Goal: Transaction & Acquisition: Purchase product/service

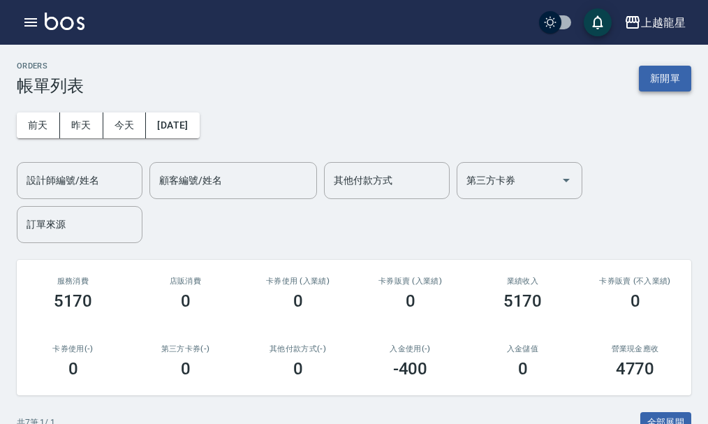
click at [673, 77] on button "新開單" at bounding box center [665, 79] width 52 height 26
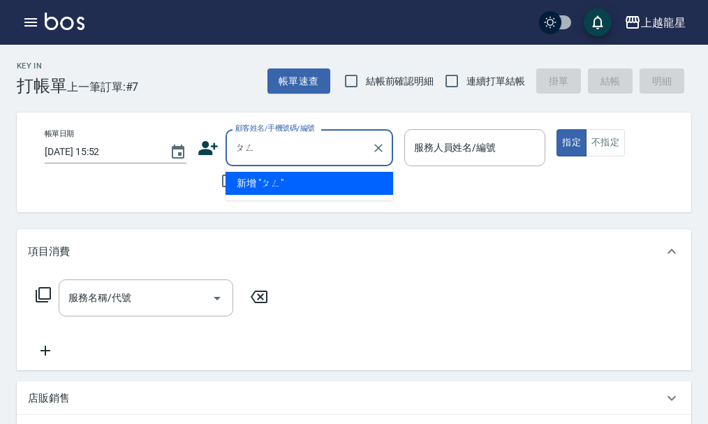
type input "彭"
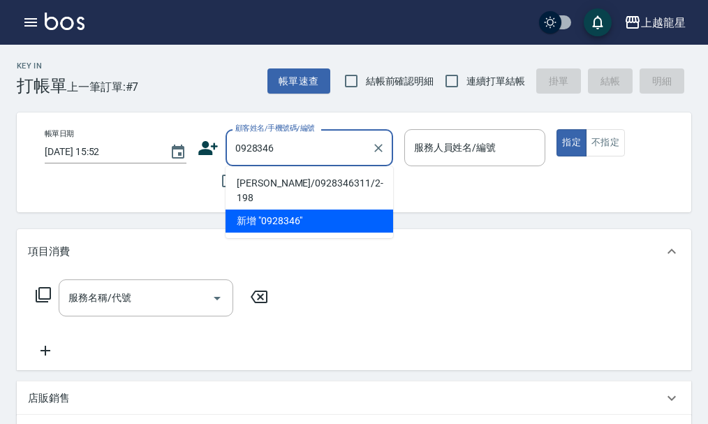
click at [333, 181] on li "[PERSON_NAME]/0928346311/2-198" at bounding box center [308, 191] width 167 height 38
type input "[PERSON_NAME]/0928346311/2-198"
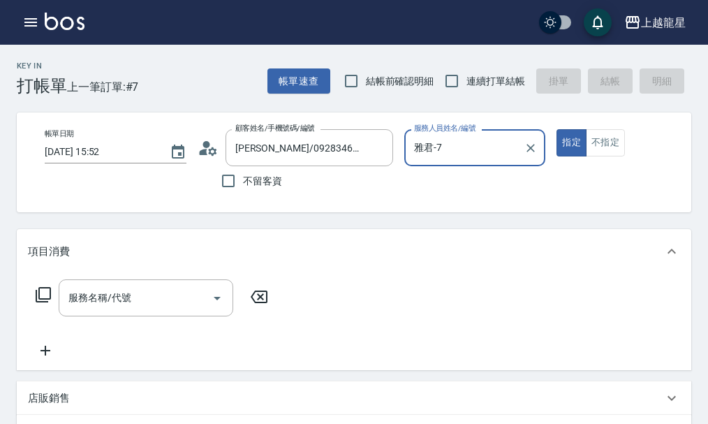
type input "雅君-7"
click at [114, 299] on div "服務名稱/代號 服務名稱/代號" at bounding box center [146, 297] width 174 height 37
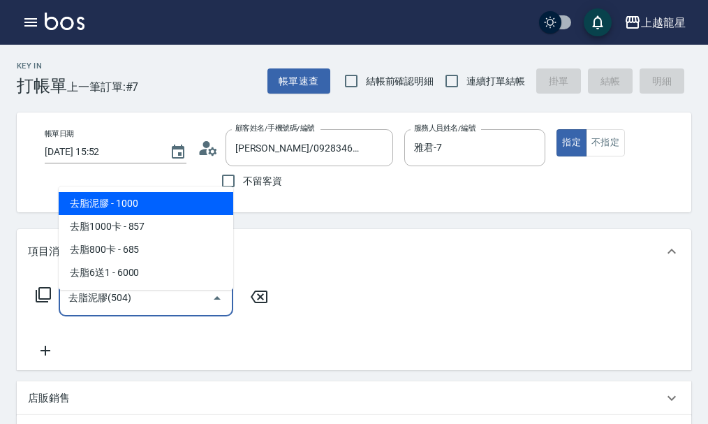
type input "去脂泥膠(504)"
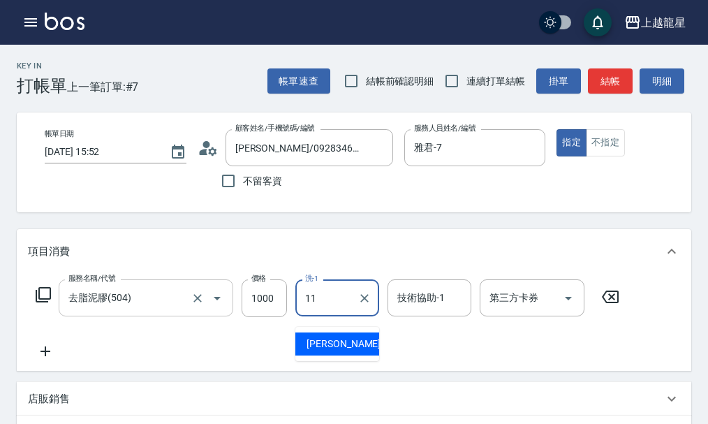
type input "[PERSON_NAME]-11"
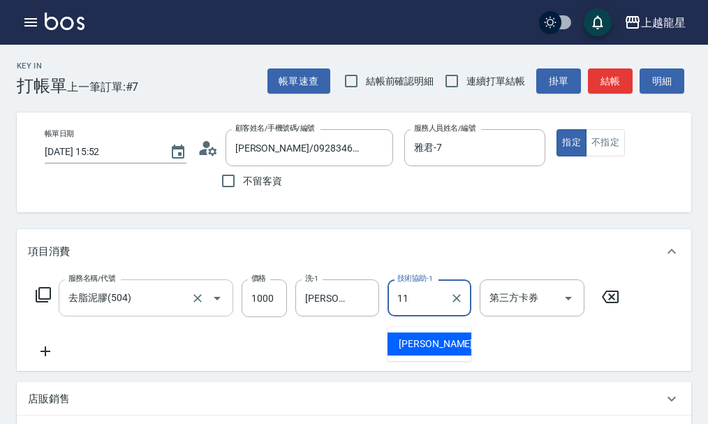
type input "[PERSON_NAME]-11"
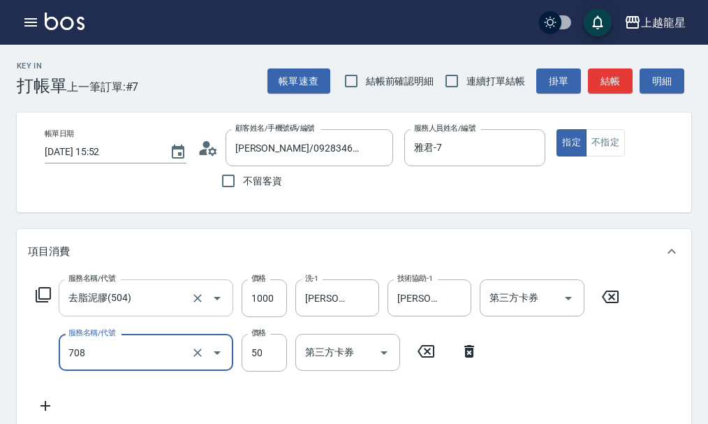
type input "吹捲.造型.包頭(708)"
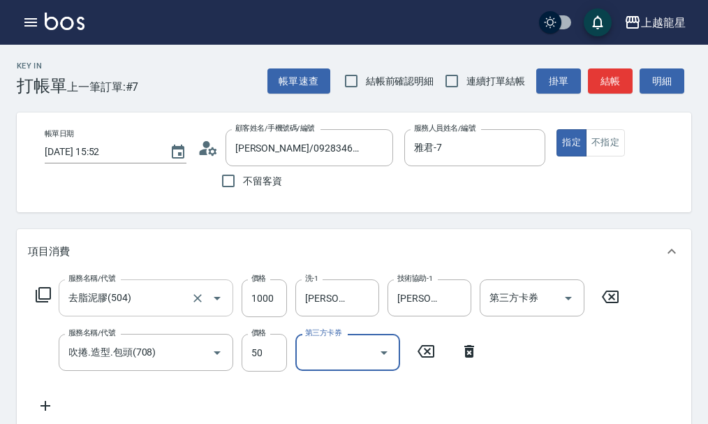
scroll to position [6, 0]
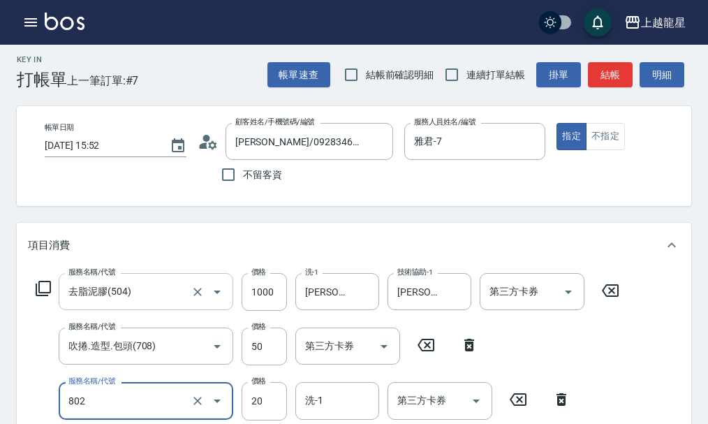
type input "潤絲(802)"
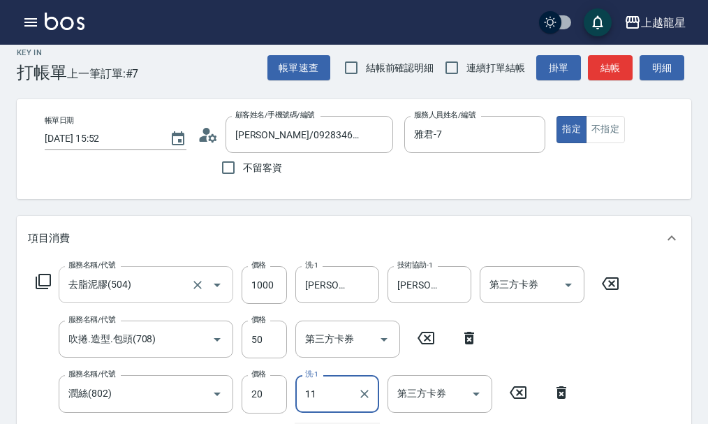
type input "潘潘-11"
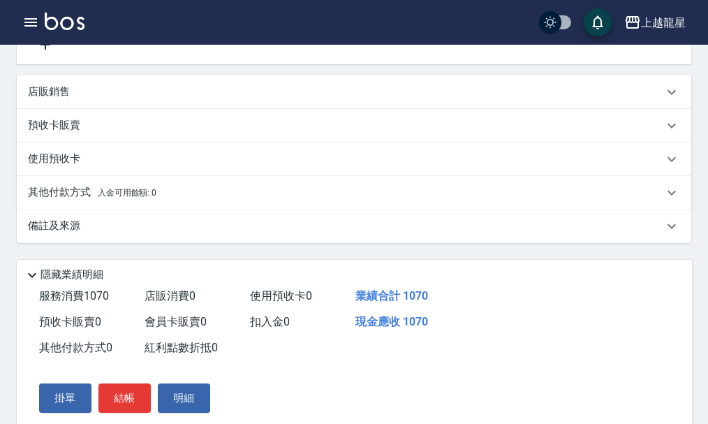
scroll to position [477, 0]
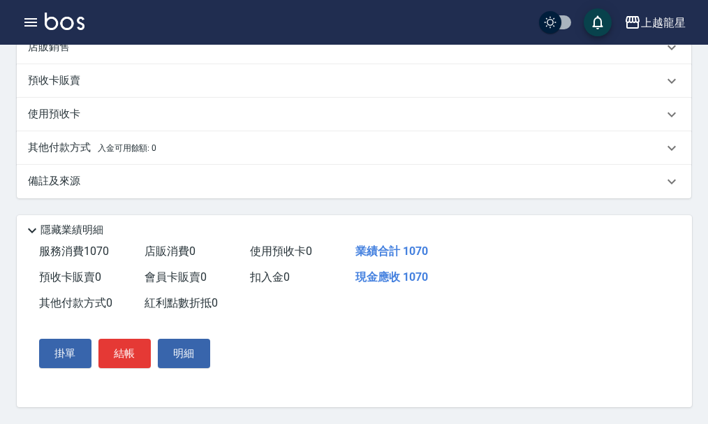
click at [140, 342] on button "結帳" at bounding box center [124, 352] width 52 height 29
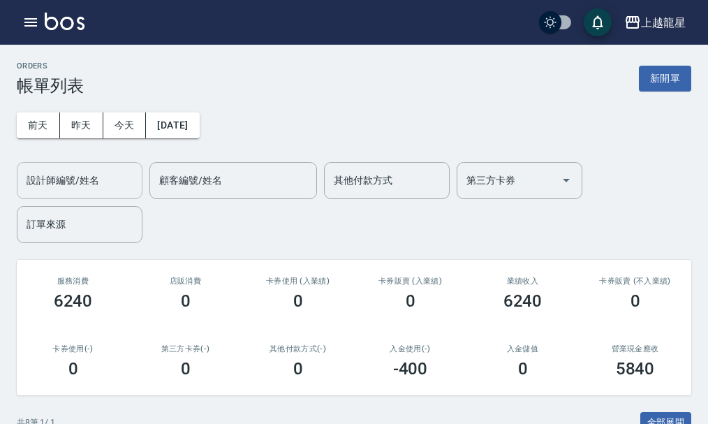
click at [108, 172] on input "設計師編號/姓名" at bounding box center [79, 180] width 113 height 24
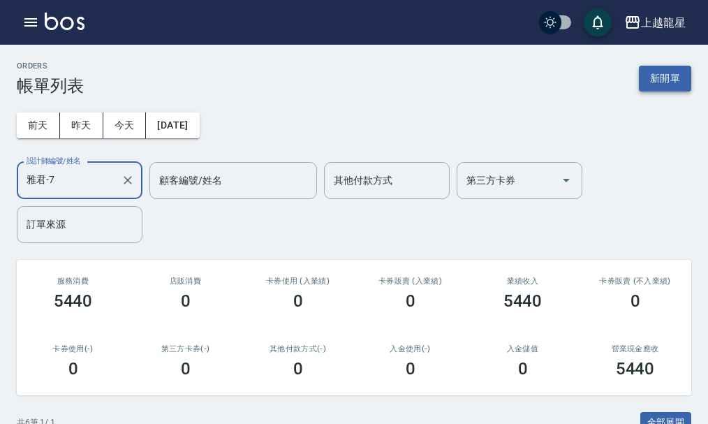
type input "雅君-7"
click at [665, 75] on button "新開單" at bounding box center [665, 79] width 52 height 26
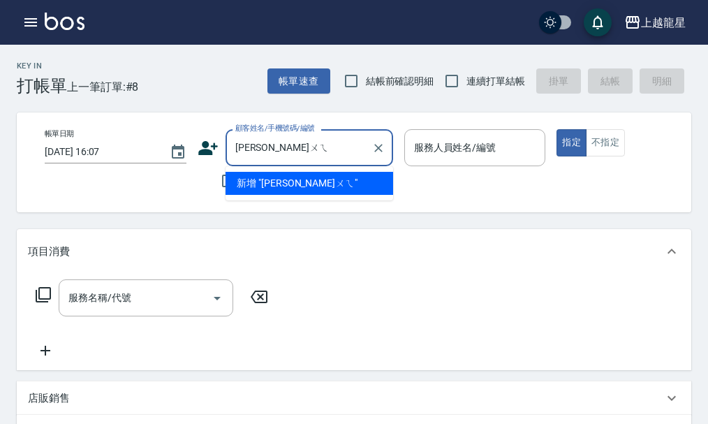
type input "洪惠"
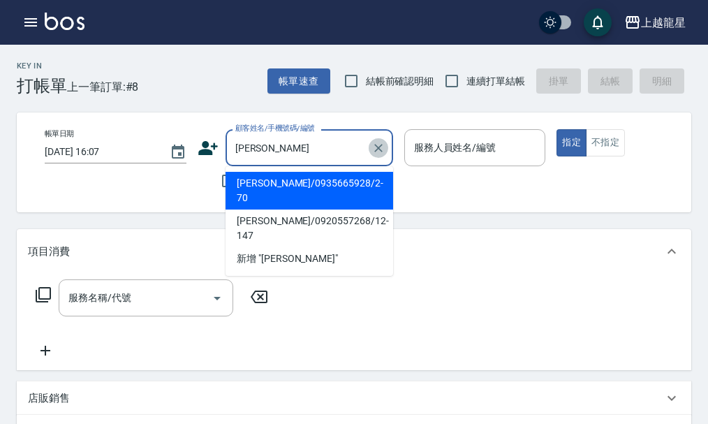
click at [384, 150] on icon "Clear" at bounding box center [378, 148] width 14 height 14
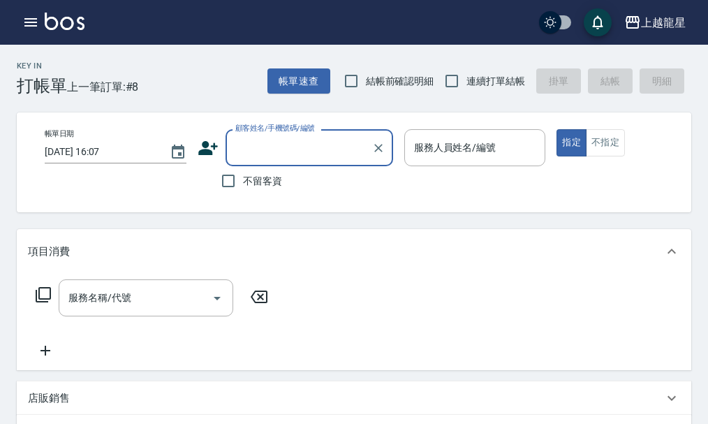
click at [333, 144] on input "顧客姓名/手機號碼/編號" at bounding box center [299, 147] width 134 height 24
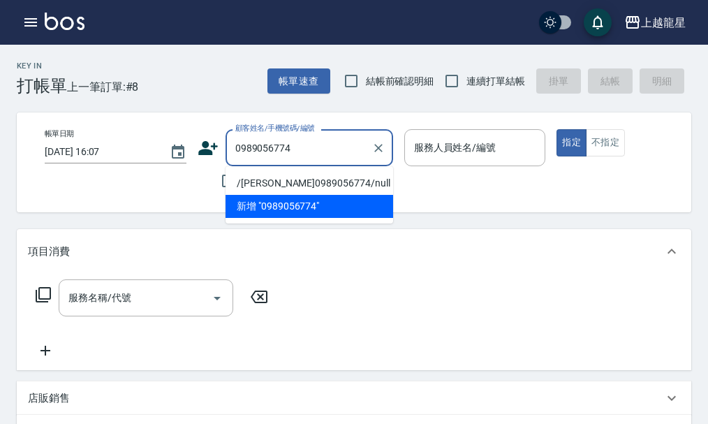
click at [254, 185] on li "/羅綺瑩0989056774/null" at bounding box center [308, 183] width 167 height 23
type input "/羅綺瑩0989056774/null"
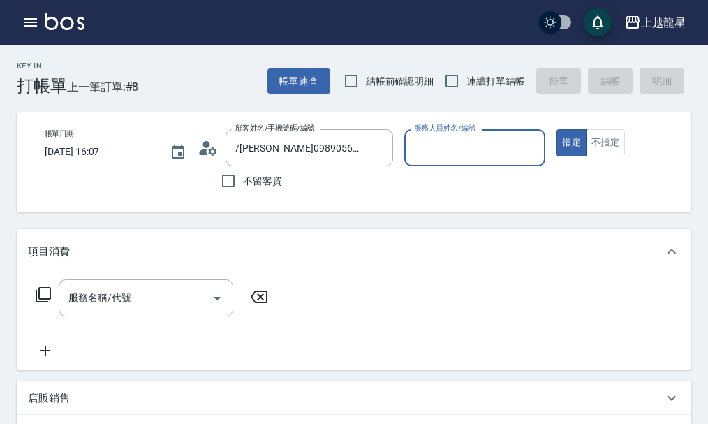
click at [440, 149] on input "服務人員姓名/編號" at bounding box center [474, 147] width 129 height 24
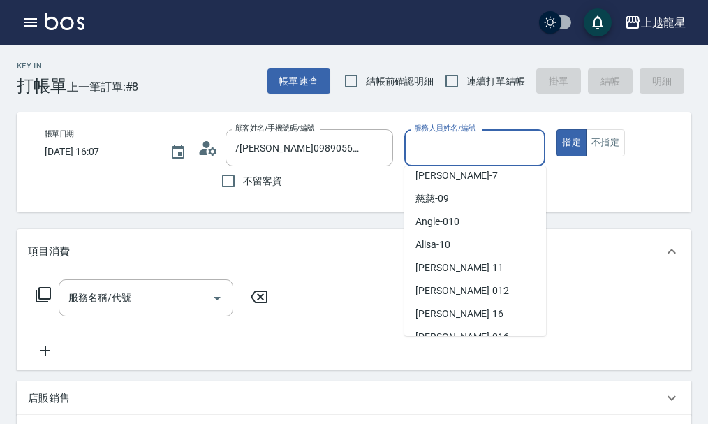
scroll to position [256, 0]
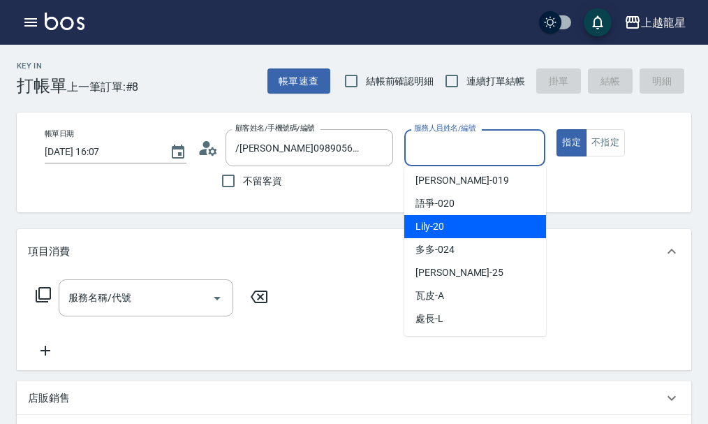
click at [437, 225] on span "Lily -20" at bounding box center [429, 226] width 29 height 15
type input "Lily-20"
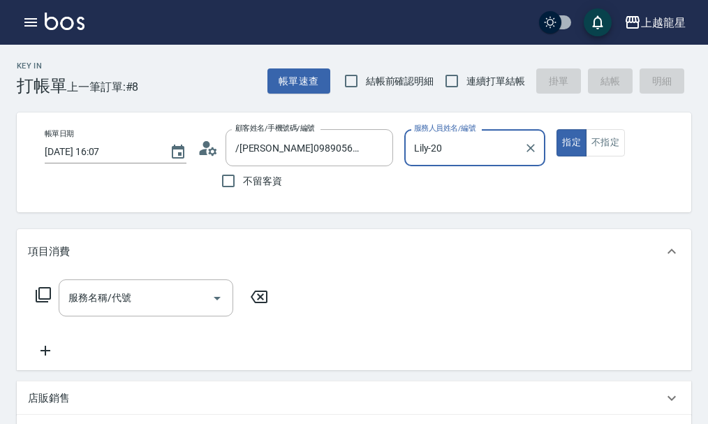
click at [604, 148] on button "不指定" at bounding box center [605, 142] width 39 height 27
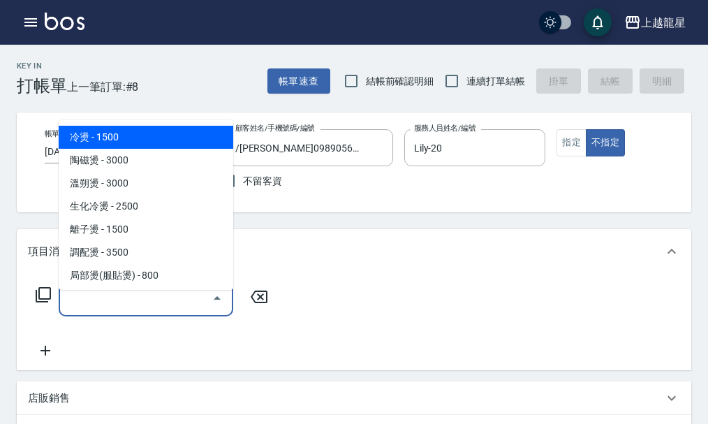
click at [94, 310] on input "服務名稱/代號" at bounding box center [135, 297] width 141 height 24
click at [80, 135] on span "冷燙 - 1500" at bounding box center [146, 137] width 174 height 23
type input "冷燙(201)"
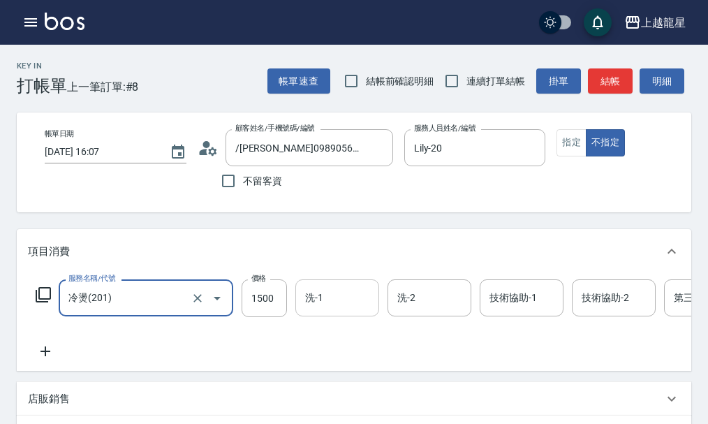
click at [306, 308] on input "洗-1" at bounding box center [336, 297] width 71 height 24
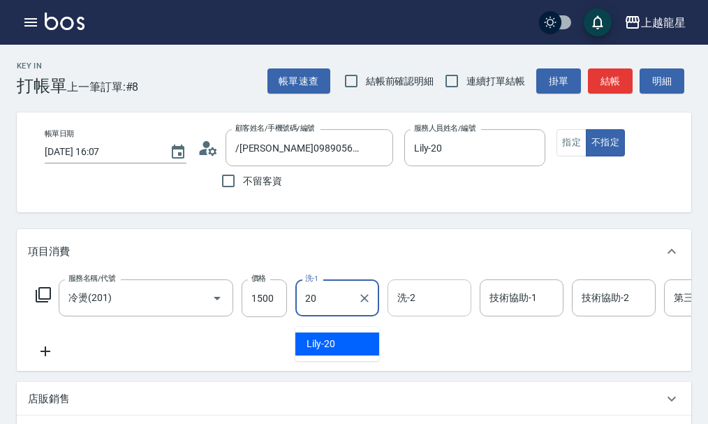
type input "Lily-20"
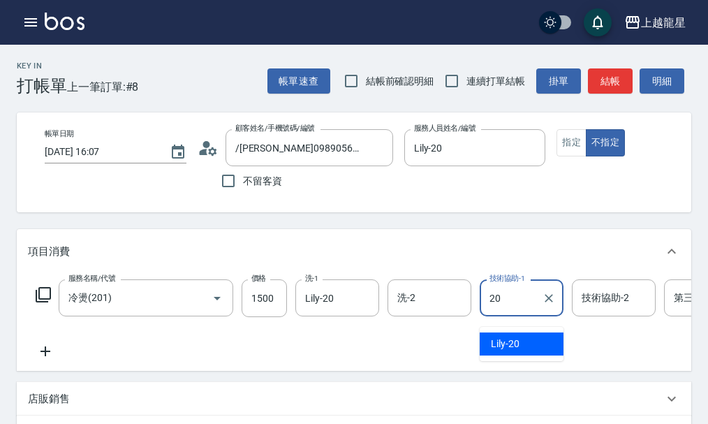
type input "Lily-20"
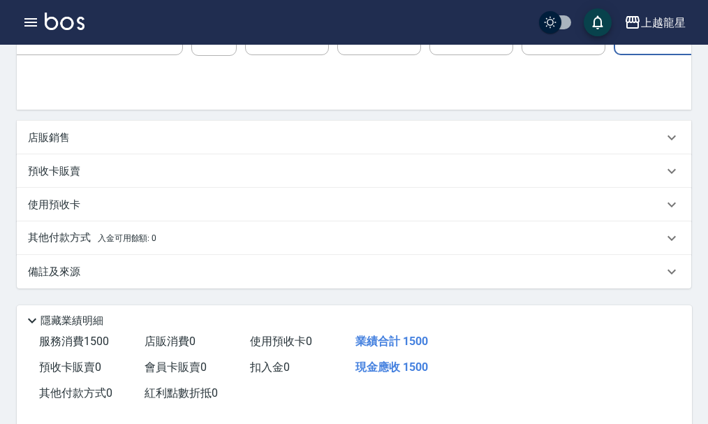
scroll to position [279, 0]
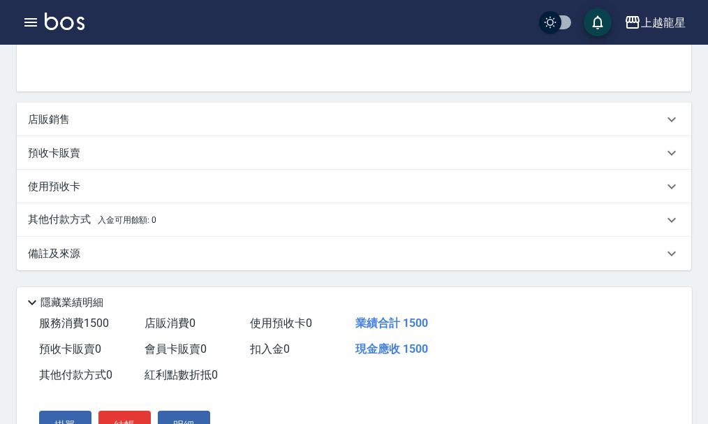
click at [89, 127] on div "店販銷售" at bounding box center [345, 119] width 635 height 15
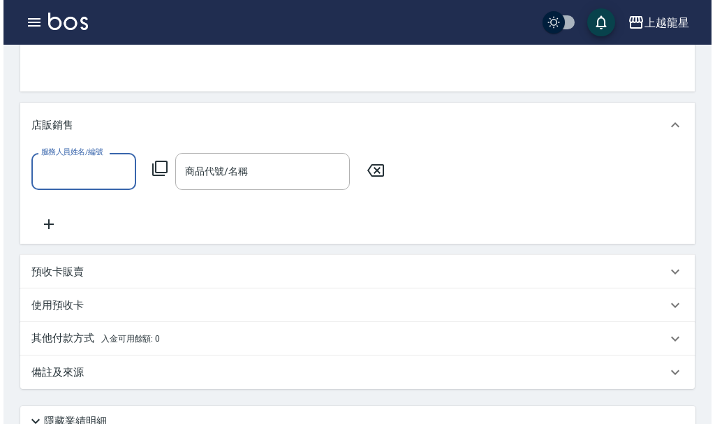
scroll to position [0, 0]
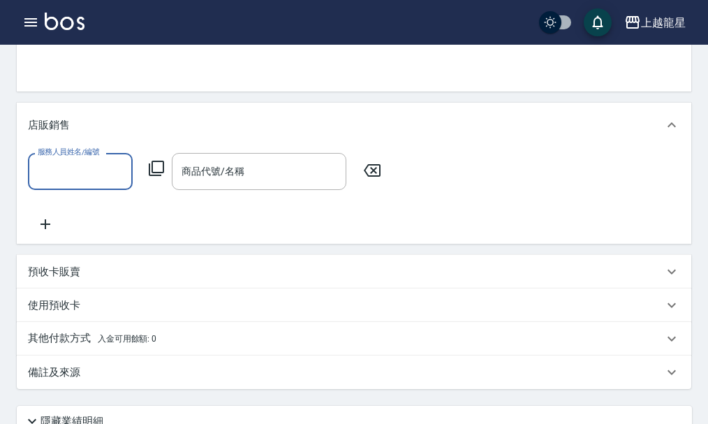
click at [151, 177] on icon at bounding box center [156, 168] width 17 height 17
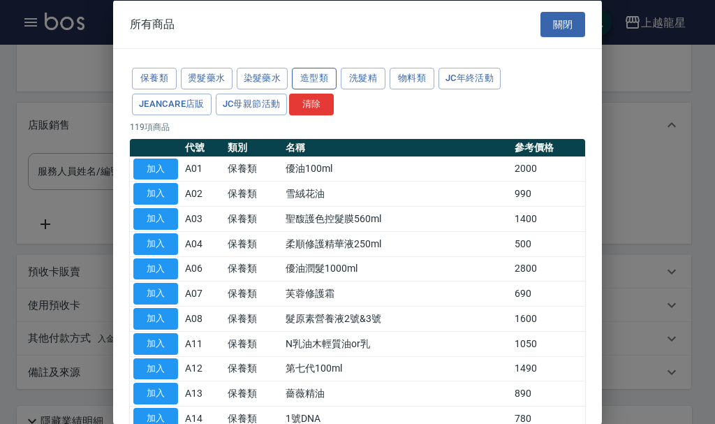
click at [322, 82] on button "造型類" at bounding box center [314, 79] width 45 height 22
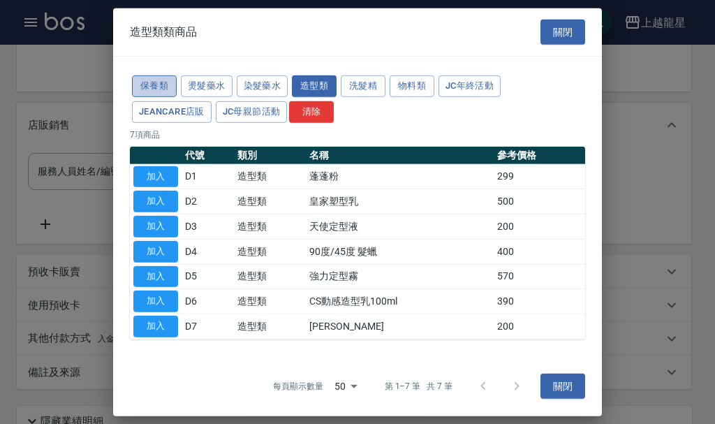
click at [165, 85] on button "保養類" at bounding box center [154, 86] width 45 height 22
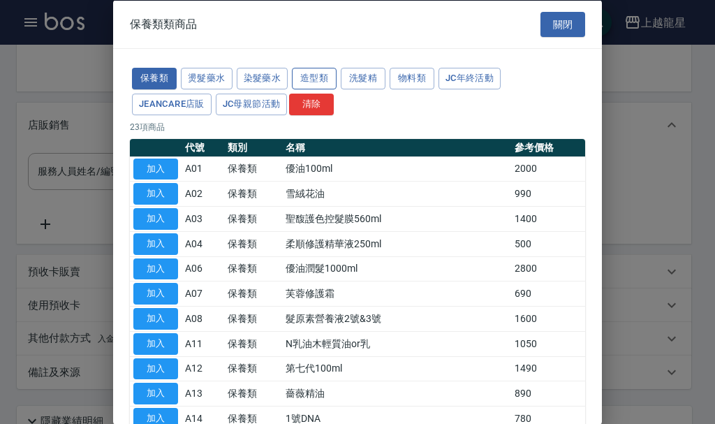
click at [322, 79] on button "造型類" at bounding box center [314, 79] width 45 height 22
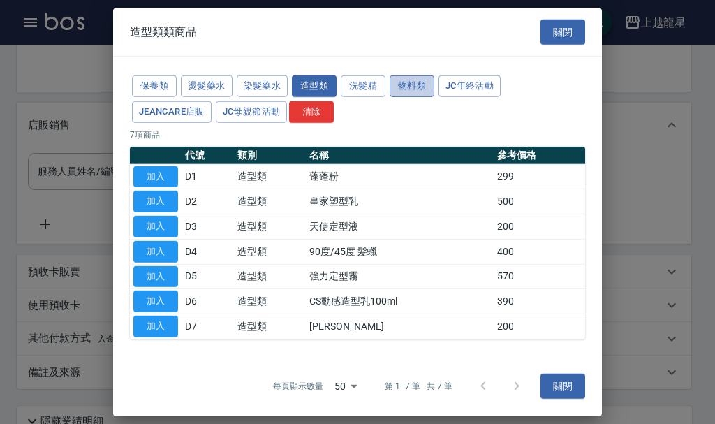
click at [419, 86] on button "物料類" at bounding box center [411, 86] width 45 height 22
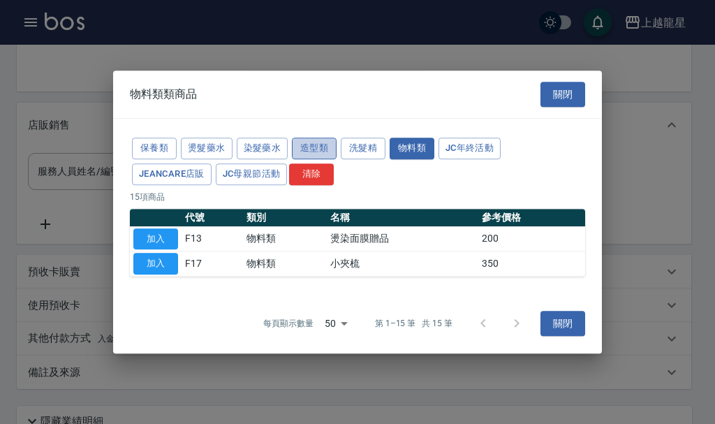
click at [304, 148] on button "造型類" at bounding box center [314, 148] width 45 height 22
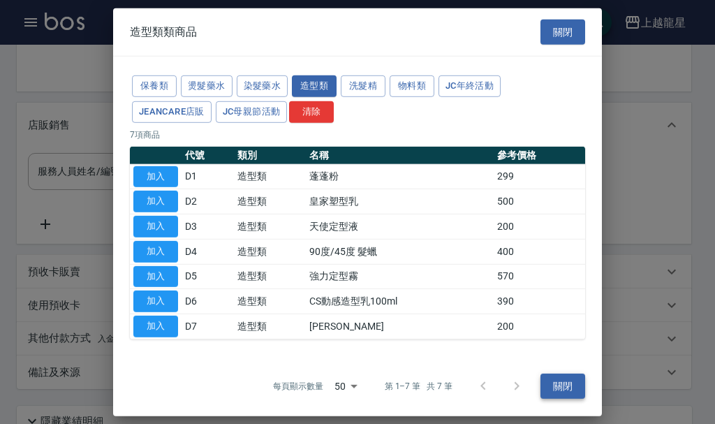
click at [543, 386] on button "關閉" at bounding box center [562, 386] width 45 height 26
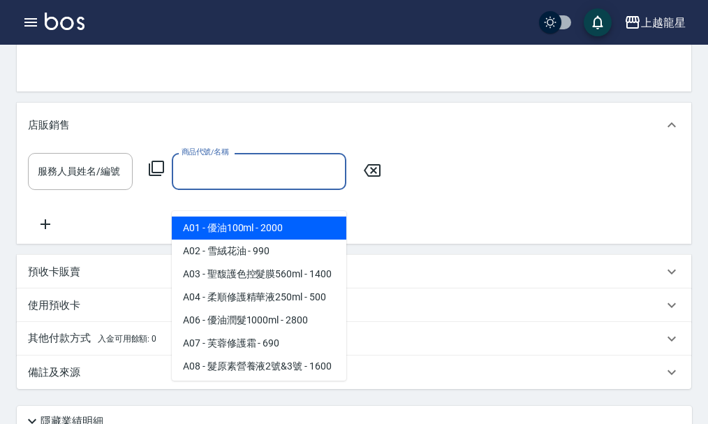
click at [213, 184] on input "商品代號/名稱" at bounding box center [259, 171] width 162 height 24
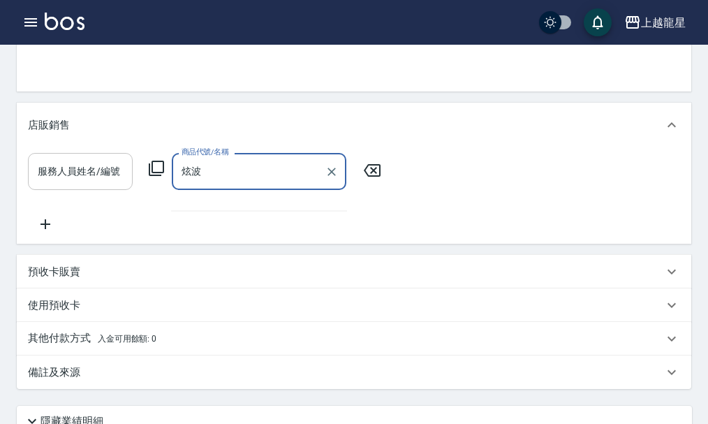
type input "炫波"
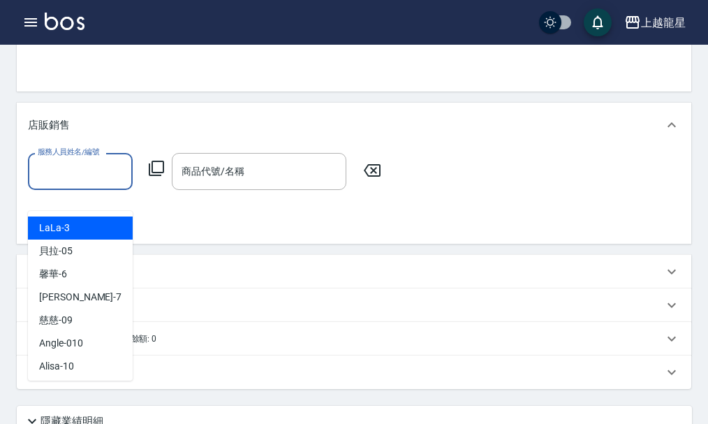
click at [70, 184] on input "服務人員姓名/編號" at bounding box center [80, 171] width 92 height 24
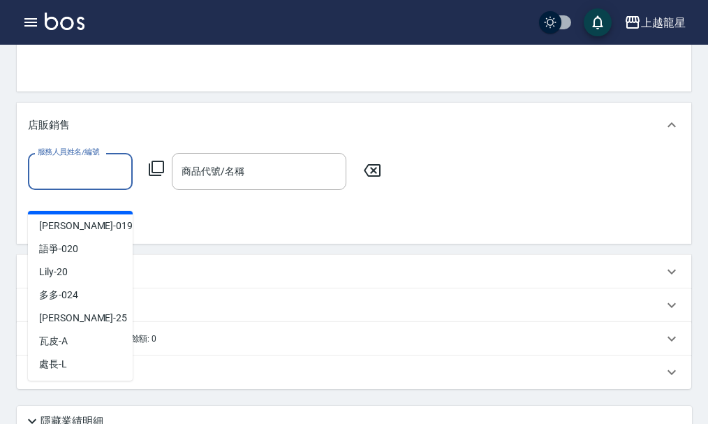
scroll to position [256, 0]
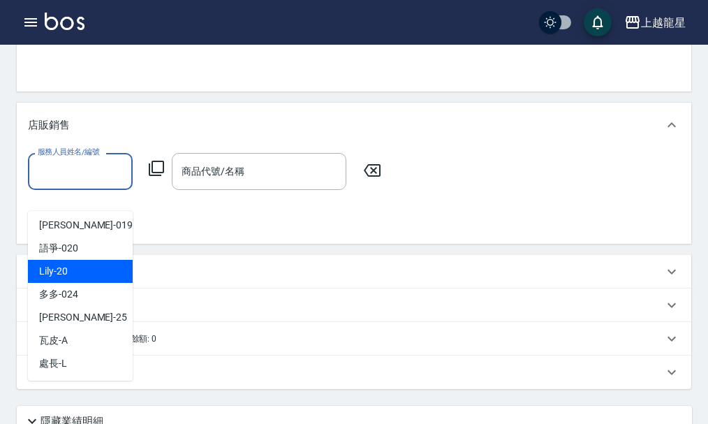
click at [71, 265] on div "Lily -20" at bounding box center [80, 271] width 105 height 23
type input "Lily-20"
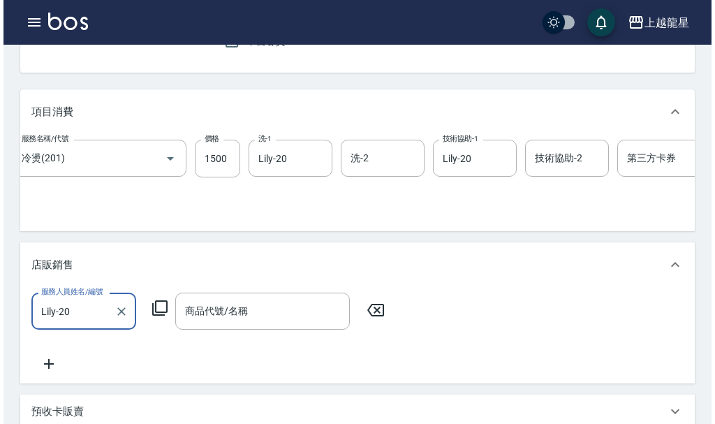
scroll to position [0, 0]
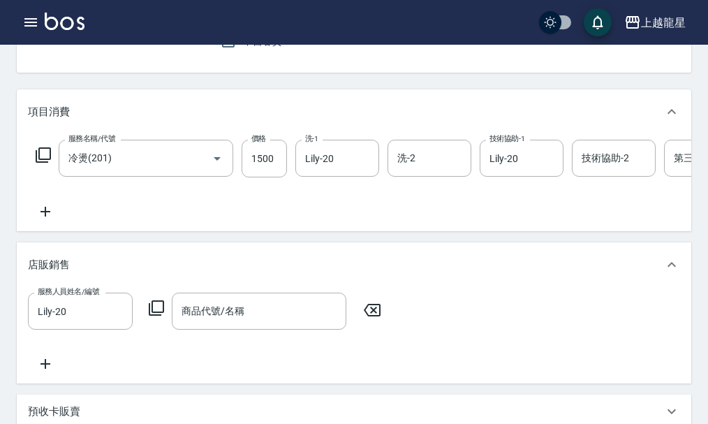
click at [41, 218] on icon at bounding box center [45, 211] width 35 height 17
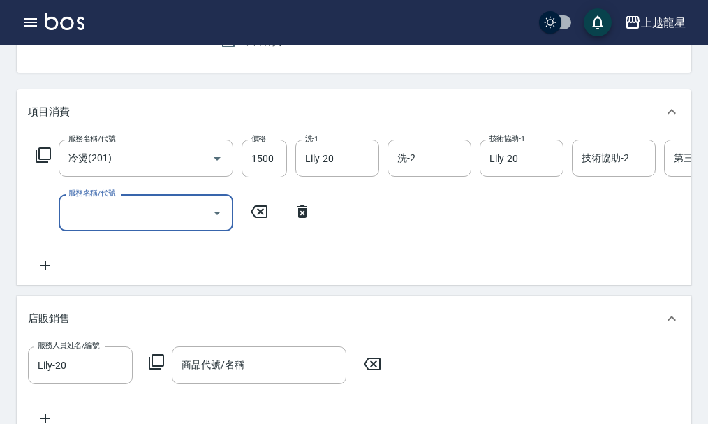
click at [39, 163] on icon at bounding box center [43, 154] width 15 height 15
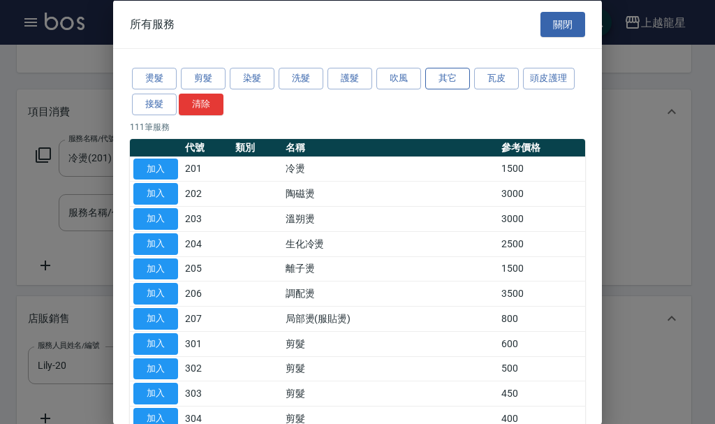
click at [450, 72] on button "其它" at bounding box center [447, 79] width 45 height 22
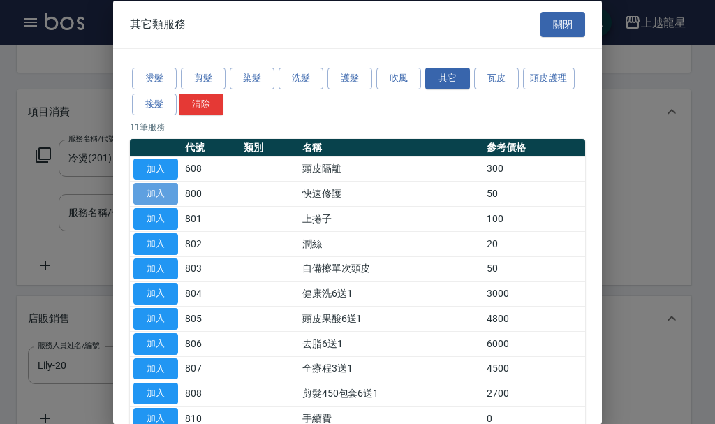
click at [175, 193] on button "加入" at bounding box center [155, 194] width 45 height 22
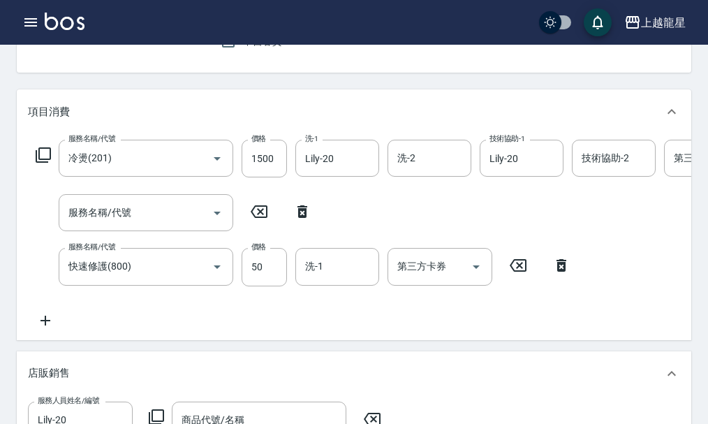
click at [261, 220] on icon at bounding box center [258, 211] width 35 height 17
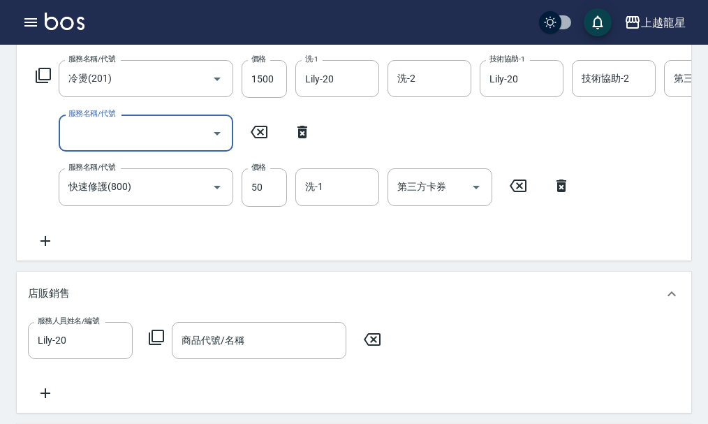
scroll to position [209, 0]
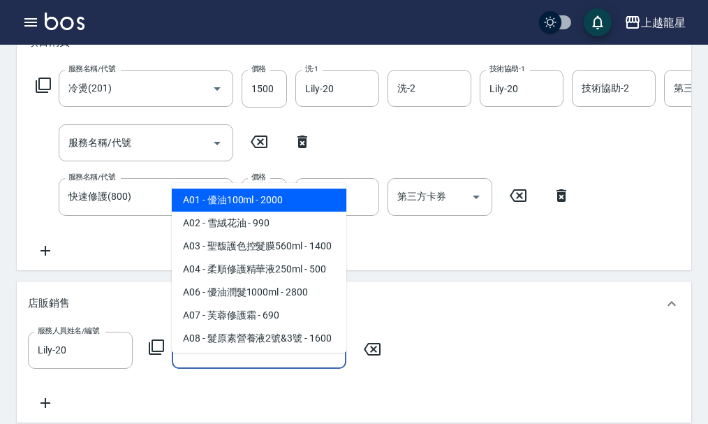
click at [221, 362] on input "商品代號/名稱" at bounding box center [259, 350] width 162 height 24
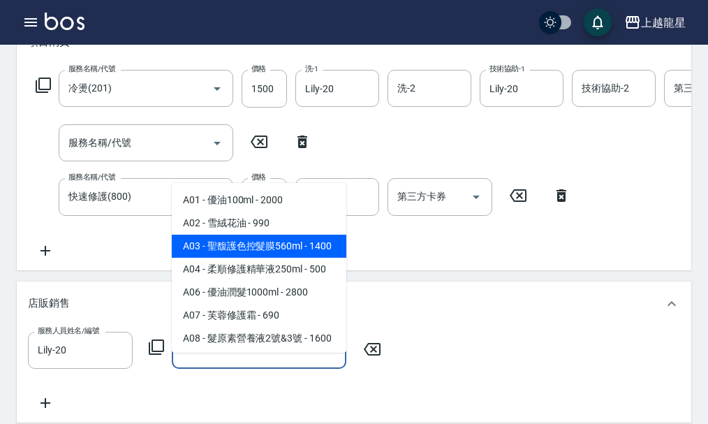
scroll to position [70, 0]
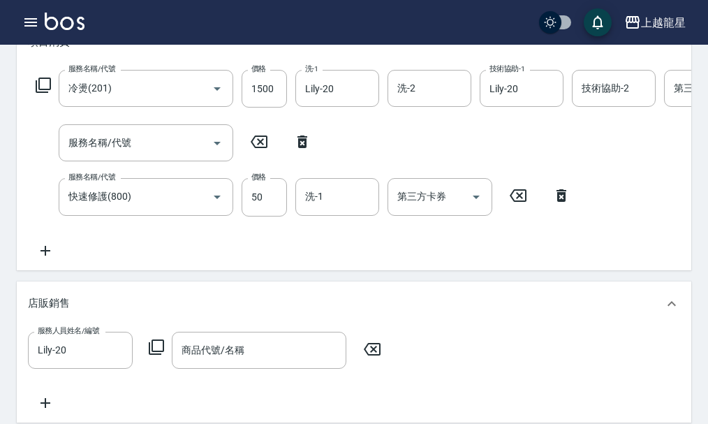
click at [161, 355] on icon at bounding box center [156, 346] width 17 height 17
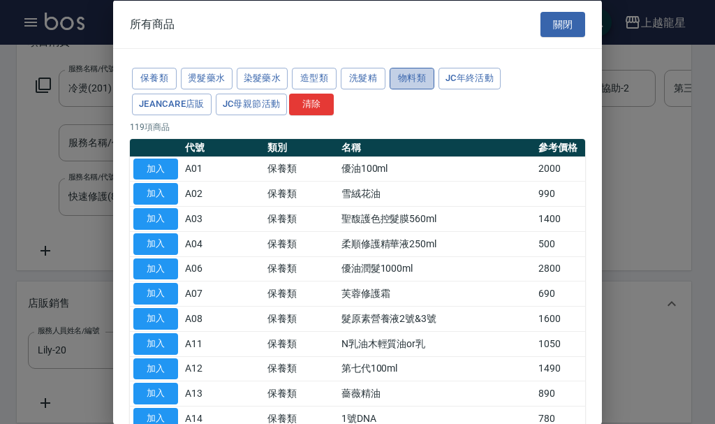
click at [405, 75] on button "物料類" at bounding box center [411, 79] width 45 height 22
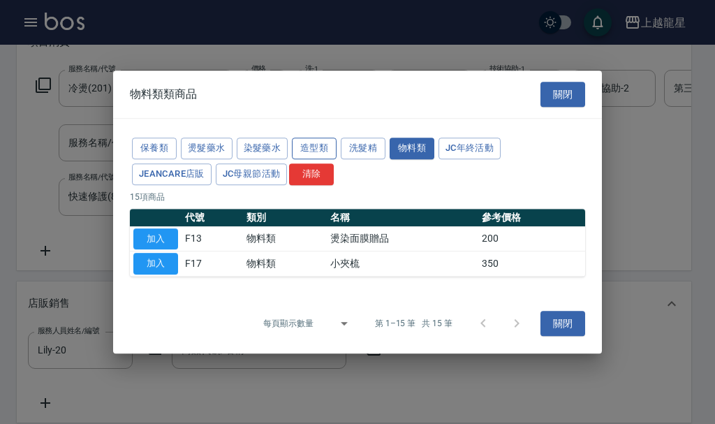
click at [313, 142] on button "造型類" at bounding box center [314, 148] width 45 height 22
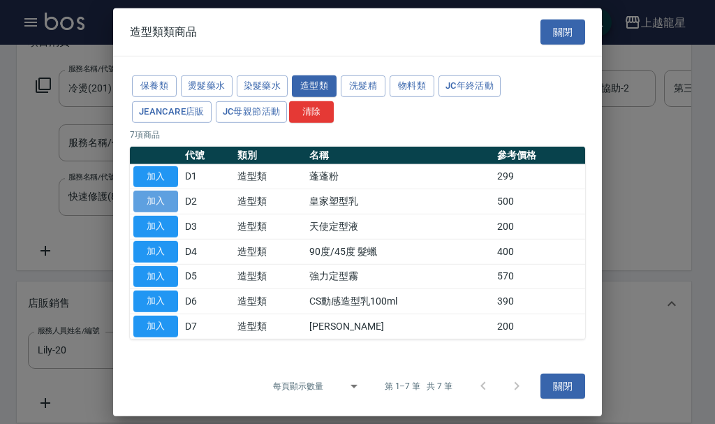
click at [176, 204] on button "加入" at bounding box center [155, 202] width 45 height 22
type input "皇家塑型乳"
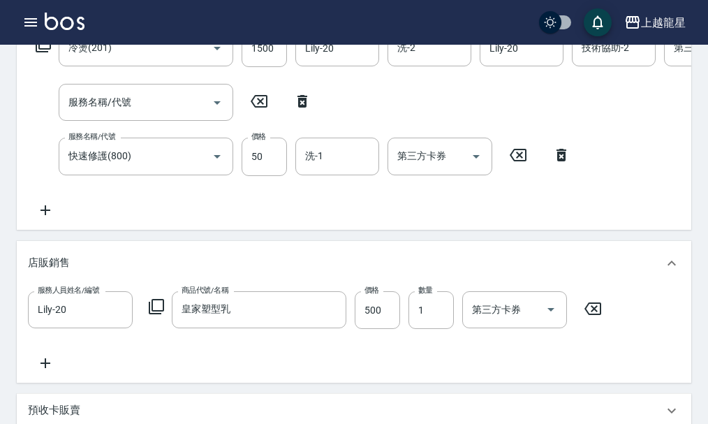
scroll to position [118, 0]
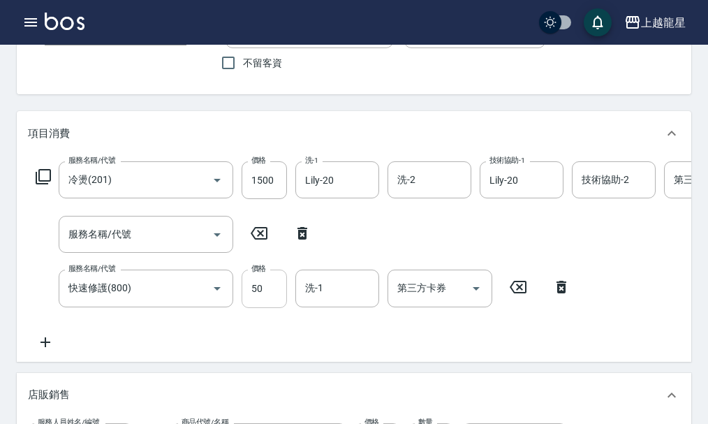
click at [261, 300] on input "50" at bounding box center [263, 288] width 45 height 38
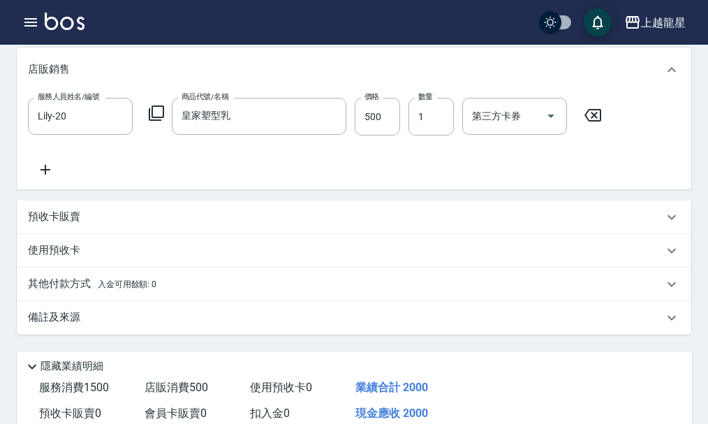
scroll to position [467, 0]
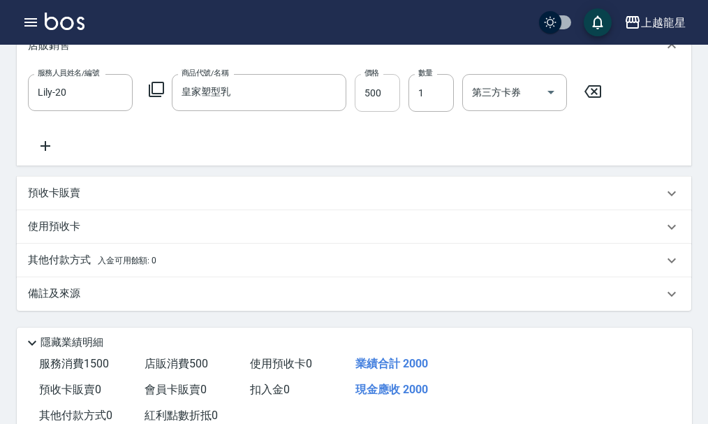
type input "0"
click at [393, 111] on input "500" at bounding box center [377, 93] width 45 height 38
type input "450"
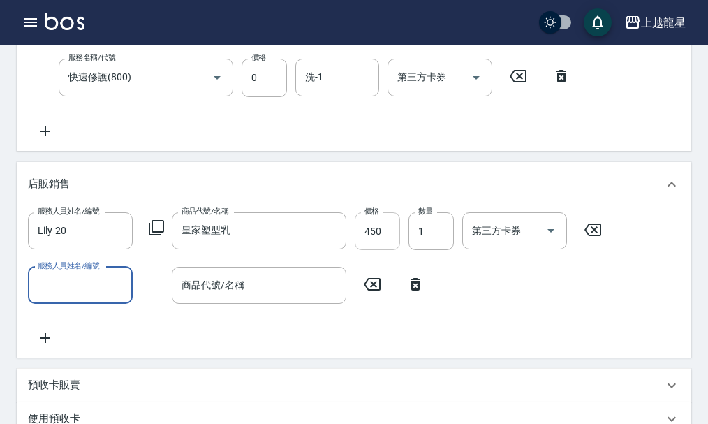
scroll to position [311, 0]
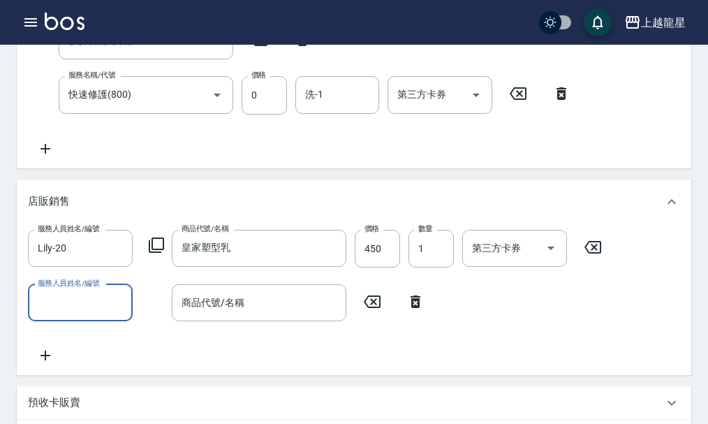
click at [415, 308] on icon at bounding box center [415, 301] width 10 height 13
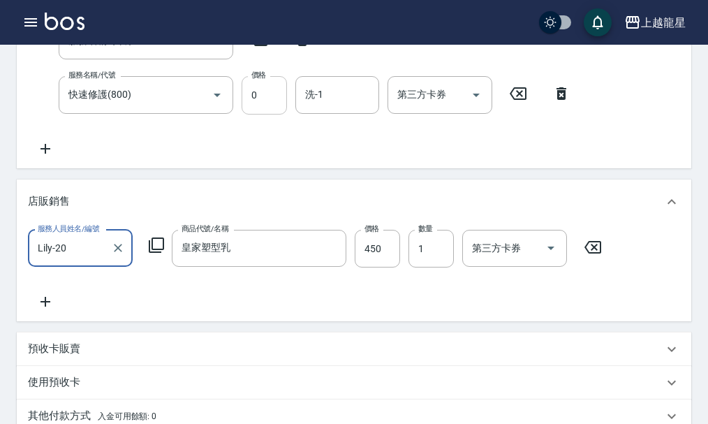
click at [264, 103] on input "0" at bounding box center [263, 95] width 45 height 38
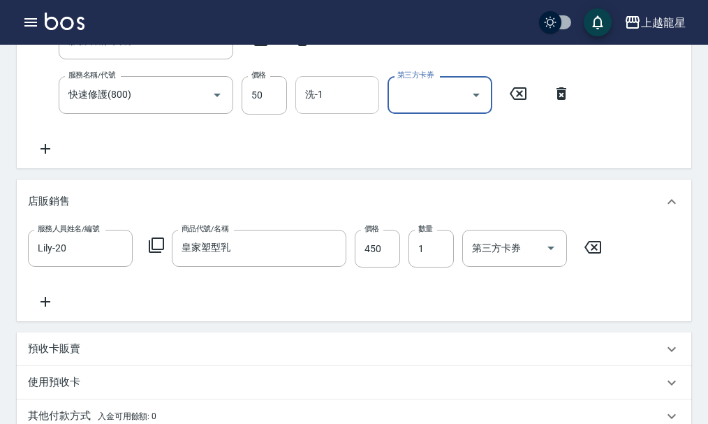
click at [328, 113] on div "洗-1" at bounding box center [337, 94] width 84 height 37
click at [267, 110] on input "50" at bounding box center [263, 95] width 45 height 38
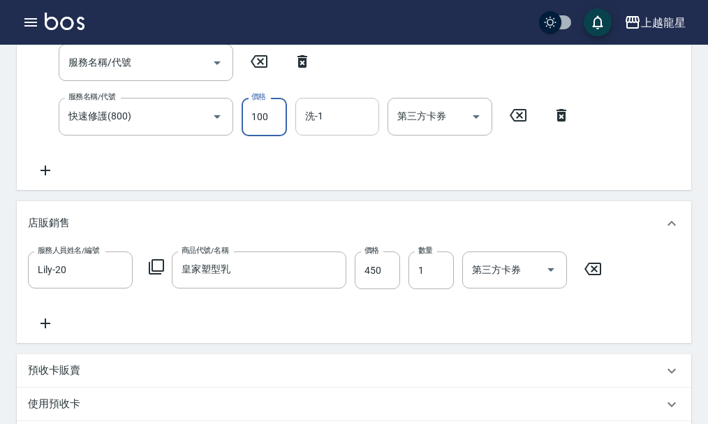
type input "100"
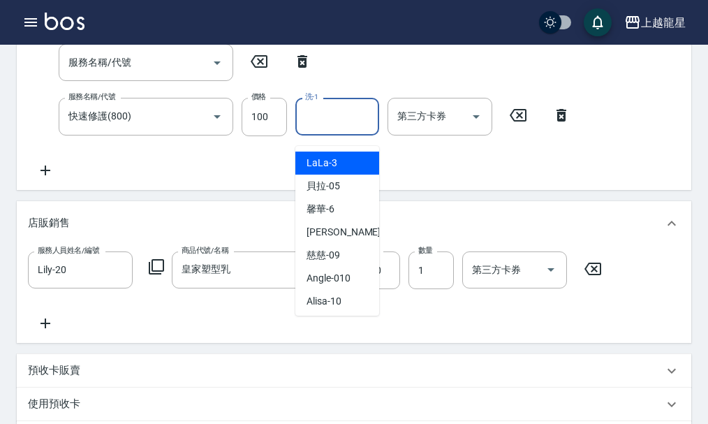
click at [330, 124] on input "洗-1" at bounding box center [336, 116] width 71 height 24
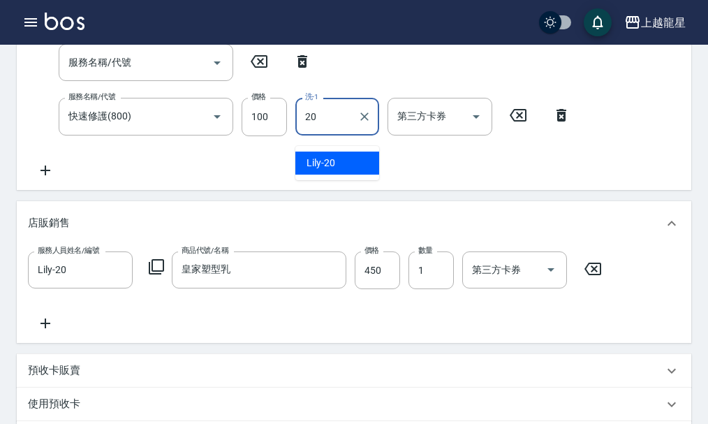
type input "Lily-20"
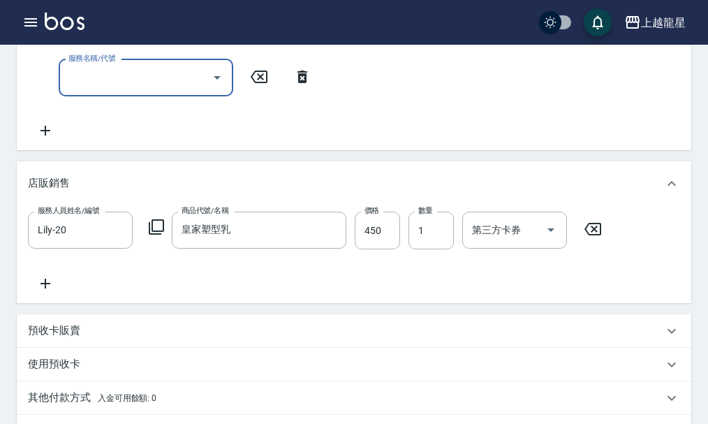
scroll to position [241, 0]
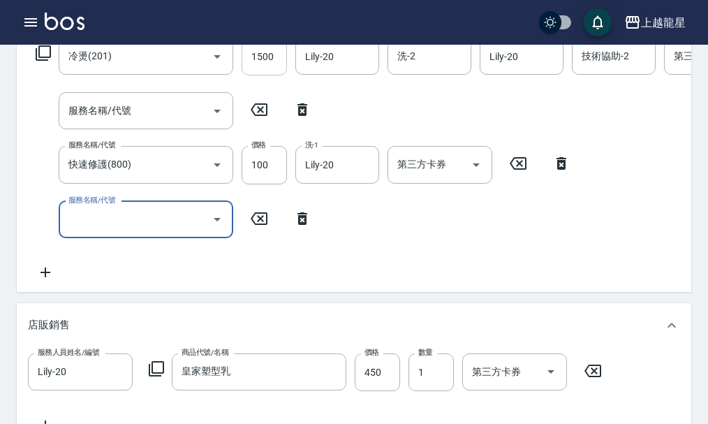
click at [278, 70] on input "1500" at bounding box center [263, 57] width 45 height 38
click at [279, 70] on input "1500" at bounding box center [263, 57] width 45 height 38
click at [276, 66] on input "1500" at bounding box center [263, 57] width 45 height 38
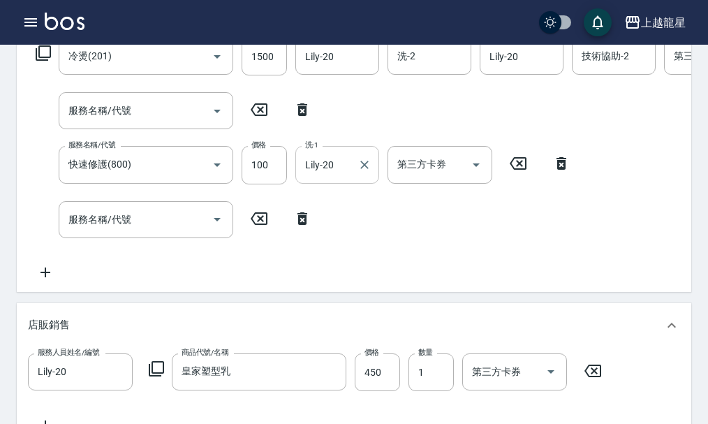
drag, startPoint x: 297, startPoint y: 226, endPoint x: 301, endPoint y: 182, distance: 44.2
click at [297, 227] on icon at bounding box center [302, 218] width 35 height 17
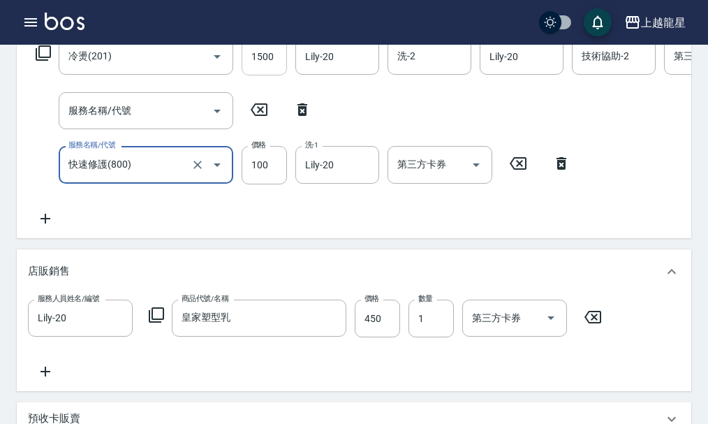
click at [275, 68] on input "1500" at bounding box center [263, 57] width 45 height 38
click at [297, 115] on icon at bounding box center [302, 109] width 35 height 17
type input "快速修護(800)"
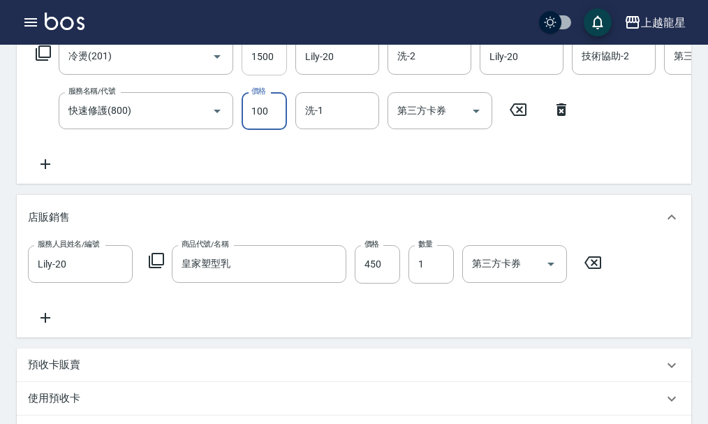
click at [268, 75] on input "1500" at bounding box center [263, 57] width 45 height 38
click at [276, 70] on input "1500" at bounding box center [263, 57] width 45 height 38
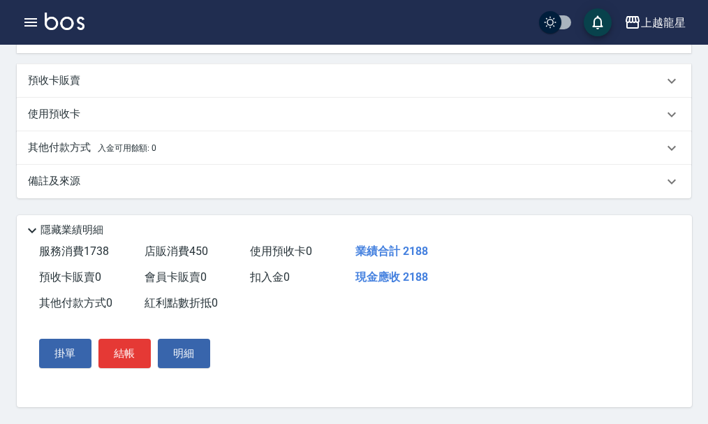
scroll to position [553, 0]
type input "1638"
click at [126, 348] on button "結帳" at bounding box center [124, 352] width 52 height 29
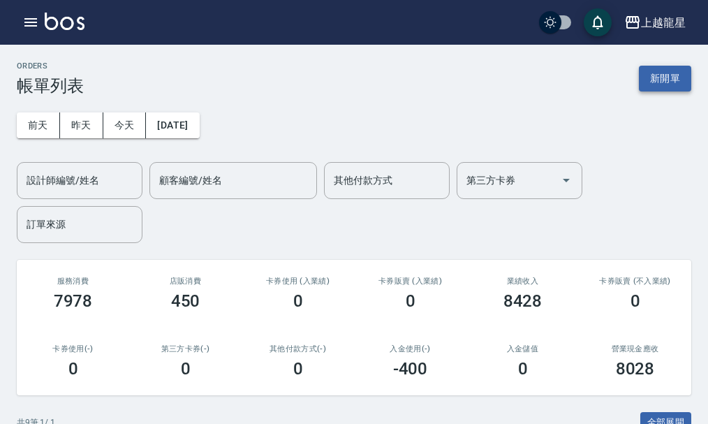
click at [655, 75] on button "新開單" at bounding box center [665, 79] width 52 height 26
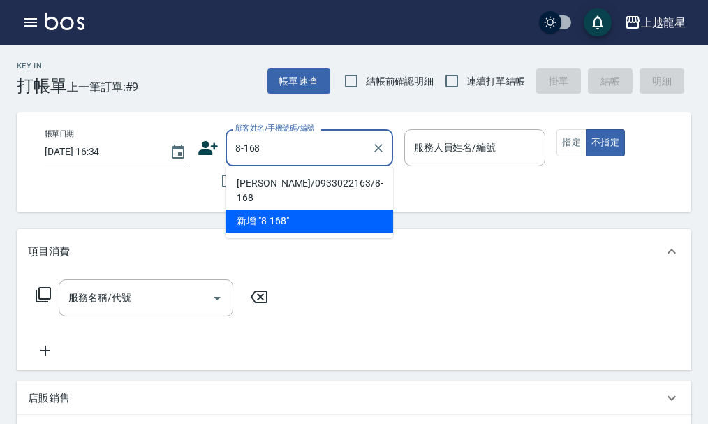
click at [264, 186] on li "蕭鈺慧/0933022163/8-168" at bounding box center [308, 191] width 167 height 38
type input "蕭鈺慧/0933022163/8-168"
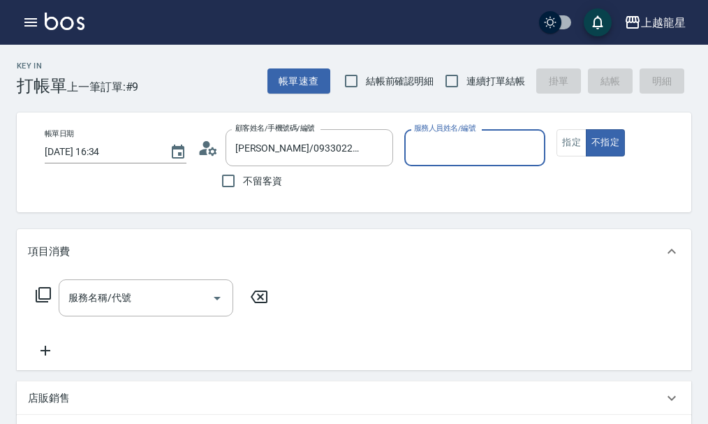
type input "雅君-7"
click at [570, 139] on button "指定" at bounding box center [571, 142] width 30 height 27
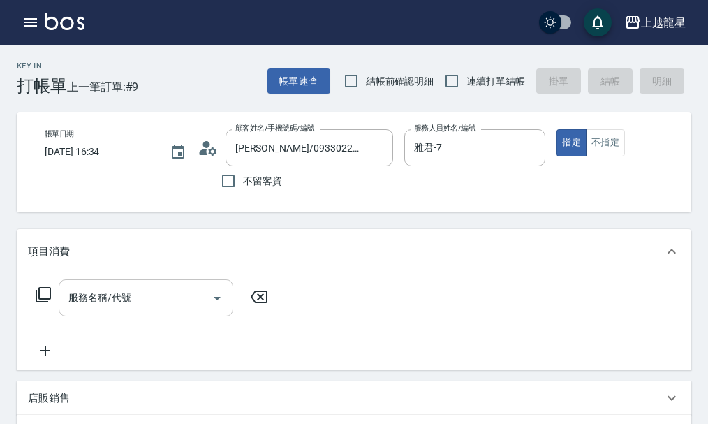
click at [141, 316] on div "服務名稱/代號" at bounding box center [146, 297] width 174 height 37
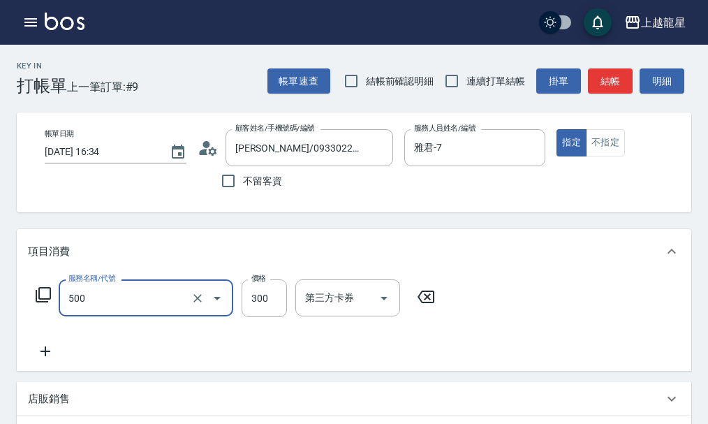
type input "一般洗髮(500)"
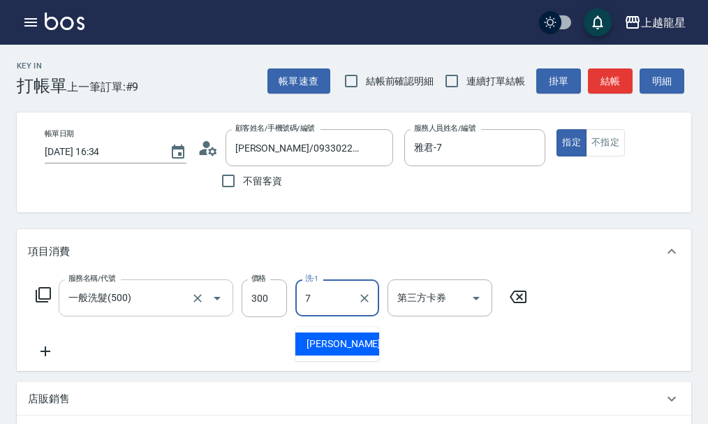
type input "雅君-7"
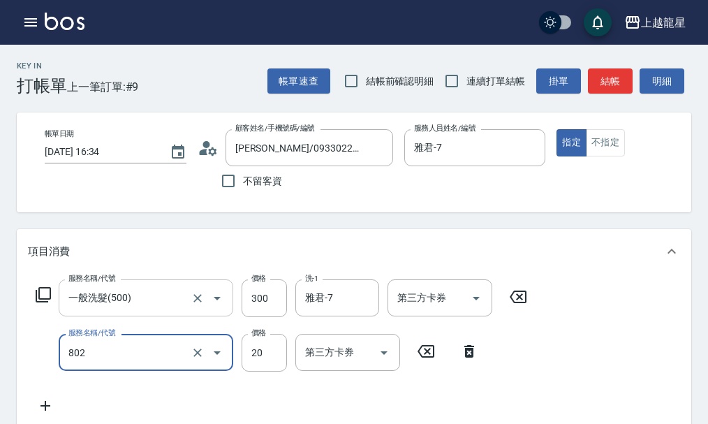
type input "潤絲(802)"
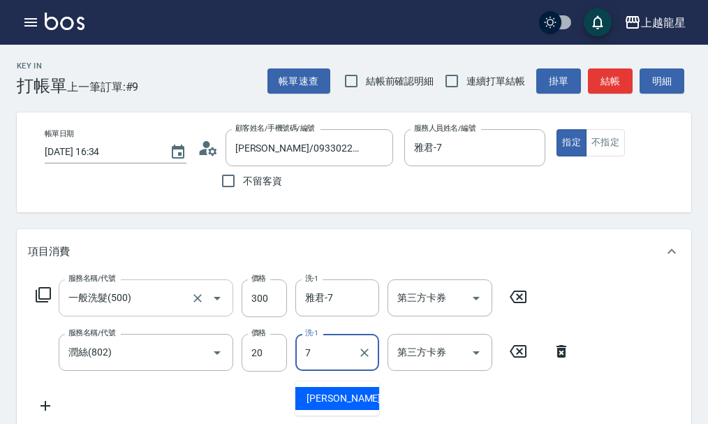
type input "雅君-7"
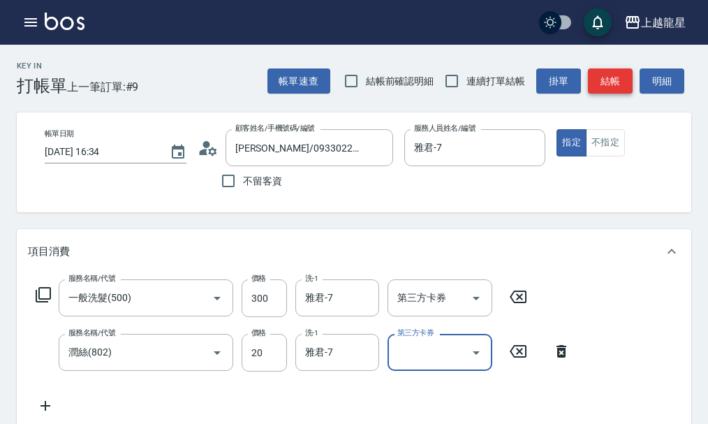
click at [609, 88] on button "結帳" at bounding box center [610, 81] width 45 height 26
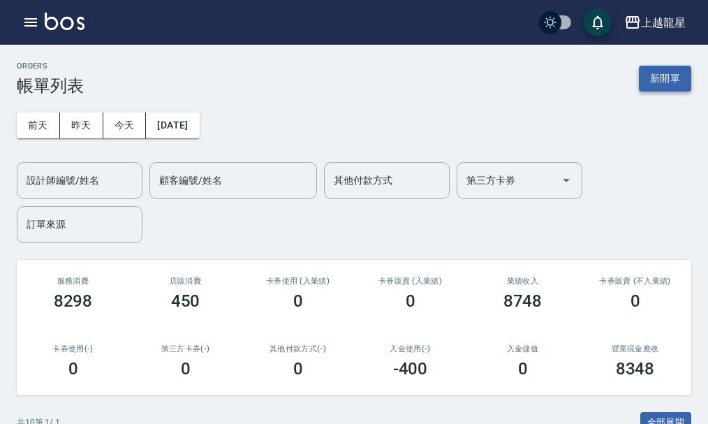
click at [659, 75] on button "新開單" at bounding box center [665, 79] width 52 height 26
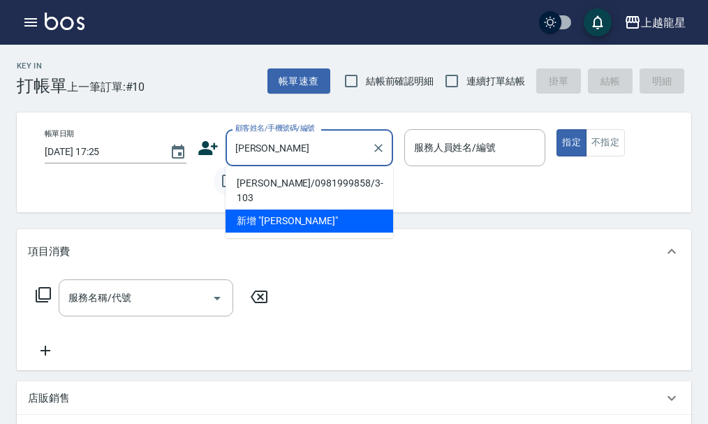
click at [247, 179] on li "陳絃榛/0981999858/3-103" at bounding box center [308, 191] width 167 height 38
type input "陳絃榛/0981999858/3-103"
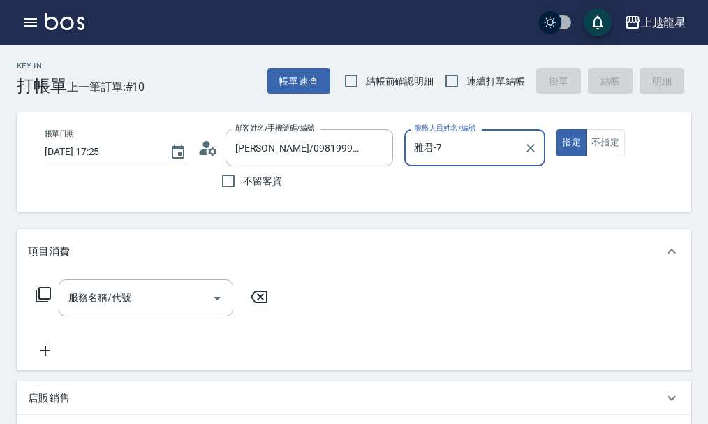
type input "雅君-7"
click at [209, 151] on icon at bounding box center [208, 147] width 21 height 21
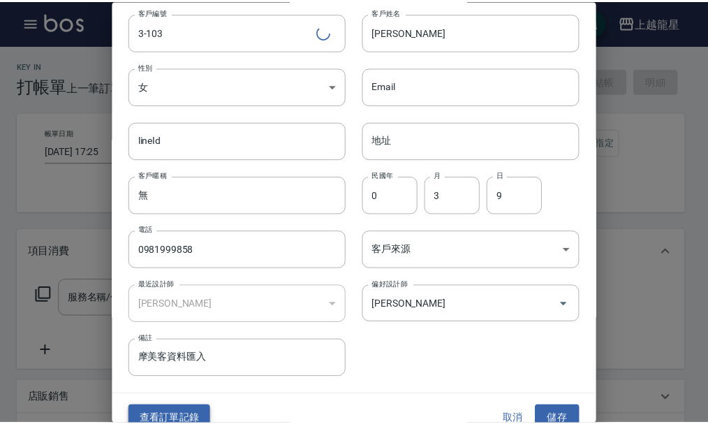
scroll to position [60, 0]
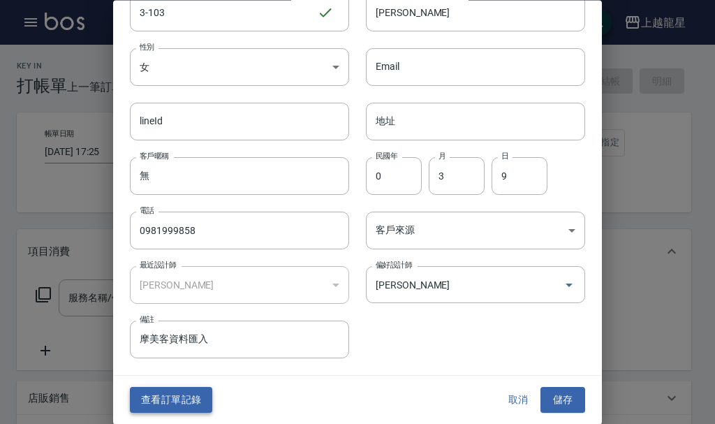
click at [166, 394] on button "查看訂單記錄" at bounding box center [171, 400] width 82 height 26
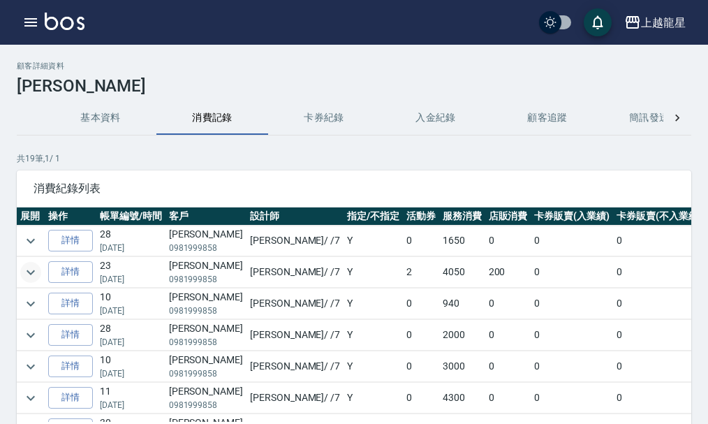
click at [31, 273] on icon "expand row" at bounding box center [31, 271] width 8 height 5
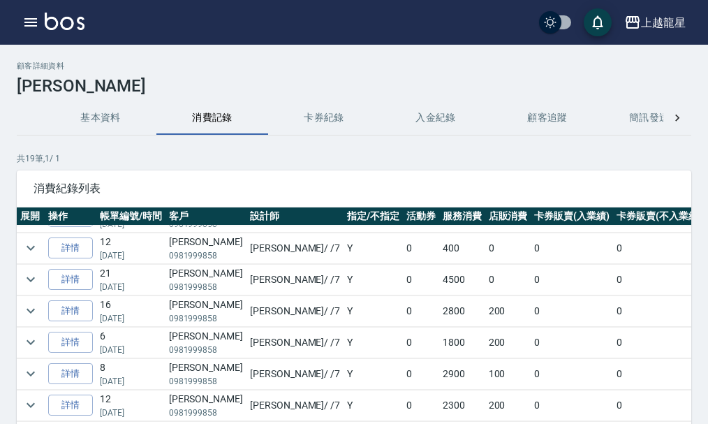
scroll to position [95, 0]
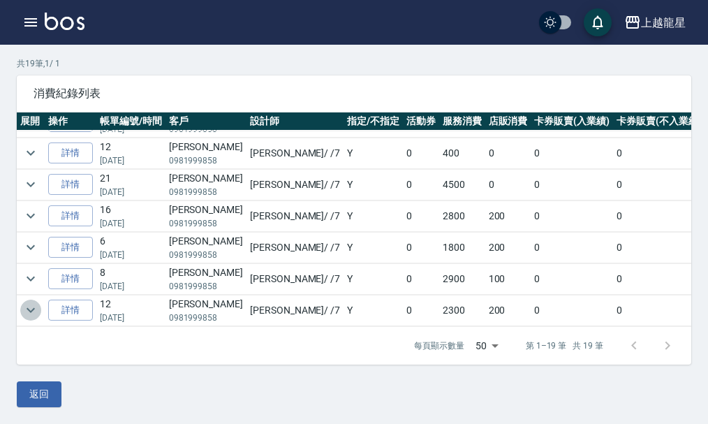
click at [29, 301] on icon "expand row" at bounding box center [30, 309] width 17 height 17
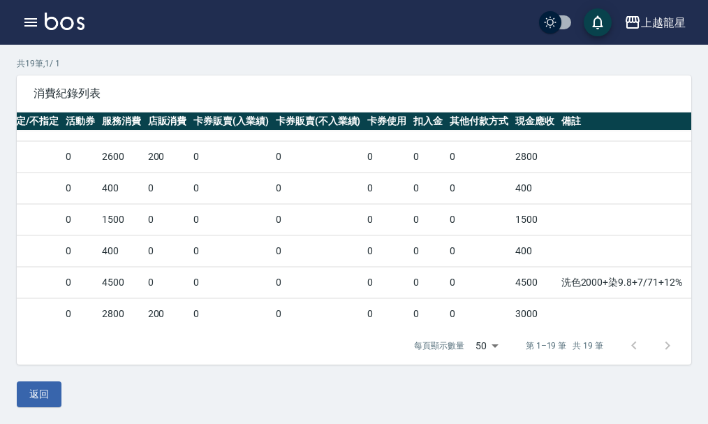
scroll to position [419, 13]
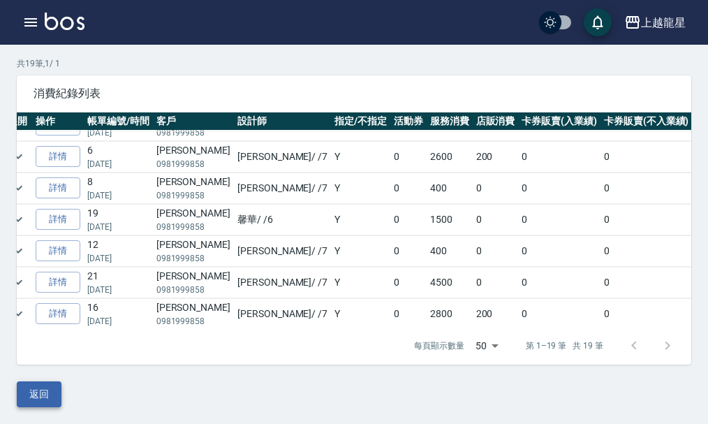
click at [44, 391] on button "返回" at bounding box center [39, 394] width 45 height 26
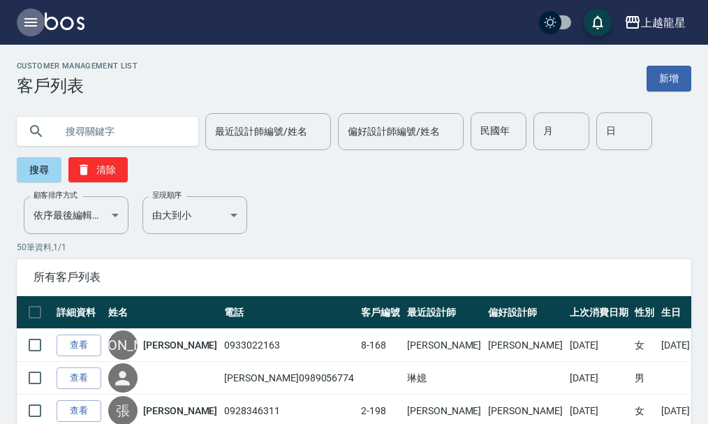
click at [33, 22] on icon "button" at bounding box center [30, 22] width 13 height 8
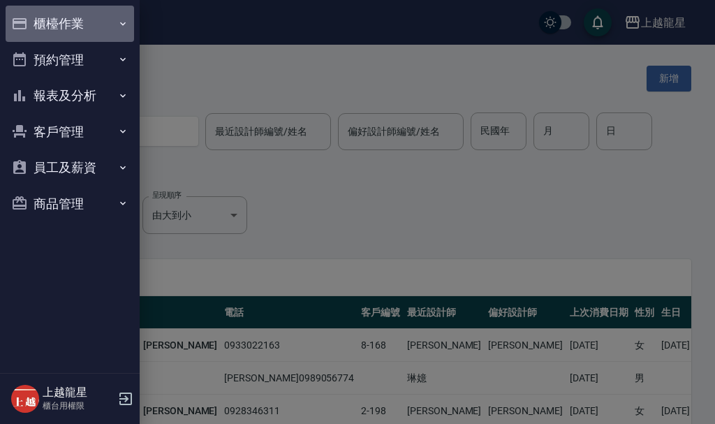
click at [70, 27] on button "櫃檯作業" at bounding box center [70, 24] width 128 height 36
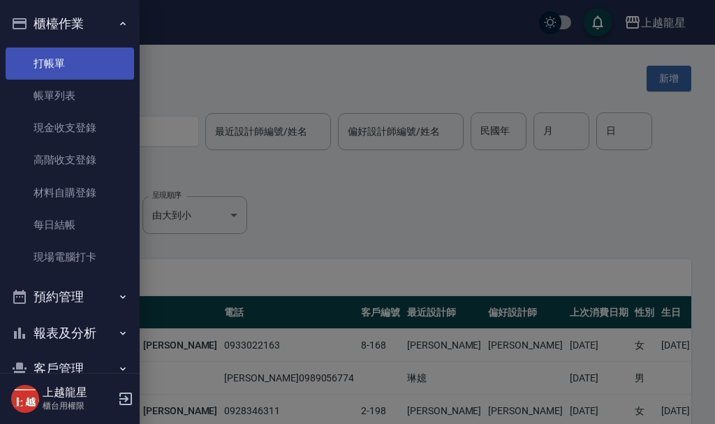
click at [73, 66] on link "打帳單" at bounding box center [70, 63] width 128 height 32
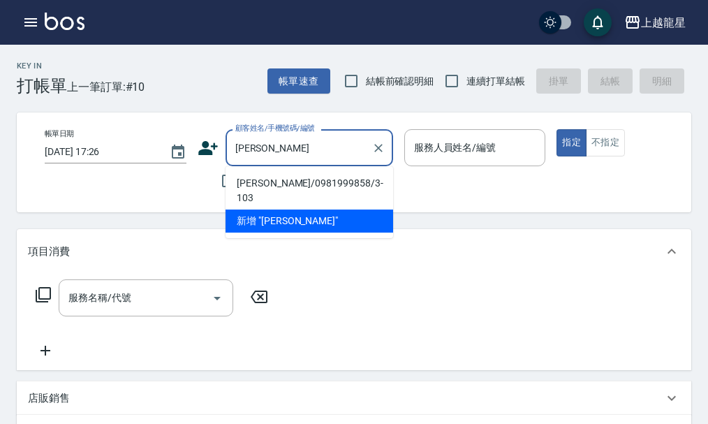
click at [280, 185] on li "陳絃榛/0981999858/3-103" at bounding box center [308, 191] width 167 height 38
type input "陳絃榛/0981999858/3-103"
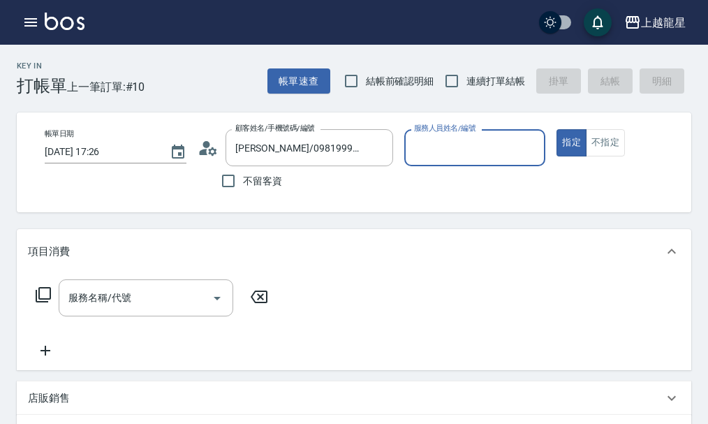
type input "雅君-7"
click at [144, 301] on input "服務名稱/代號" at bounding box center [135, 297] width 141 height 24
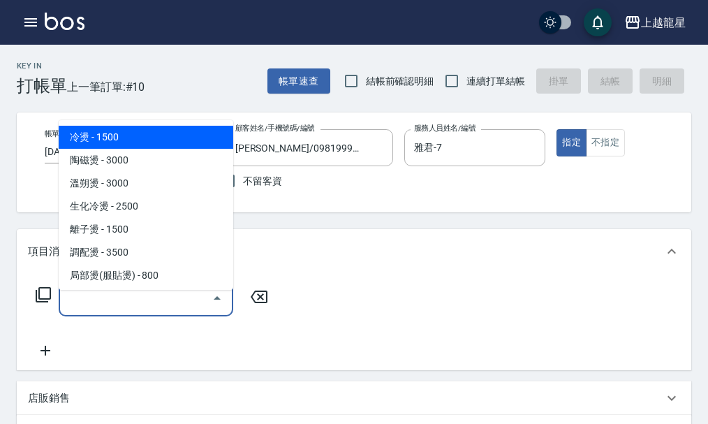
click at [114, 132] on span "冷燙 - 1500" at bounding box center [146, 137] width 174 height 23
type input "冷燙(201)"
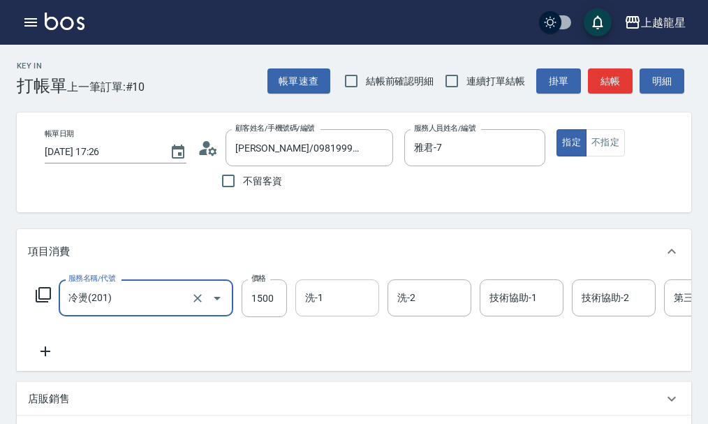
click at [304, 310] on input "洗-1" at bounding box center [336, 297] width 71 height 24
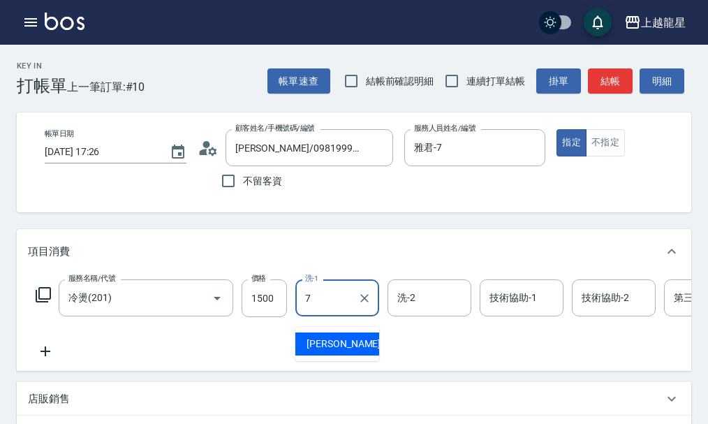
type input "雅君-7"
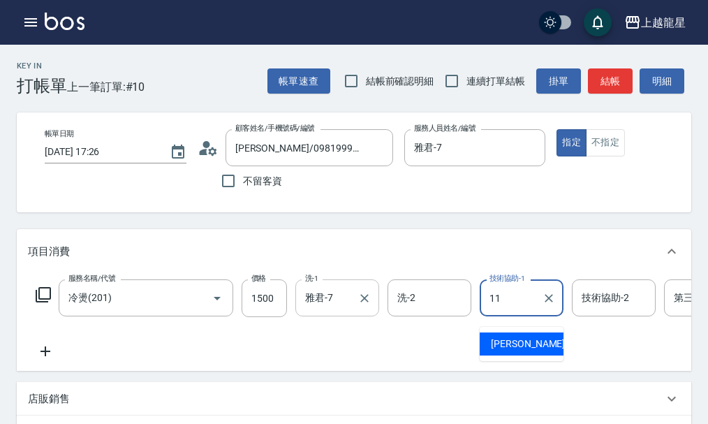
type input "潘潘-11"
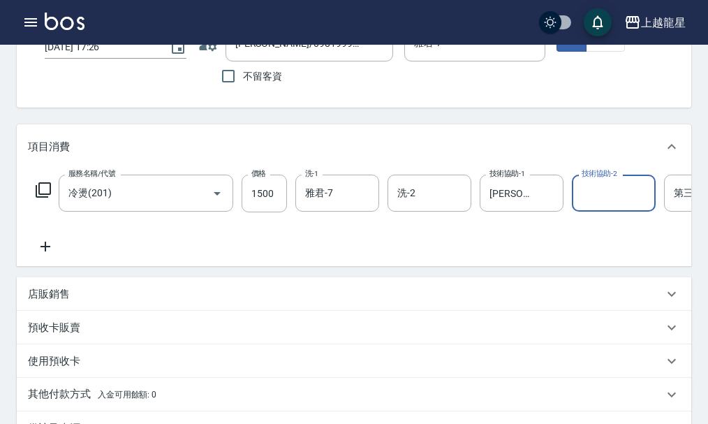
scroll to position [209, 0]
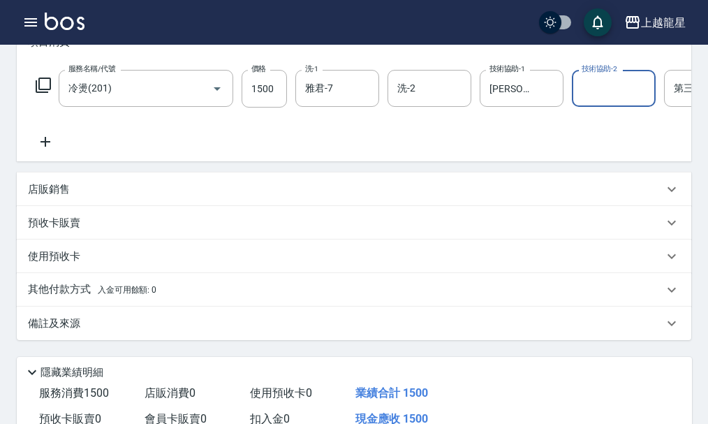
click at [57, 331] on p "備註及來源" at bounding box center [54, 323] width 52 height 15
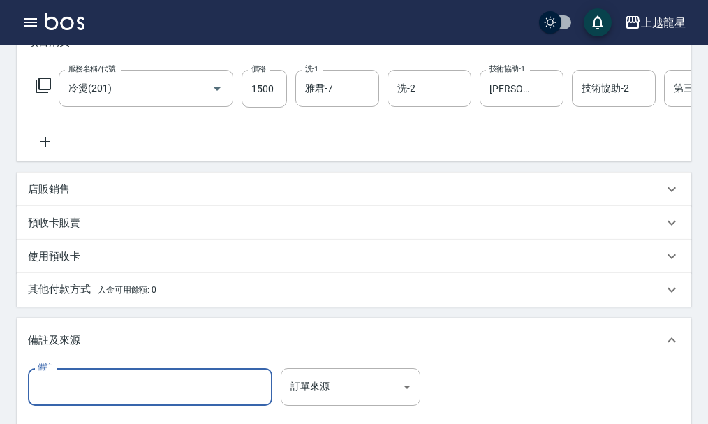
click at [71, 401] on input "備註" at bounding box center [150, 387] width 244 height 38
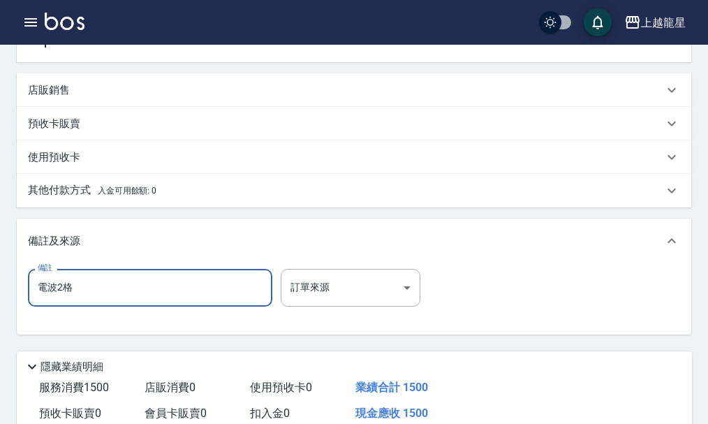
scroll to position [472, 0]
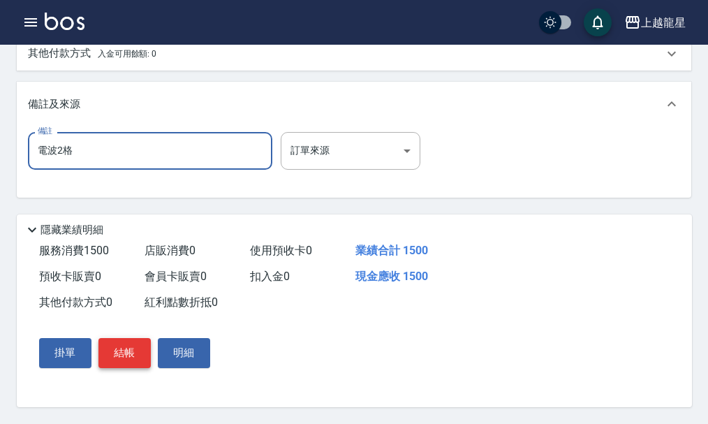
type input "電波2格"
click at [117, 354] on button "結帳" at bounding box center [124, 352] width 52 height 29
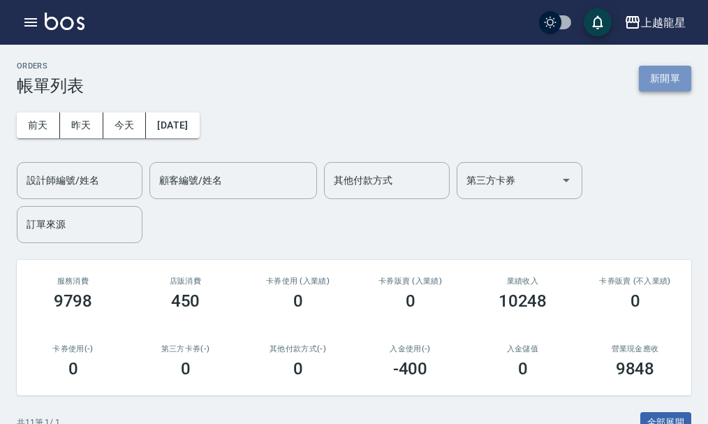
click at [674, 81] on button "新開單" at bounding box center [665, 79] width 52 height 26
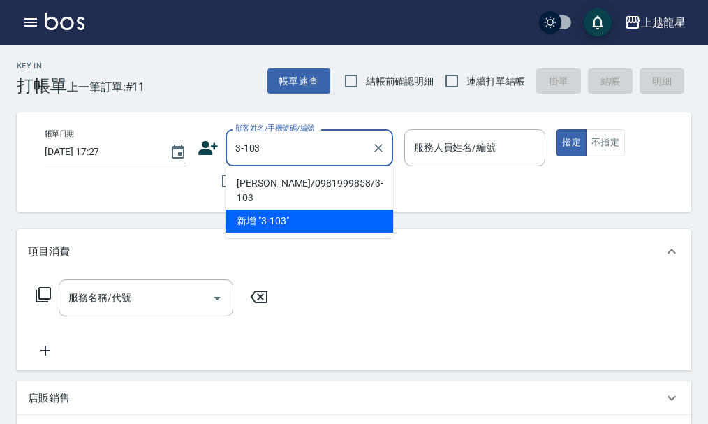
click at [262, 183] on li "陳絃榛/0981999858/3-103" at bounding box center [308, 191] width 167 height 38
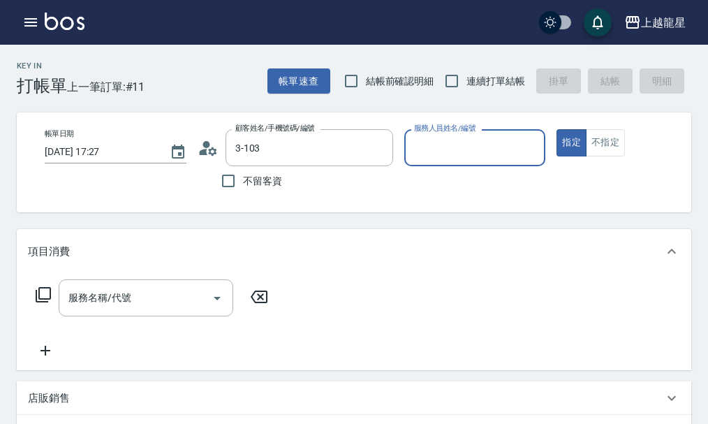
type input "陳絃榛/0981999858/3-103"
type input "雅君-7"
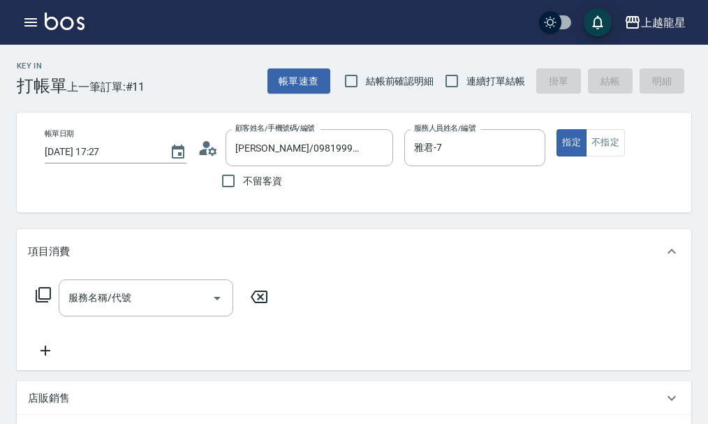
click at [205, 145] on circle at bounding box center [205, 144] width 7 height 7
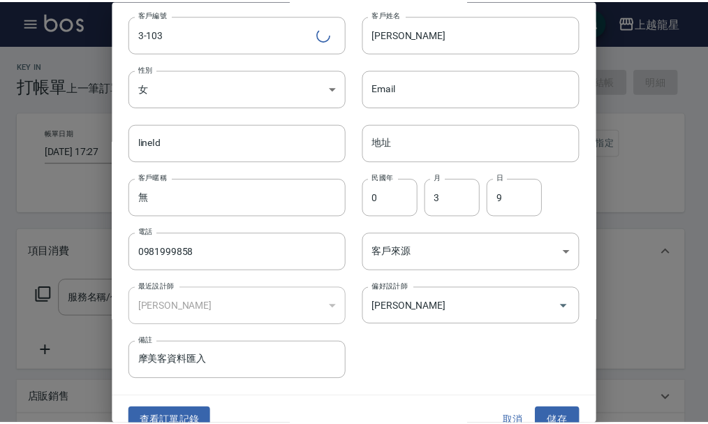
scroll to position [60, 0]
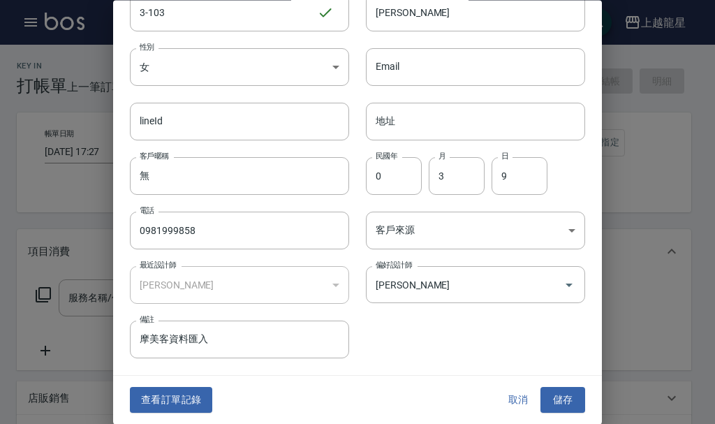
click at [147, 398] on button "查看訂單記錄" at bounding box center [171, 400] width 82 height 26
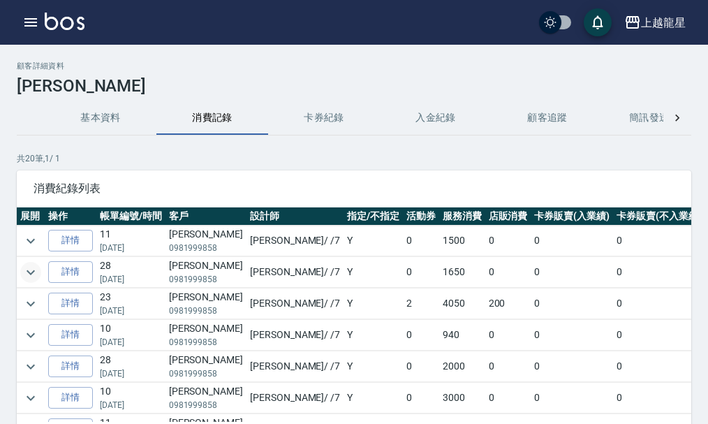
click at [31, 271] on icon "expand row" at bounding box center [30, 272] width 17 height 17
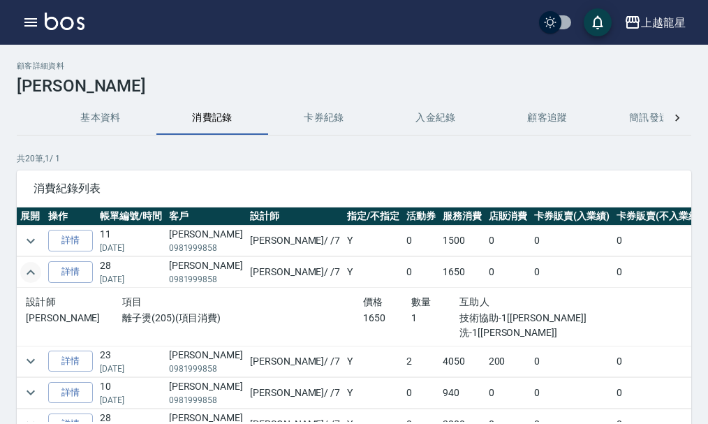
click at [31, 271] on icon "expand row" at bounding box center [31, 271] width 8 height 5
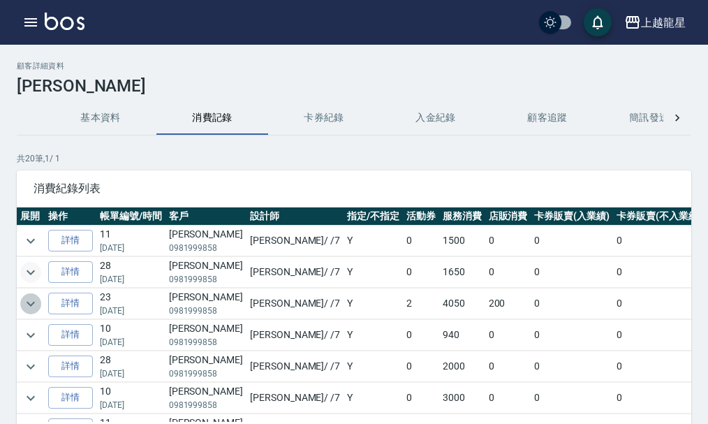
click at [31, 305] on icon "expand row" at bounding box center [31, 303] width 8 height 5
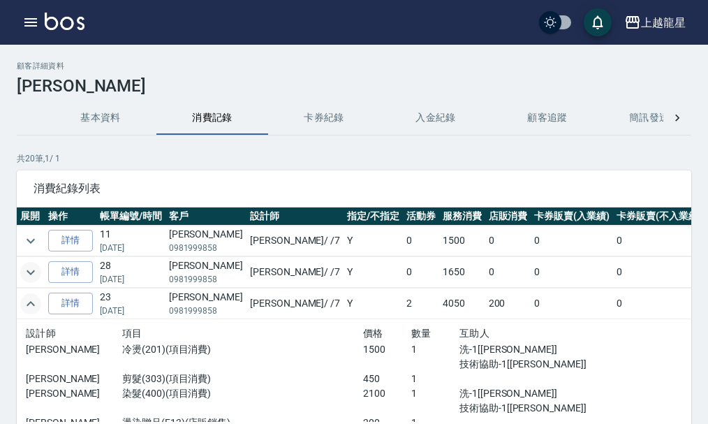
click at [31, 306] on icon "expand row" at bounding box center [30, 303] width 17 height 17
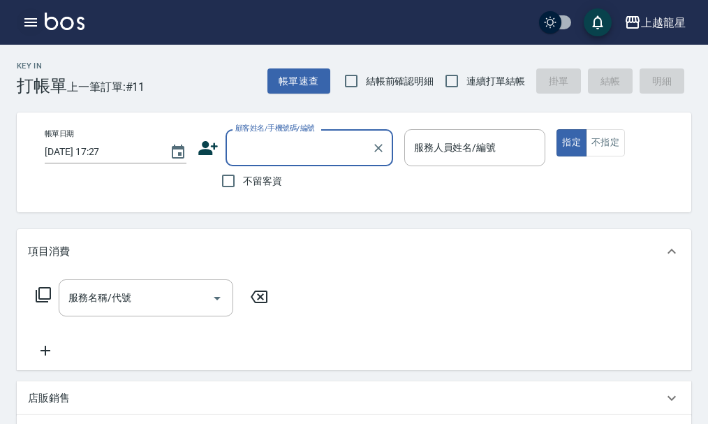
click at [27, 31] on button "button" at bounding box center [31, 22] width 28 height 28
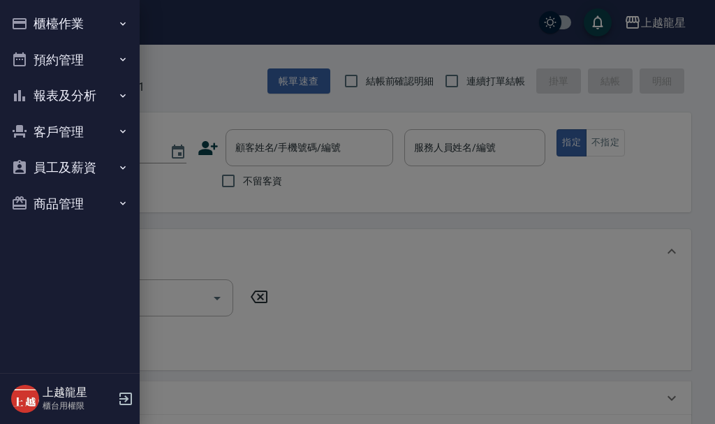
click at [66, 26] on button "櫃檯作業" at bounding box center [70, 24] width 128 height 36
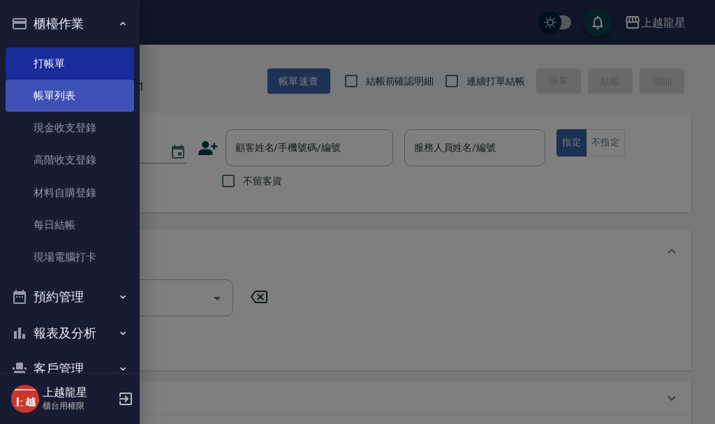
click at [61, 94] on link "帳單列表" at bounding box center [70, 96] width 128 height 32
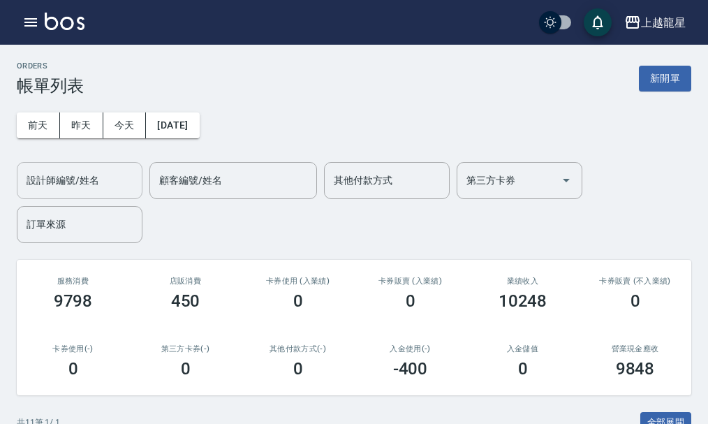
click at [126, 172] on input "設計師編號/姓名" at bounding box center [79, 180] width 113 height 24
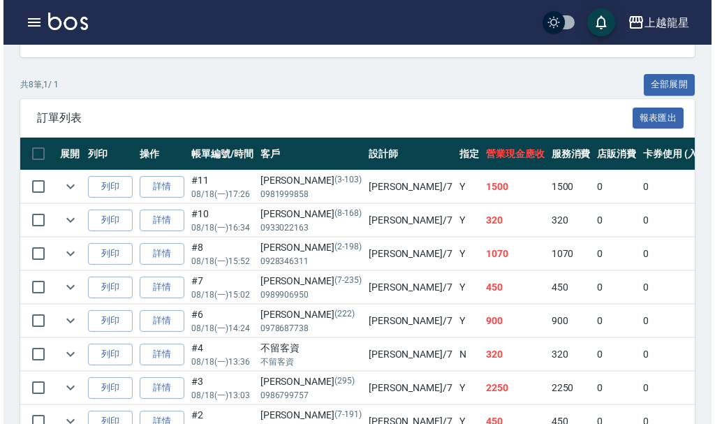
scroll to position [417, 0]
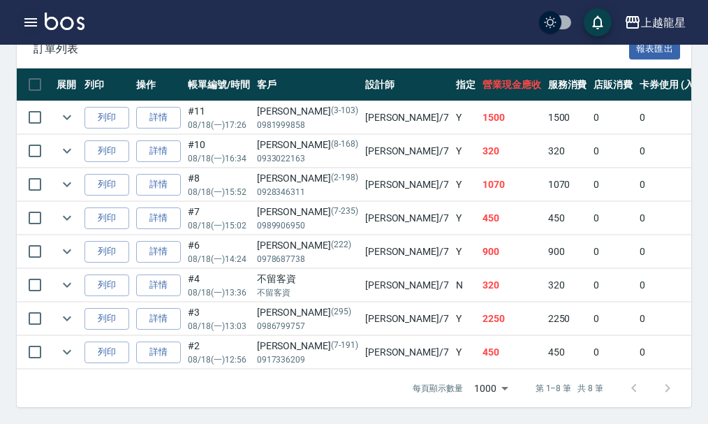
type input "雅君-7"
click at [35, 16] on icon "button" at bounding box center [30, 22] width 17 height 17
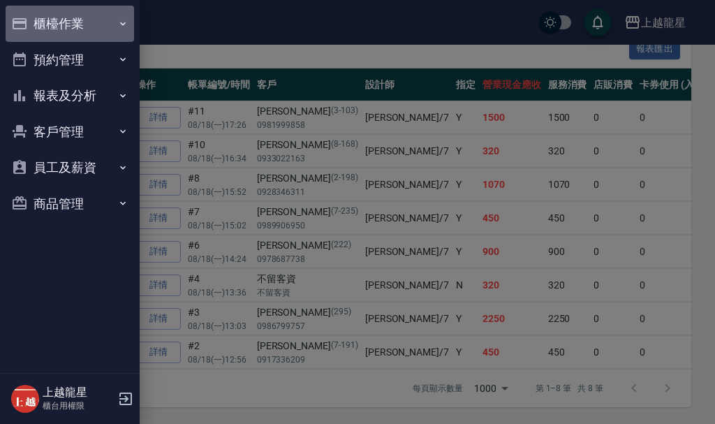
click at [36, 20] on button "櫃檯作業" at bounding box center [70, 24] width 128 height 36
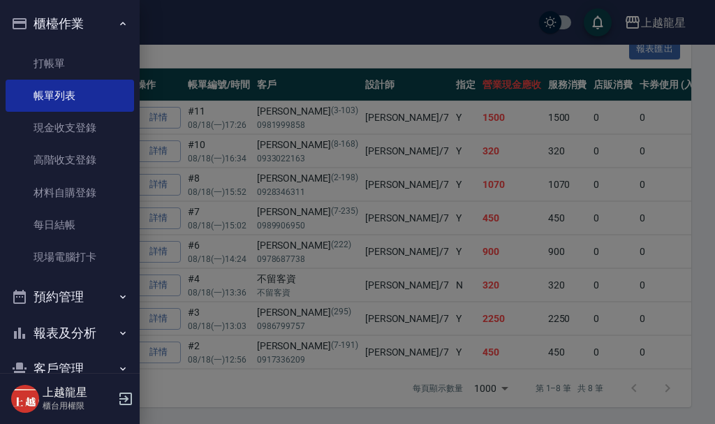
click at [54, 27] on button "櫃檯作業" at bounding box center [70, 24] width 128 height 36
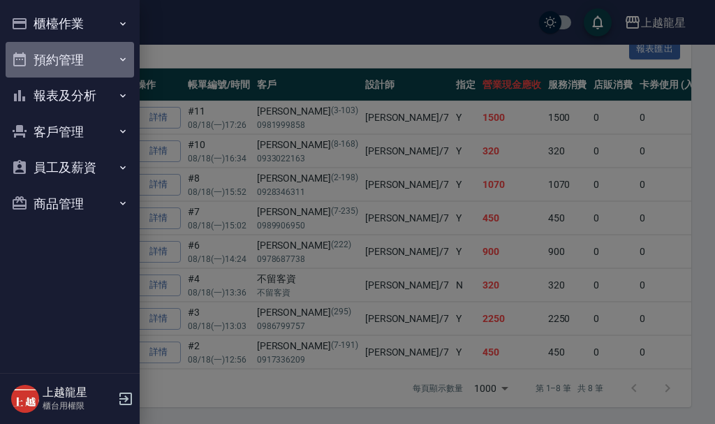
click at [71, 62] on button "預約管理" at bounding box center [70, 60] width 128 height 36
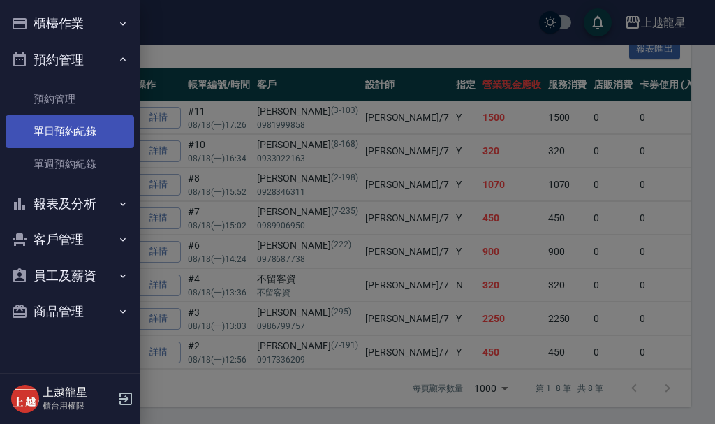
click at [64, 133] on link "單日預約紀錄" at bounding box center [70, 131] width 128 height 32
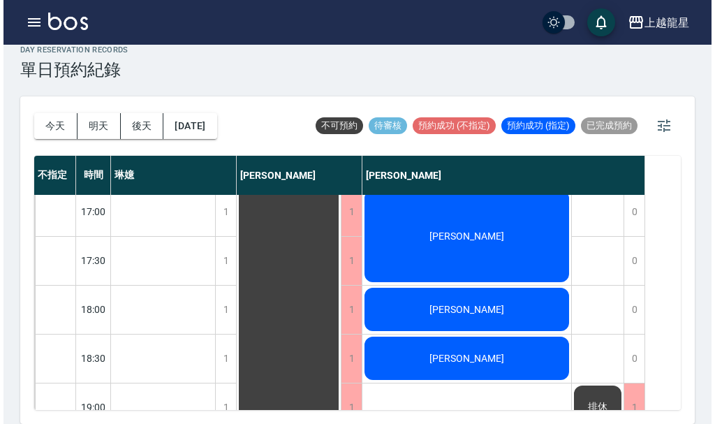
scroll to position [419, 0]
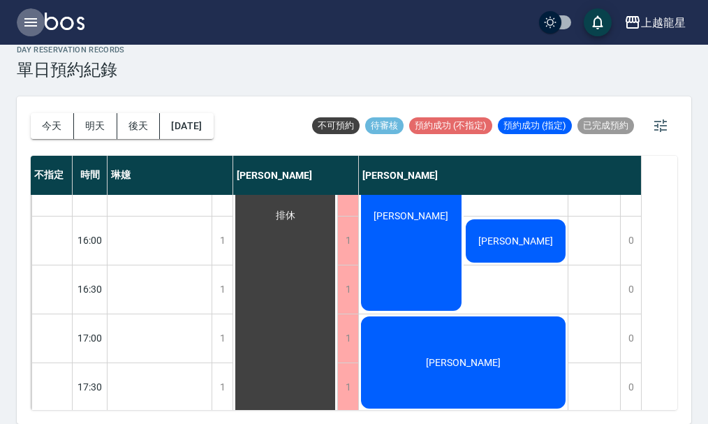
click at [33, 19] on icon "button" at bounding box center [30, 22] width 13 height 8
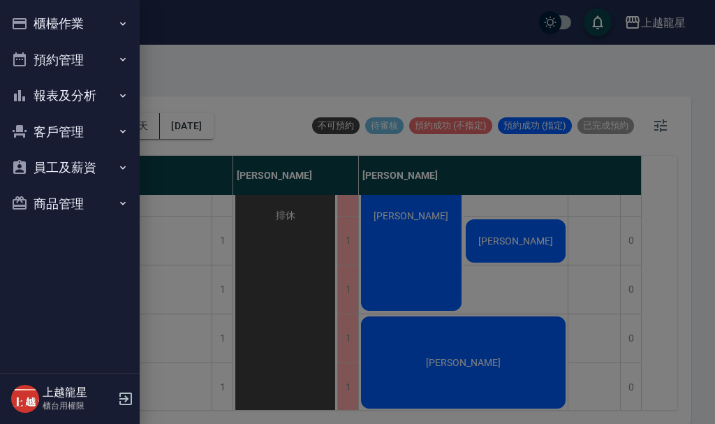
click at [33, 21] on button "櫃檯作業" at bounding box center [70, 24] width 128 height 36
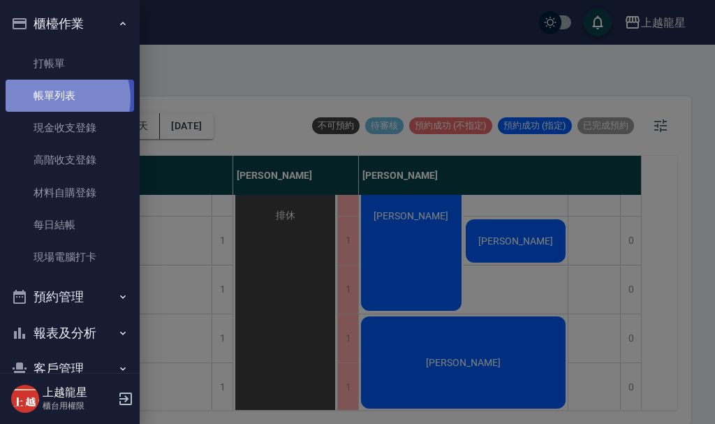
click at [59, 98] on link "帳單列表" at bounding box center [70, 96] width 128 height 32
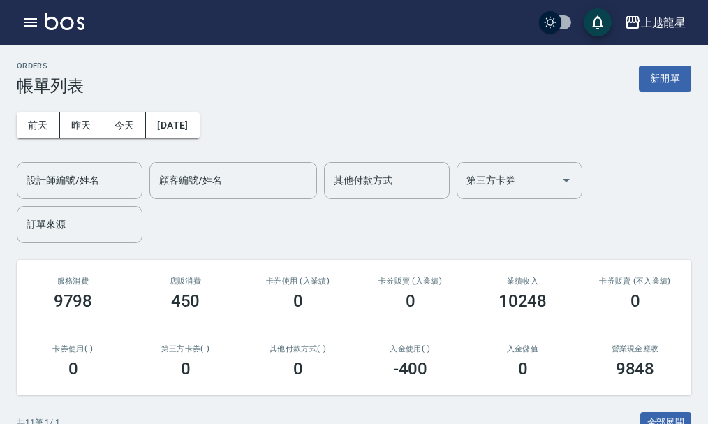
click at [57, 26] on img at bounding box center [65, 21] width 40 height 17
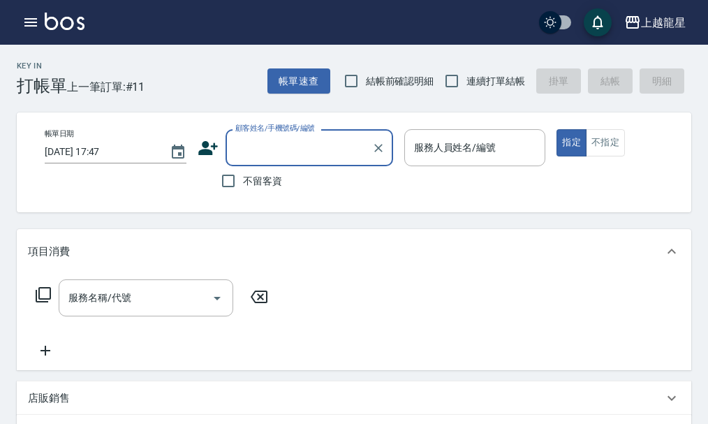
click at [311, 157] on input "顧客姓名/手機號碼/編號" at bounding box center [299, 147] width 134 height 24
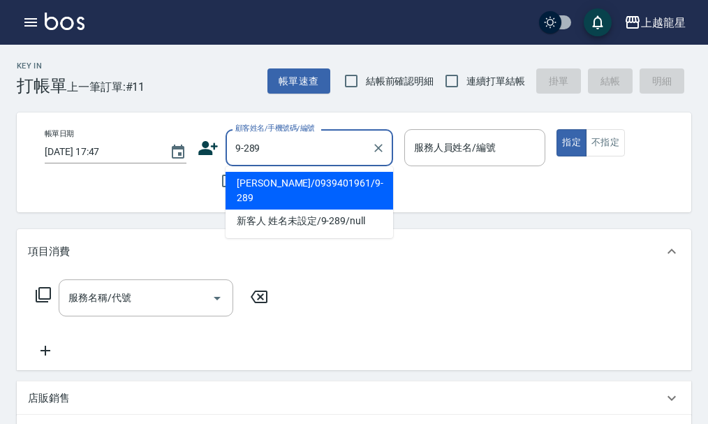
type input "李麗君/0939401961/9-289"
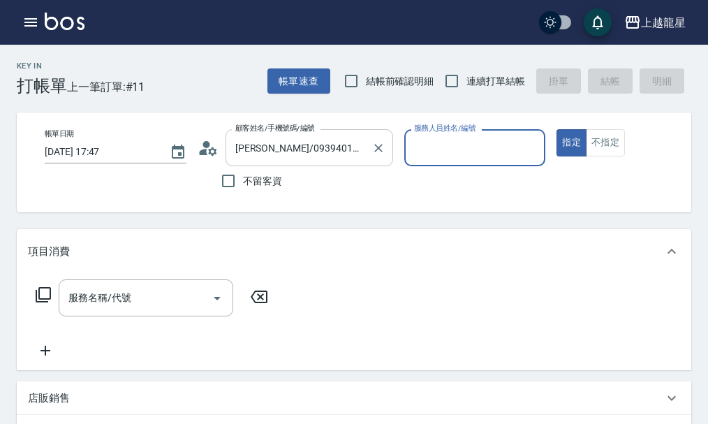
type input "雅君-7"
click at [556, 129] on button "指定" at bounding box center [571, 142] width 30 height 27
type button "true"
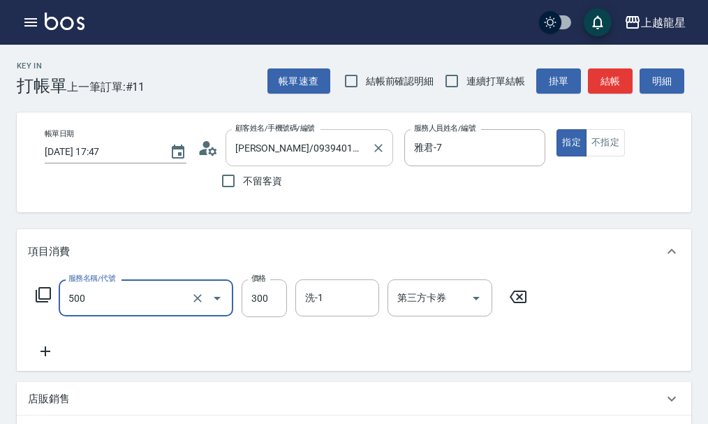
type input "一般洗髮(500)"
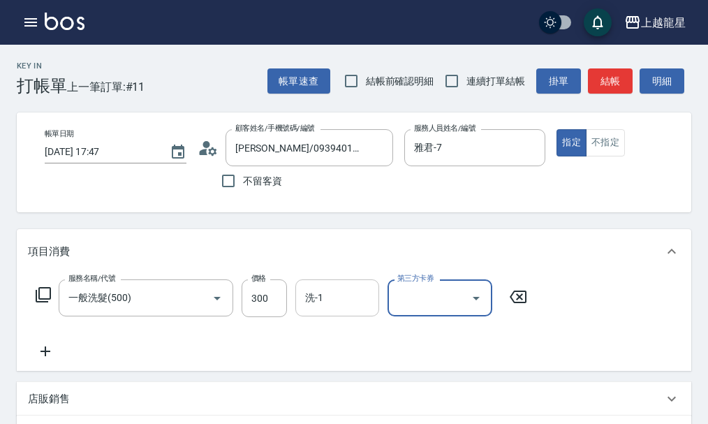
click at [323, 310] on input "洗-1" at bounding box center [336, 297] width 71 height 24
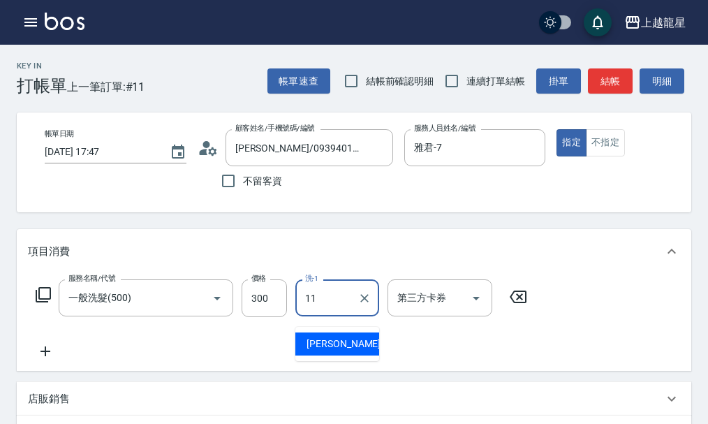
type input "潘潘-11"
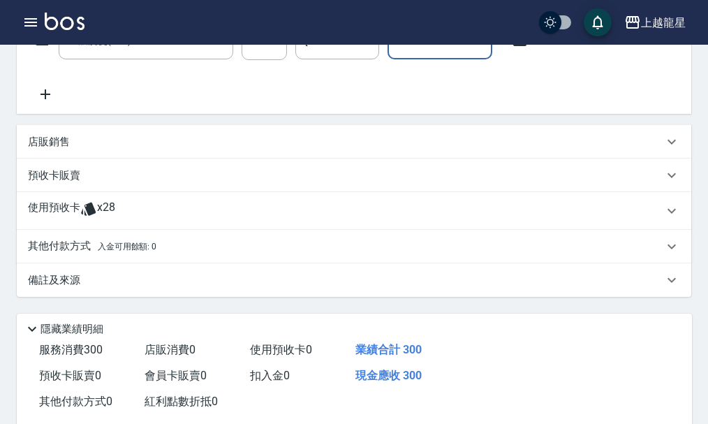
scroll to position [373, 0]
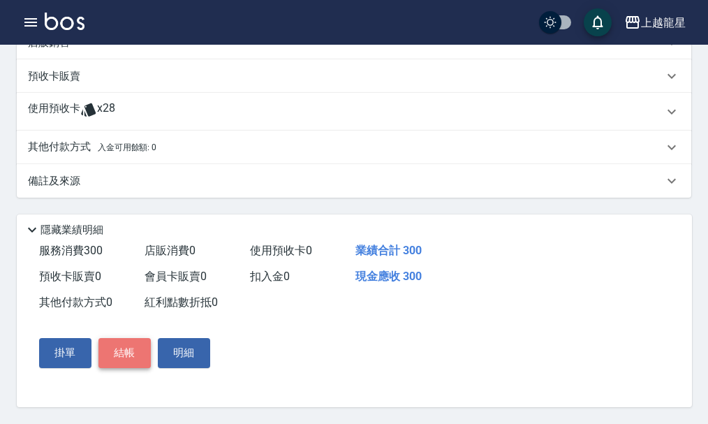
click at [129, 338] on button "結帳" at bounding box center [124, 352] width 52 height 29
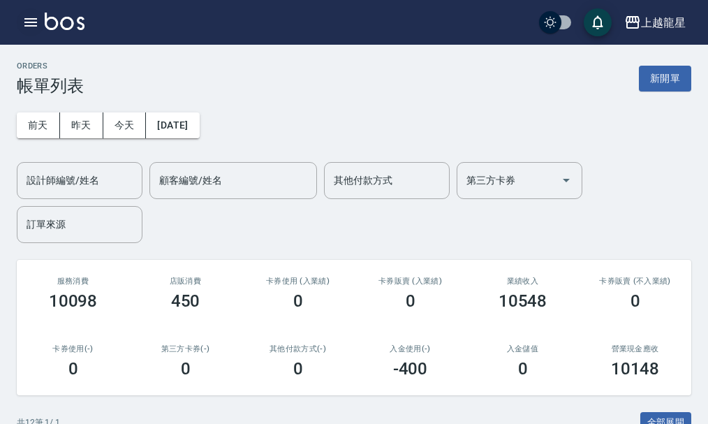
click at [27, 20] on icon "button" at bounding box center [30, 22] width 17 height 17
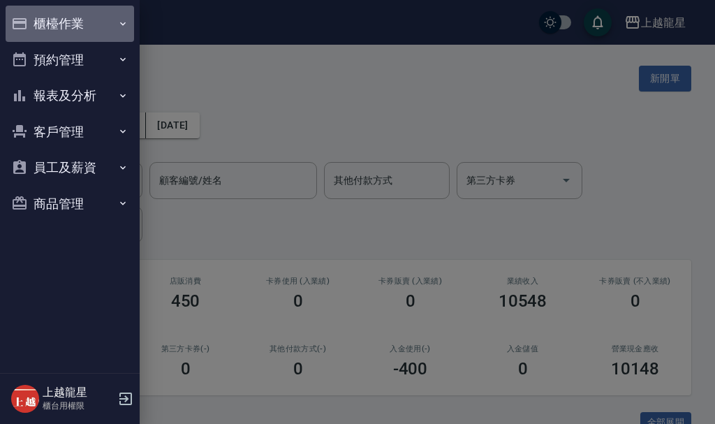
click at [82, 21] on button "櫃檯作業" at bounding box center [70, 24] width 128 height 36
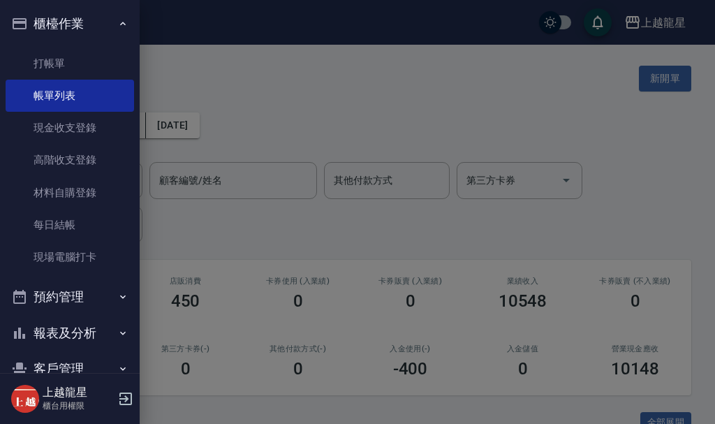
click at [82, 21] on button "櫃檯作業" at bounding box center [70, 24] width 128 height 36
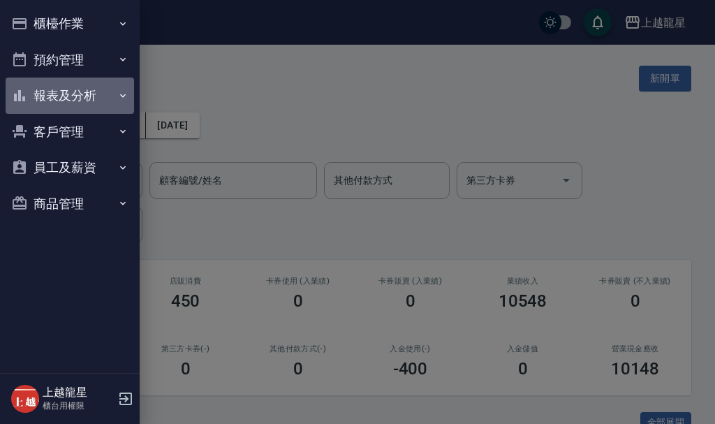
click at [67, 91] on button "報表及分析" at bounding box center [70, 95] width 128 height 36
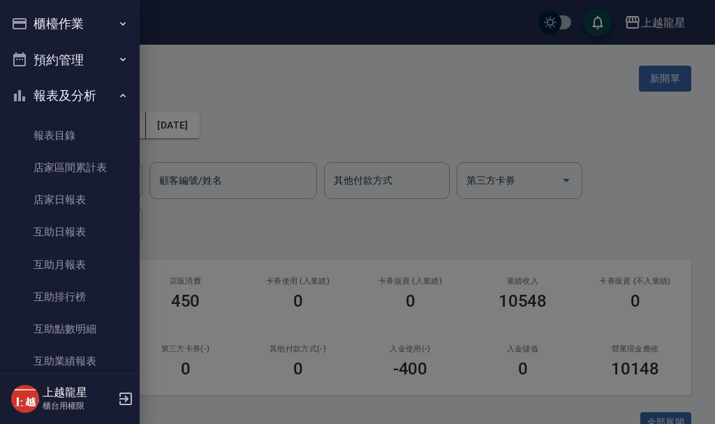
click at [250, 51] on div at bounding box center [357, 212] width 715 height 424
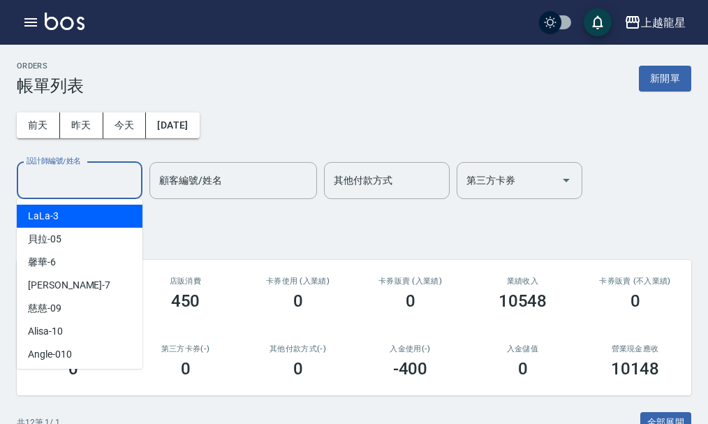
click at [67, 182] on input "設計師編號/姓名" at bounding box center [79, 180] width 113 height 24
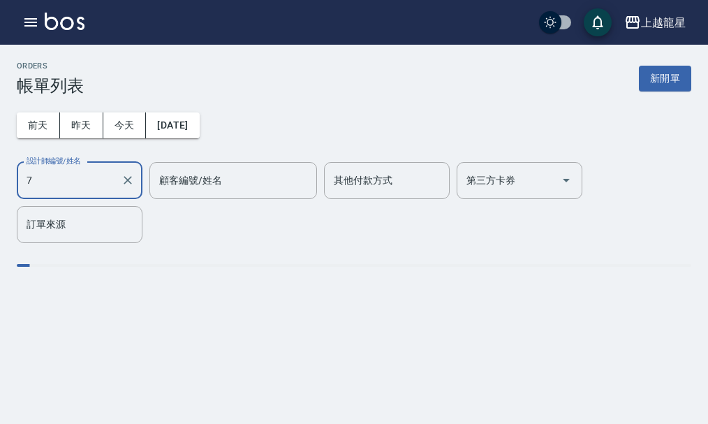
type input "雅君-7"
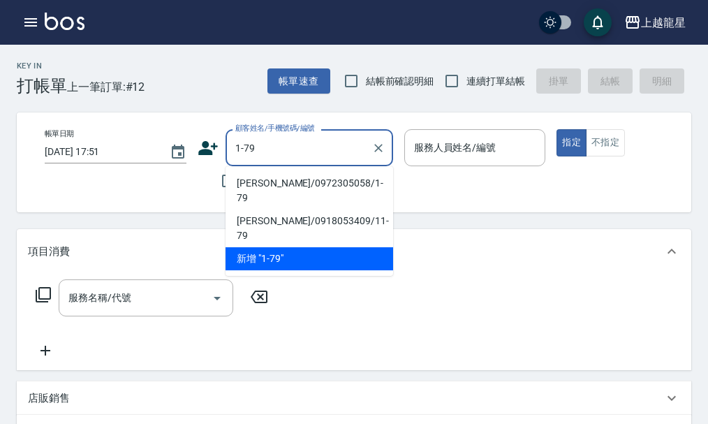
click at [275, 174] on li "陳姝妤/0972305058/1-79" at bounding box center [308, 191] width 167 height 38
type input "陳姝妤/0972305058/1-79"
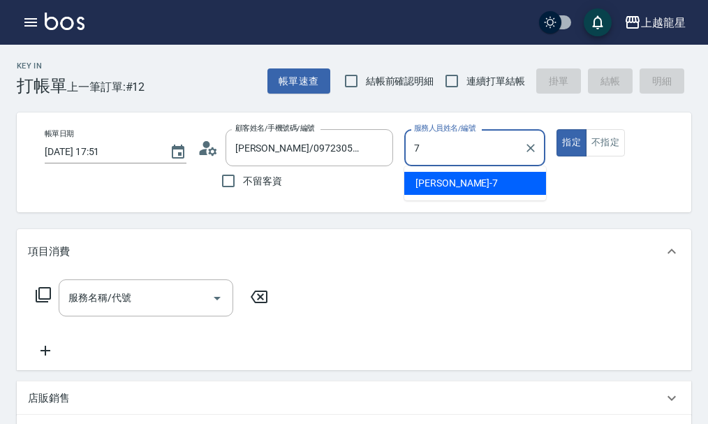
type input "雅君-7"
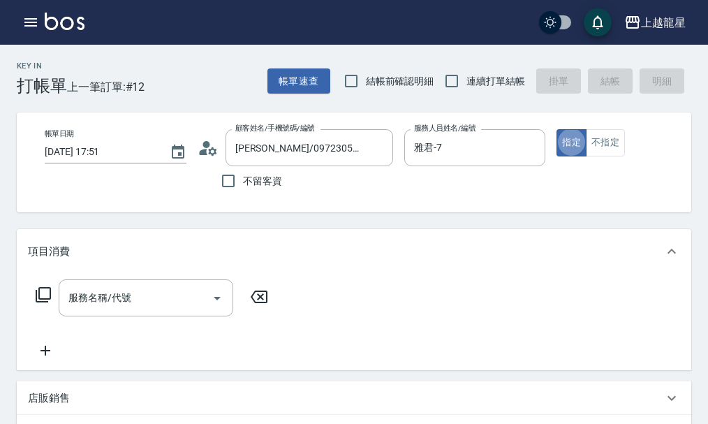
type button "true"
click at [184, 307] on input "服務名稱/代號" at bounding box center [135, 297] width 141 height 24
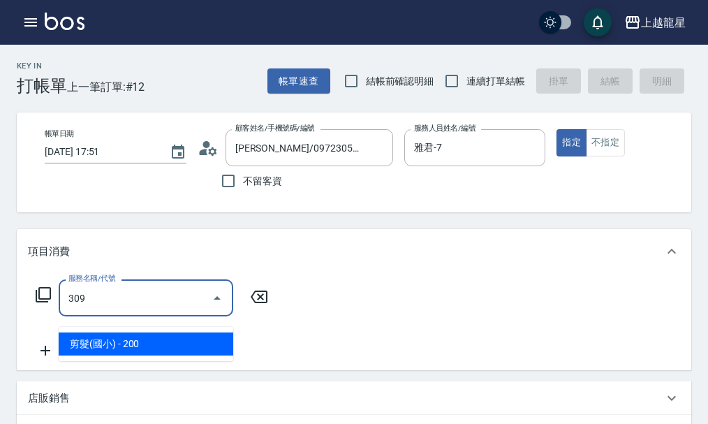
type input "剪髮(國小)(309)"
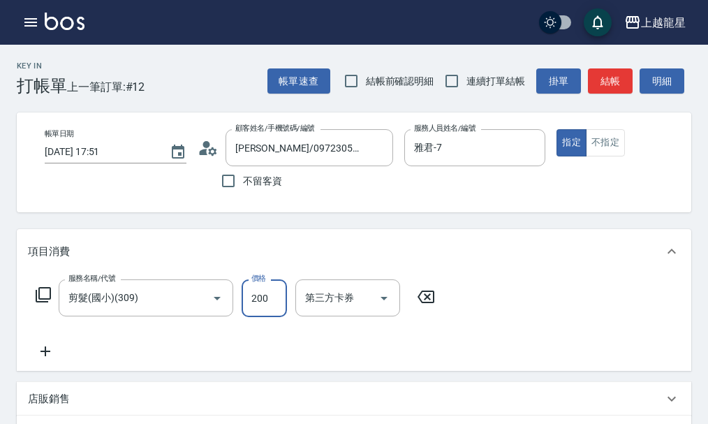
click at [611, 75] on button "結帳" at bounding box center [610, 81] width 45 height 26
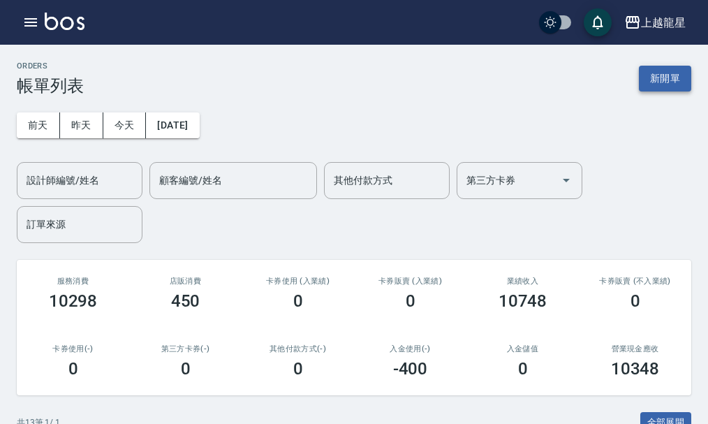
click at [649, 83] on button "新開單" at bounding box center [665, 79] width 52 height 26
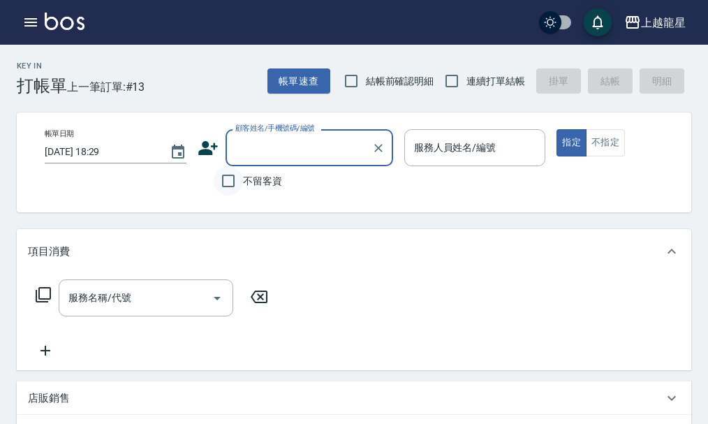
click at [239, 180] on input "不留客資" at bounding box center [228, 180] width 29 height 29
checkbox input "true"
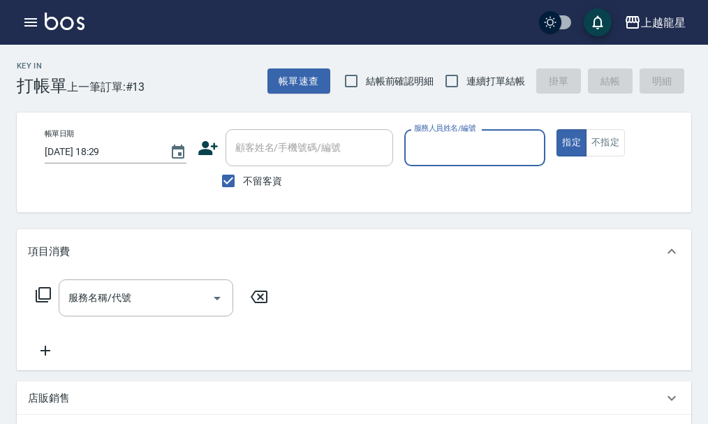
click at [610, 161] on div "帳單日期 2025/08/18 18:29 顧客姓名/手機號碼/編號 顧客姓名/手機號碼/編號 不留客資 服務人員姓名/編號 服務人員姓名/編號 指定 不指定" at bounding box center [365, 162] width 664 height 66
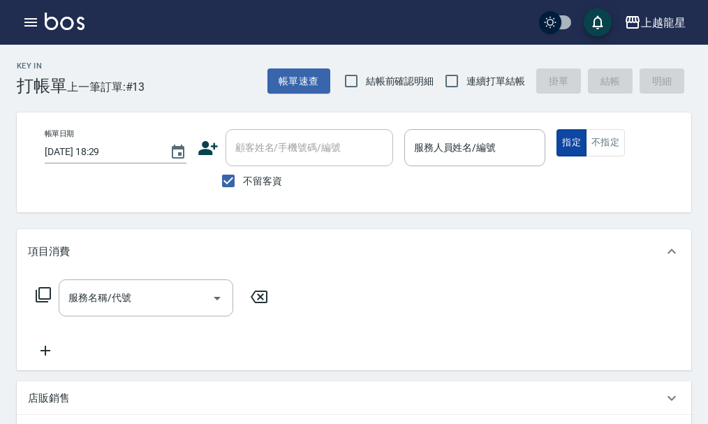
drag, startPoint x: 605, startPoint y: 147, endPoint x: 568, endPoint y: 142, distance: 37.2
click at [605, 146] on button "不指定" at bounding box center [605, 142] width 39 height 27
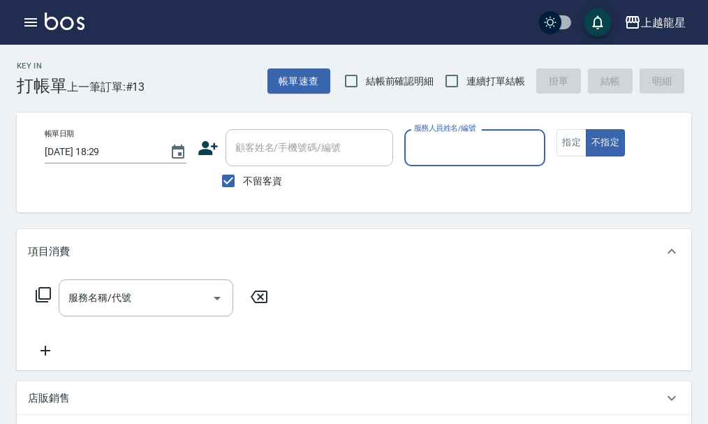
click at [419, 135] on input "服務人員姓名/編號" at bounding box center [474, 147] width 129 height 24
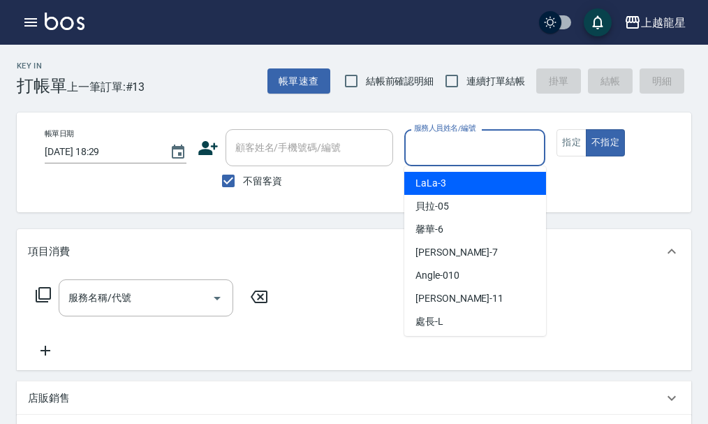
type input "9"
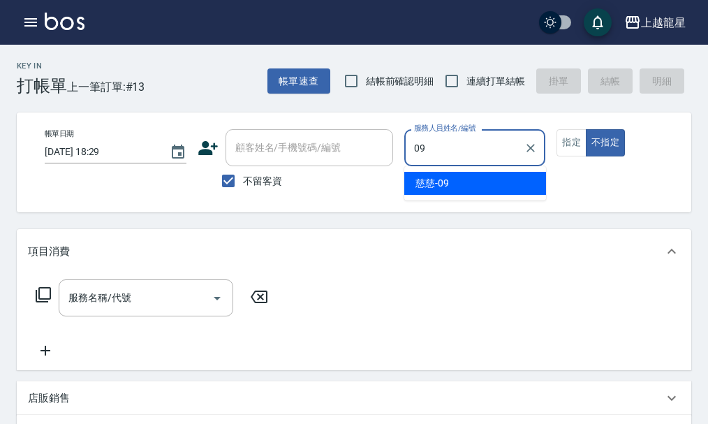
type input "慈慈-09"
type button "false"
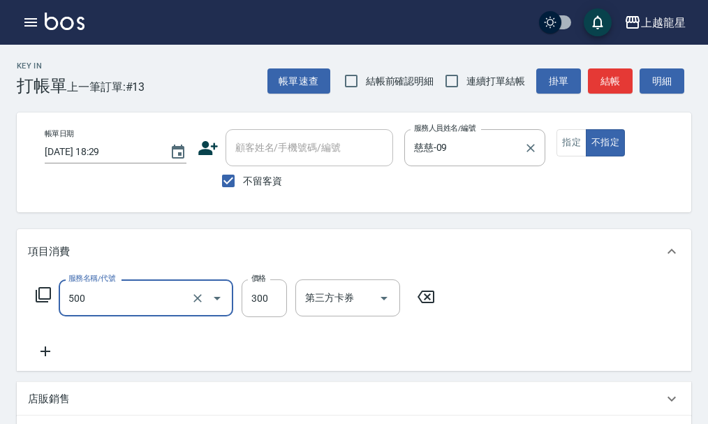
type input "一般洗髮(500)"
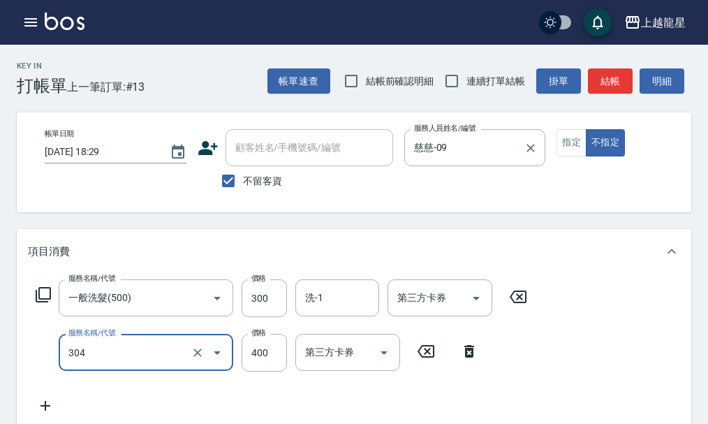
type input "剪髮(304)"
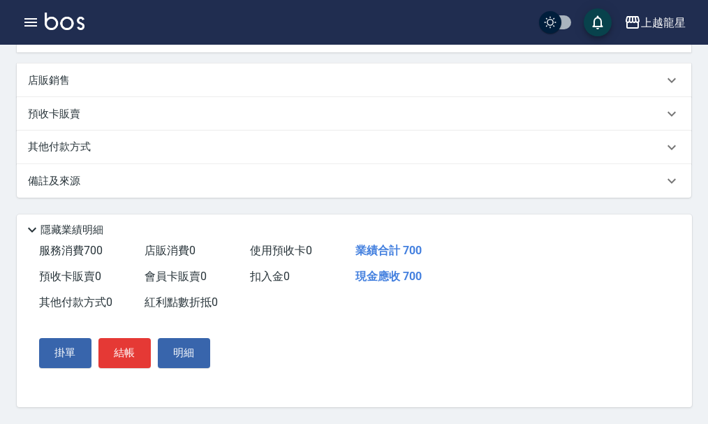
scroll to position [389, 0]
click at [116, 341] on button "結帳" at bounding box center [124, 352] width 52 height 29
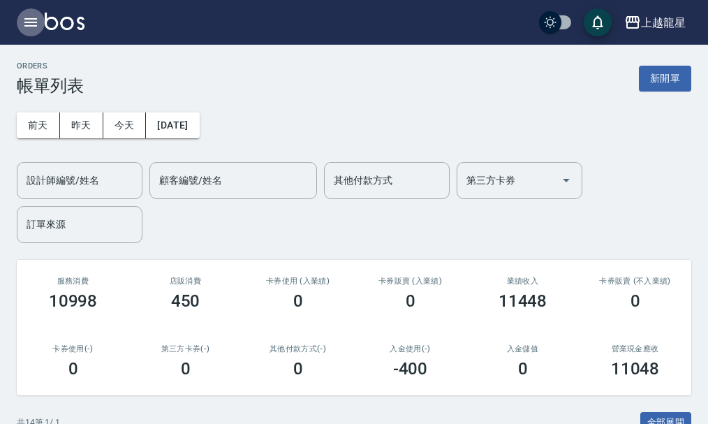
click at [34, 25] on icon "button" at bounding box center [30, 22] width 13 height 8
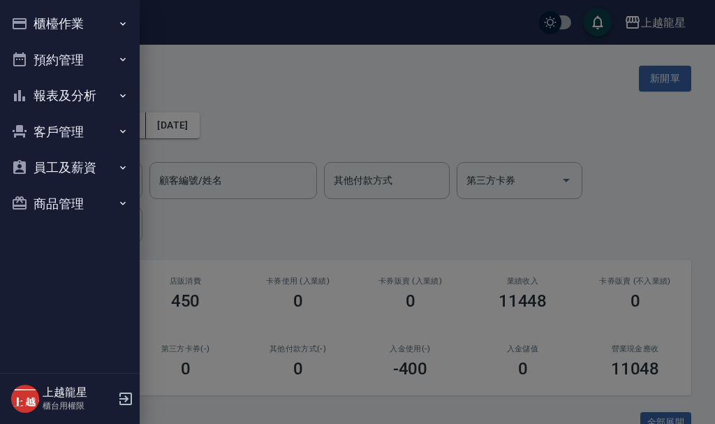
click at [59, 55] on button "預約管理" at bounding box center [70, 60] width 128 height 36
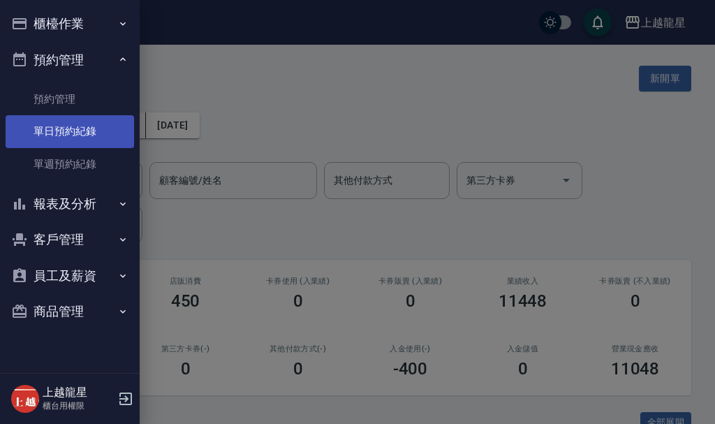
click at [79, 143] on link "單日預約紀錄" at bounding box center [70, 131] width 128 height 32
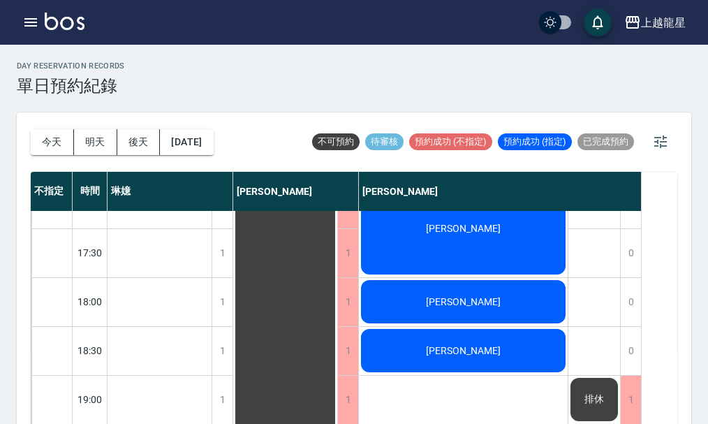
scroll to position [676, 0]
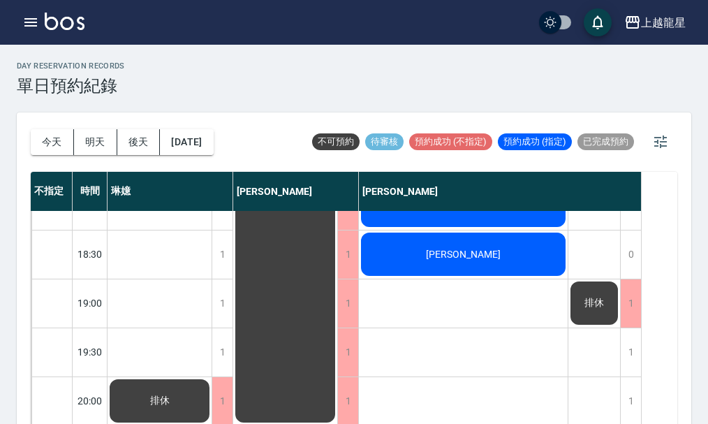
click at [172, 394] on span "黃懿祺" at bounding box center [159, 400] width 25 height 13
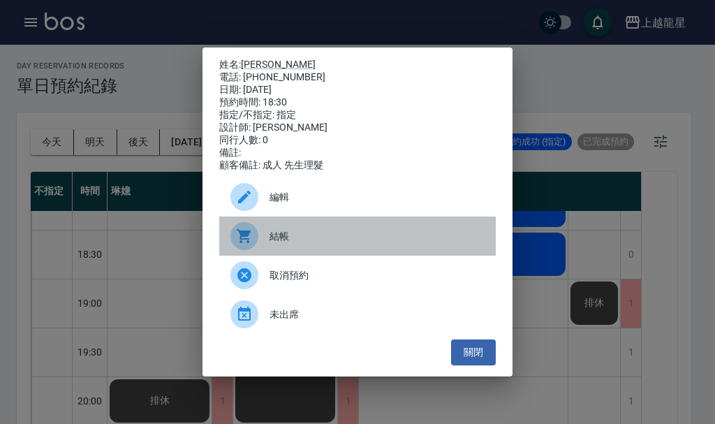
click at [308, 244] on span "結帳" at bounding box center [376, 236] width 215 height 15
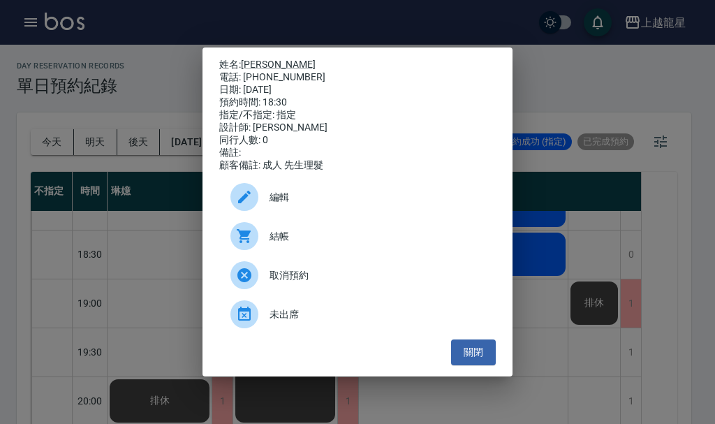
click at [301, 50] on div "姓名: 黃懿祺 電話: 0922308718 日期: 2025/08/18 預約時間: 18:30 指定/不指定: 指定 設計師: 曾雅君 同行人數: 0 備…" at bounding box center [357, 211] width 310 height 329
click at [302, 24] on div "姓名: 黃懿祺 電話: 0922308718 日期: 2025/08/18 預約時間: 18:30 指定/不指定: 指定 設計師: 曾雅君 同行人數: 0 備…" at bounding box center [357, 212] width 715 height 424
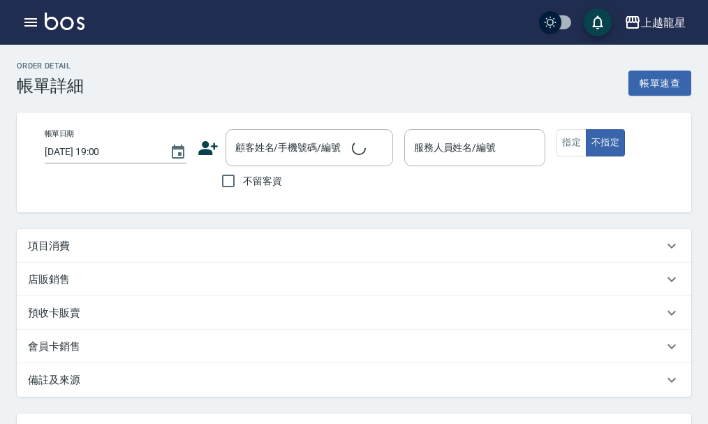
type input "[DATE] 18:30"
type input "雅君-7"
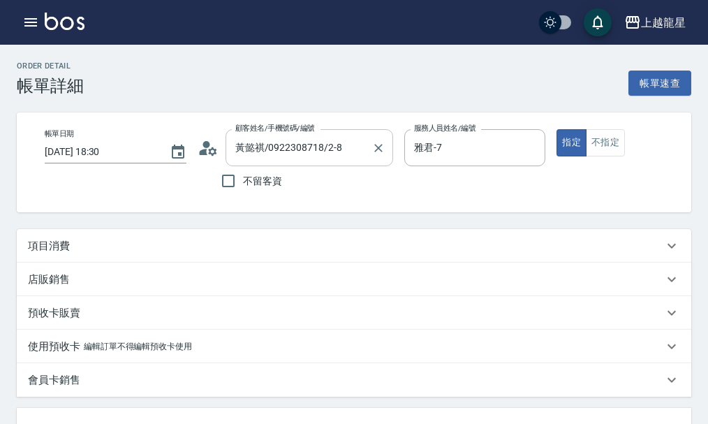
type input "黃懿祺/0922308718/2-8"
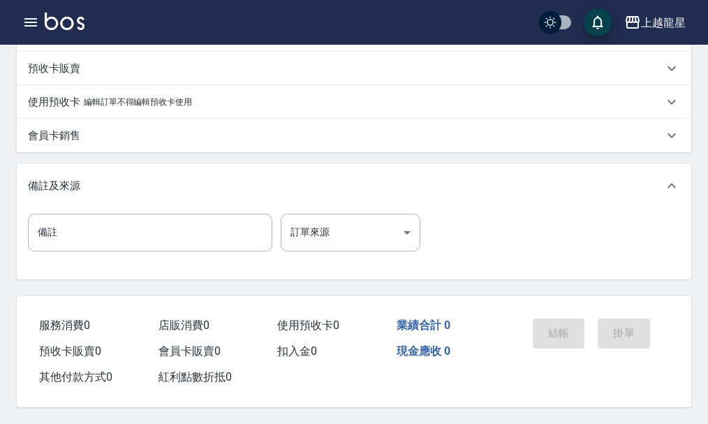
scroll to position [261, 0]
click at [150, 96] on p "編輯訂單不得編輯預收卡使用" at bounding box center [138, 102] width 108 height 15
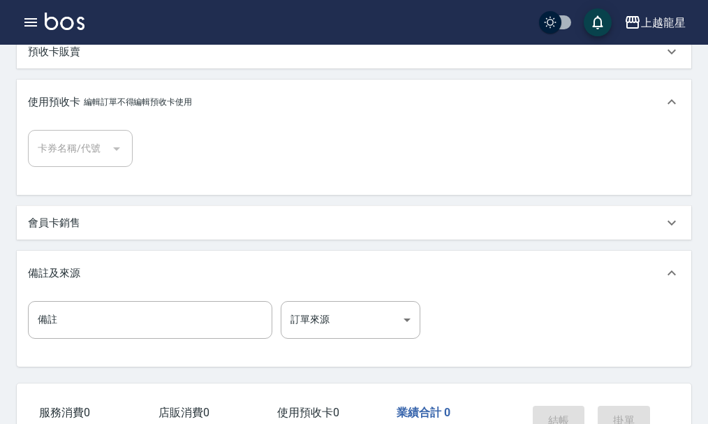
click at [138, 110] on p "編輯訂單不得編輯預收卡使用" at bounding box center [138, 102] width 108 height 15
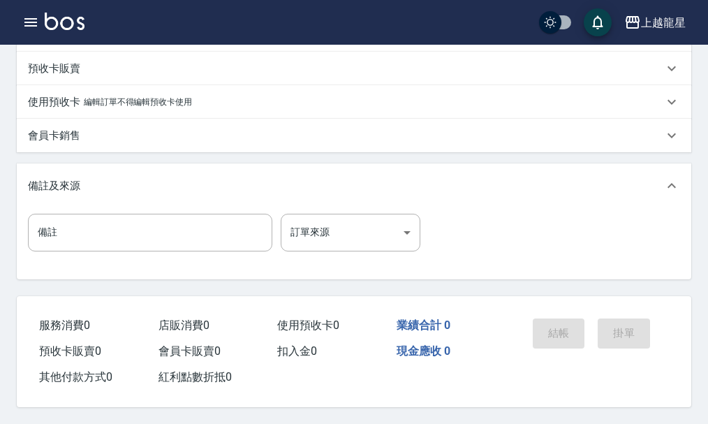
click at [110, 179] on div "備註及來源" at bounding box center [345, 186] width 635 height 15
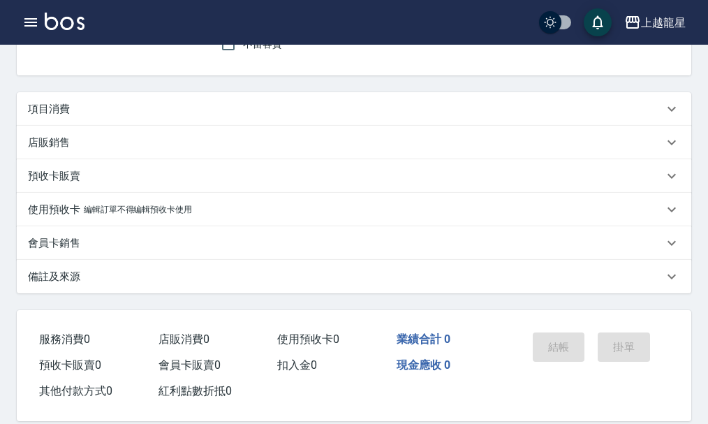
scroll to position [140, 0]
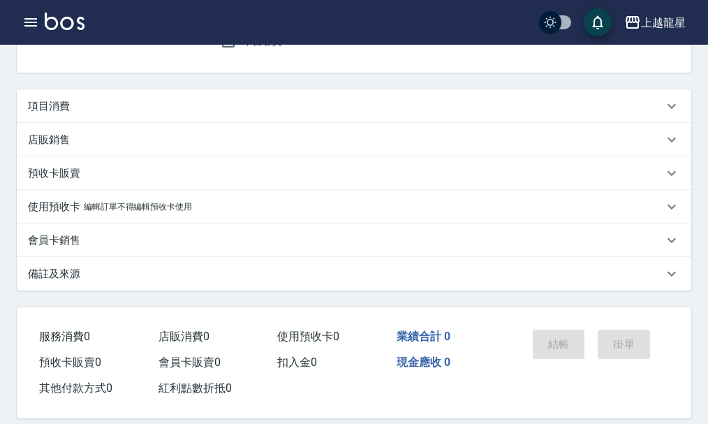
click at [105, 248] on div "會員卡銷售" at bounding box center [345, 240] width 635 height 15
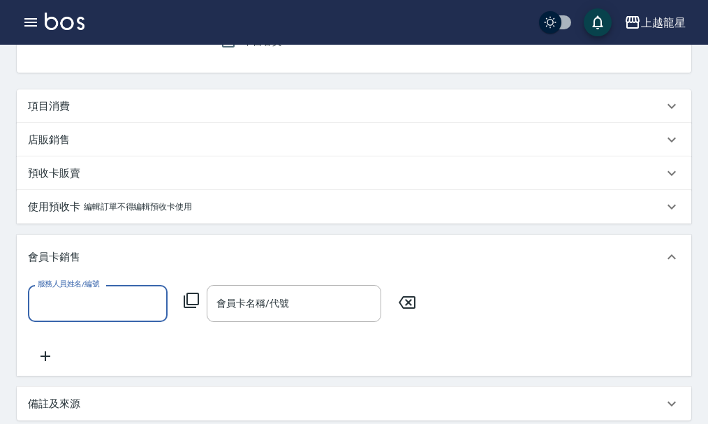
scroll to position [0, 0]
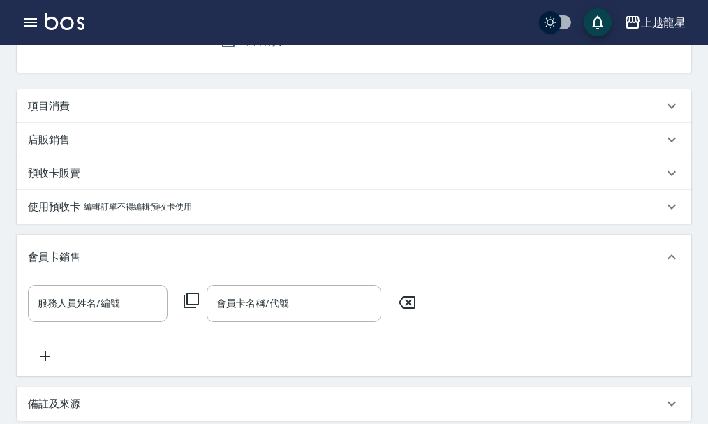
click at [105, 257] on div "會員卡銷售" at bounding box center [354, 256] width 674 height 45
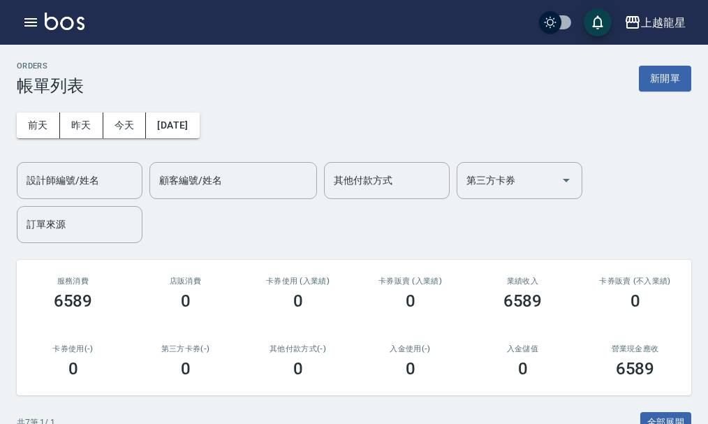
scroll to position [384, 0]
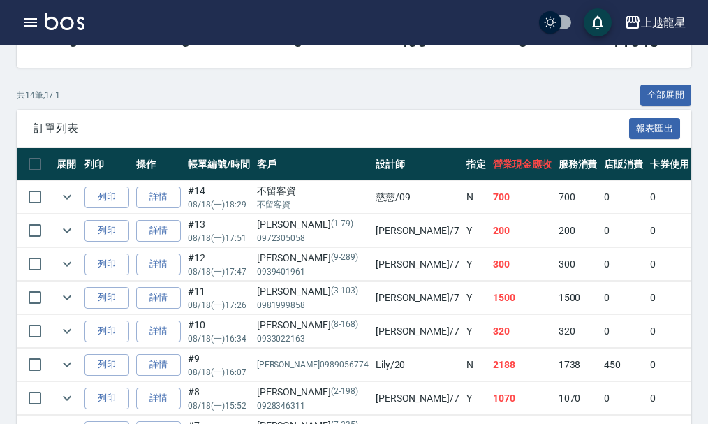
scroll to position [349, 0]
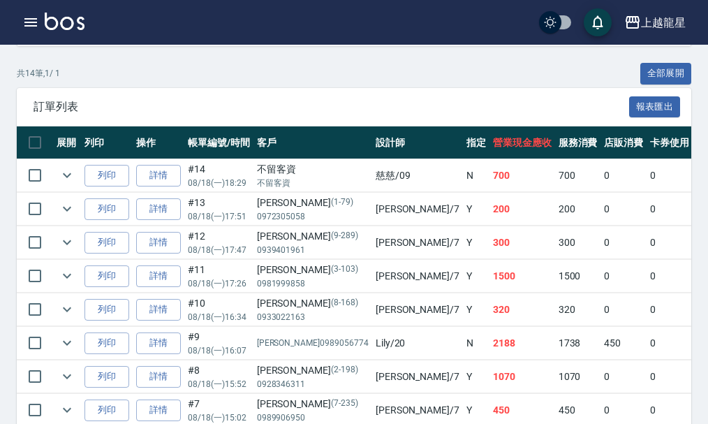
click at [78, 19] on img at bounding box center [65, 21] width 40 height 17
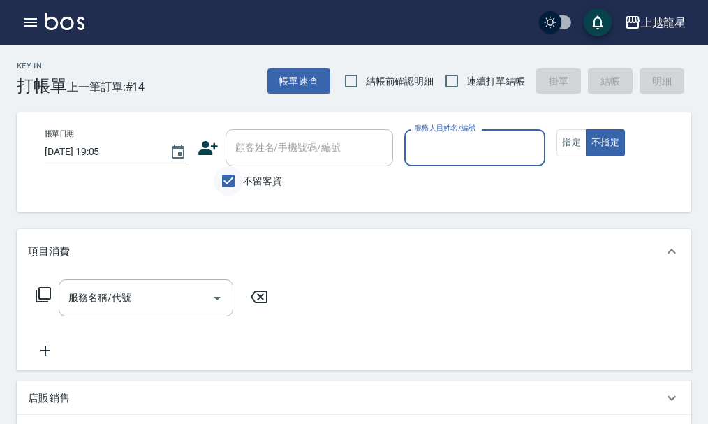
click at [240, 184] on input "不留客資" at bounding box center [228, 180] width 29 height 29
checkbox input "false"
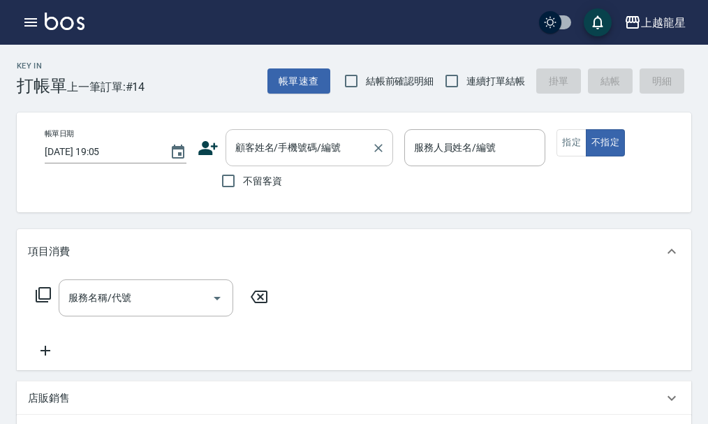
click at [260, 151] on input "顧客姓名/手機號碼/編號" at bounding box center [299, 147] width 134 height 24
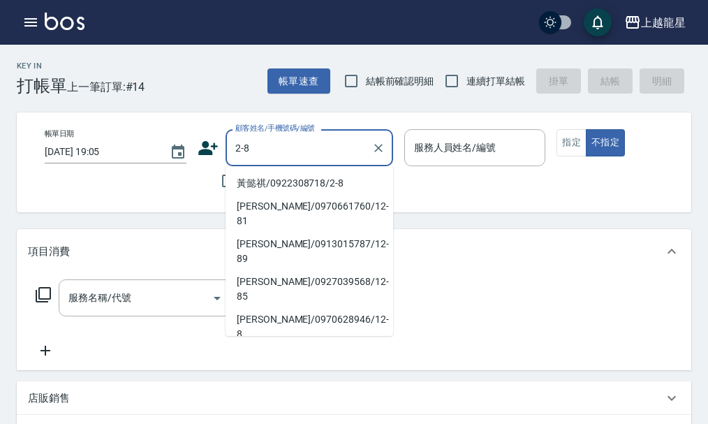
click at [285, 188] on li "黃懿祺/0922308718/2-8" at bounding box center [308, 183] width 167 height 23
type input "黃懿祺/0922308718/2-8"
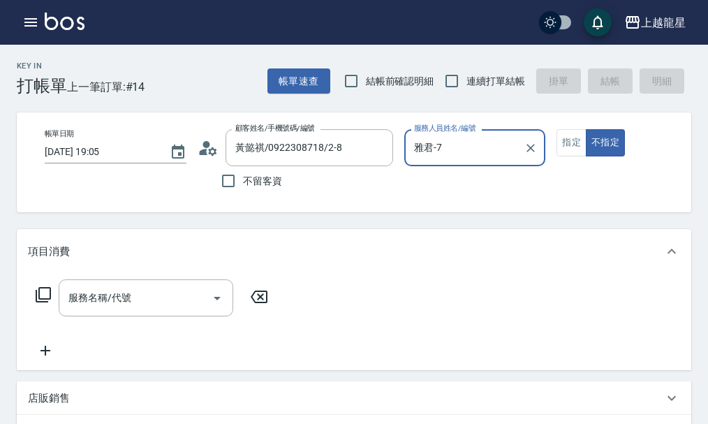
type input "雅君-7"
click at [205, 153] on icon at bounding box center [203, 152] width 8 height 6
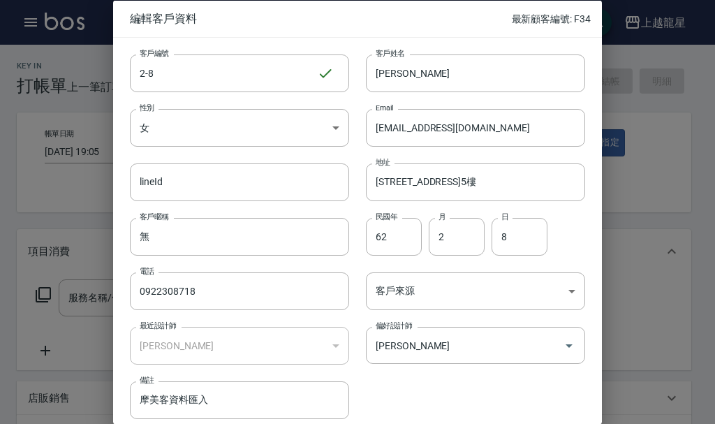
click at [91, 203] on div at bounding box center [357, 212] width 715 height 424
click at [87, 274] on div at bounding box center [357, 212] width 715 height 424
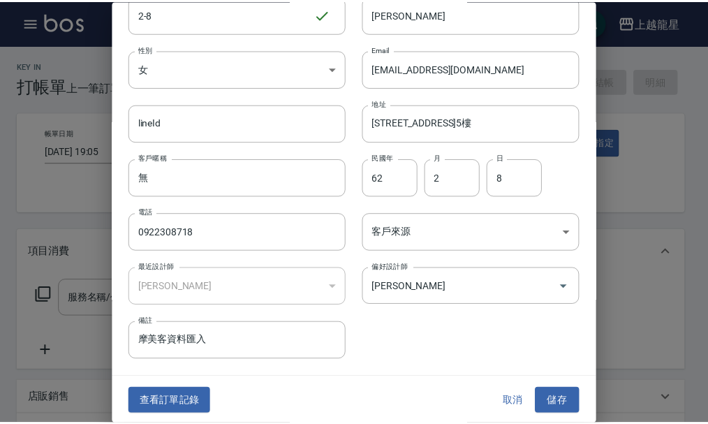
scroll to position [60, 0]
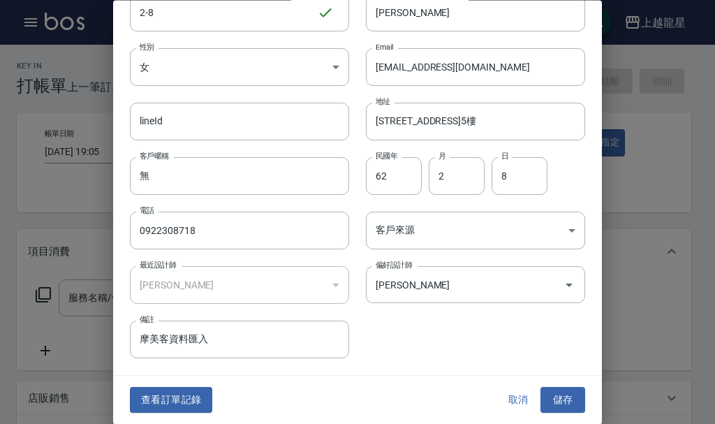
click at [504, 394] on button "取消" at bounding box center [518, 400] width 45 height 26
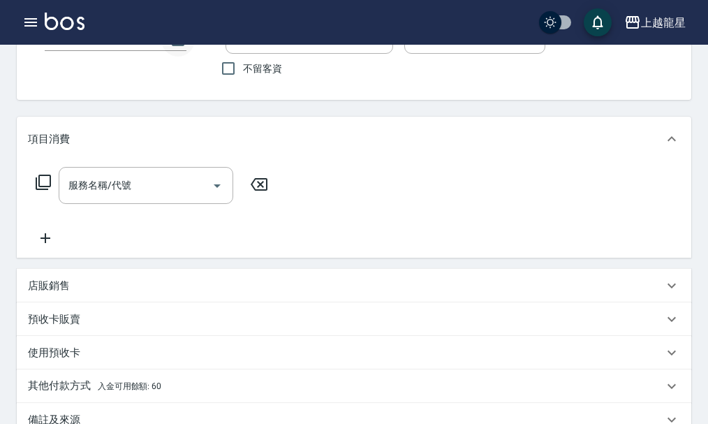
scroll to position [0, 0]
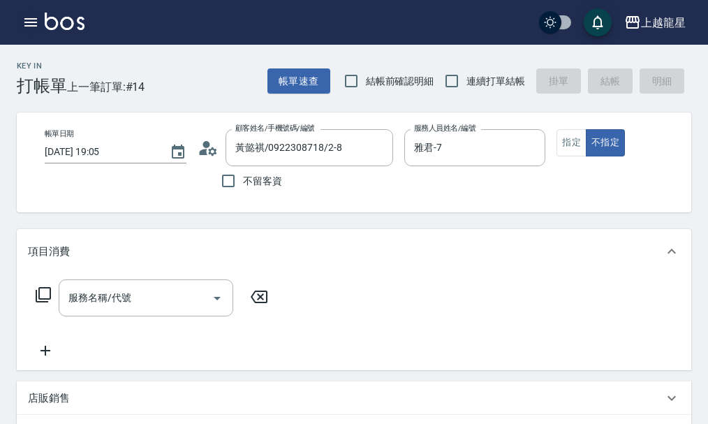
click at [25, 24] on icon "button" at bounding box center [30, 22] width 17 height 17
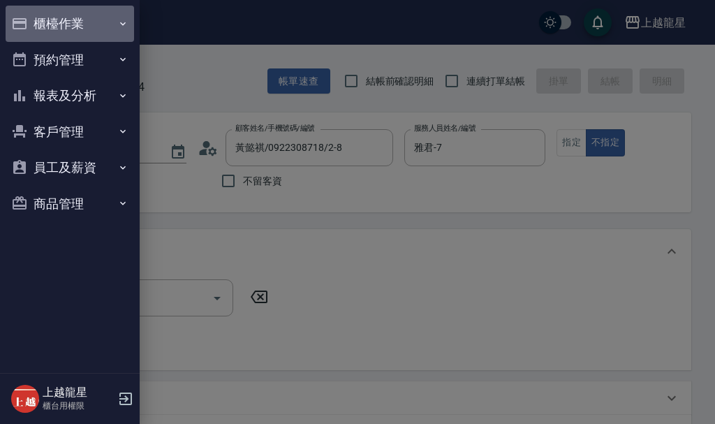
click at [47, 19] on button "櫃檯作業" at bounding box center [70, 24] width 128 height 36
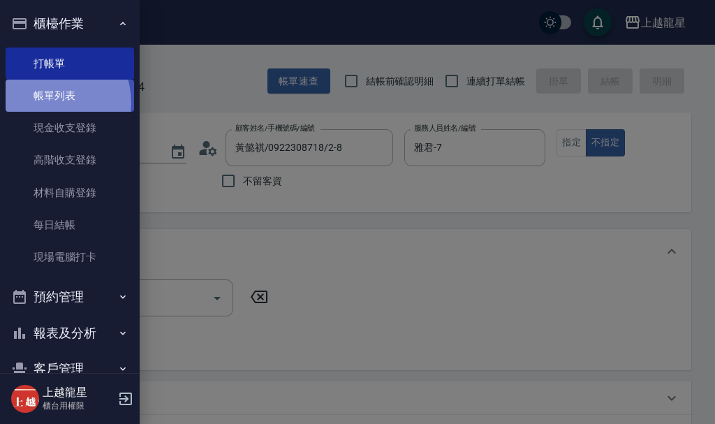
click at [48, 103] on link "帳單列表" at bounding box center [70, 96] width 128 height 32
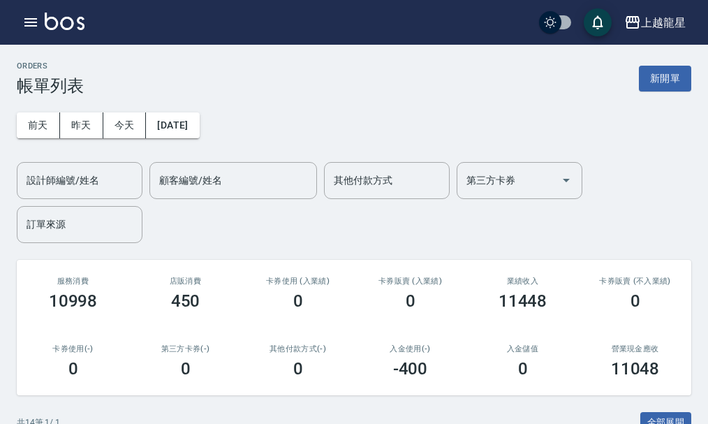
click at [660, 85] on button "新開單" at bounding box center [665, 79] width 52 height 26
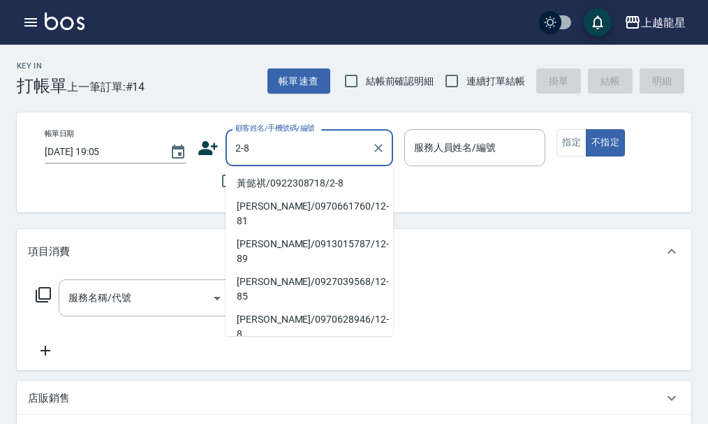
click at [265, 180] on li "黃懿祺/0922308718/2-8" at bounding box center [308, 183] width 167 height 23
type input "黃懿祺/0922308718/2-8"
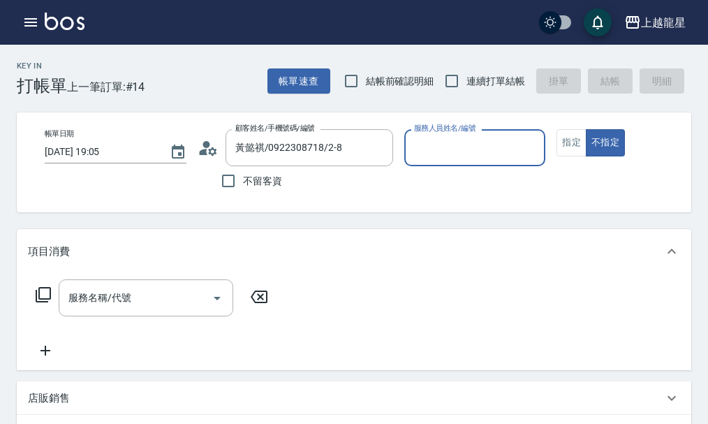
type input "雅君-7"
click at [559, 141] on button "指定" at bounding box center [571, 142] width 30 height 27
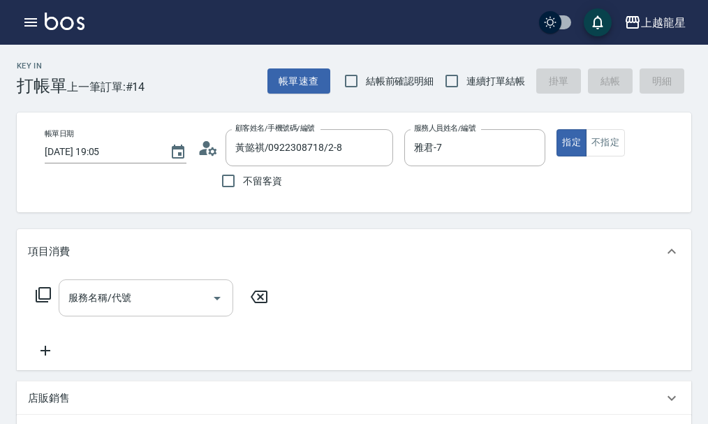
click at [149, 308] on input "服務名稱/代號" at bounding box center [135, 297] width 141 height 24
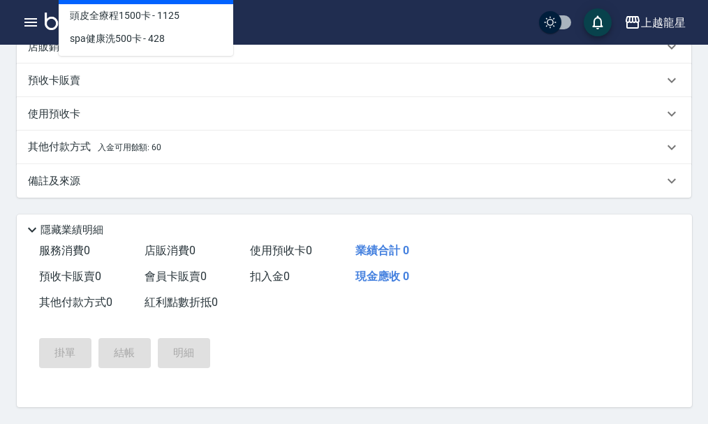
scroll to position [228, 0]
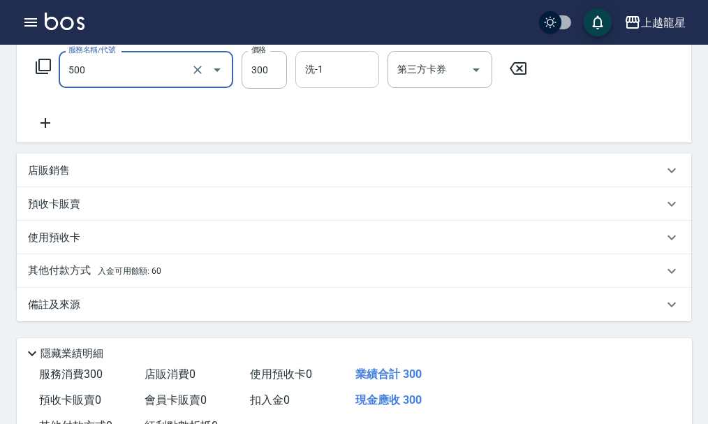
click at [311, 78] on div "洗-1 洗-1" at bounding box center [337, 69] width 84 height 37
type input "一般洗髮(500)"
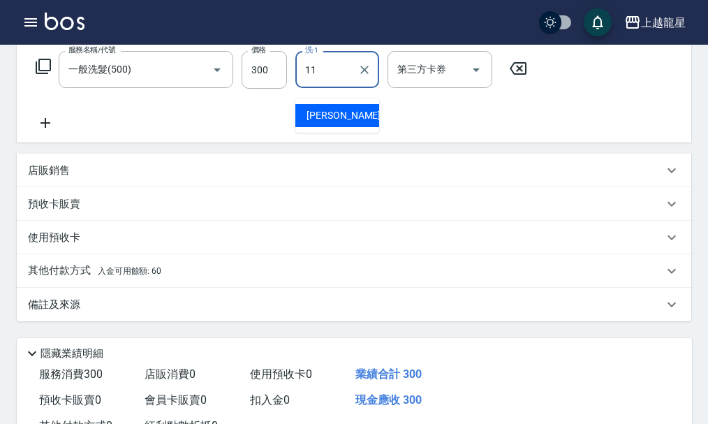
type input "潘潘-11"
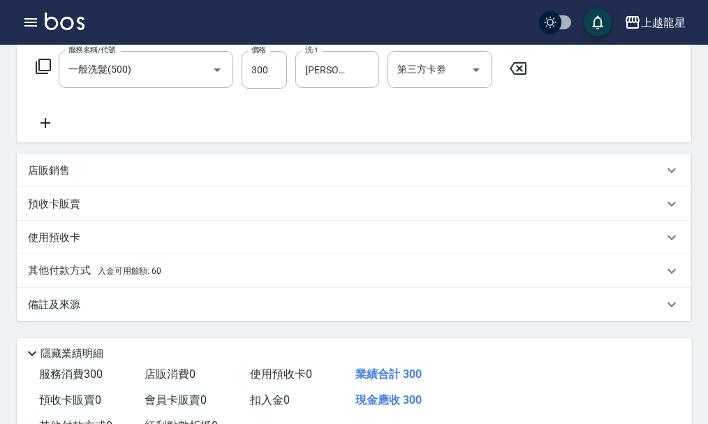
click at [54, 130] on icon at bounding box center [45, 122] width 35 height 17
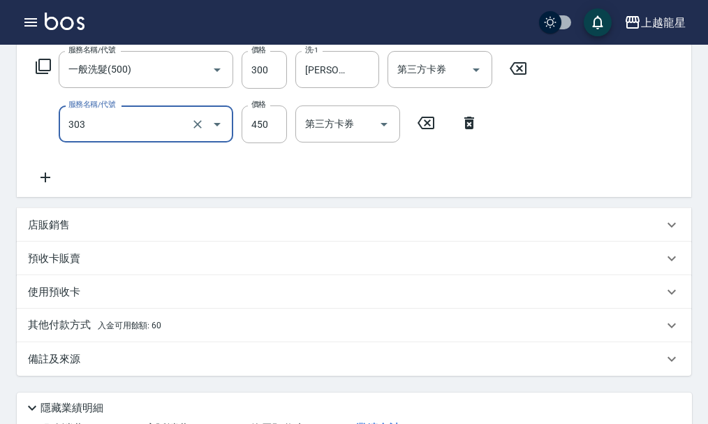
type input "剪髮(303)"
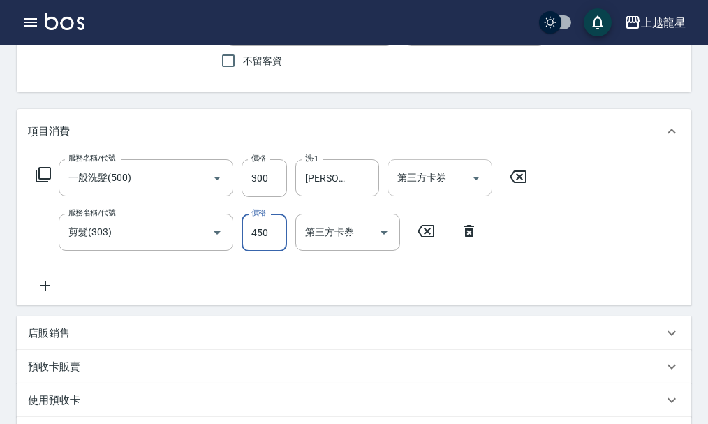
scroll to position [0, 0]
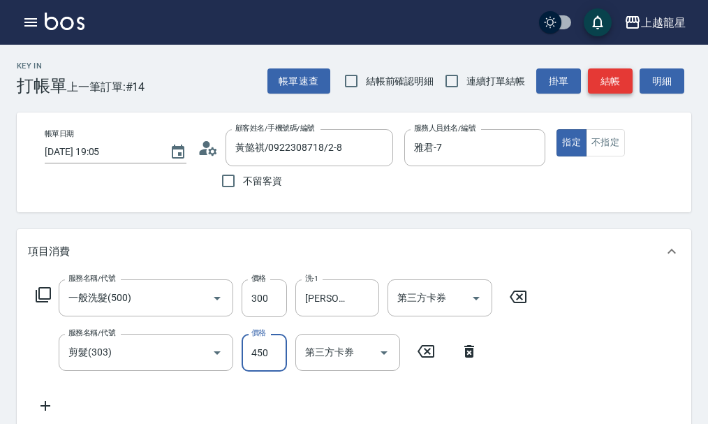
click at [613, 75] on button "結帳" at bounding box center [610, 81] width 45 height 26
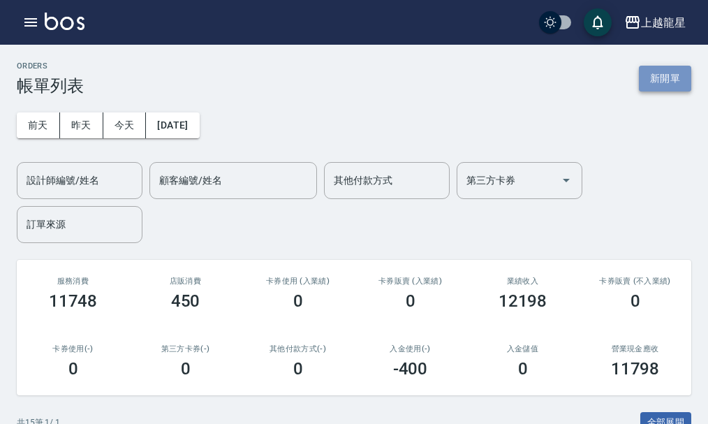
click at [666, 81] on button "新開單" at bounding box center [665, 79] width 52 height 26
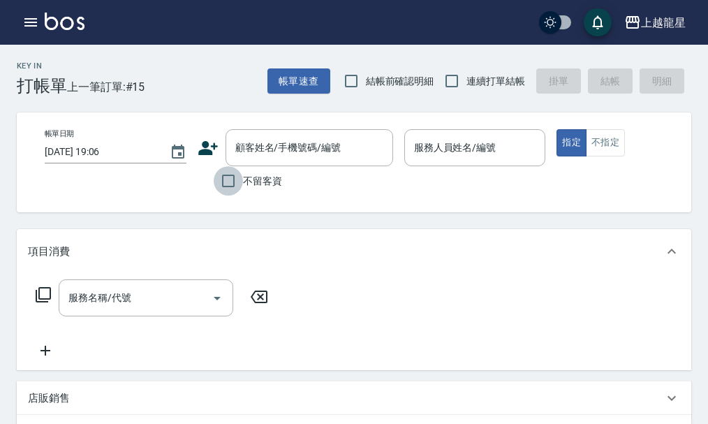
click at [231, 182] on input "不留客資" at bounding box center [228, 180] width 29 height 29
checkbox input "true"
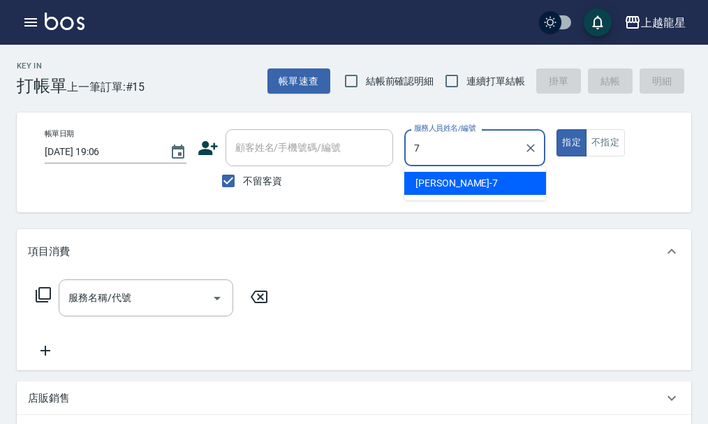
type input "雅君-7"
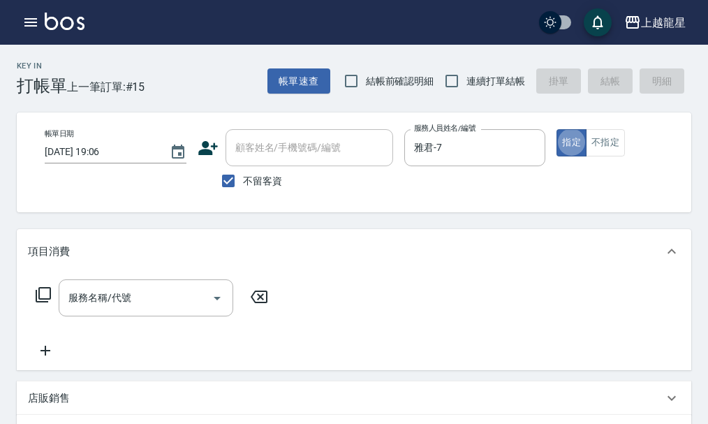
type button "true"
click at [604, 133] on button "不指定" at bounding box center [605, 142] width 39 height 27
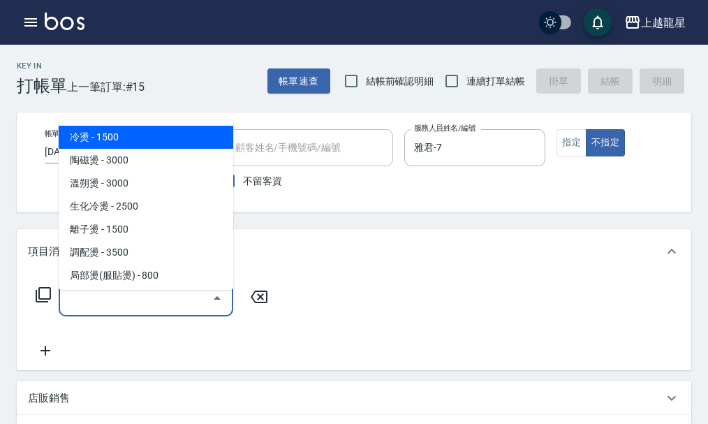
click at [154, 308] on input "服務名稱/代號" at bounding box center [135, 297] width 141 height 24
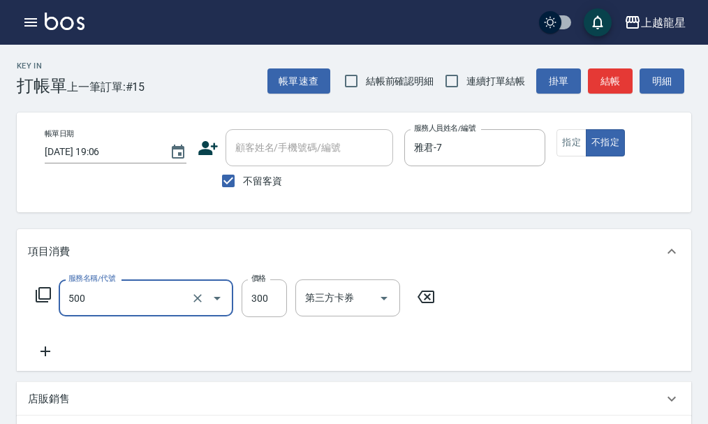
type input "一般洗髮(500)"
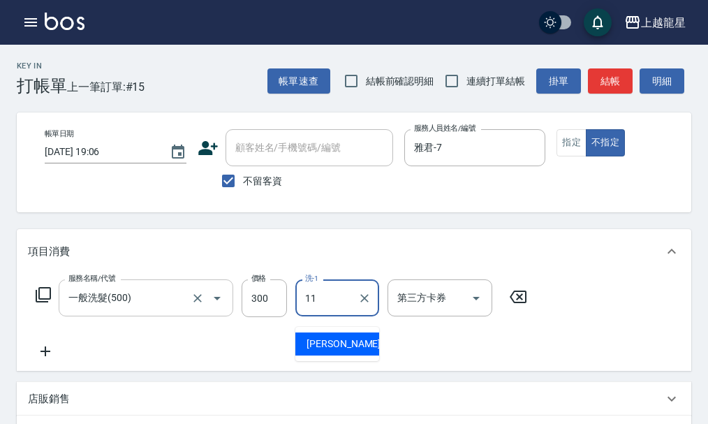
type input "潘潘-11"
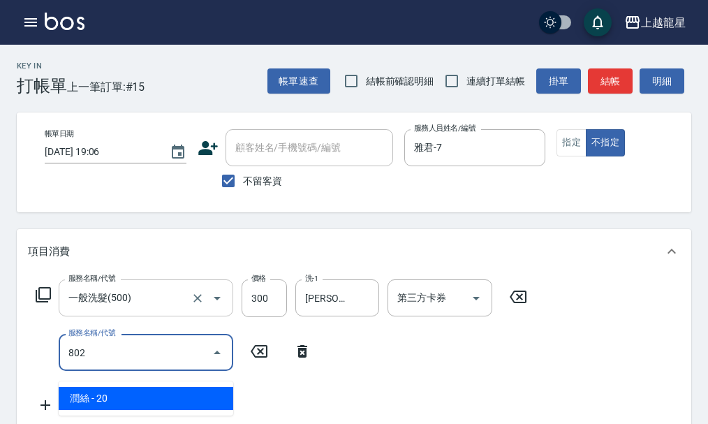
type input "潤絲(802)"
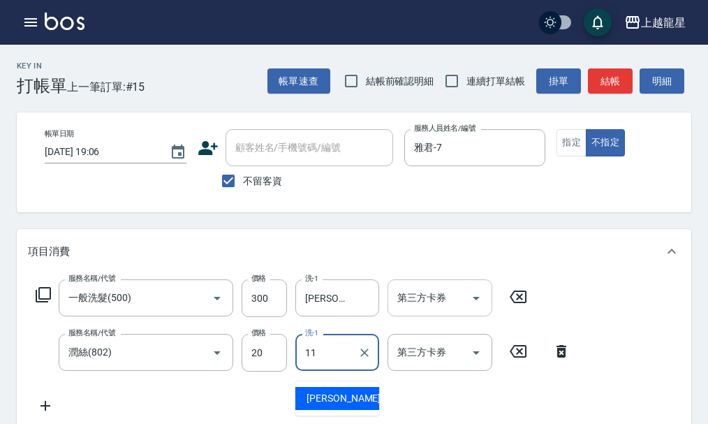
type input "潘潘-11"
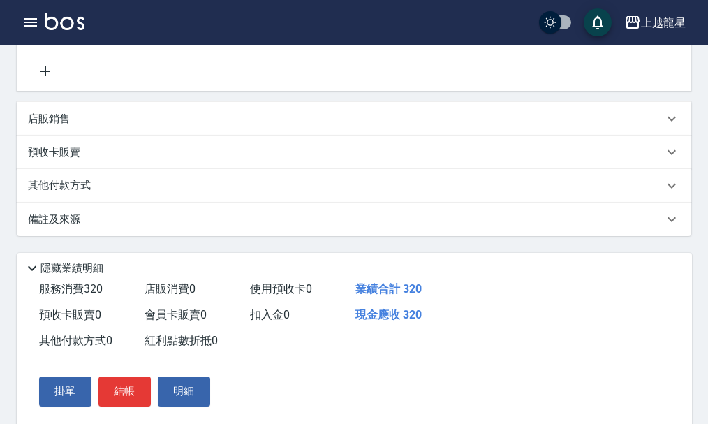
scroll to position [389, 0]
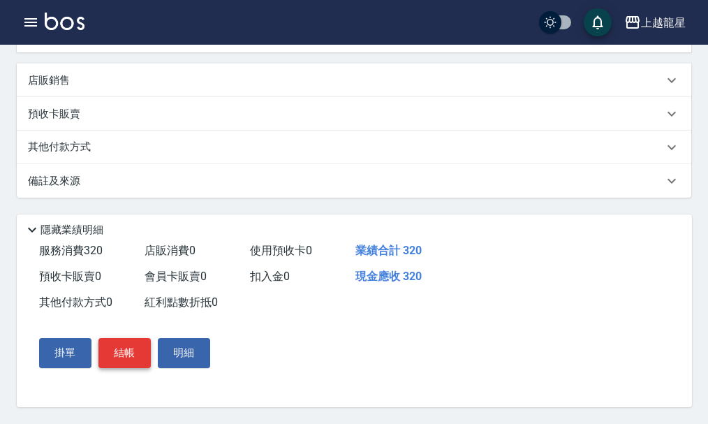
click at [139, 356] on button "結帳" at bounding box center [124, 352] width 52 height 29
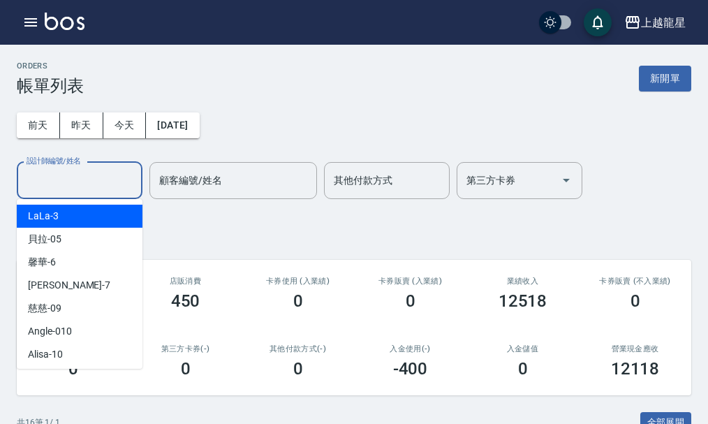
click at [96, 186] on input "設計師編號/姓名" at bounding box center [79, 180] width 113 height 24
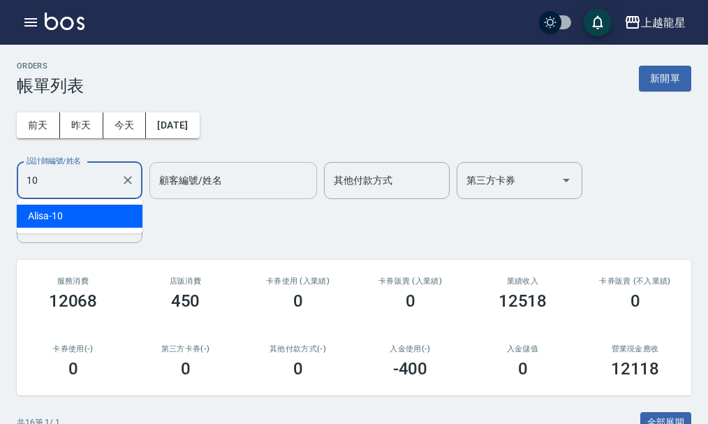
type input "Alisa-10"
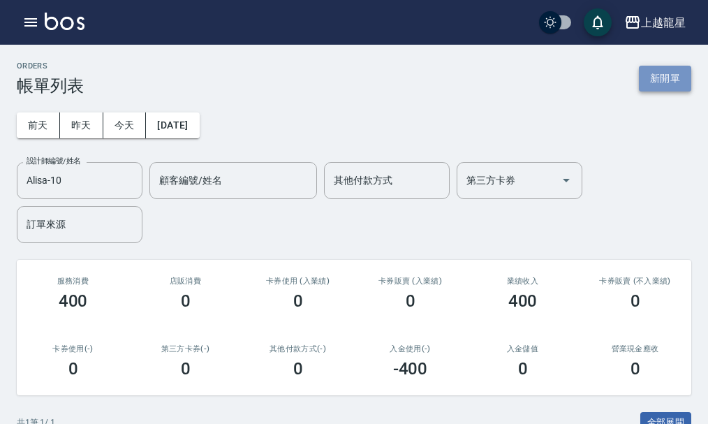
click at [673, 71] on button "新開單" at bounding box center [665, 79] width 52 height 26
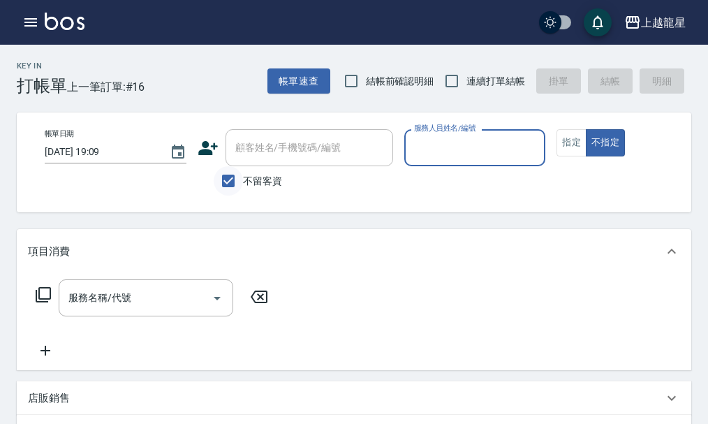
click at [235, 177] on input "不留客資" at bounding box center [228, 180] width 29 height 29
checkbox input "false"
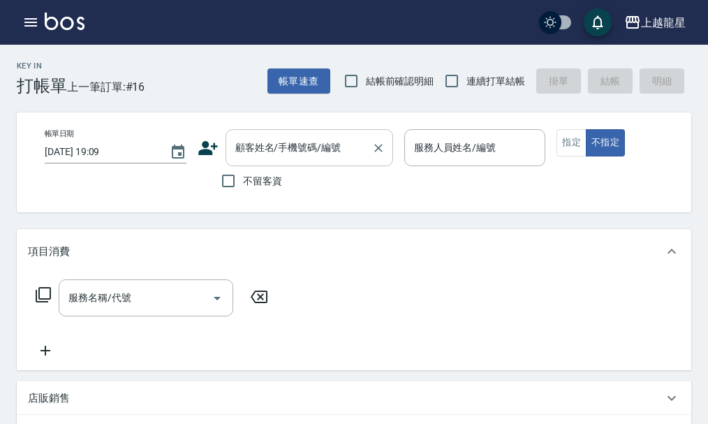
click at [255, 156] on input "顧客姓名/手機號碼/編號" at bounding box center [299, 147] width 134 height 24
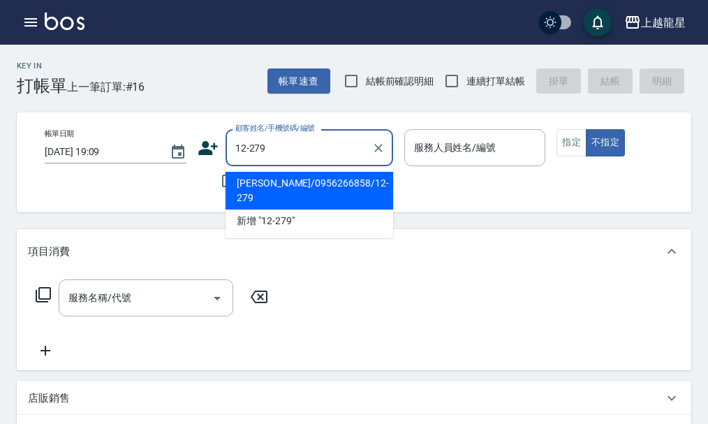
type input "翁婕盈/0956266858/12-279"
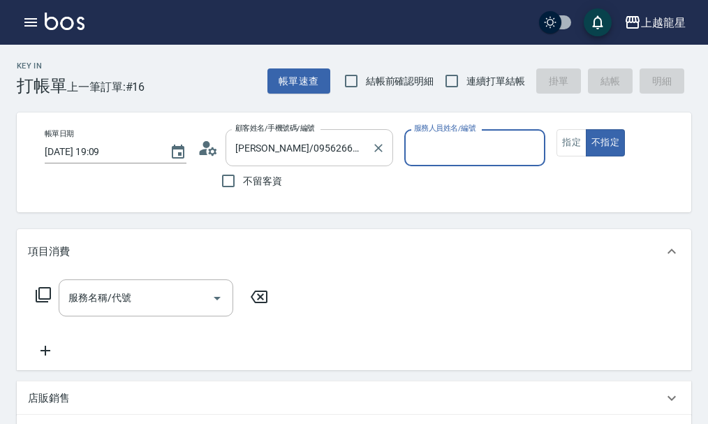
type input "Alisa-10"
click at [565, 140] on button "指定" at bounding box center [571, 142] width 30 height 27
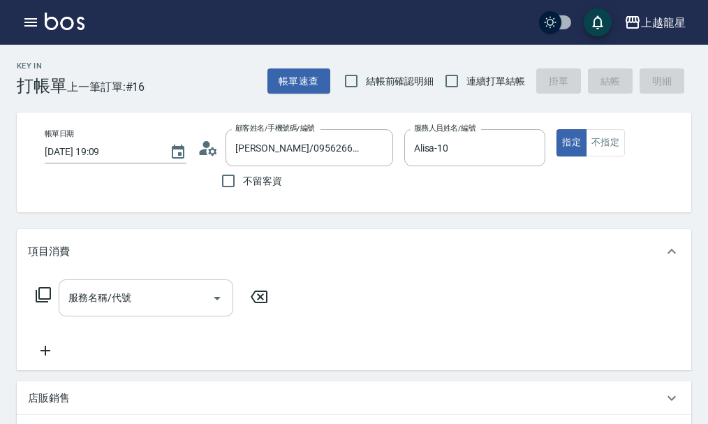
click at [121, 312] on div "服務名稱/代號 服務名稱/代號" at bounding box center [146, 297] width 174 height 37
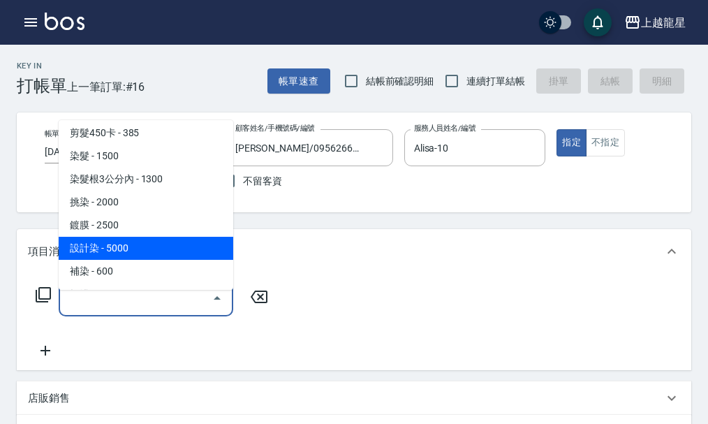
scroll to position [349, 0]
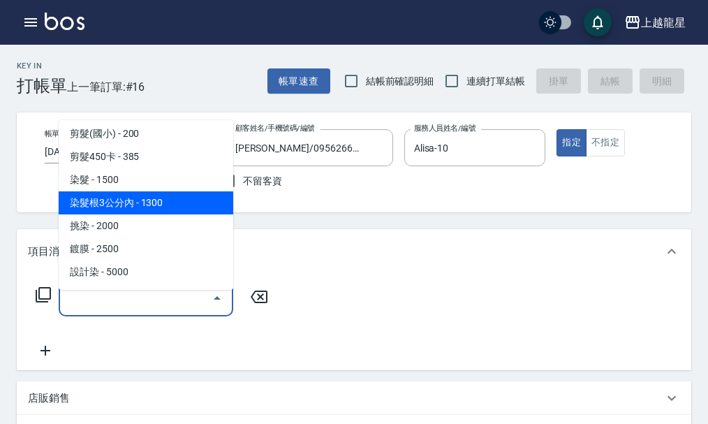
click at [184, 200] on span "染髮根3公分內 - 1300" at bounding box center [146, 202] width 174 height 23
type input "染髮根3公分內(401)"
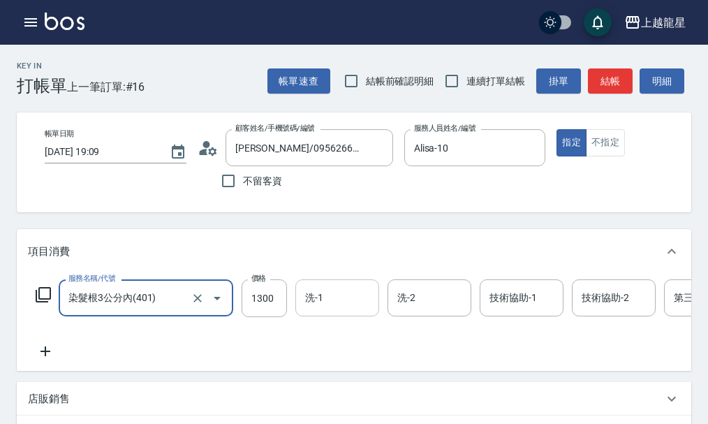
click at [318, 315] on div "洗-1 洗-1" at bounding box center [337, 297] width 84 height 37
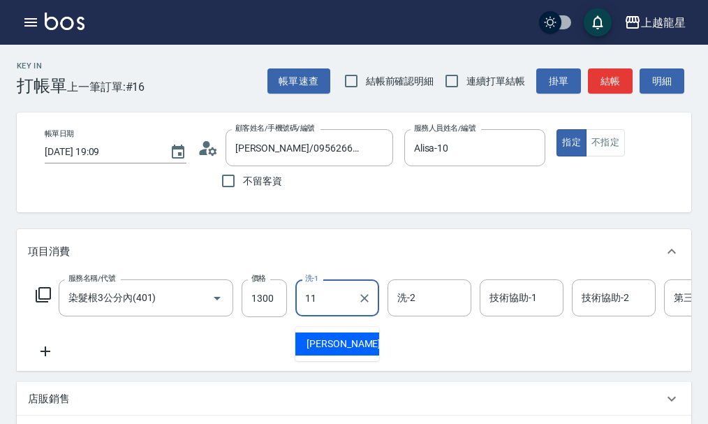
type input "潘潘-11"
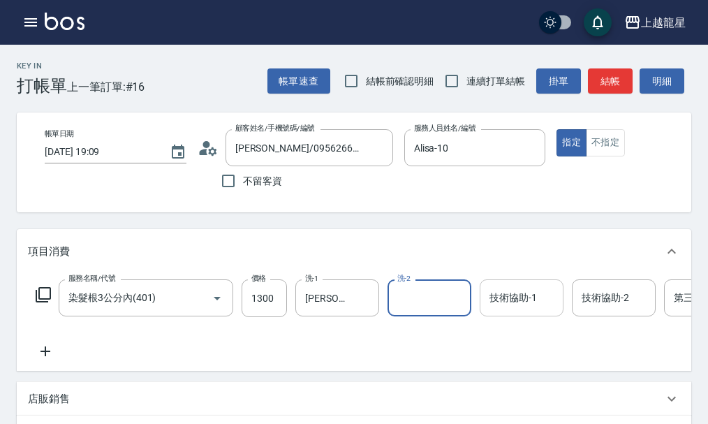
click at [503, 310] on input "技術協助-1" at bounding box center [521, 297] width 71 height 24
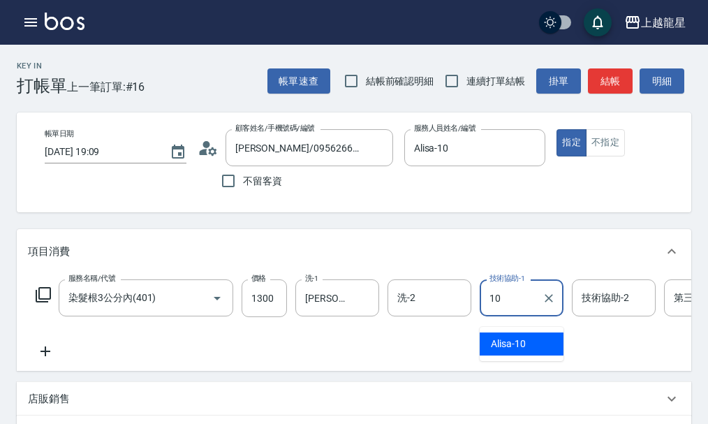
type input "Alisa-10"
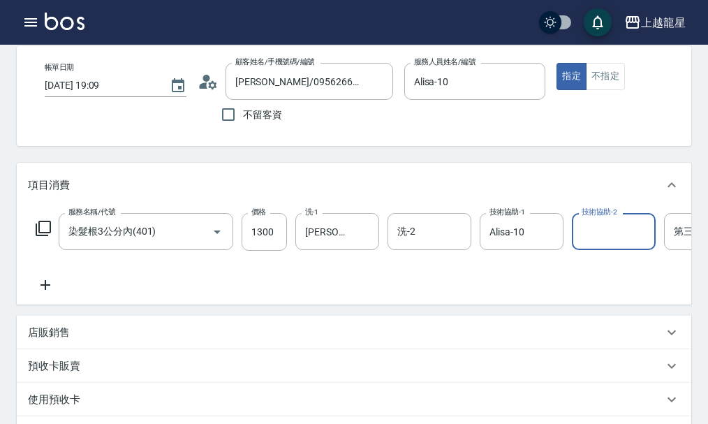
scroll to position [70, 0]
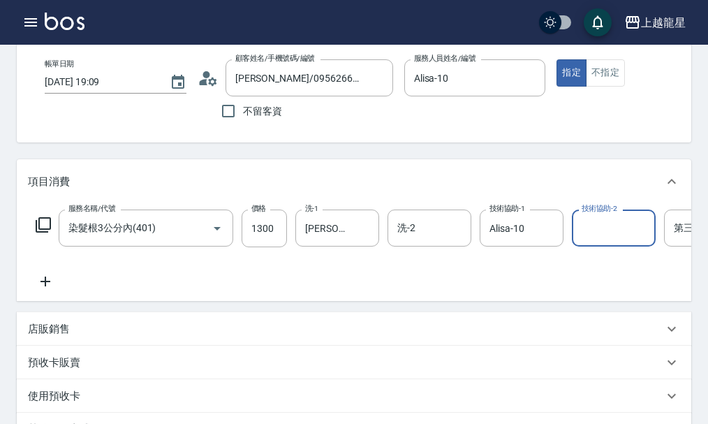
click at [48, 290] on icon at bounding box center [45, 281] width 35 height 17
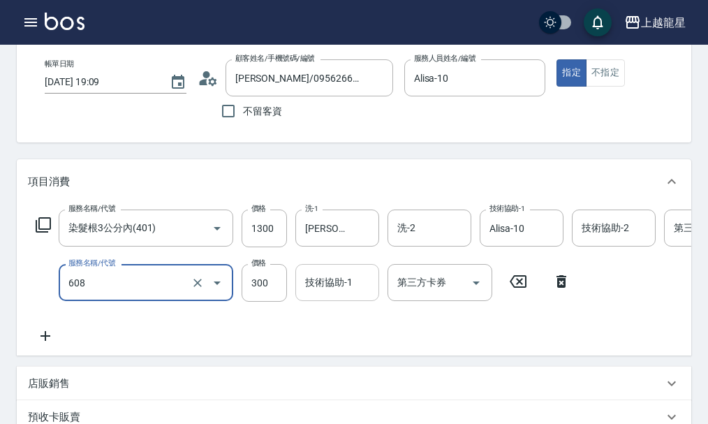
type input "頭皮隔離(608)"
click at [324, 299] on div "技術協助-1 技術協助-1" at bounding box center [337, 282] width 84 height 37
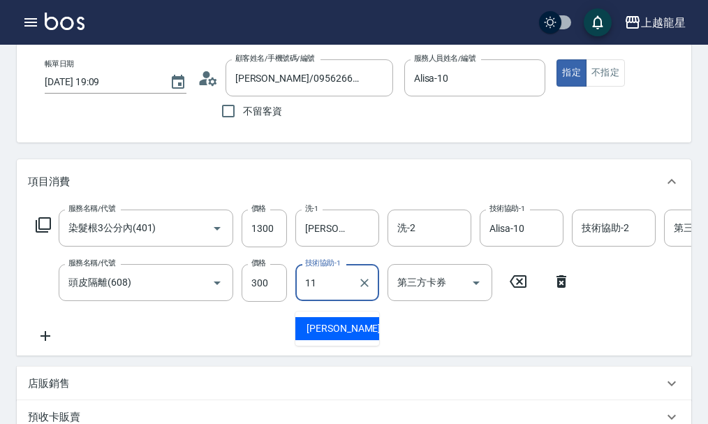
type input "潘潘-11"
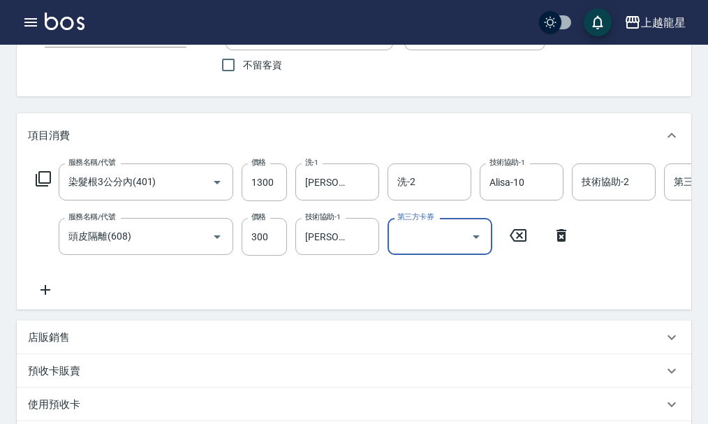
scroll to position [140, 0]
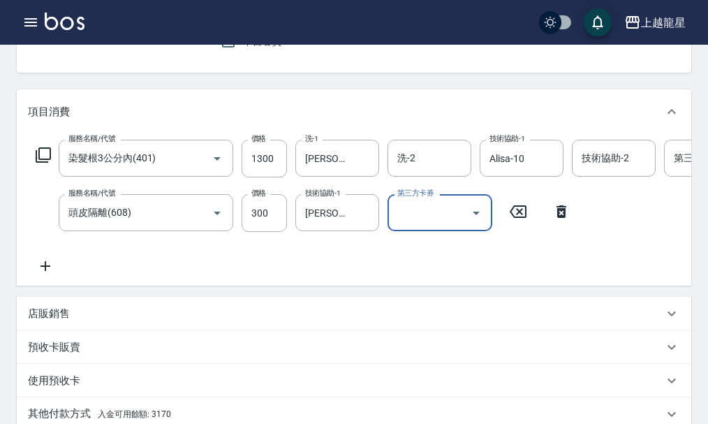
click at [45, 271] on icon at bounding box center [45, 266] width 10 height 10
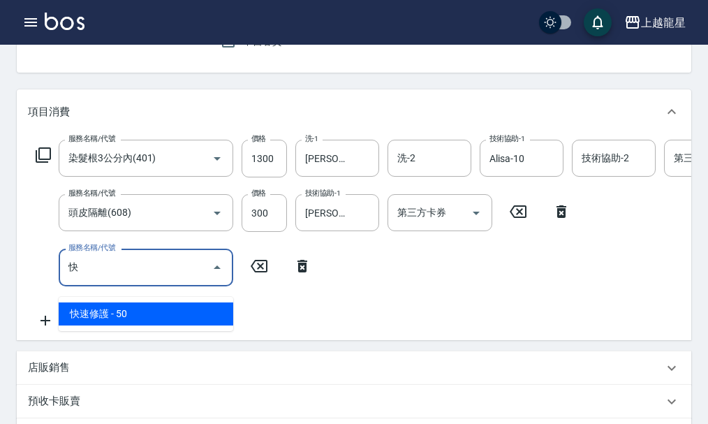
click at [125, 313] on span "快速修護 - 50" at bounding box center [146, 313] width 174 height 23
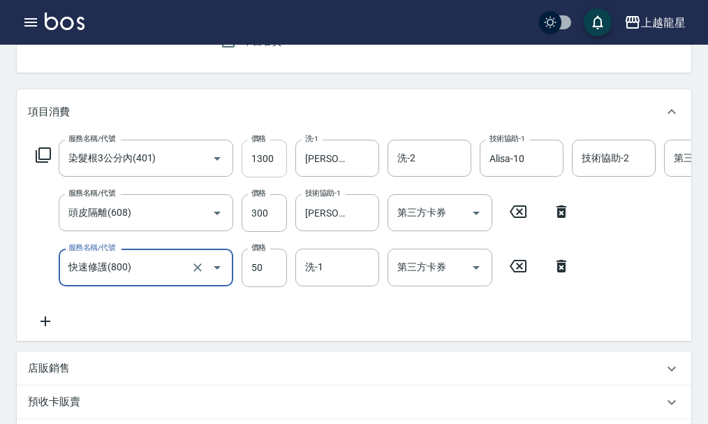
type input "快速修護(800)"
click at [269, 163] on input "1300" at bounding box center [263, 159] width 45 height 38
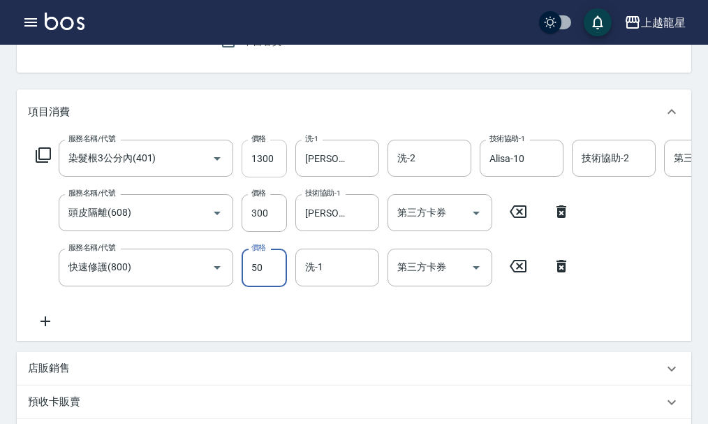
click at [269, 163] on input "1300" at bounding box center [263, 159] width 45 height 38
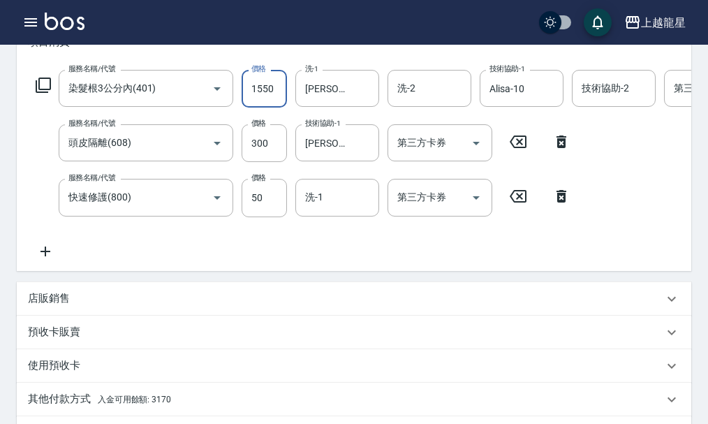
scroll to position [349, 0]
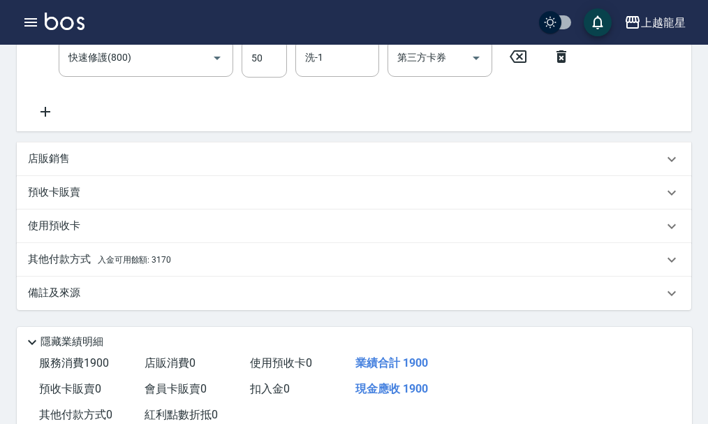
type input "1550"
click at [161, 267] on p "其他付款方式 入金可用餘額: 3170" at bounding box center [99, 259] width 143 height 15
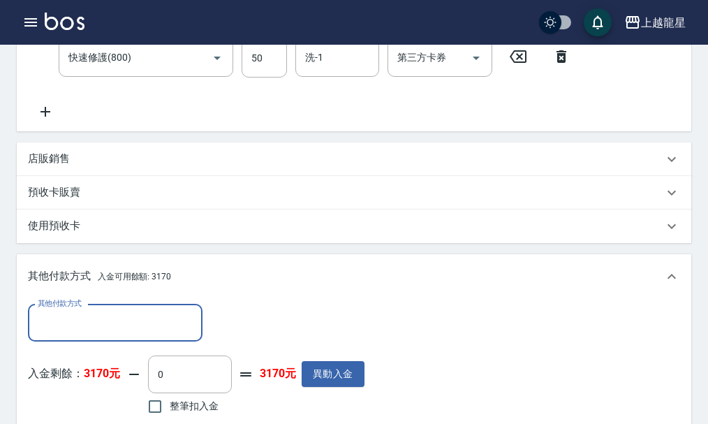
scroll to position [489, 0]
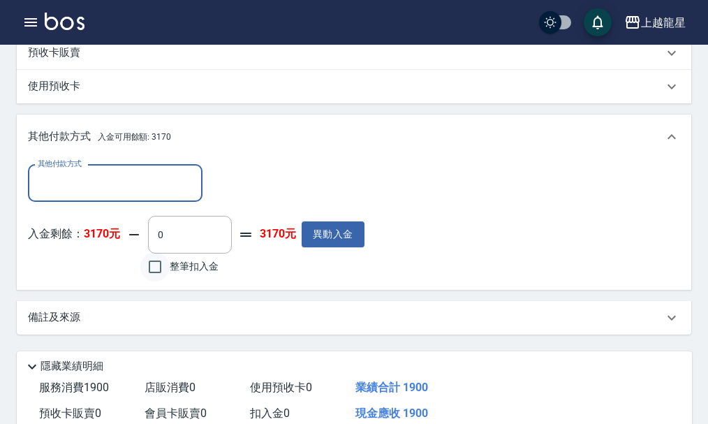
click at [157, 281] on input "整筆扣入金" at bounding box center [154, 266] width 29 height 29
checkbox input "true"
type input "1900"
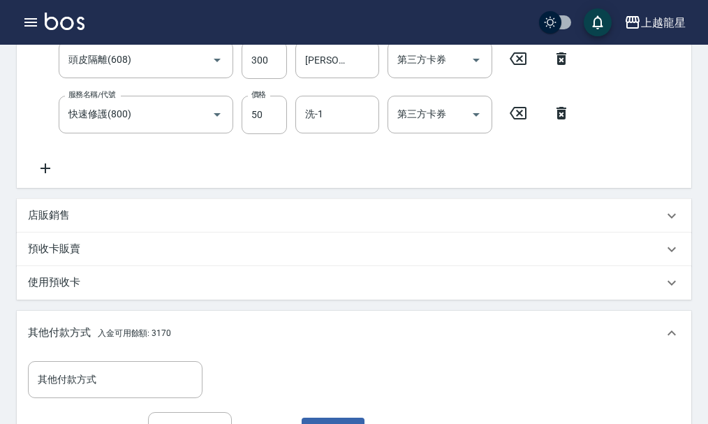
scroll to position [209, 0]
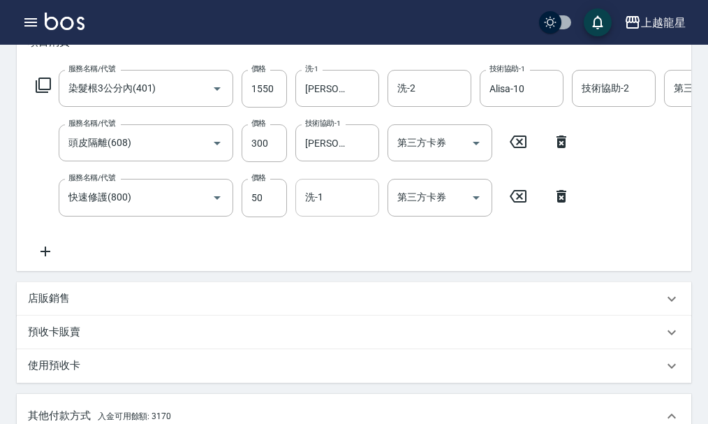
click at [351, 207] on input "洗-1" at bounding box center [336, 197] width 71 height 24
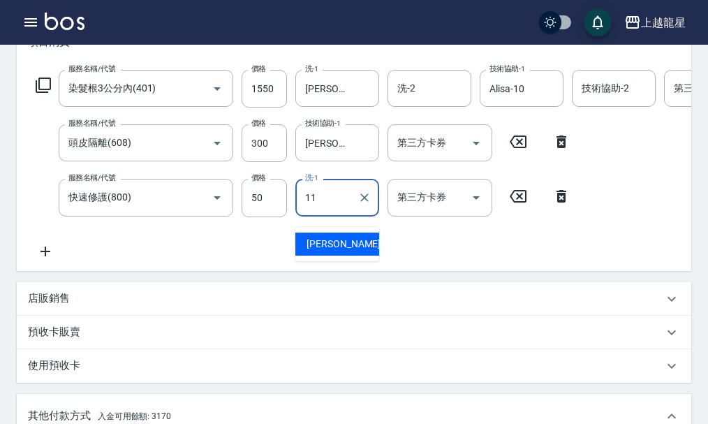
type input "11"
type input "0"
type input "潘潘-11"
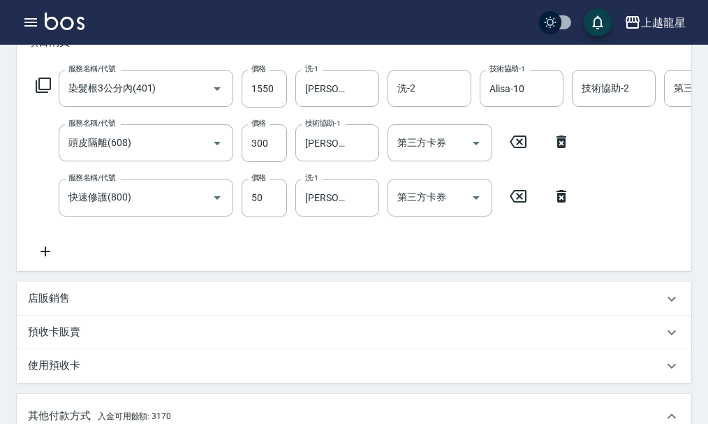
click at [348, 258] on div "服務名稱/代號 染髮根3公分內(401) 服務名稱/代號 價格 1550 價格 洗-1 潘潘-11 洗-1 洗-2 洗-2 技術協助-1 Alisa-10 技…" at bounding box center [420, 164] width 784 height 189
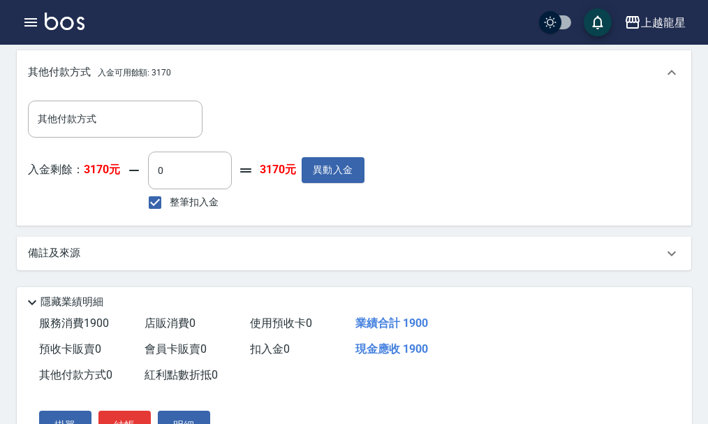
scroll to position [652, 0]
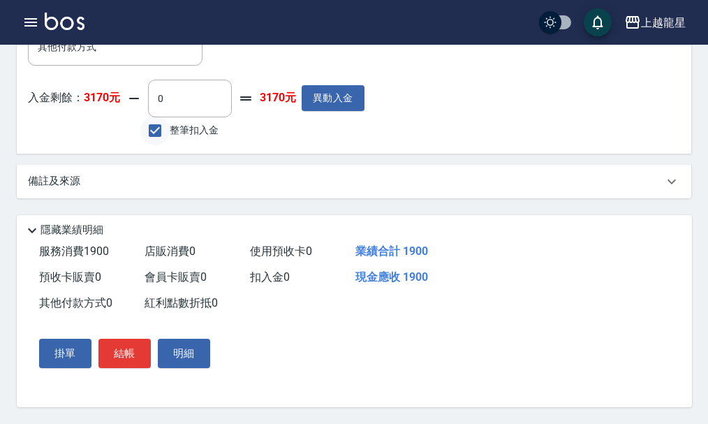
click at [154, 124] on input "整筆扣入金" at bounding box center [154, 130] width 29 height 29
checkbox input "true"
type input "1900"
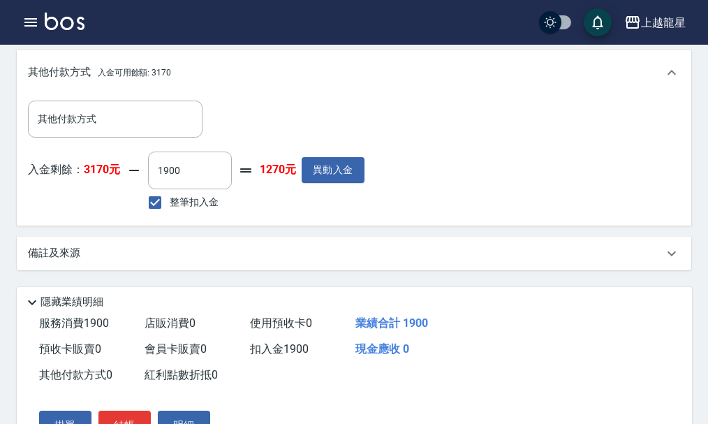
scroll to position [628, 0]
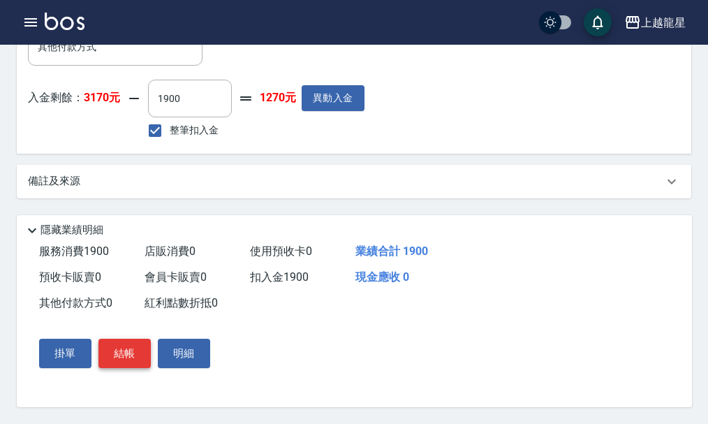
click at [135, 368] on button "結帳" at bounding box center [124, 352] width 52 height 29
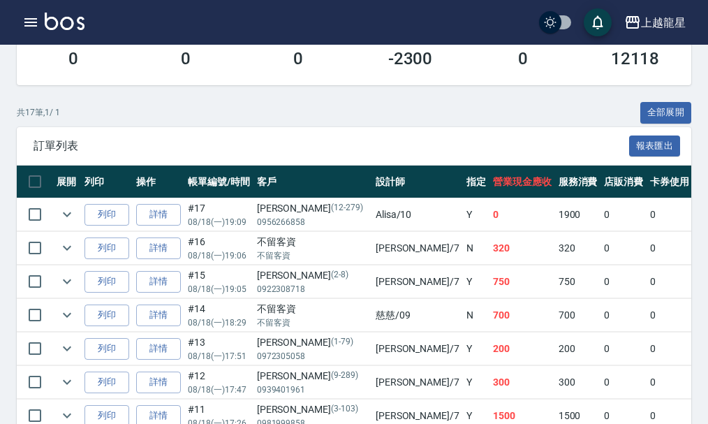
scroll to position [279, 0]
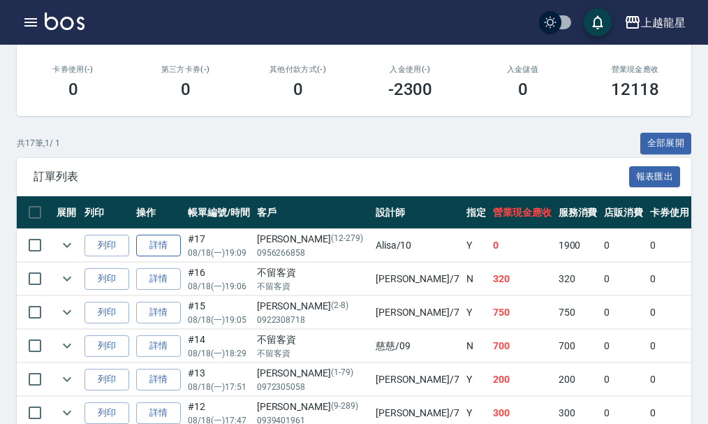
click at [151, 241] on link "詳情" at bounding box center [158, 245] width 45 height 22
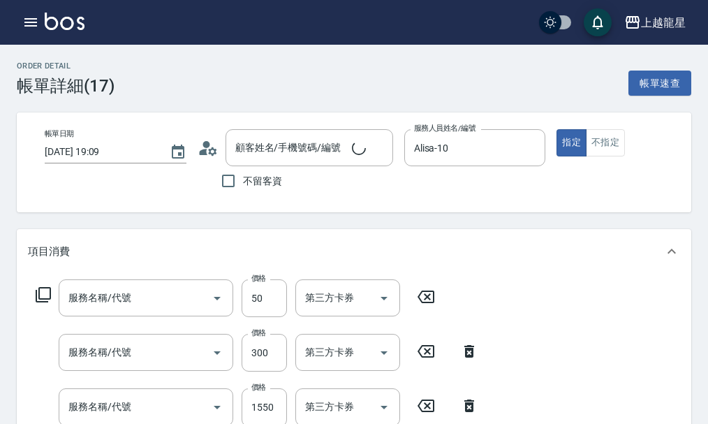
type input "2025/08/18 19:09"
type input "Alisa-10"
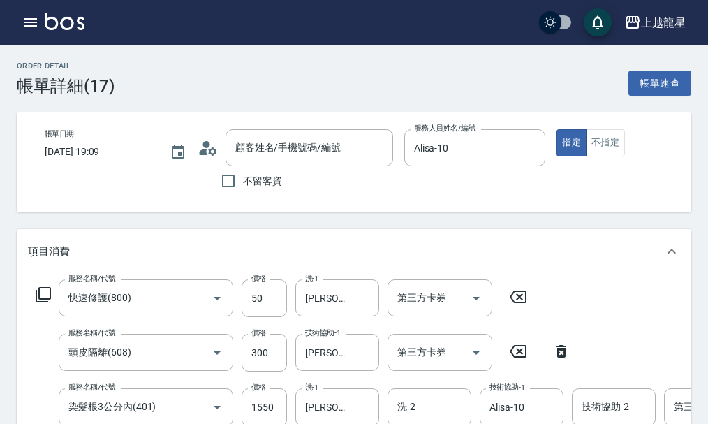
type input "快速修護(800)"
type input "頭皮隔離(608)"
type input "染髮根3公分內(401)"
type input "翁婕盈/0956266858/12-279"
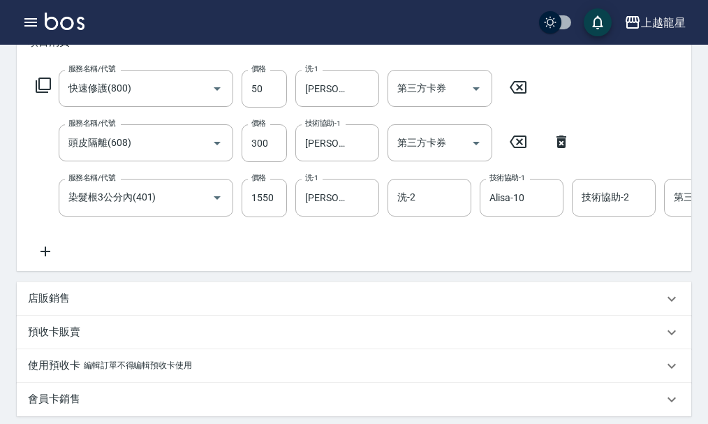
click at [47, 260] on icon at bounding box center [45, 251] width 35 height 17
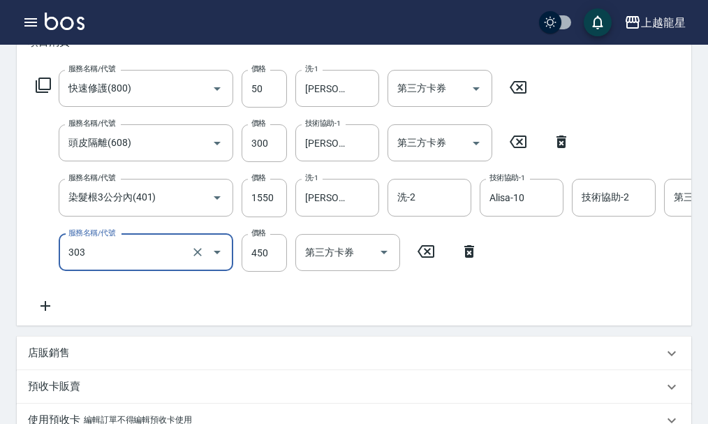
type input "剪髮(303)"
click at [142, 297] on div "服務名稱/代號 快速修護(800) 服務名稱/代號 價格 50 價格 洗-1 潘潘-11 洗-1 第三方卡券 第三方卡券 服務名稱/代號 頭皮隔離(608) …" at bounding box center [441, 192] width 827 height 244
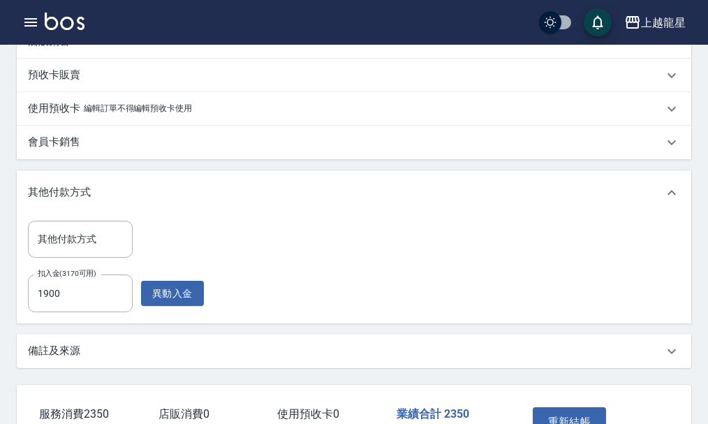
scroll to position [628, 0]
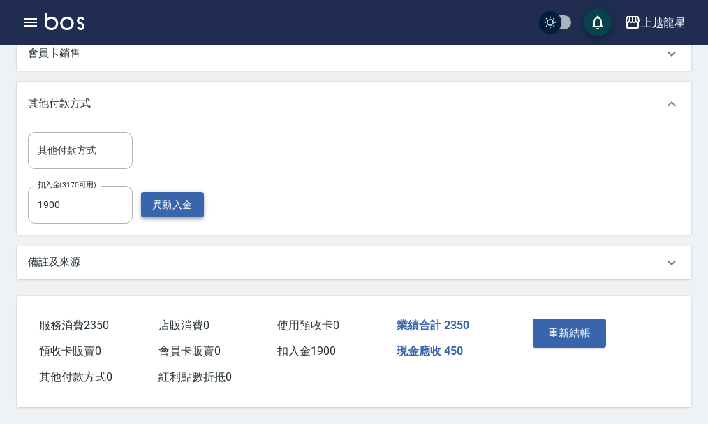
click at [175, 202] on button "異動入金" at bounding box center [172, 205] width 63 height 26
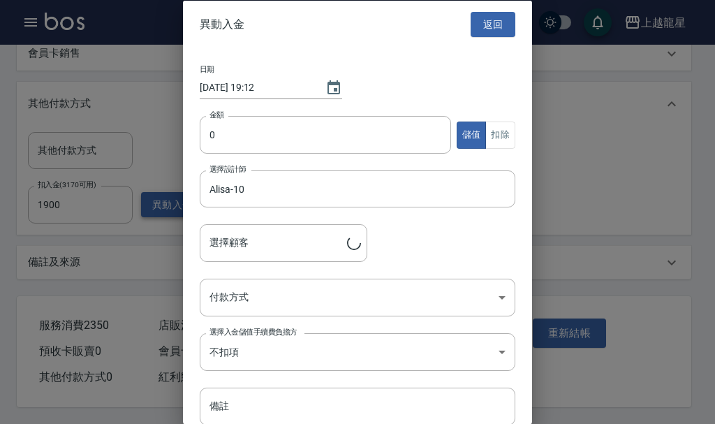
type input "翁婕盈/0956266858/12-279"
click at [479, 16] on button "返回" at bounding box center [492, 24] width 45 height 26
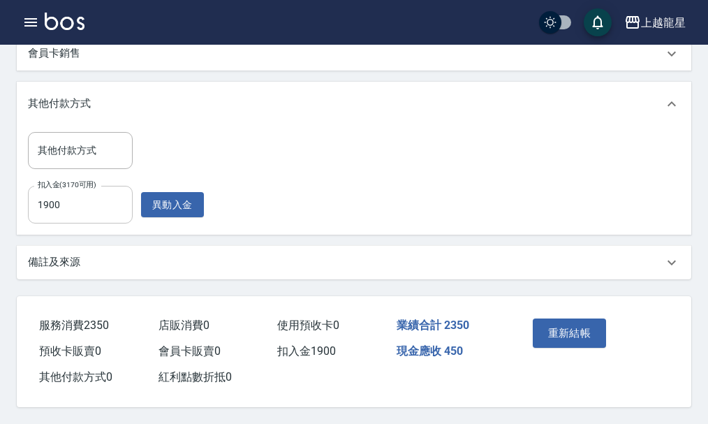
scroll to position [567, 0]
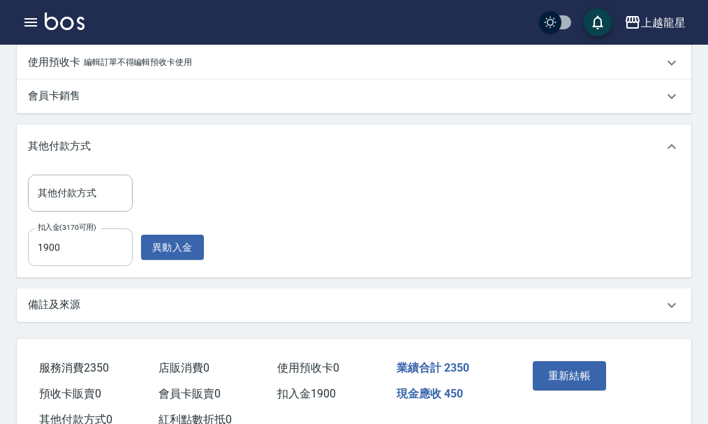
click at [90, 265] on input "1900" at bounding box center [80, 247] width 105 height 38
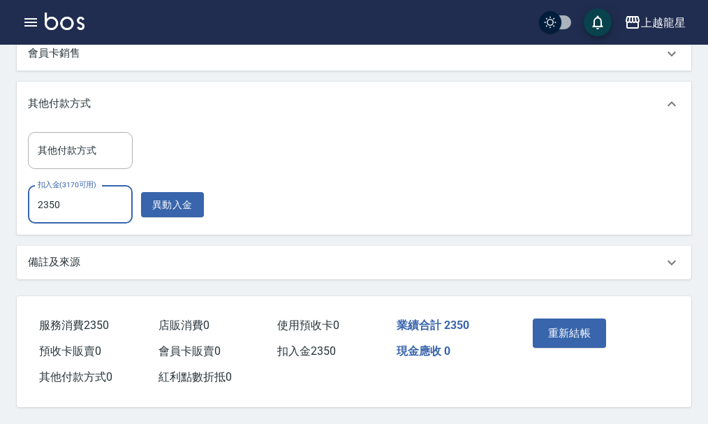
scroll to position [636, 0]
type input "2350"
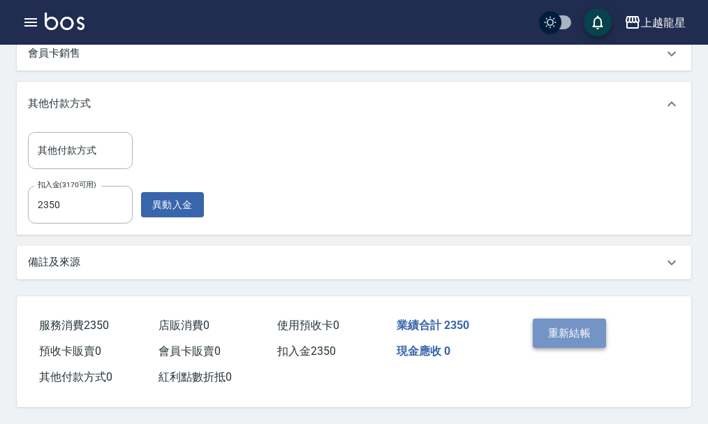
click at [571, 325] on button "重新結帳" at bounding box center [569, 332] width 74 height 29
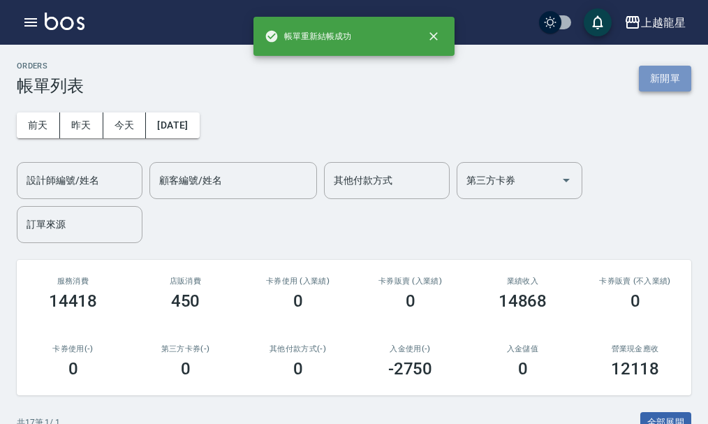
click at [655, 84] on button "新開單" at bounding box center [665, 79] width 52 height 26
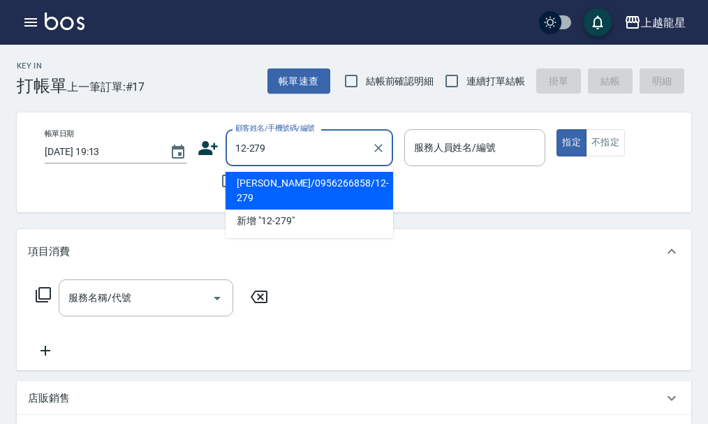
type input "翁婕盈/0956266858/12-279"
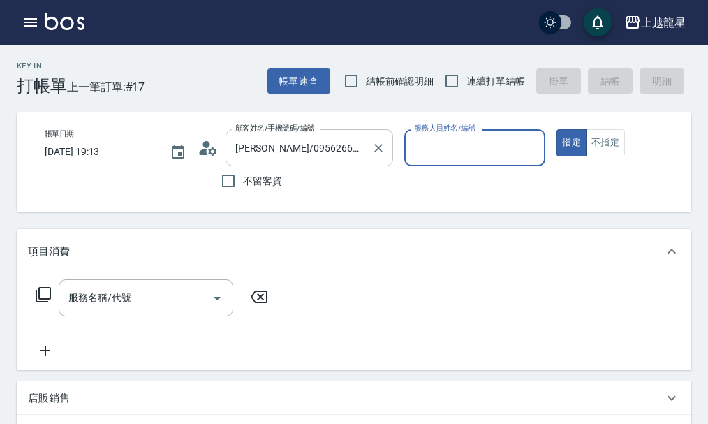
type input "Alisa-10"
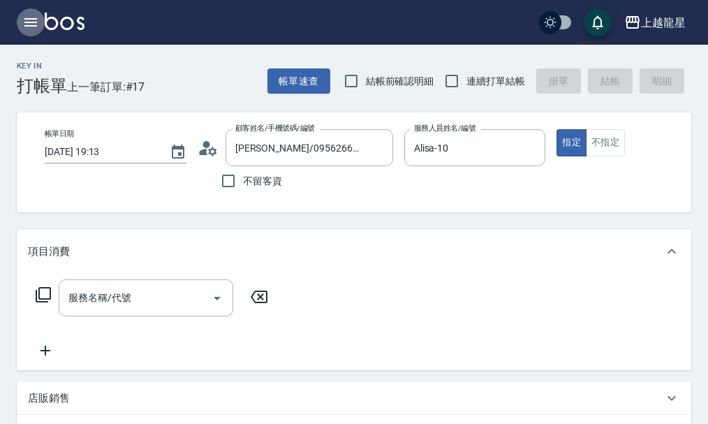
click at [41, 18] on button "button" at bounding box center [31, 22] width 28 height 28
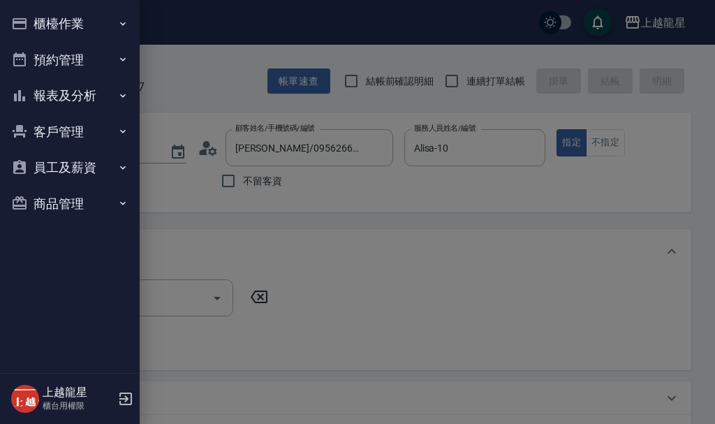
click at [41, 18] on button "櫃檯作業" at bounding box center [70, 24] width 128 height 36
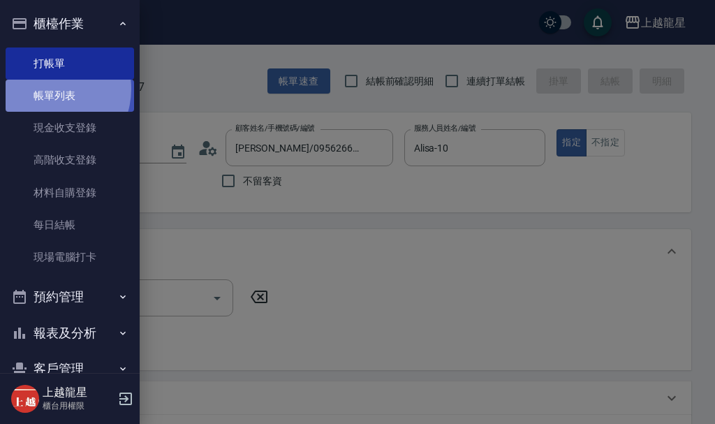
click at [47, 89] on link "帳單列表" at bounding box center [70, 96] width 128 height 32
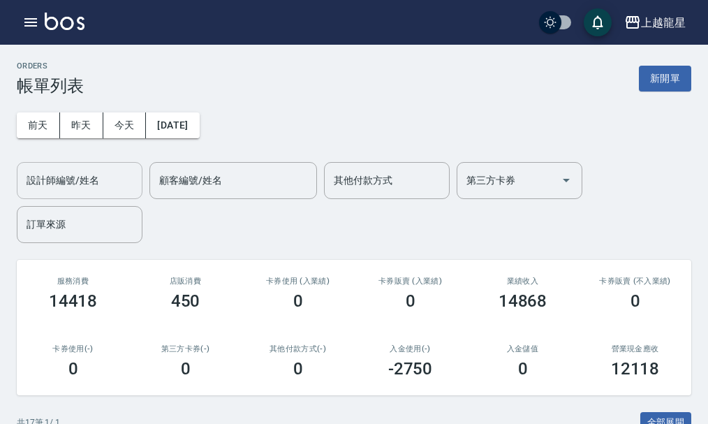
click at [84, 176] on div "設計師編號/姓名 設計師編號/姓名" at bounding box center [80, 180] width 126 height 37
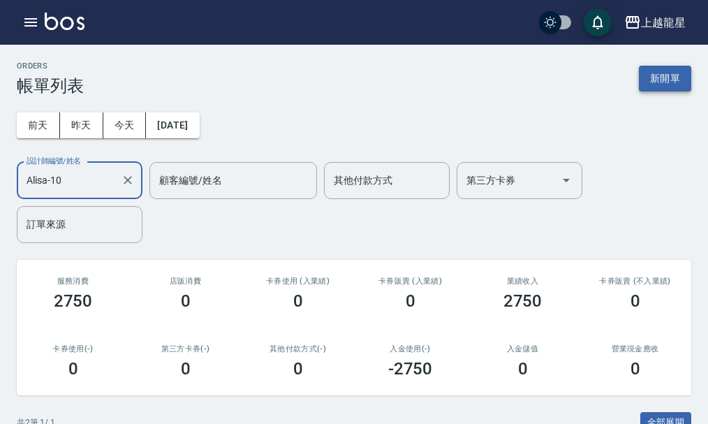
type input "Alisa-10"
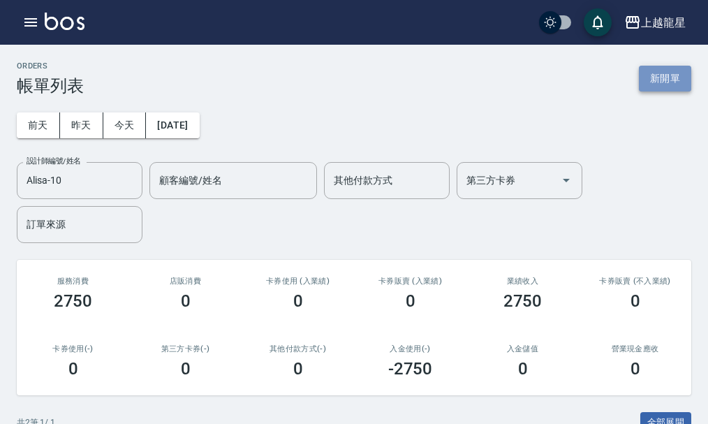
click at [660, 77] on button "新開單" at bounding box center [665, 79] width 52 height 26
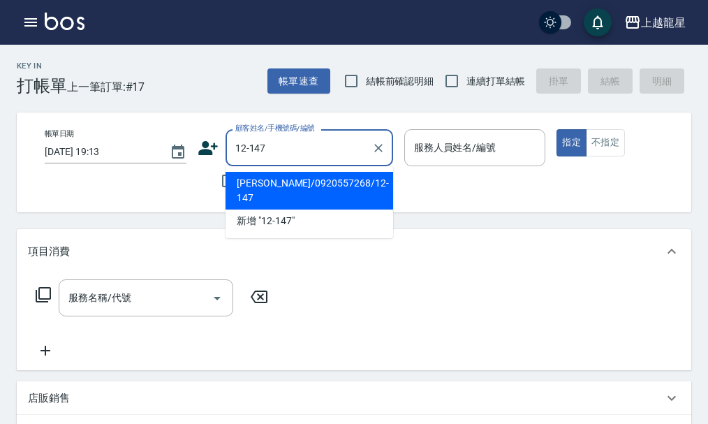
type input "洪惠娟/0920557268/12-147"
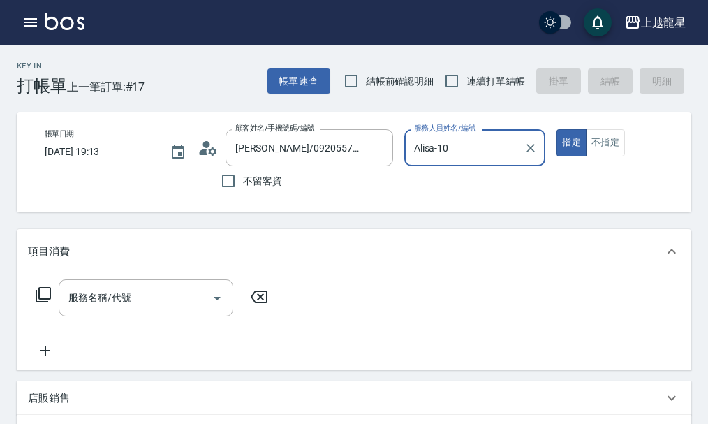
type input "Alisa-10"
click at [177, 303] on input "服務名稱/代號" at bounding box center [135, 297] width 141 height 24
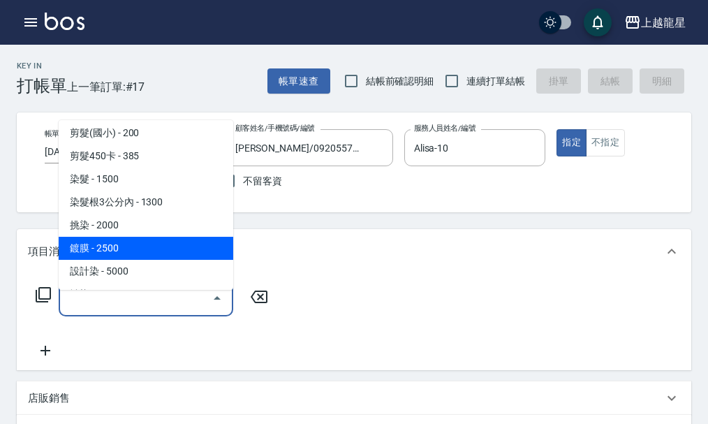
scroll to position [349, 0]
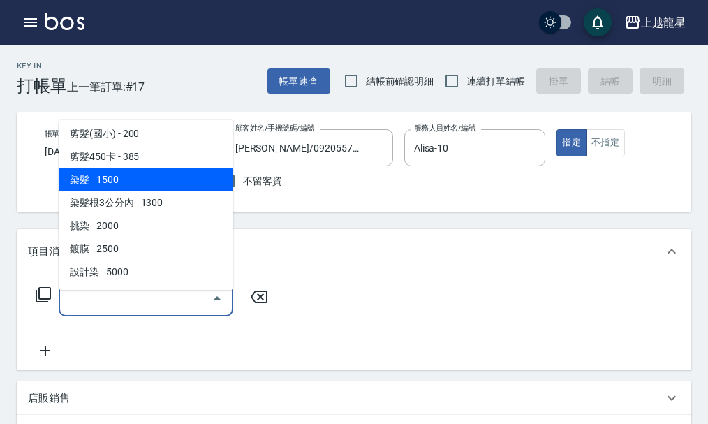
click at [159, 183] on span "染髮 - 1500" at bounding box center [146, 179] width 174 height 23
type input "染髮(400)"
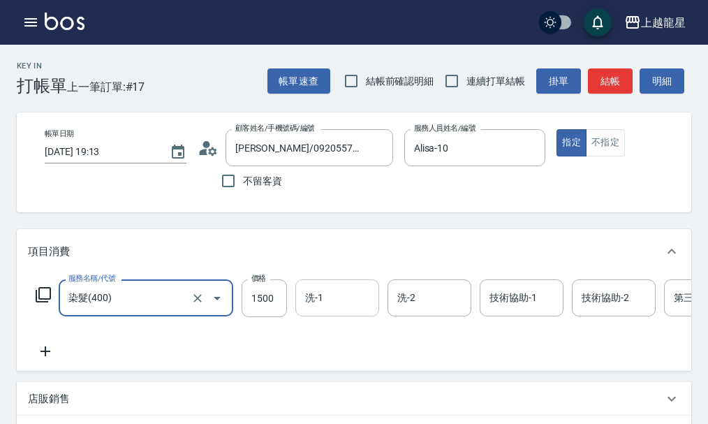
click at [312, 306] on div "洗-1 洗-1" at bounding box center [337, 297] width 84 height 37
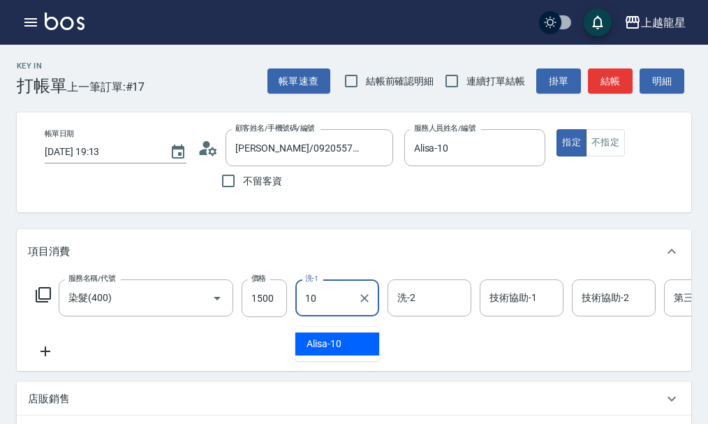
type input "Alisa-10"
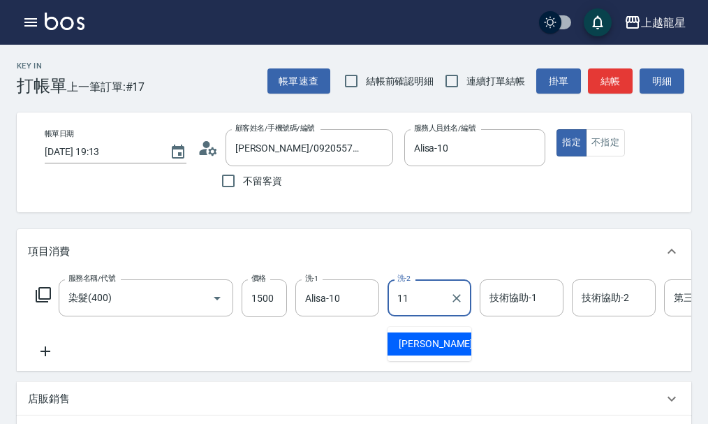
type input "潘潘-11"
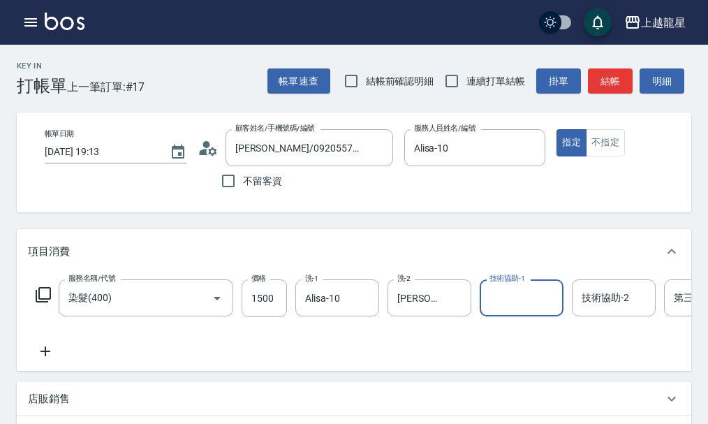
scroll to position [70, 0]
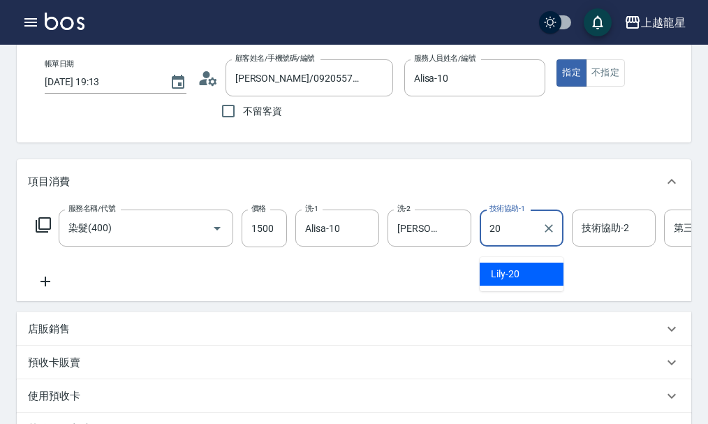
type input "Lily-20"
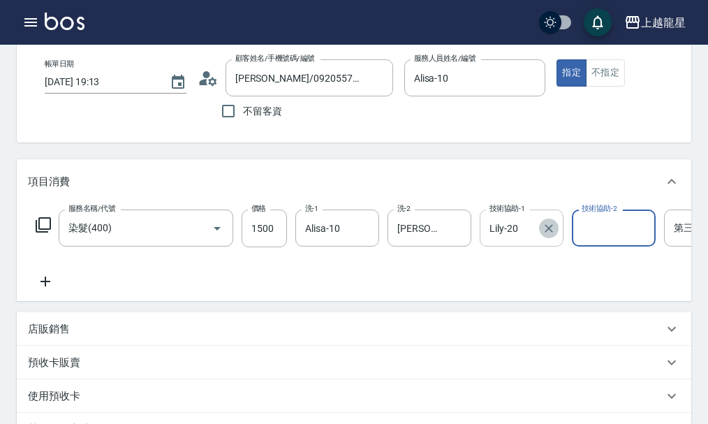
click at [554, 235] on icon "Clear" at bounding box center [549, 228] width 14 height 14
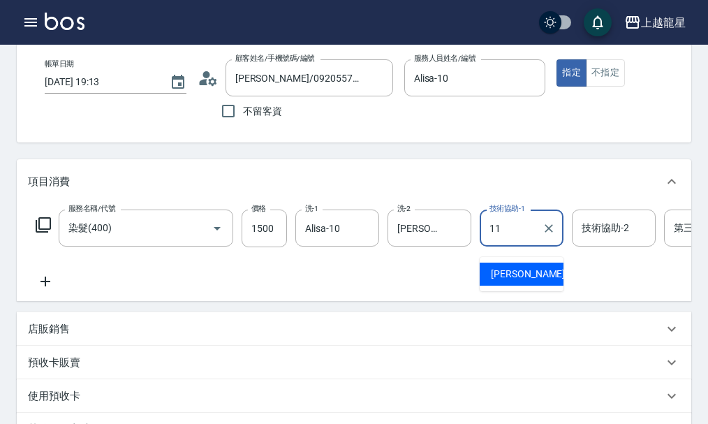
click at [540, 273] on div "潘潘 -11" at bounding box center [521, 273] width 84 height 23
type input "潘潘-11"
click at [605, 240] on input "技術協助-2" at bounding box center [613, 228] width 71 height 24
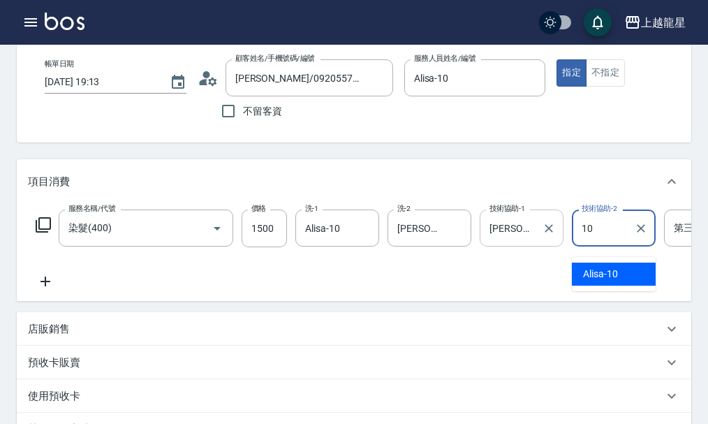
type input "Alisa-10"
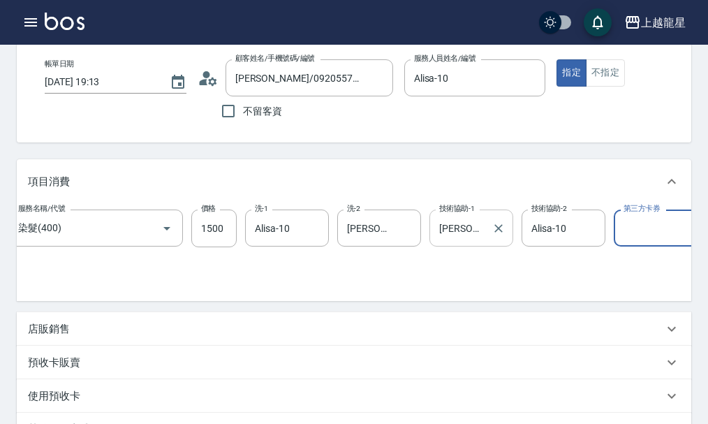
scroll to position [0, 0]
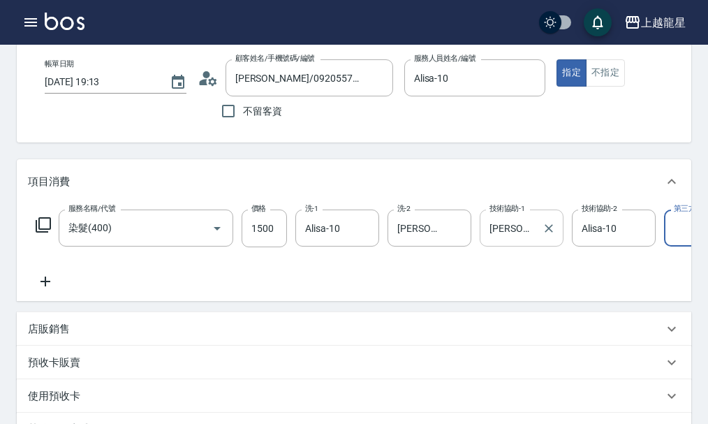
click at [79, 336] on div "店販銷售" at bounding box center [345, 329] width 635 height 15
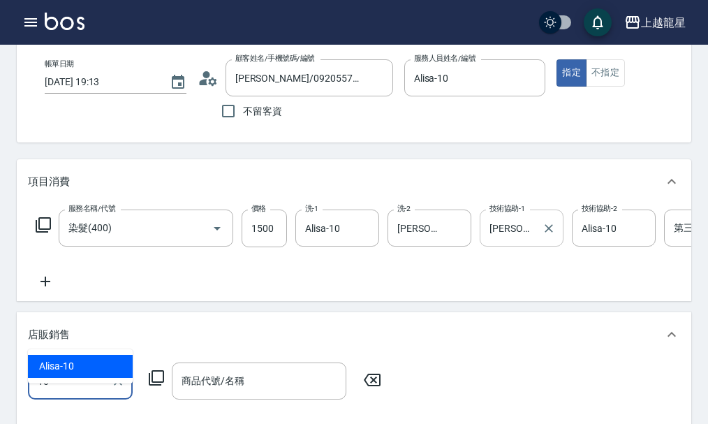
type input "Alisa-10"
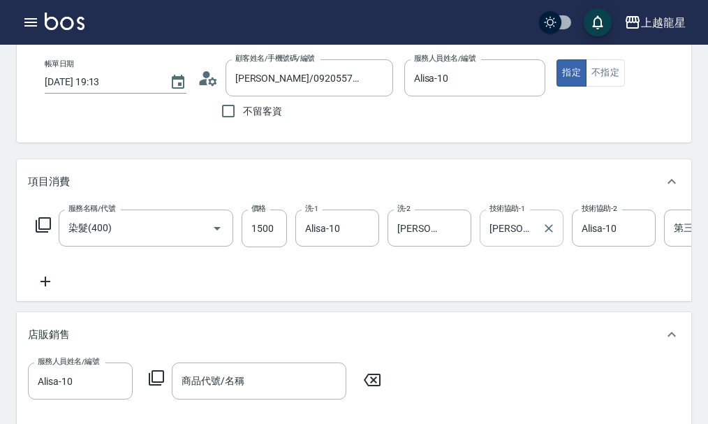
click at [156, 389] on div "服務人員姓名/編號 Alisa-10 服務人員姓名/編號 商品代號/名稱 商品代號/名稱" at bounding box center [209, 380] width 362 height 37
click at [158, 385] on icon at bounding box center [156, 377] width 15 height 15
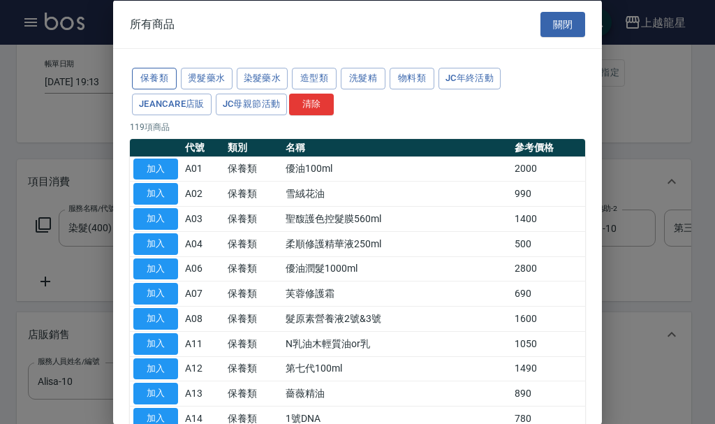
click at [140, 77] on button "保養類" at bounding box center [154, 79] width 45 height 22
click at [151, 78] on button "保養類" at bounding box center [154, 79] width 45 height 22
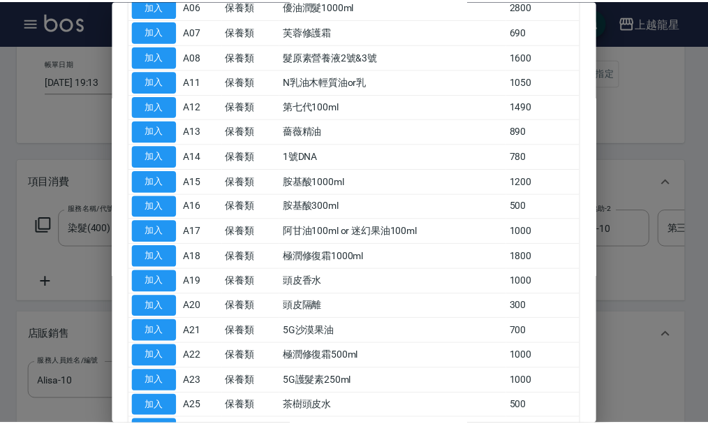
scroll to position [358, 0]
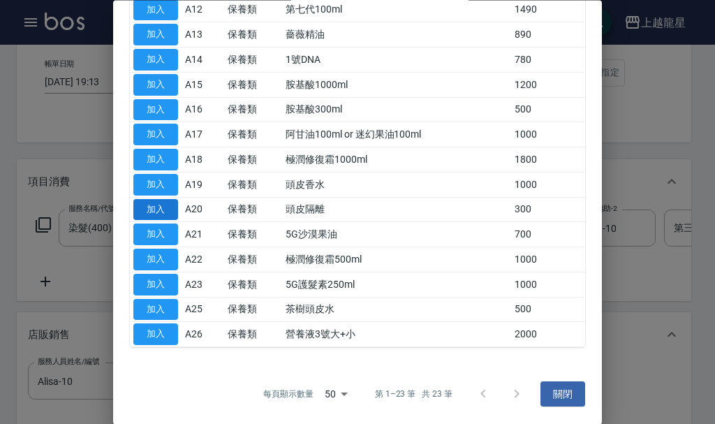
click at [151, 211] on button "加入" at bounding box center [155, 210] width 45 height 22
type input "頭皮隔離"
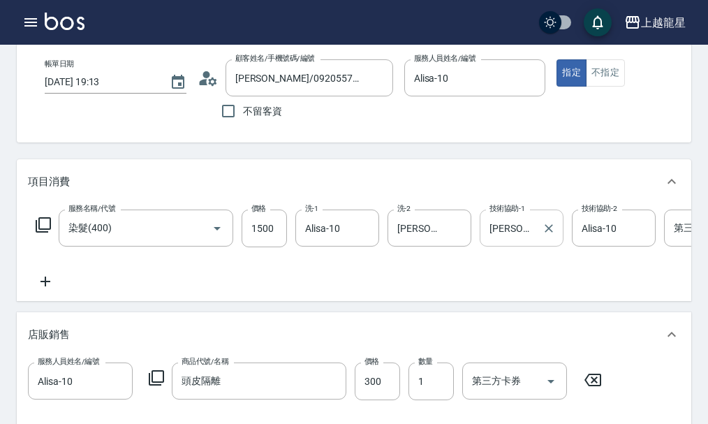
scroll to position [209, 0]
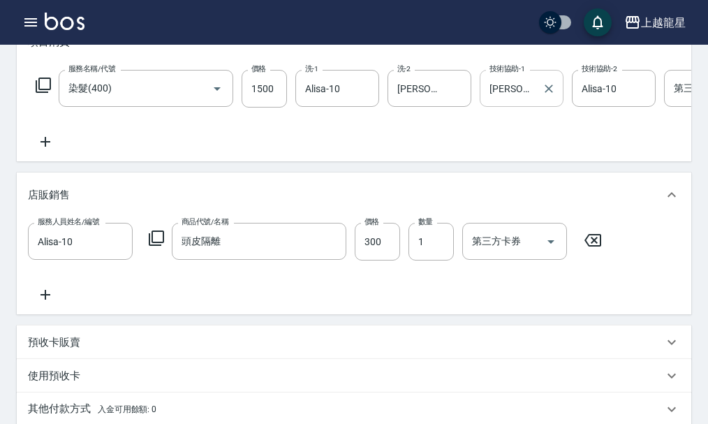
click at [50, 147] on icon at bounding box center [45, 142] width 10 height 10
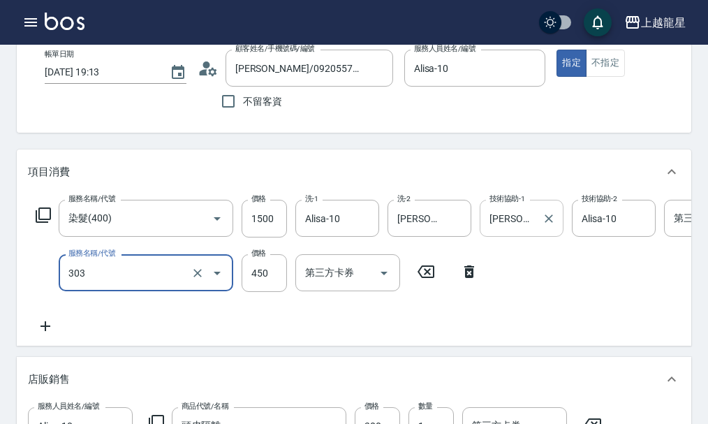
scroll to position [70, 0]
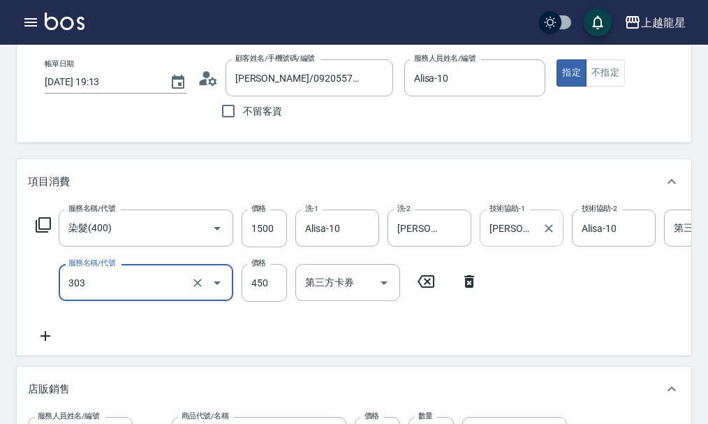
type input "剪髮(303)"
click at [43, 341] on icon at bounding box center [45, 335] width 35 height 17
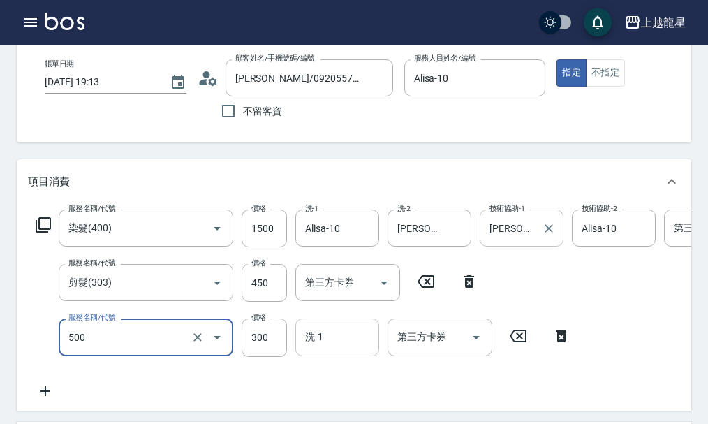
type input "一般洗髮(500)"
click at [334, 349] on input "洗-1" at bounding box center [336, 337] width 71 height 24
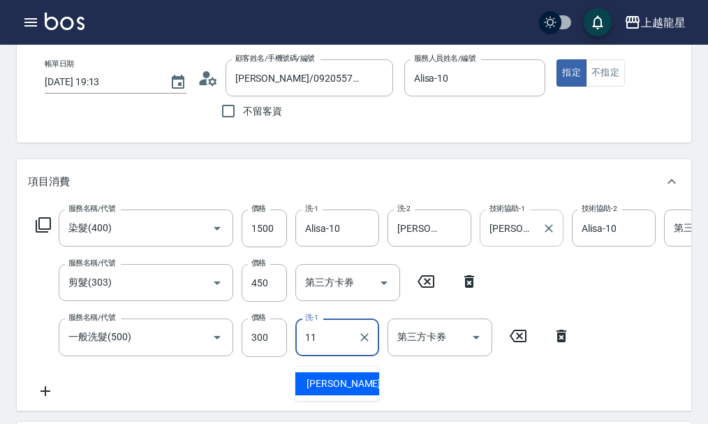
type input "潘潘-11"
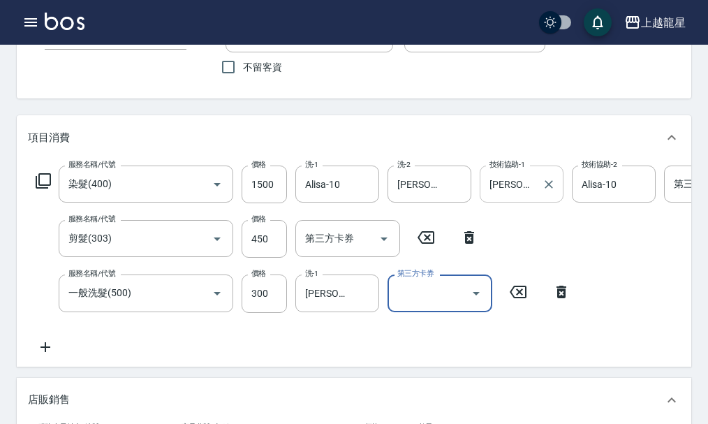
scroll to position [209, 0]
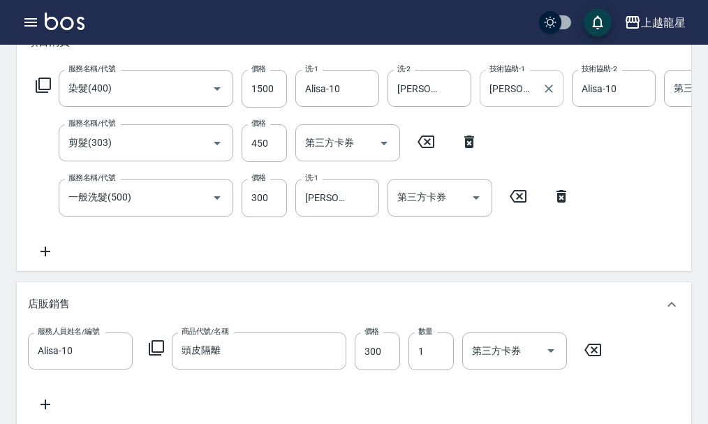
click at [50, 260] on icon at bounding box center [45, 251] width 35 height 17
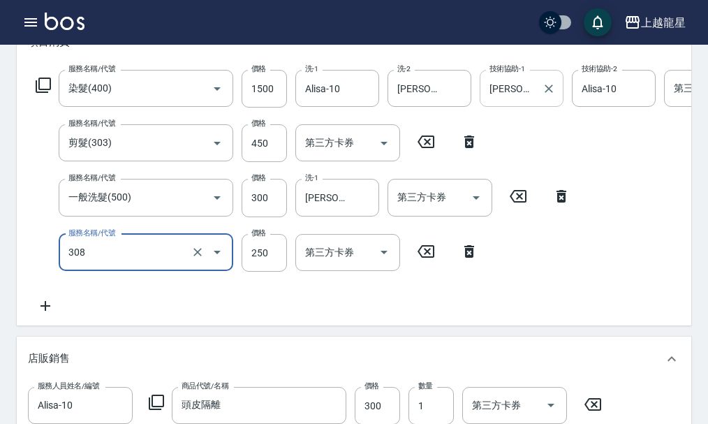
type input "剪髮(國中)(308)"
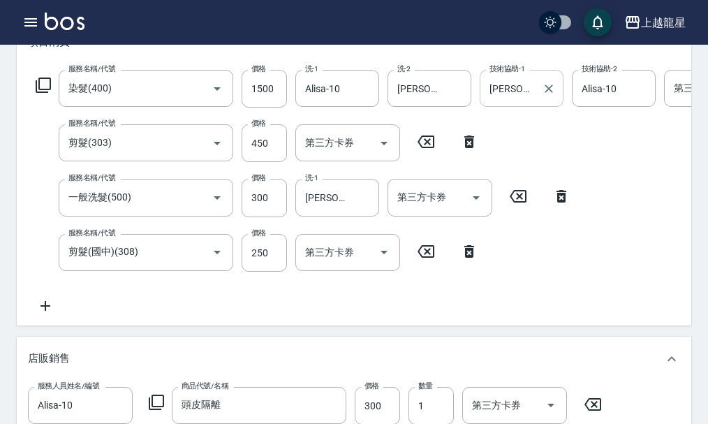
click at [43, 311] on icon at bounding box center [45, 306] width 10 height 10
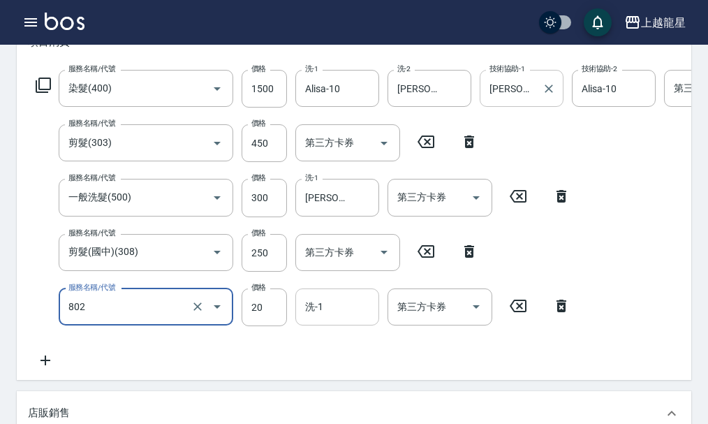
type input "潤絲(802)"
click at [323, 318] on input "洗-1" at bounding box center [336, 307] width 71 height 24
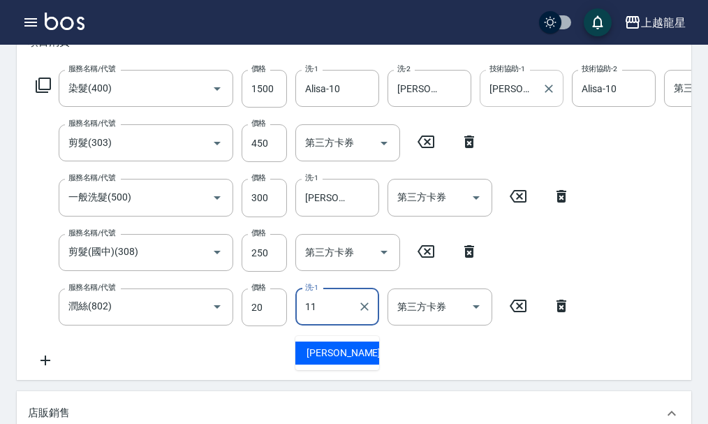
type input "潘潘-11"
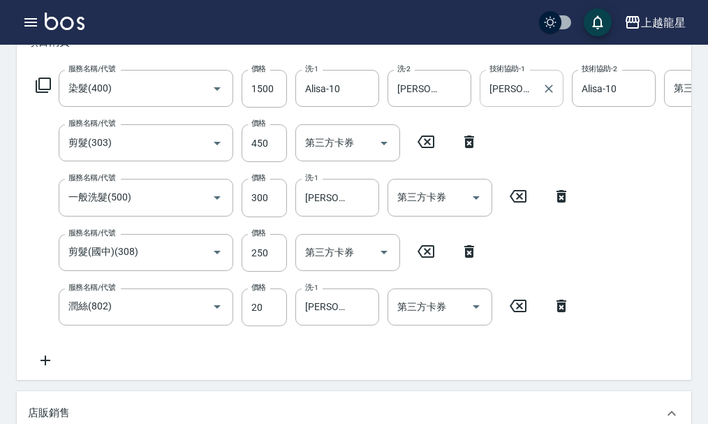
click at [281, 358] on div "服務名稱/代號 染髮(400) 服務名稱/代號 價格 1500 價格 洗-1 Alisa-10 洗-1 洗-2 潘潘-11 洗-2 技術協助-1 潘潘-11 …" at bounding box center [420, 219] width 784 height 299
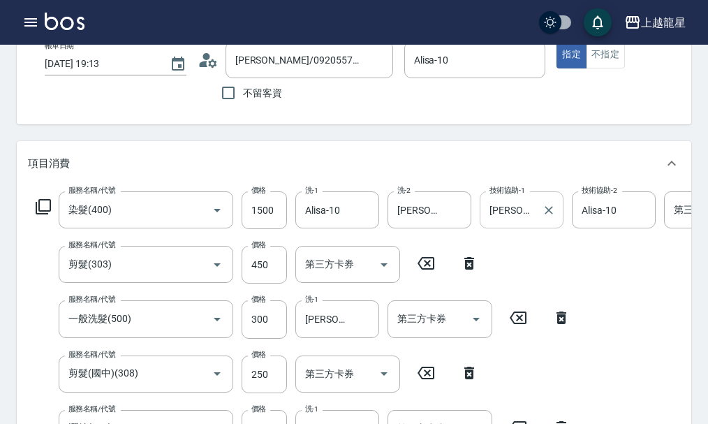
scroll to position [0, 0]
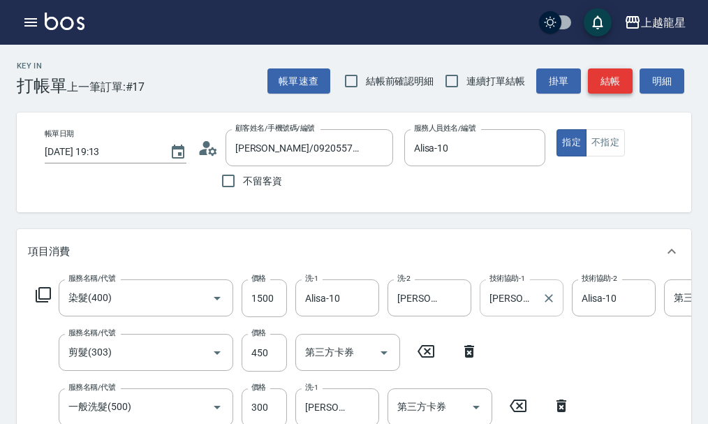
click at [618, 78] on button "結帳" at bounding box center [610, 81] width 45 height 26
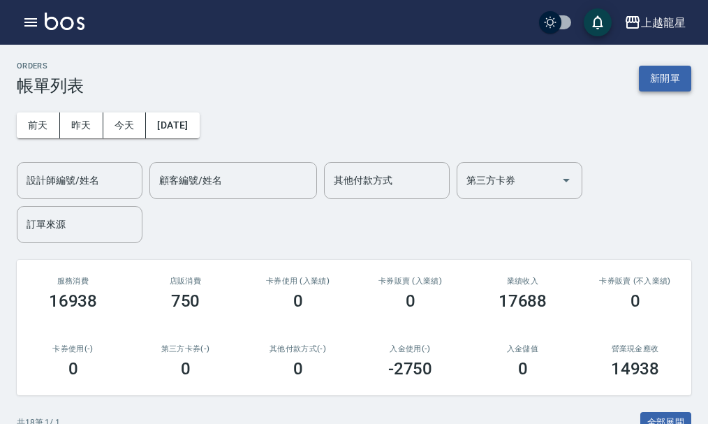
click at [686, 76] on button "新開單" at bounding box center [665, 79] width 52 height 26
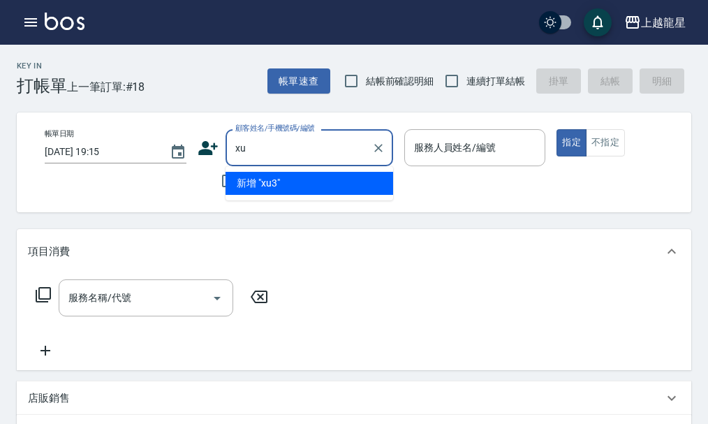
type input "x"
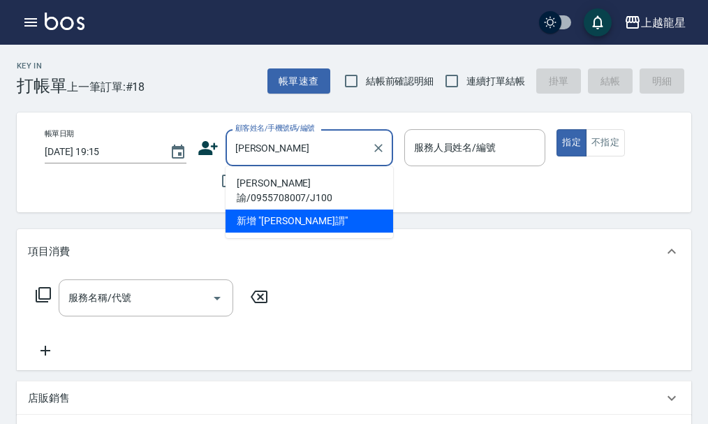
click at [285, 179] on li "李謂諭/0955708007/J100" at bounding box center [308, 191] width 167 height 38
type input "李謂諭/0955708007/J100"
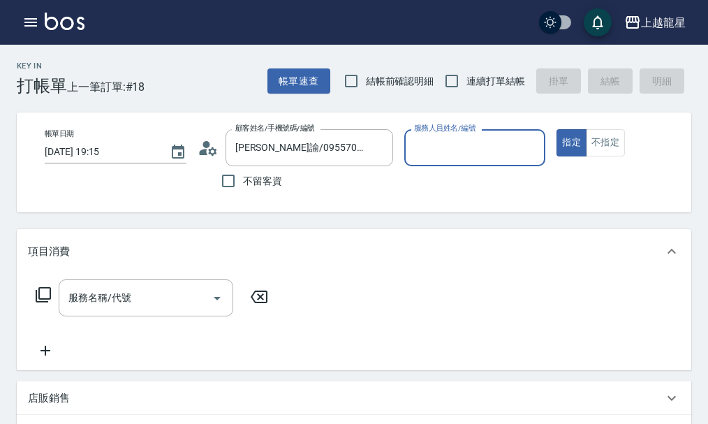
type input "Alisa-10"
click at [193, 301] on input "服務名稱/代號" at bounding box center [135, 297] width 141 height 24
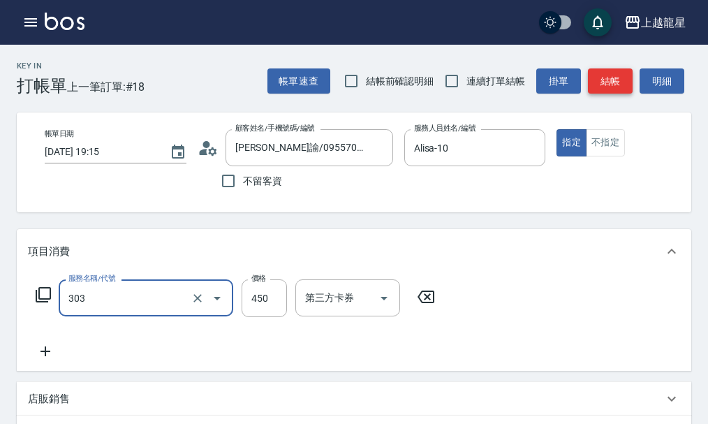
type input "剪髮(303)"
click at [623, 73] on button "結帳" at bounding box center [610, 81] width 45 height 26
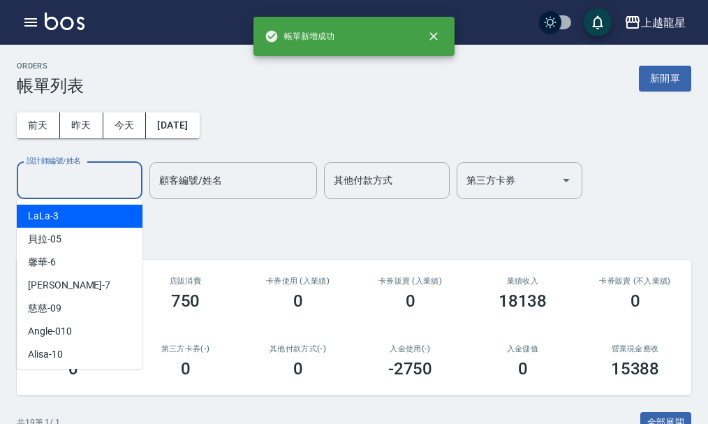
click at [92, 177] on div "設計師編號/姓名 設計師編號/姓名" at bounding box center [80, 180] width 126 height 37
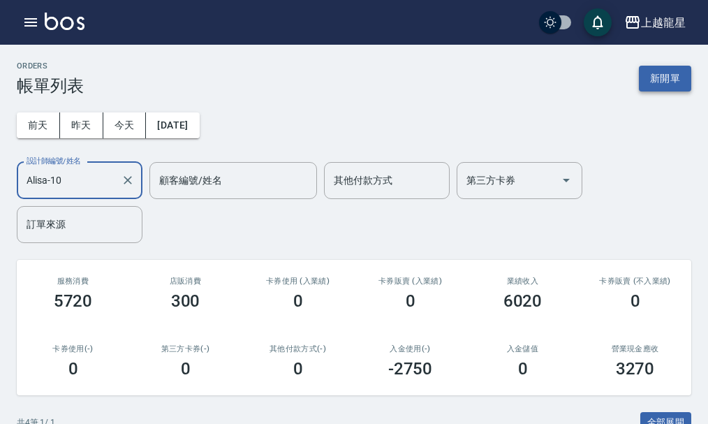
type input "Alisa-10"
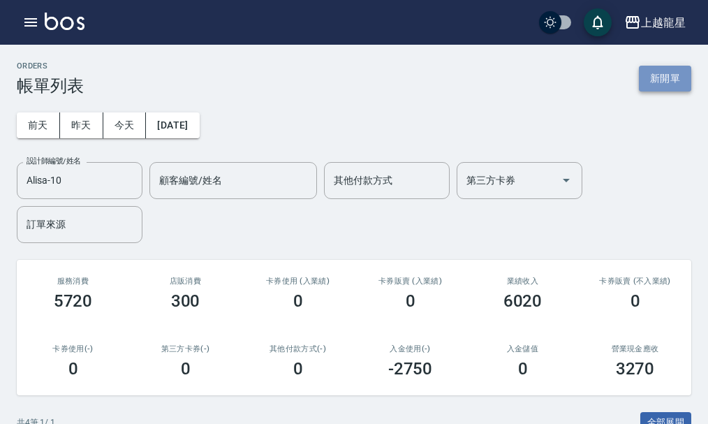
click at [664, 77] on button "新開單" at bounding box center [665, 79] width 52 height 26
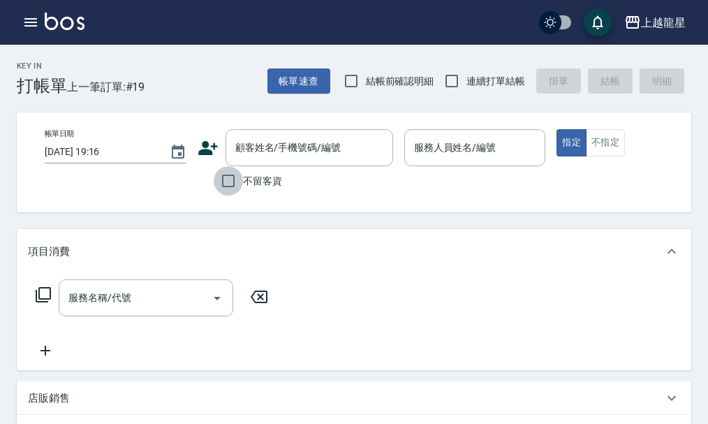
click at [230, 185] on input "不留客資" at bounding box center [228, 180] width 29 height 29
checkbox input "true"
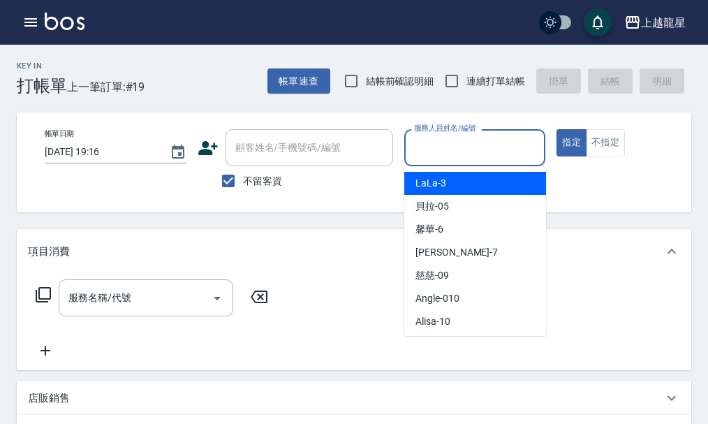
click at [430, 157] on input "服務人員姓名/編號" at bounding box center [474, 147] width 129 height 24
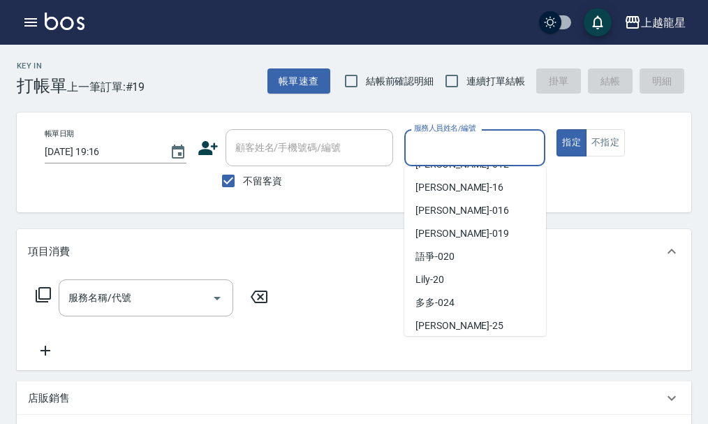
scroll to position [209, 0]
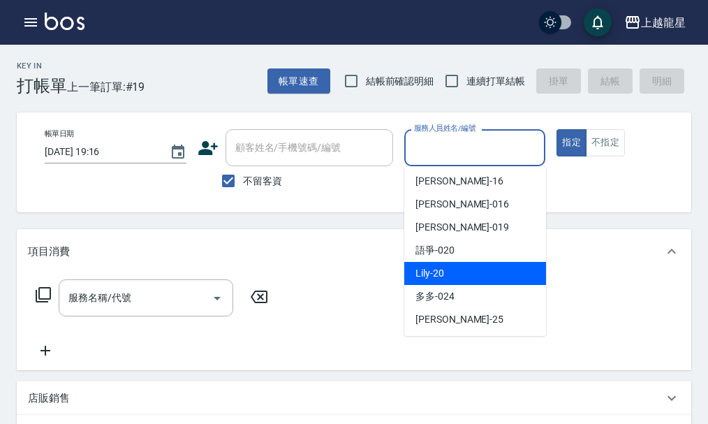
click at [452, 270] on div "Lily -20" at bounding box center [475, 273] width 142 height 23
type input "Lily-20"
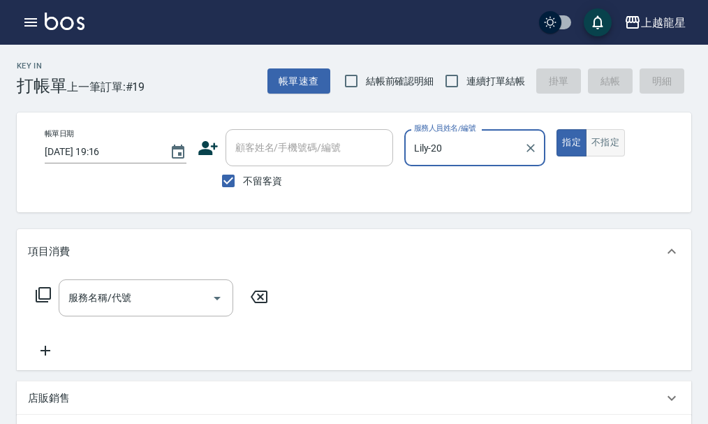
click at [588, 147] on button "不指定" at bounding box center [605, 142] width 39 height 27
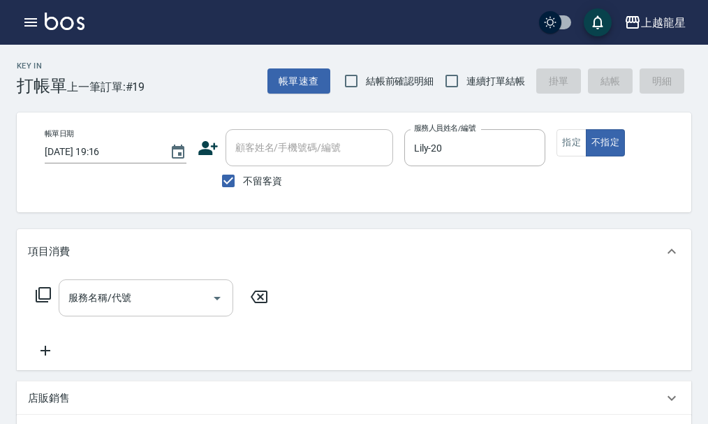
click at [198, 310] on input "服務名稱/代號" at bounding box center [135, 297] width 141 height 24
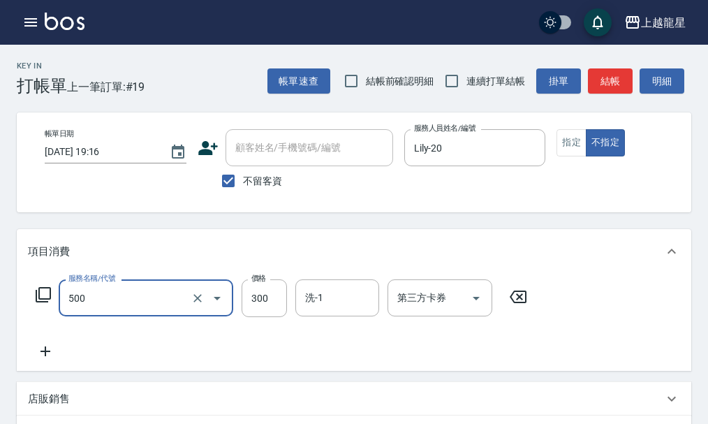
type input "一般洗髮(500)"
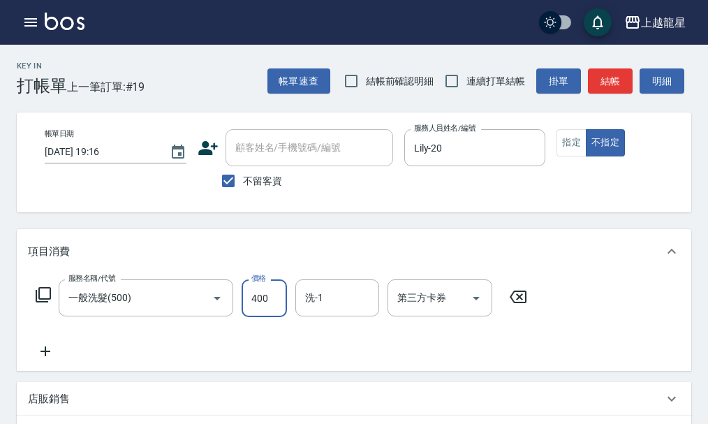
type input "400"
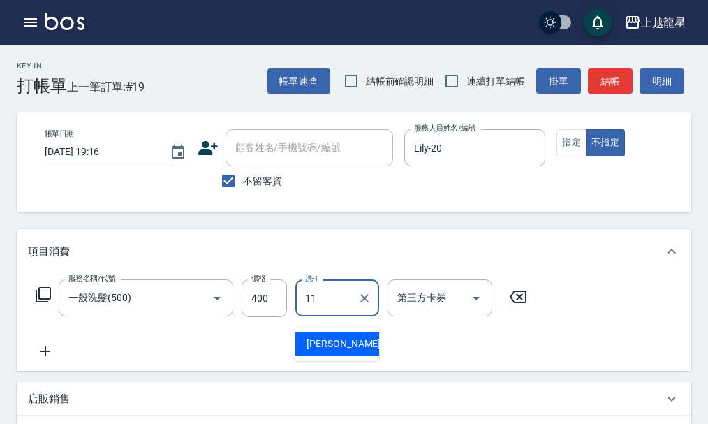
type input "潘潘-11"
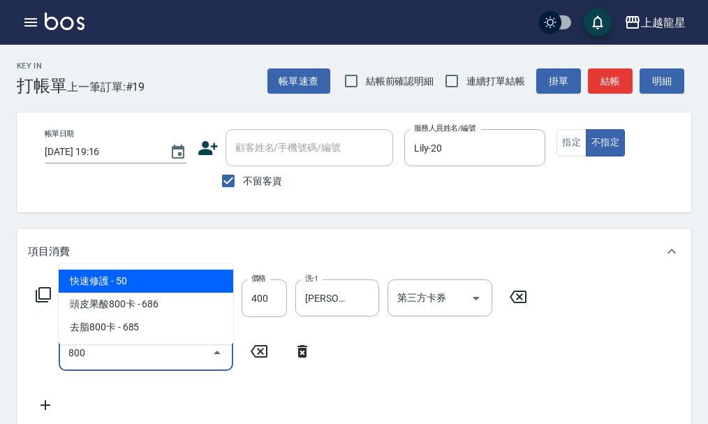
type input "快速修護(800)"
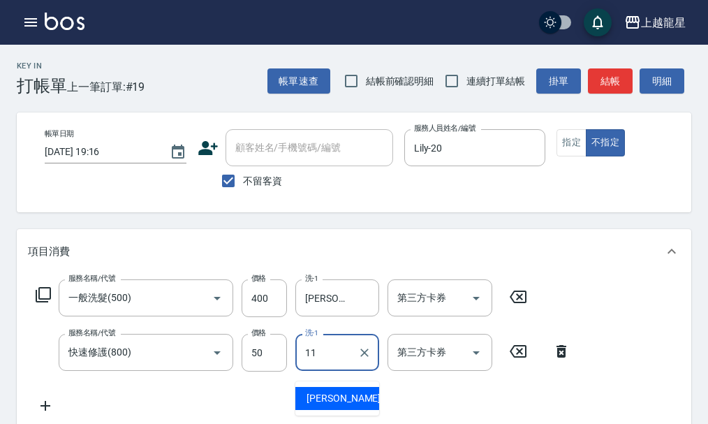
type input "潘潘-11"
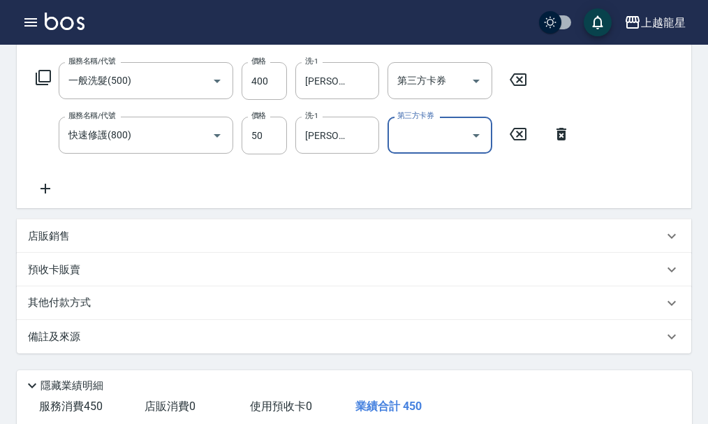
scroll to position [349, 0]
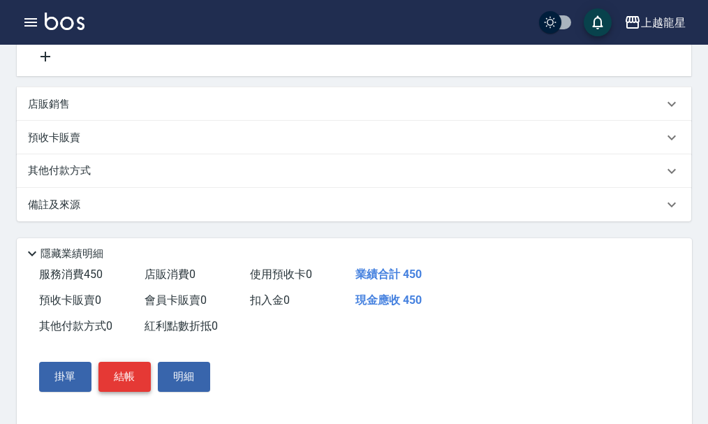
click at [124, 384] on button "結帳" at bounding box center [124, 376] width 52 height 29
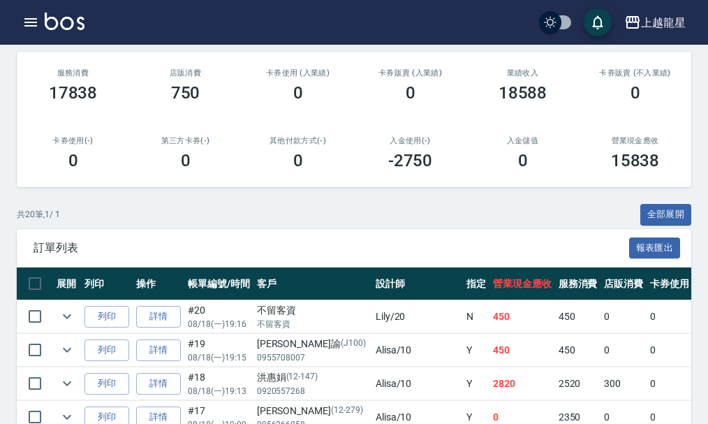
scroll to position [279, 0]
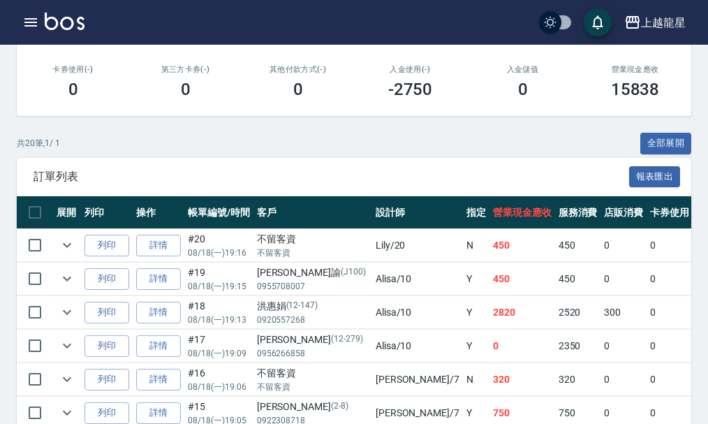
click at [70, 24] on img at bounding box center [65, 21] width 40 height 17
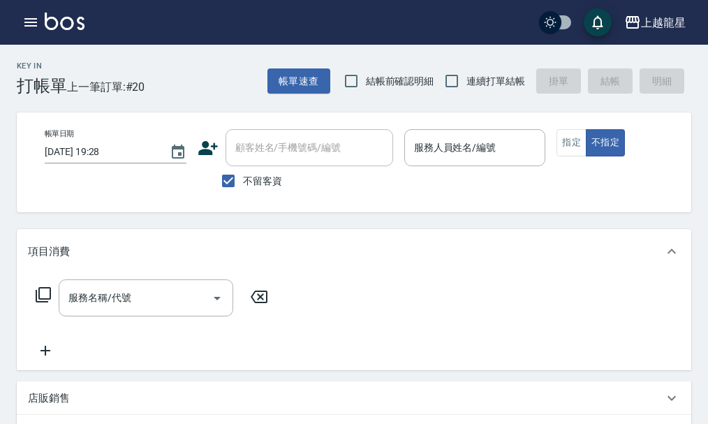
click at [278, 176] on span "不留客資" at bounding box center [262, 181] width 39 height 15
click at [243, 176] on input "不留客資" at bounding box center [228, 180] width 29 height 29
checkbox input "false"
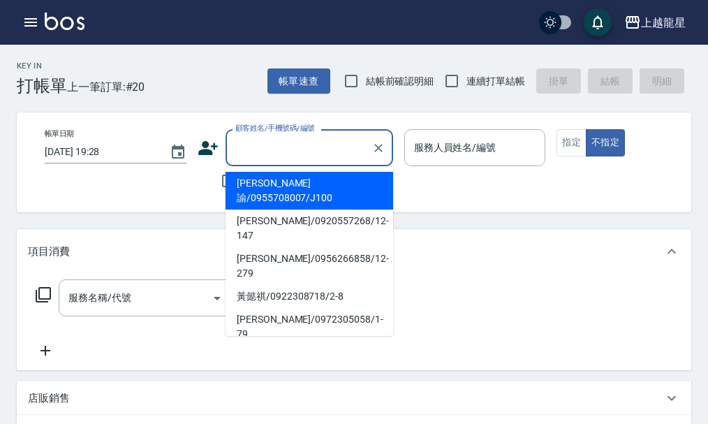
click at [289, 159] on input "顧客姓名/手機號碼/編號" at bounding box center [299, 147] width 134 height 24
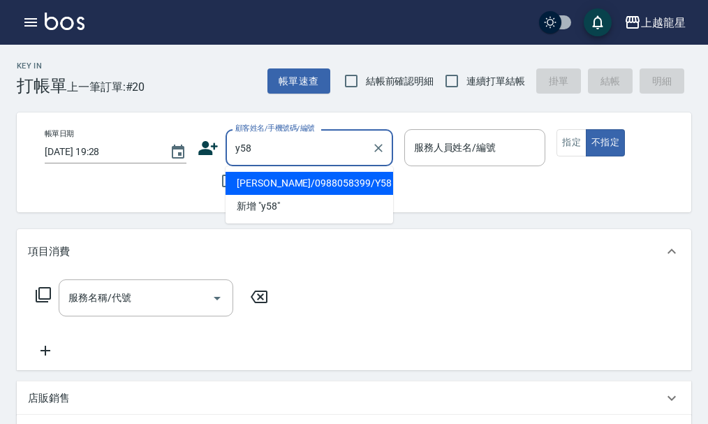
click at [251, 186] on li "賴淑霞/0988058399/Y58" at bounding box center [308, 183] width 167 height 23
type input "賴淑霞/0988058399/Y58"
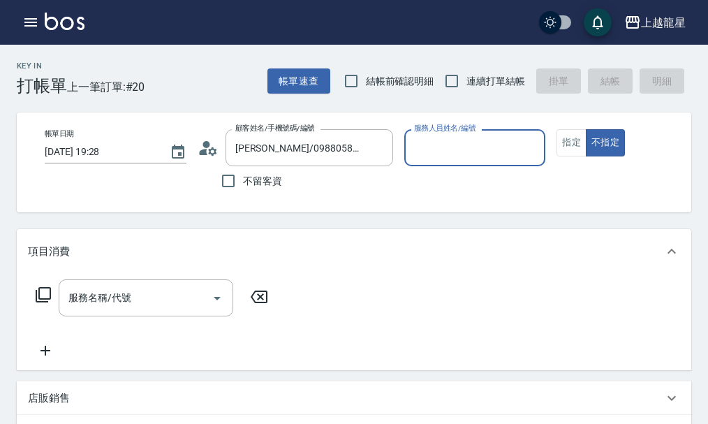
type input "淑雲-25"
click at [206, 149] on icon at bounding box center [203, 152] width 8 height 6
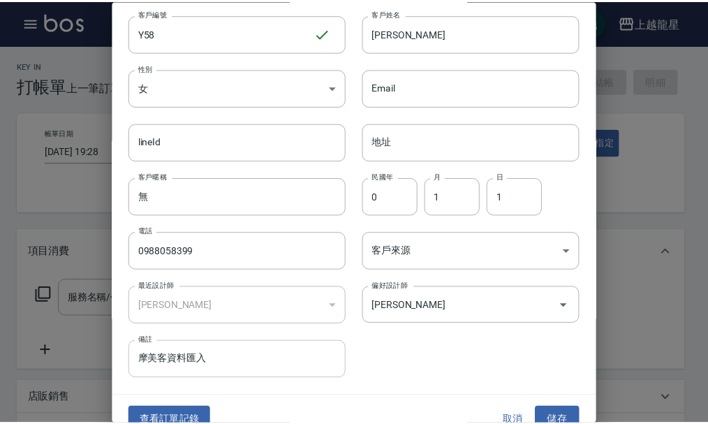
scroll to position [60, 0]
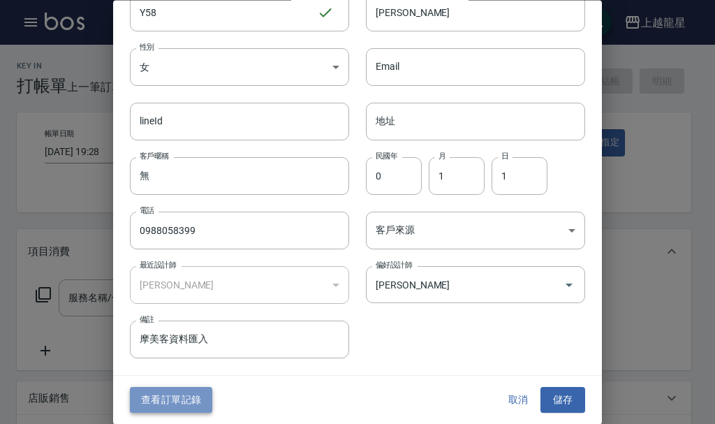
click at [164, 396] on button "查看訂單記錄" at bounding box center [171, 400] width 82 height 26
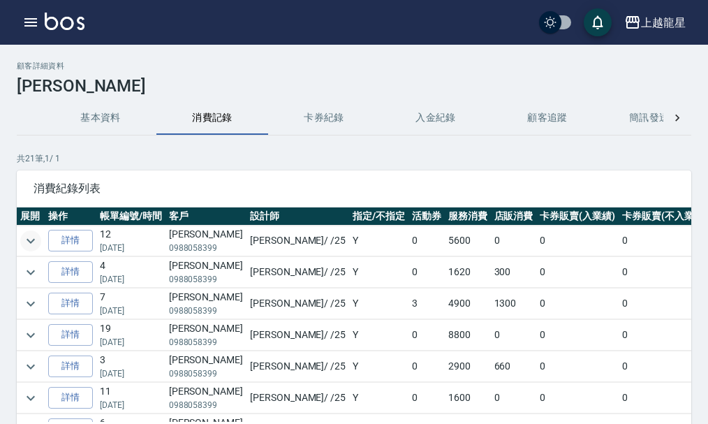
click at [31, 244] on icon "expand row" at bounding box center [30, 240] width 17 height 17
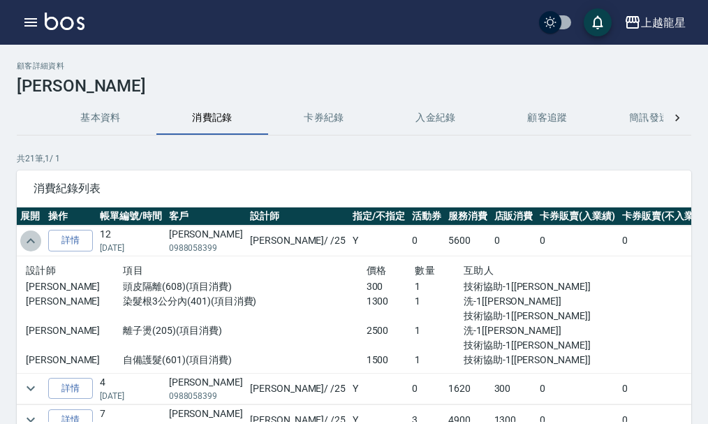
click at [31, 244] on icon "expand row" at bounding box center [30, 240] width 17 height 17
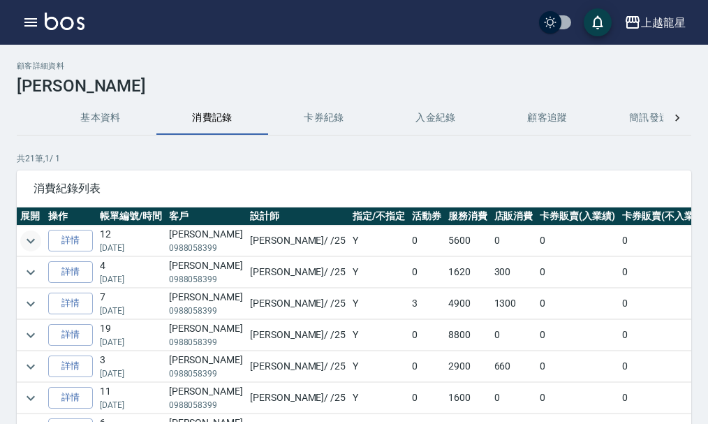
click at [75, 27] on img at bounding box center [65, 21] width 40 height 17
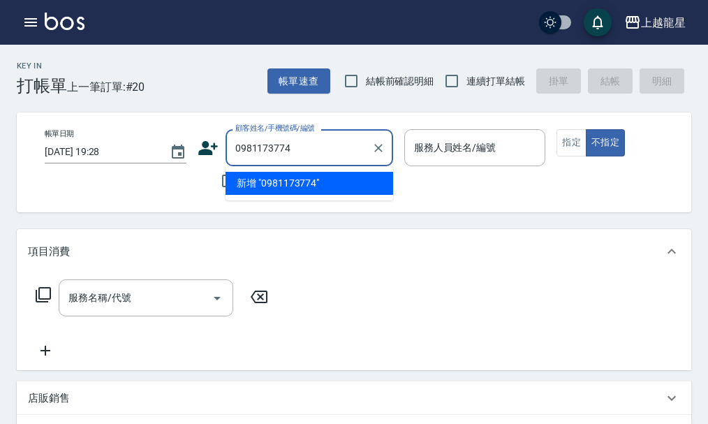
click at [262, 176] on li "新增 "0981173774"" at bounding box center [308, 183] width 167 height 23
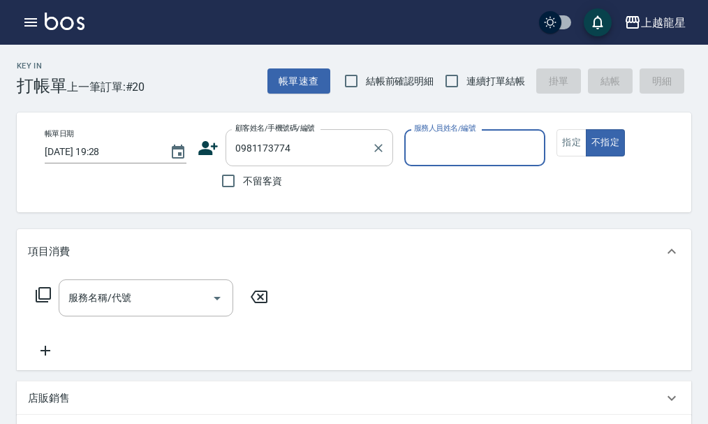
click at [234, 147] on input "0981173774" at bounding box center [299, 147] width 134 height 24
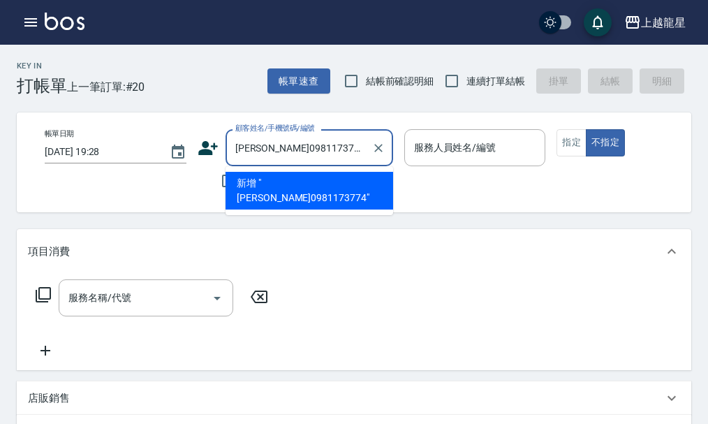
click at [276, 177] on li "新增 "林仕玄0981173774"" at bounding box center [308, 191] width 167 height 38
type input "林仕玄0981173774"
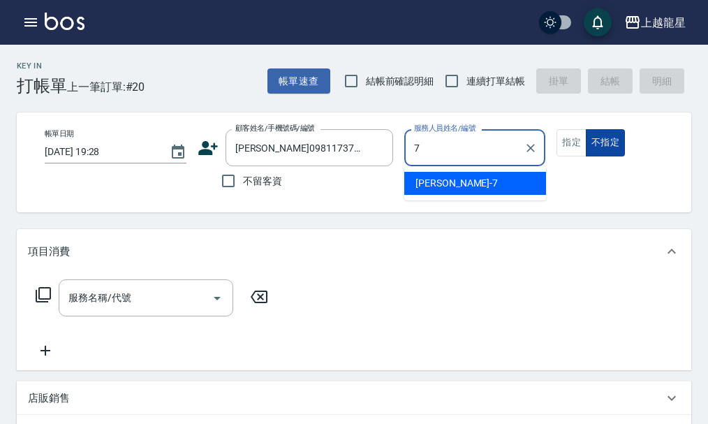
type input "雅君-7"
type button "false"
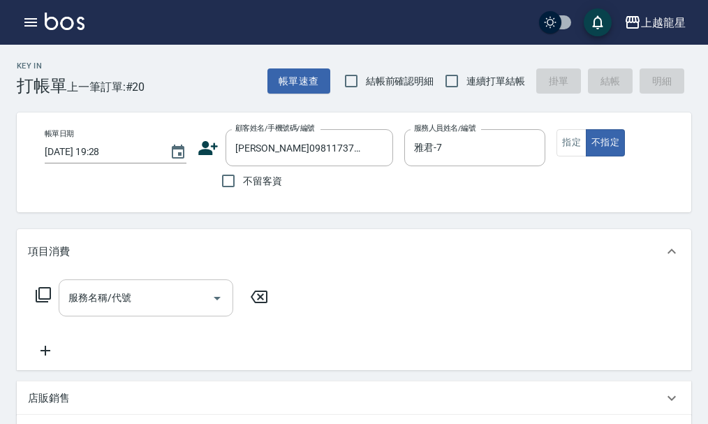
click at [147, 305] on input "服務名稱/代號" at bounding box center [135, 297] width 141 height 24
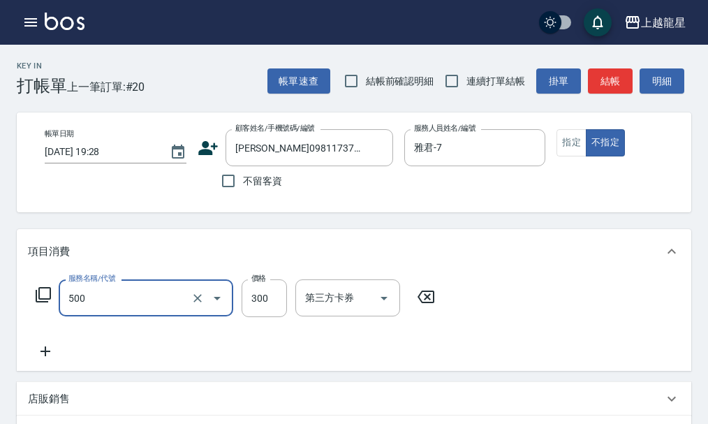
type input "一般洗髮(500)"
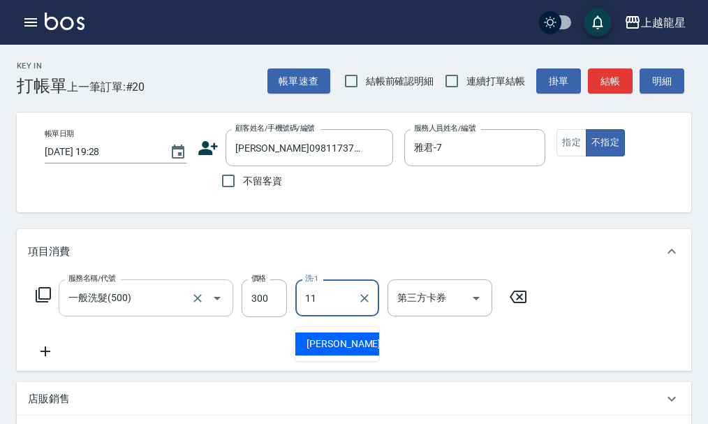
type input "潘潘-11"
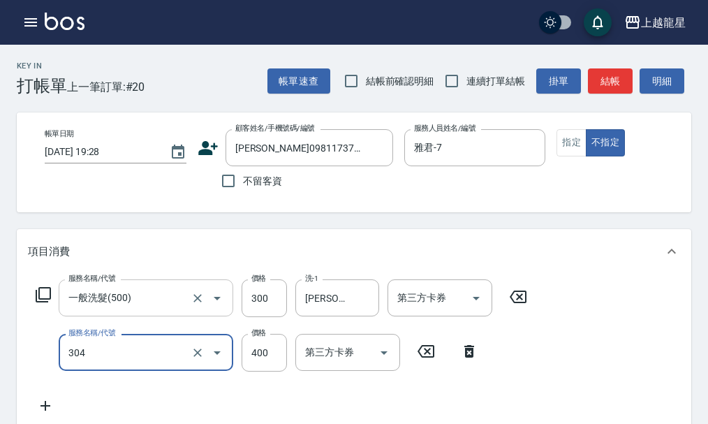
type input "剪髮(304)"
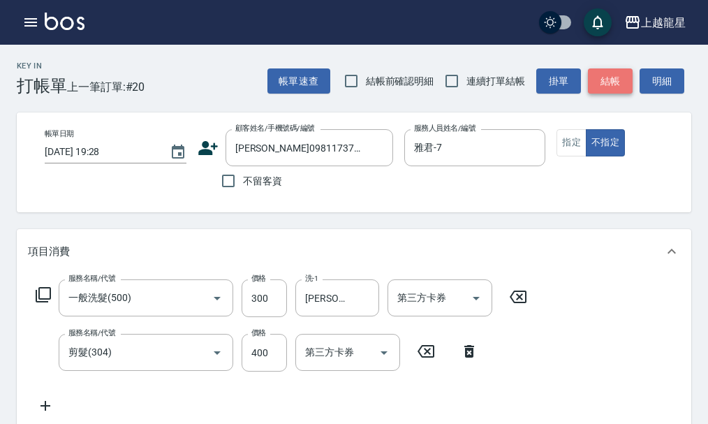
click at [609, 89] on button "結帳" at bounding box center [610, 81] width 45 height 26
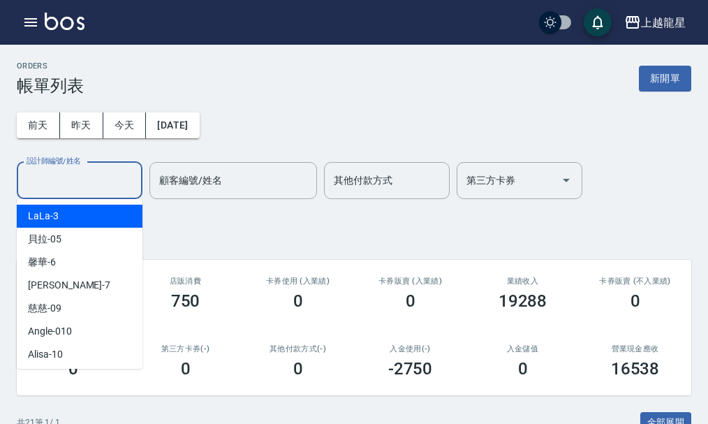
click at [80, 181] on input "設計師編號/姓名" at bounding box center [79, 180] width 113 height 24
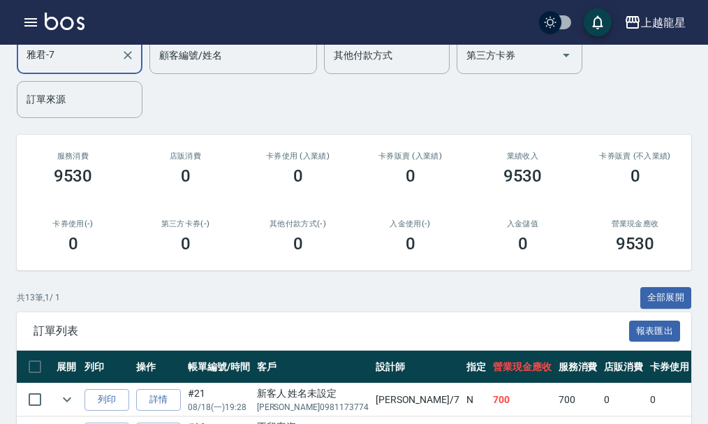
scroll to position [349, 0]
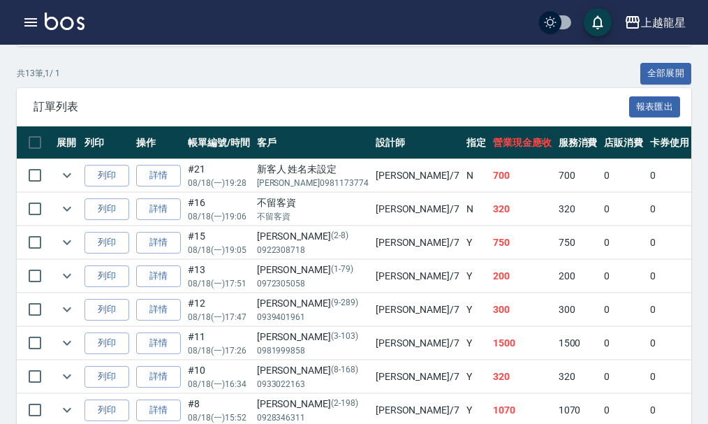
type input "雅君-7"
click at [54, 22] on img at bounding box center [65, 21] width 40 height 17
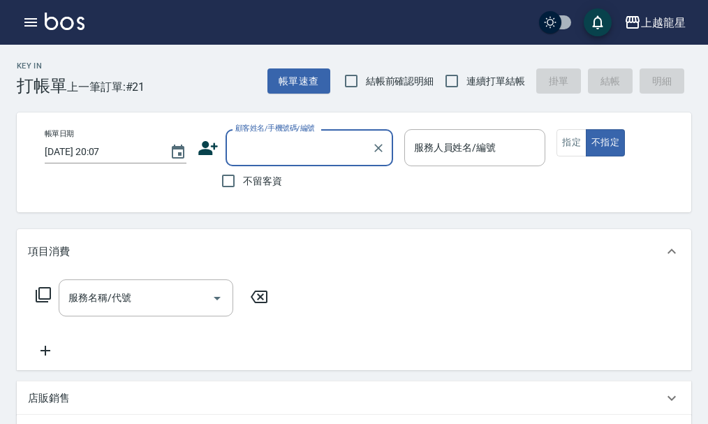
click at [256, 187] on span "不留客資" at bounding box center [262, 181] width 39 height 15
click at [243, 187] on input "不留客資" at bounding box center [228, 180] width 29 height 29
checkbox input "true"
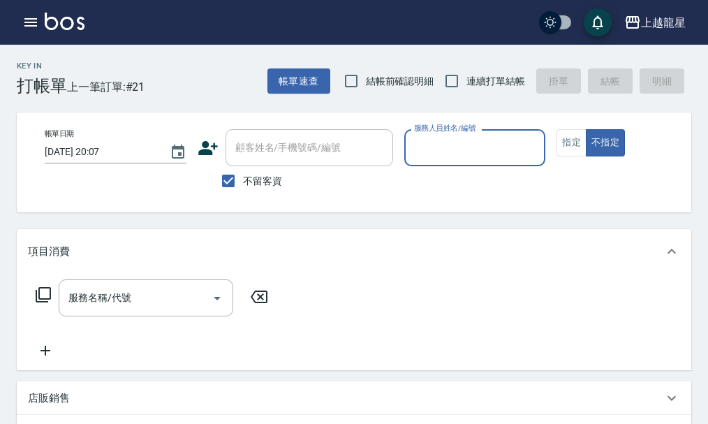
click at [447, 144] on input "服務人員姓名/編號" at bounding box center [474, 147] width 129 height 24
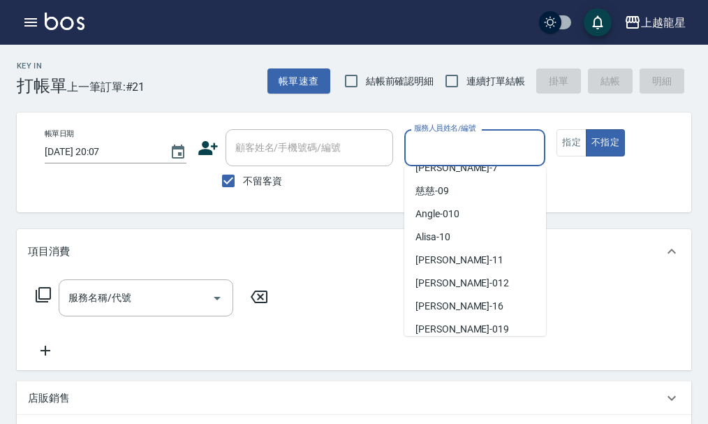
scroll to position [256, 0]
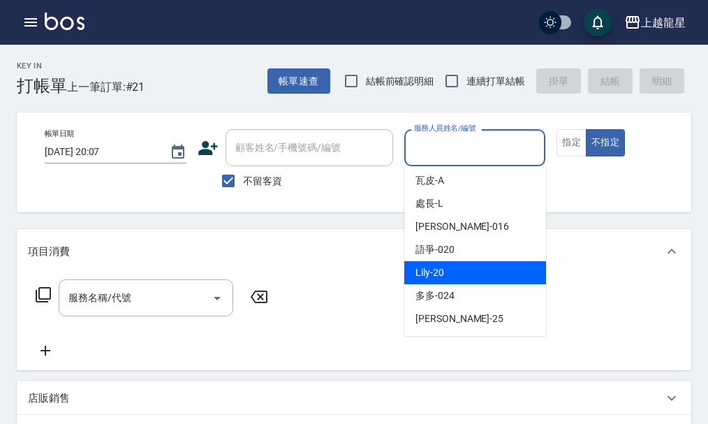
click at [425, 269] on span "Lily -20" at bounding box center [429, 272] width 29 height 15
type input "Lily-20"
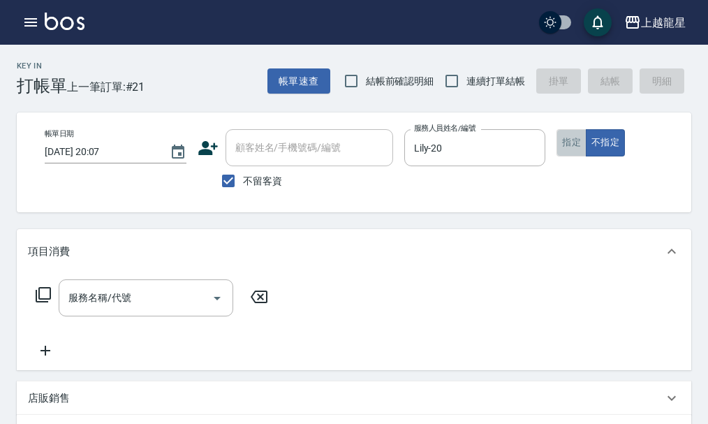
click at [583, 143] on button "指定" at bounding box center [571, 142] width 30 height 27
click at [48, 299] on icon at bounding box center [43, 294] width 17 height 17
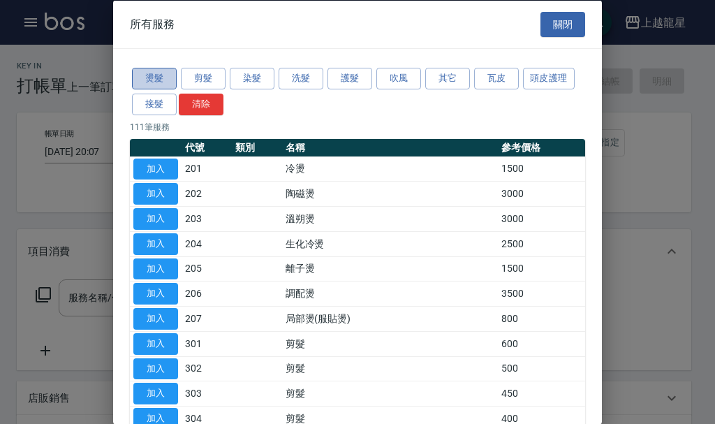
click at [146, 82] on button "燙髮" at bounding box center [154, 79] width 45 height 22
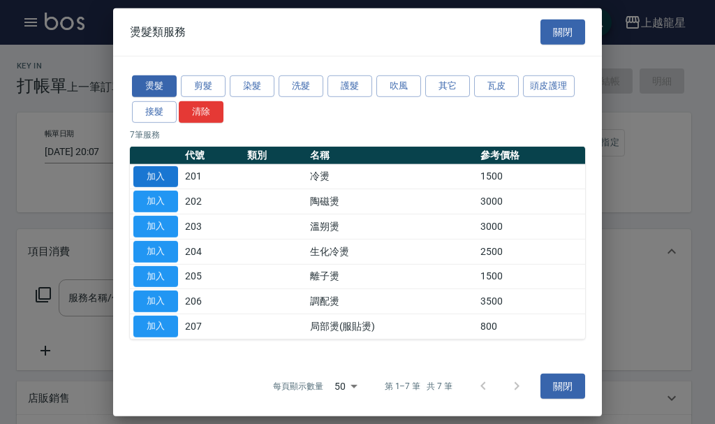
click at [155, 172] on button "加入" at bounding box center [155, 176] width 45 height 22
type input "冷燙(201)"
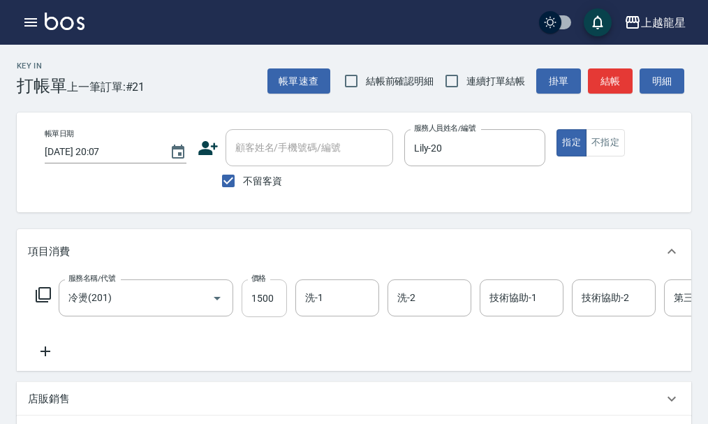
click at [275, 311] on input "1500" at bounding box center [263, 298] width 45 height 38
type input "1599"
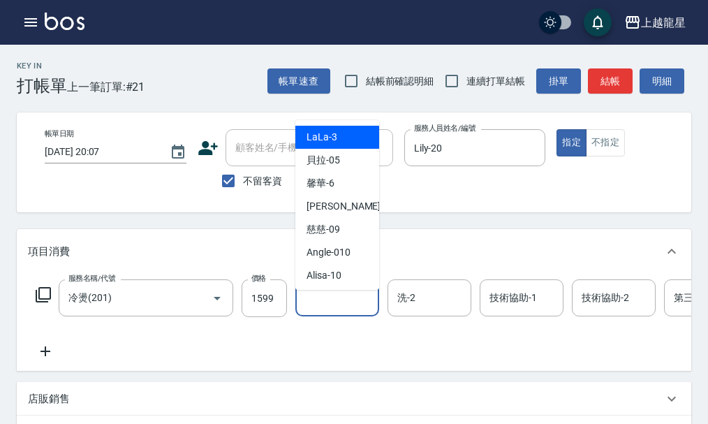
click at [345, 310] on input "洗-1" at bounding box center [336, 297] width 71 height 24
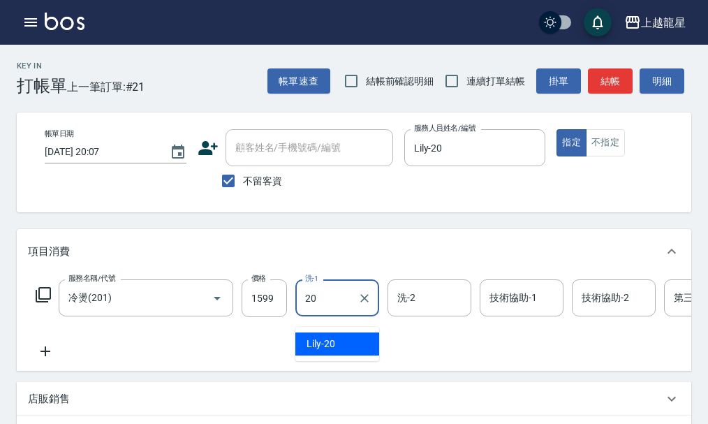
type input "Lily-20"
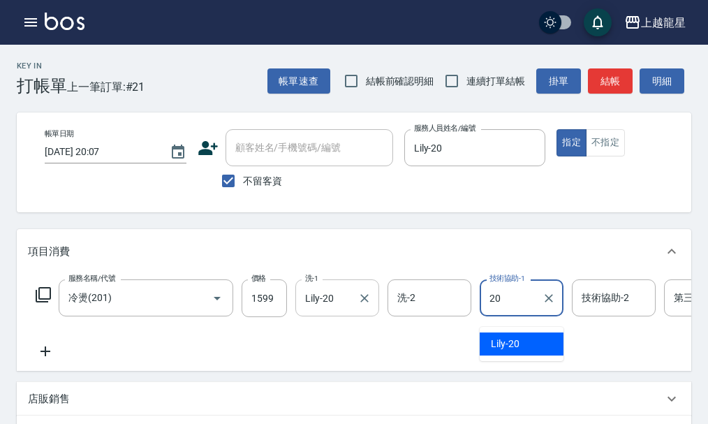
type input "Lily-20"
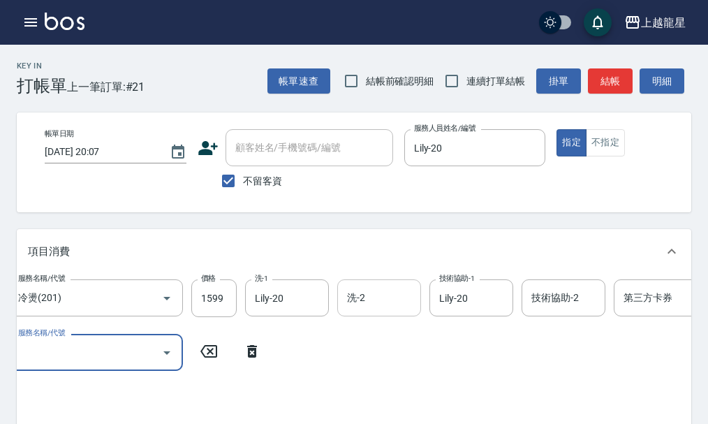
scroll to position [0, 48]
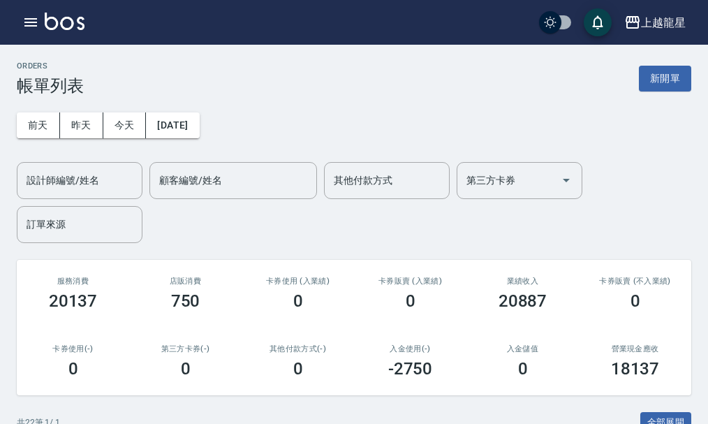
click at [665, 80] on button "新開單" at bounding box center [665, 79] width 52 height 26
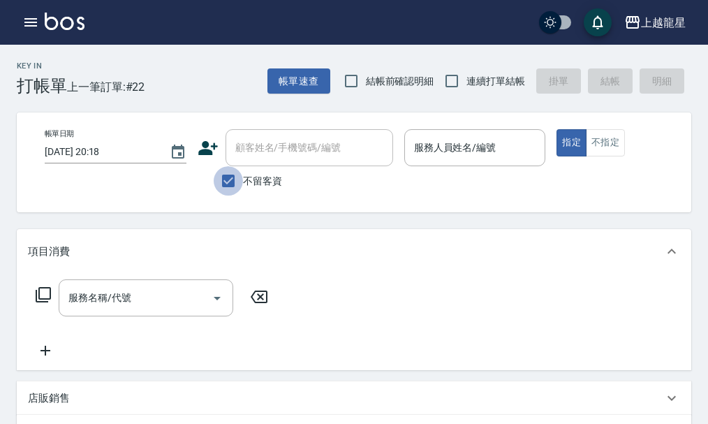
click at [236, 179] on input "不留客資" at bounding box center [228, 180] width 29 height 29
checkbox input "false"
click at [262, 154] on div "顧客姓名/手機號碼/編號 顧客姓名/手機號碼/編號" at bounding box center [308, 147] width 167 height 37
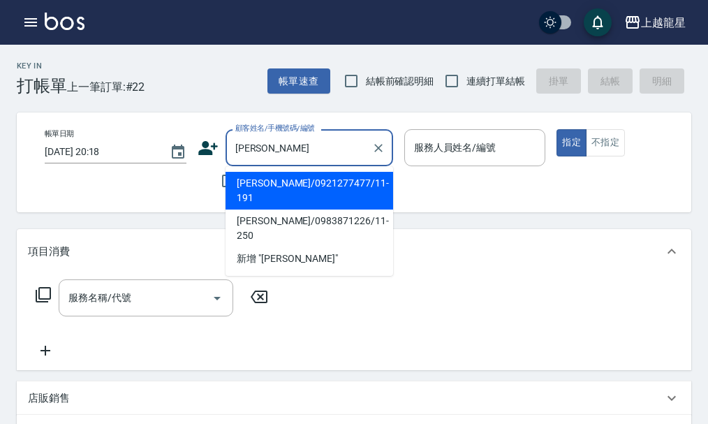
click at [325, 177] on li "郭振茂/0921277477/11-191" at bounding box center [308, 191] width 167 height 38
type input "郭振茂/0921277477/11-191"
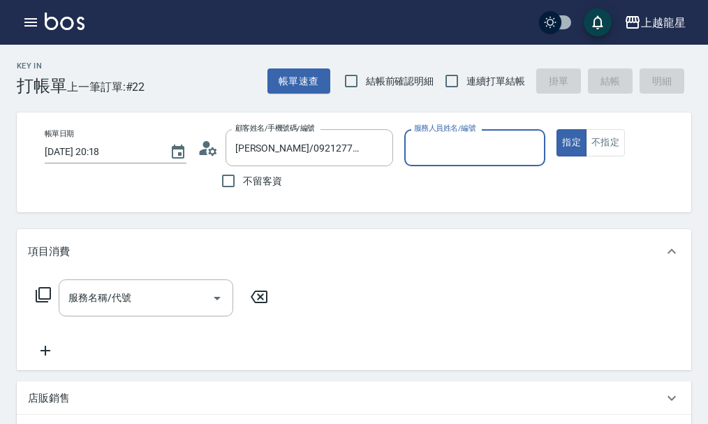
type input "Alisa-10"
click at [69, 304] on div "服務名稱/代號 服務名稱/代號" at bounding box center [146, 297] width 174 height 37
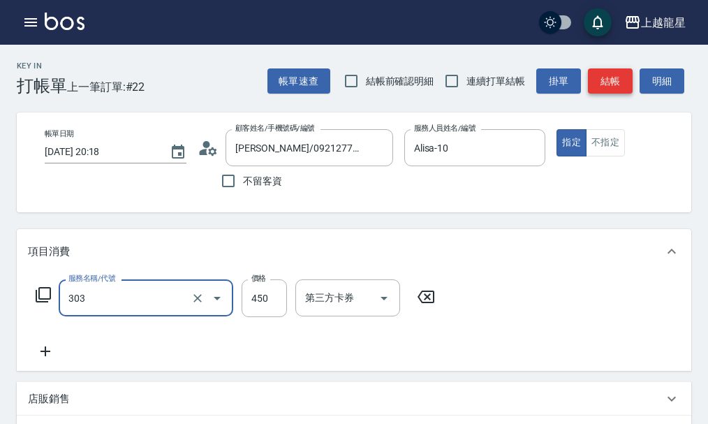
type input "剪髮(303)"
click at [610, 89] on button "結帳" at bounding box center [610, 81] width 45 height 26
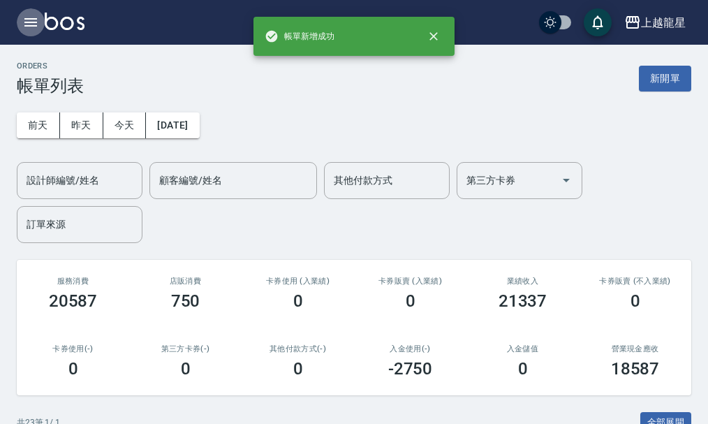
click at [27, 16] on icon "button" at bounding box center [30, 22] width 17 height 17
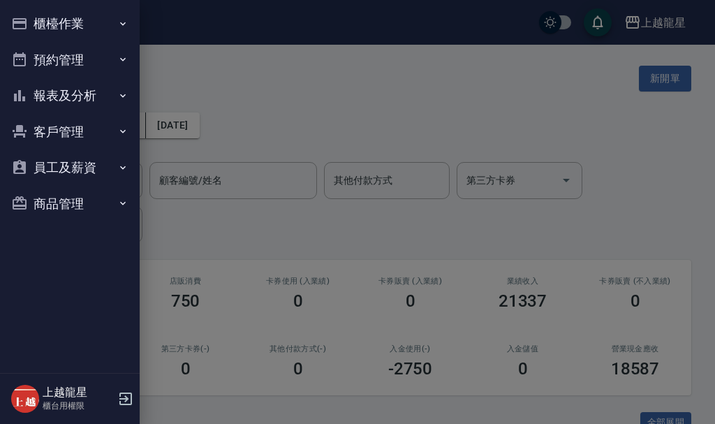
click at [98, 38] on button "櫃檯作業" at bounding box center [70, 24] width 128 height 36
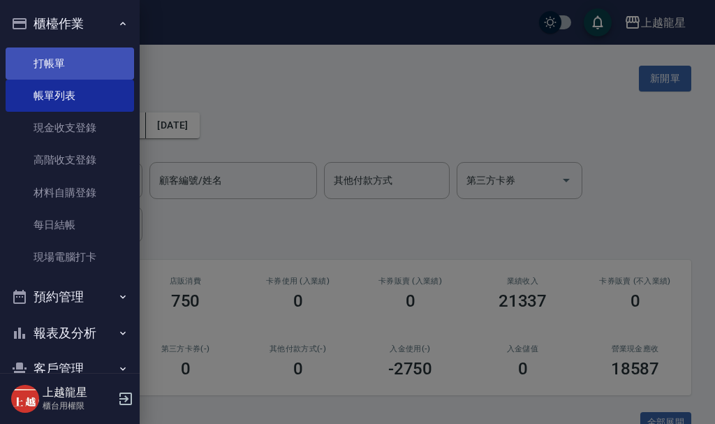
click at [107, 65] on link "打帳單" at bounding box center [70, 63] width 128 height 32
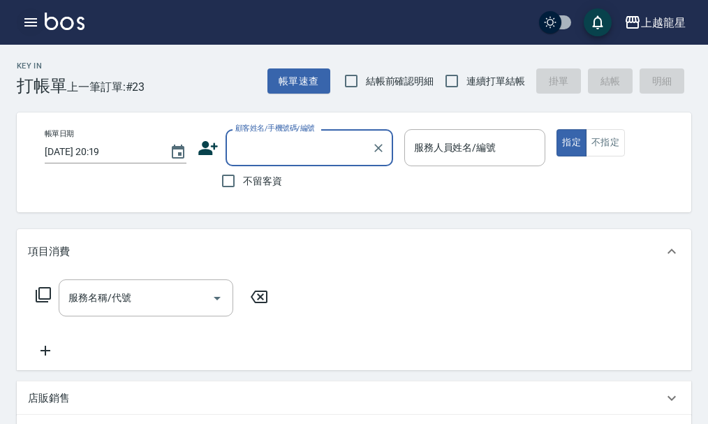
click at [28, 19] on icon "button" at bounding box center [30, 22] width 13 height 8
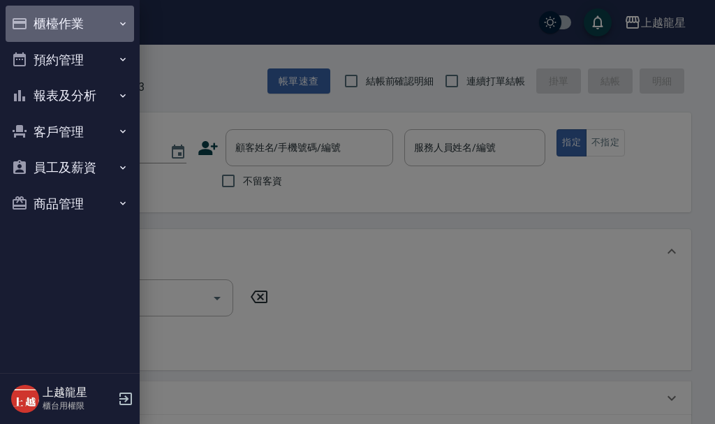
click at [54, 31] on button "櫃檯作業" at bounding box center [70, 24] width 128 height 36
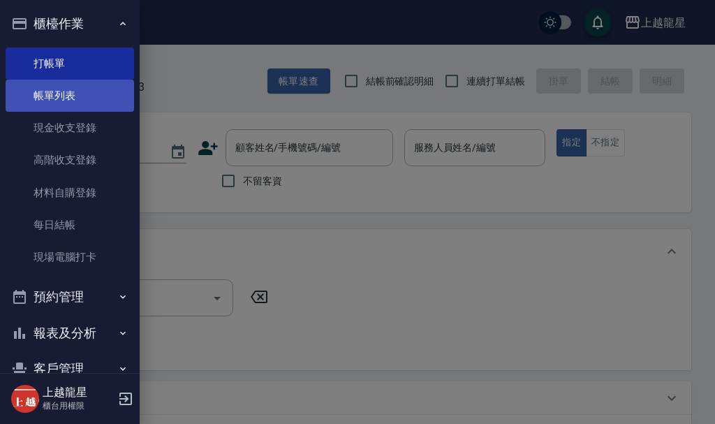
click at [76, 94] on link "帳單列表" at bounding box center [70, 96] width 128 height 32
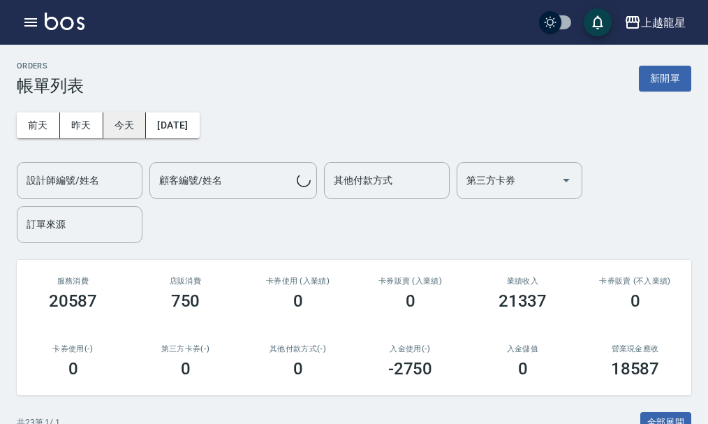
click at [103, 113] on button "今天" at bounding box center [124, 125] width 43 height 26
click at [129, 126] on button "今天" at bounding box center [124, 125] width 43 height 26
click at [104, 177] on input "設計師編號/姓名" at bounding box center [79, 180] width 113 height 24
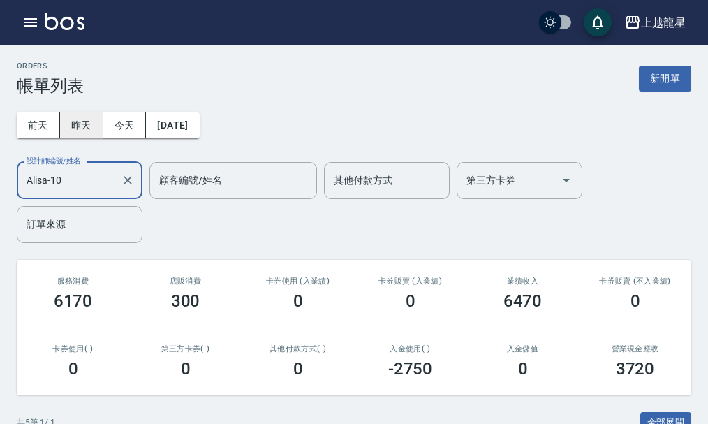
type input "Alisa-10"
click at [84, 124] on button "昨天" at bounding box center [81, 125] width 43 height 26
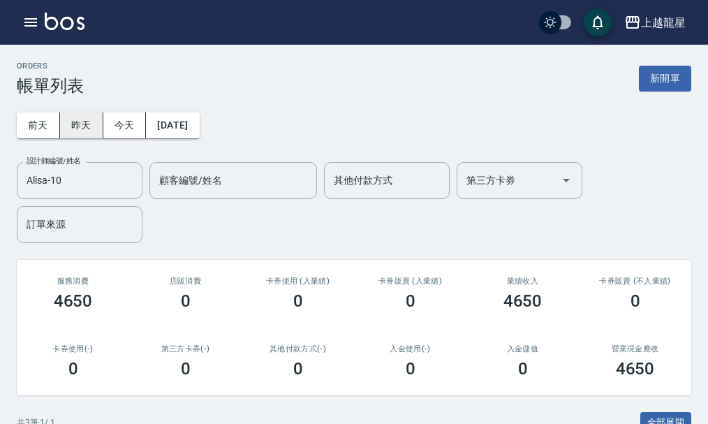
click at [82, 133] on button "昨天" at bounding box center [81, 125] width 43 height 26
click at [86, 130] on button "昨天" at bounding box center [81, 125] width 43 height 26
click at [38, 129] on button "前天" at bounding box center [38, 125] width 43 height 26
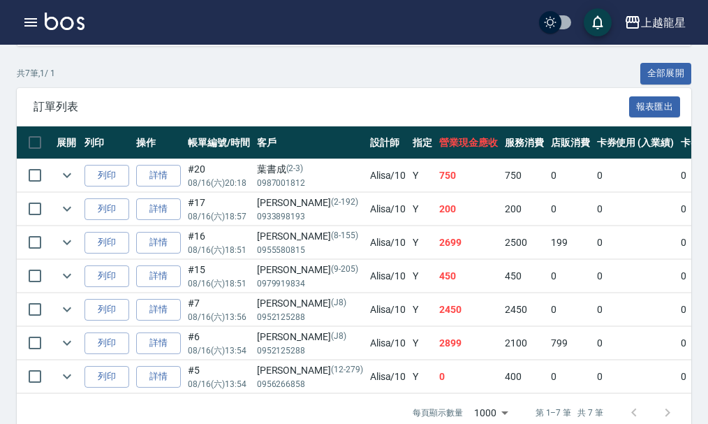
scroll to position [70, 0]
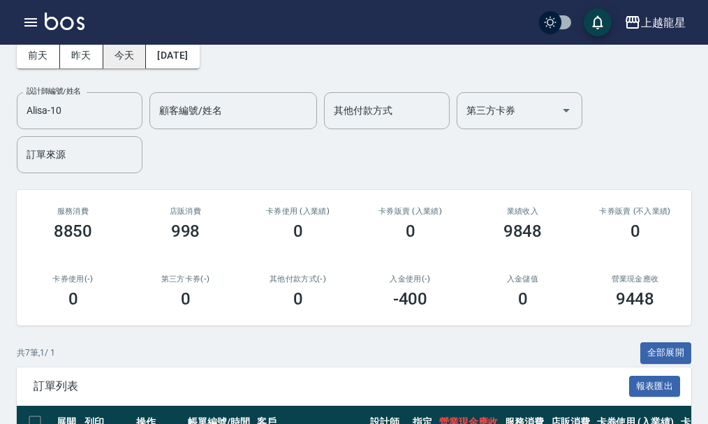
click at [128, 58] on button "今天" at bounding box center [124, 56] width 43 height 26
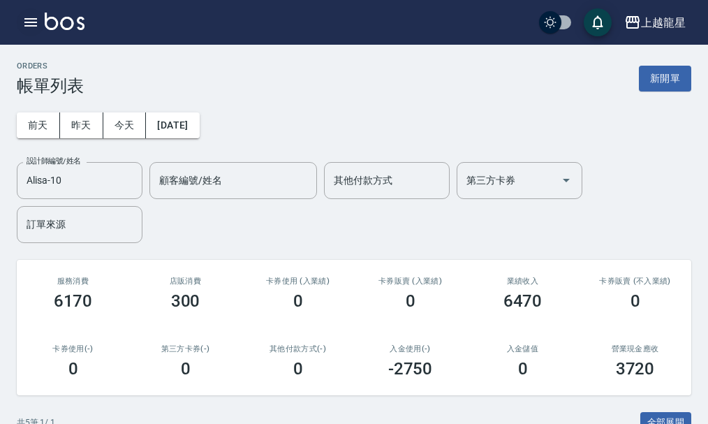
click at [27, 19] on icon "button" at bounding box center [30, 22] width 13 height 8
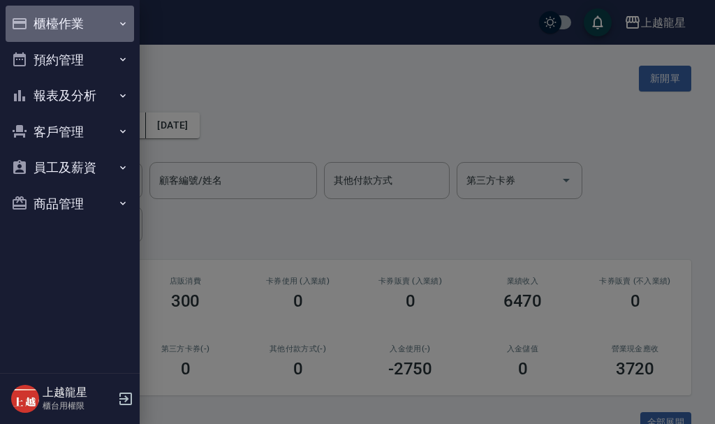
click at [70, 34] on button "櫃檯作業" at bounding box center [70, 24] width 128 height 36
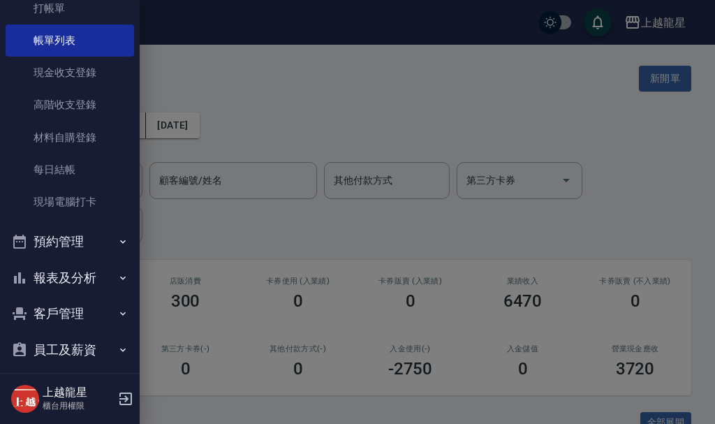
scroll to position [103, 0]
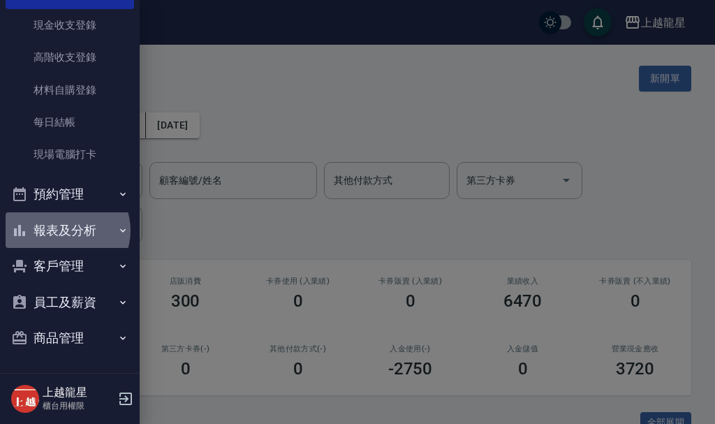
click at [65, 230] on button "報表及分析" at bounding box center [70, 230] width 128 height 36
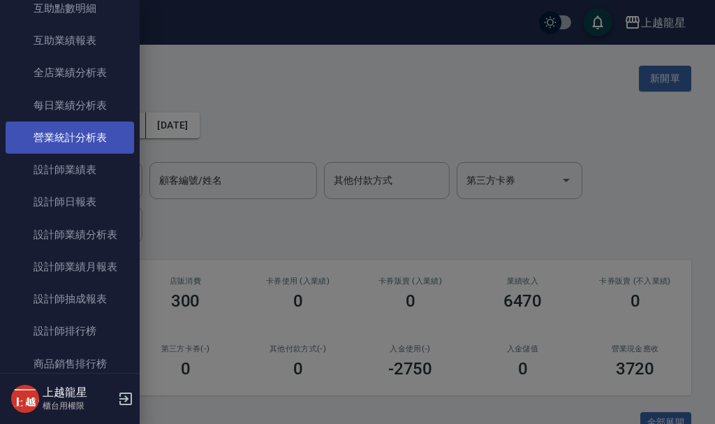
scroll to position [591, 0]
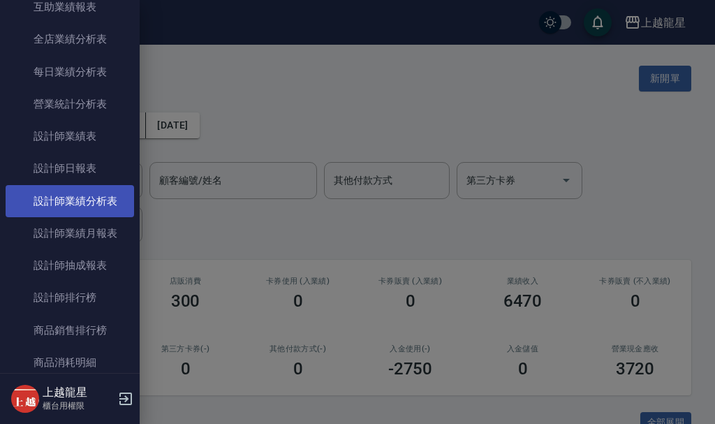
click at [79, 208] on link "設計師業績分析表" at bounding box center [70, 201] width 128 height 32
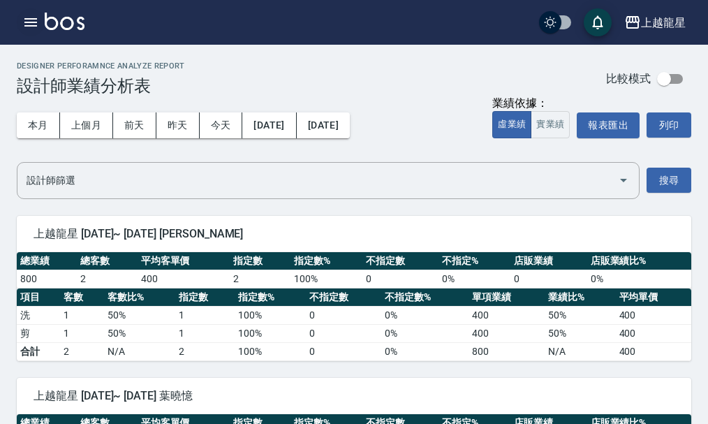
click at [42, 25] on button "button" at bounding box center [31, 22] width 28 height 28
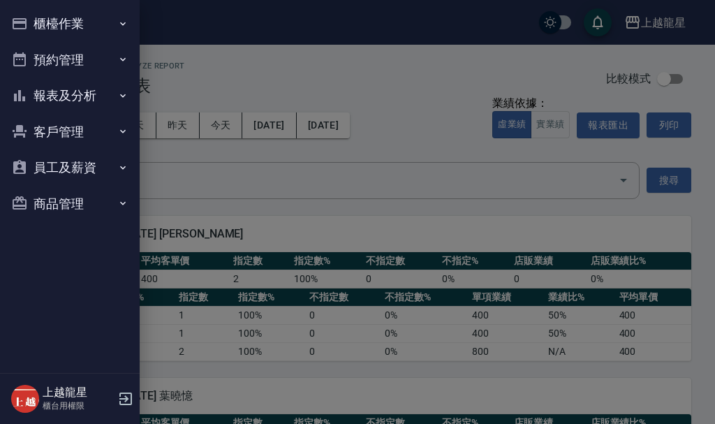
click at [98, 91] on button "報表及分析" at bounding box center [70, 95] width 128 height 36
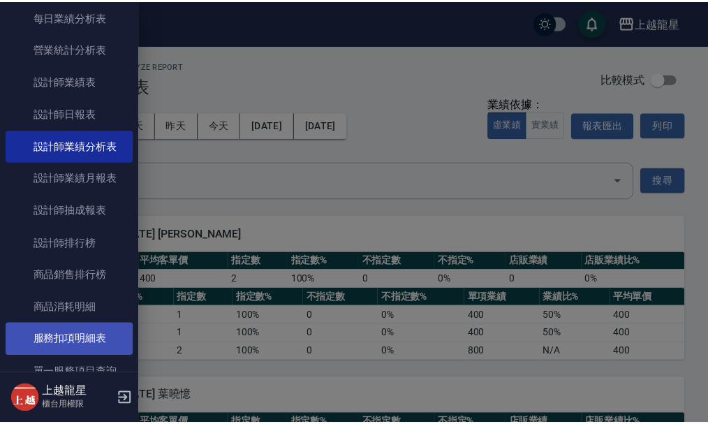
scroll to position [419, 0]
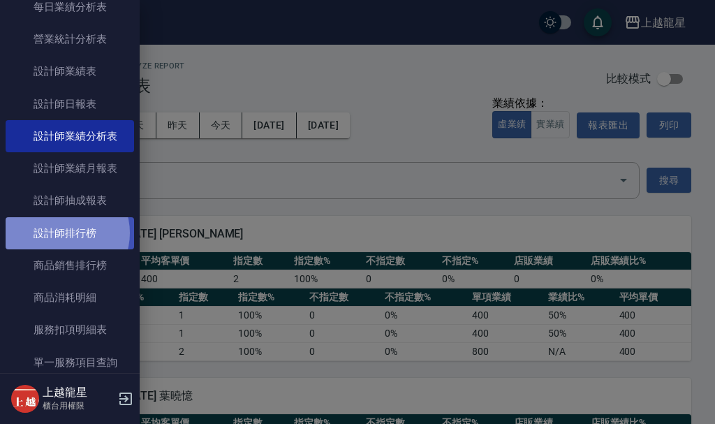
click at [64, 232] on link "設計師排行榜" at bounding box center [70, 233] width 128 height 32
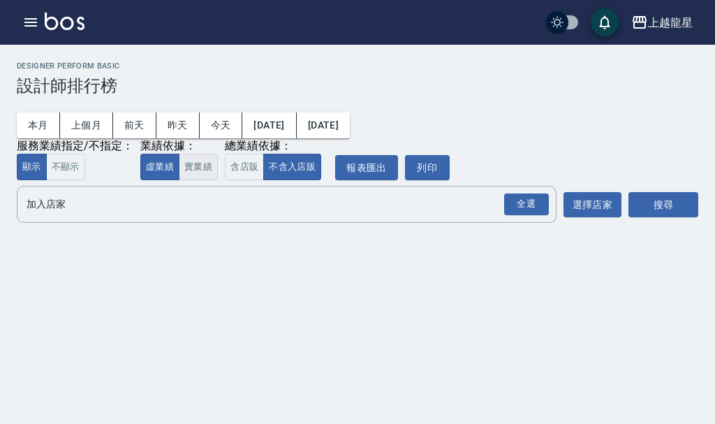
click at [189, 169] on button "實業績" at bounding box center [198, 167] width 39 height 27
click at [190, 213] on input "加入店家" at bounding box center [276, 204] width 506 height 24
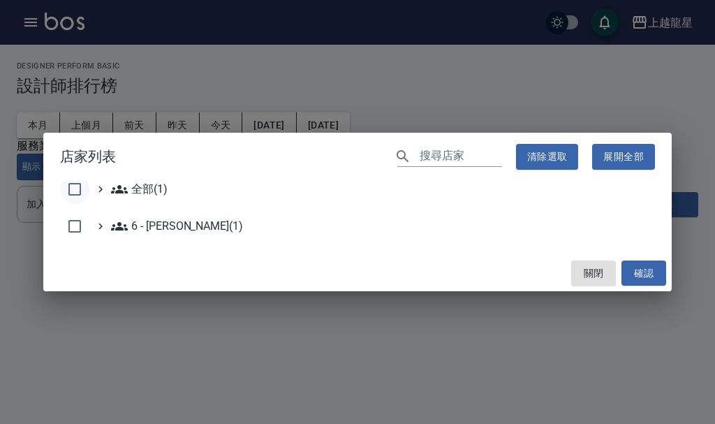
click at [73, 184] on input "checkbox" at bounding box center [74, 188] width 29 height 29
checkbox input "true"
drag, startPoint x: 632, startPoint y: 276, endPoint x: 644, endPoint y: 277, distance: 11.9
click at [643, 277] on button "確認" at bounding box center [643, 273] width 45 height 26
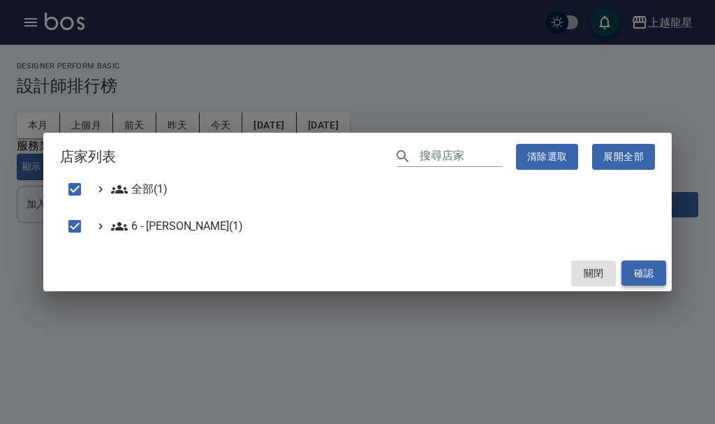
checkbox input "false"
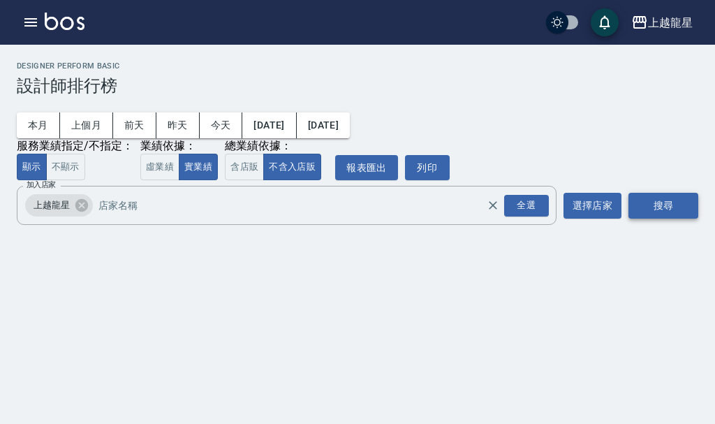
click at [660, 213] on button "搜尋" at bounding box center [663, 206] width 70 height 26
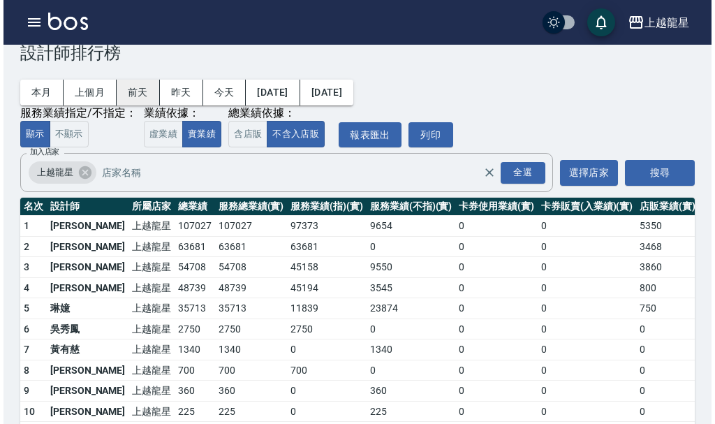
scroll to position [8, 0]
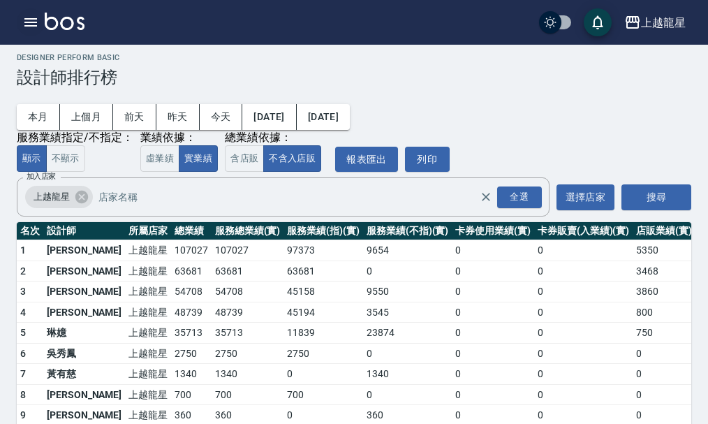
click at [20, 22] on button "button" at bounding box center [31, 22] width 28 height 28
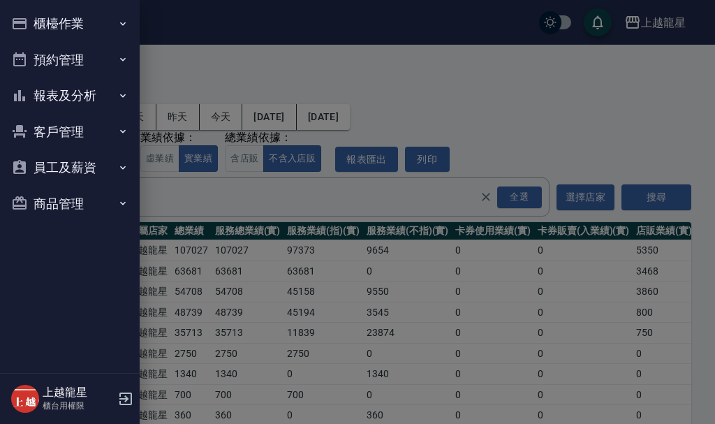
click at [27, 21] on icon "button" at bounding box center [19, 23] width 17 height 17
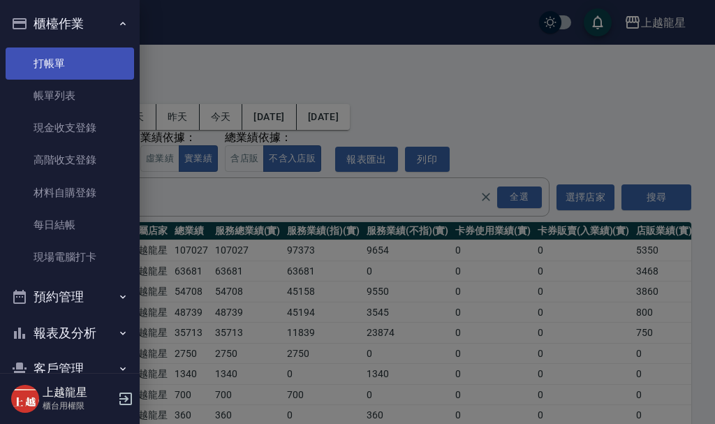
click at [43, 77] on link "打帳單" at bounding box center [70, 63] width 128 height 32
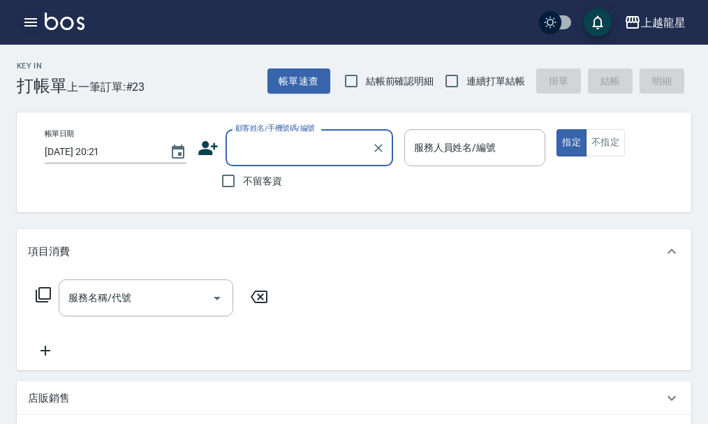
click at [38, 20] on icon "button" at bounding box center [30, 22] width 17 height 17
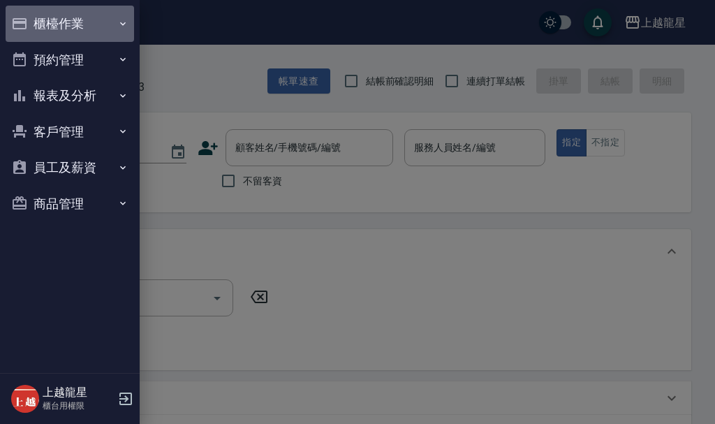
click at [49, 32] on button "櫃檯作業" at bounding box center [70, 24] width 128 height 36
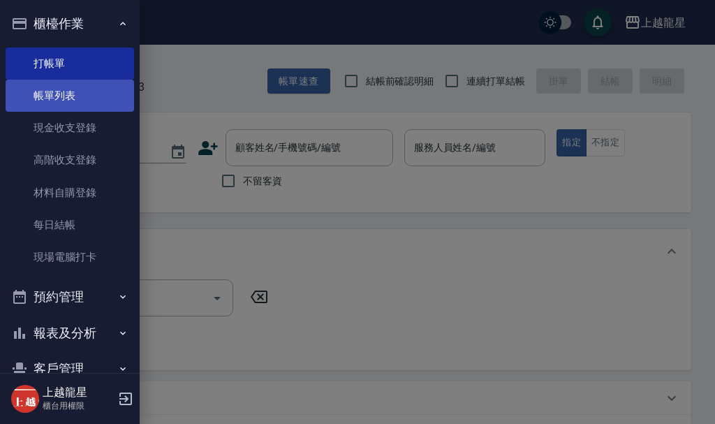
click at [73, 107] on link "帳單列表" at bounding box center [70, 96] width 128 height 32
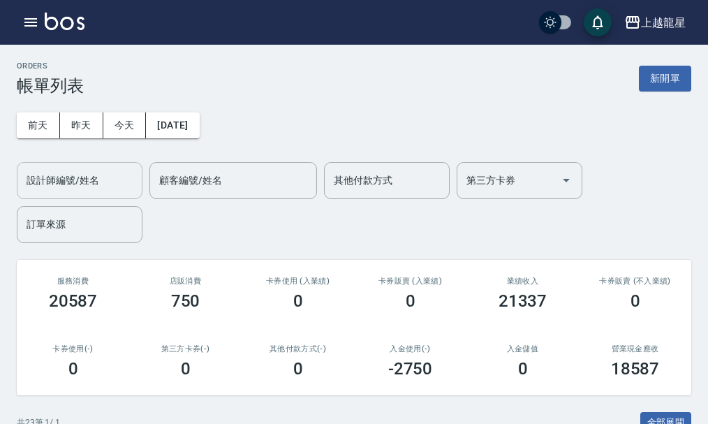
click at [54, 177] on input "設計師編號/姓名" at bounding box center [79, 180] width 113 height 24
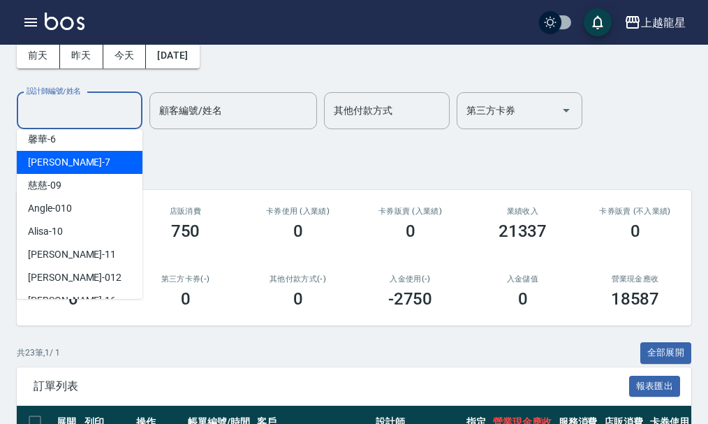
scroll to position [209, 0]
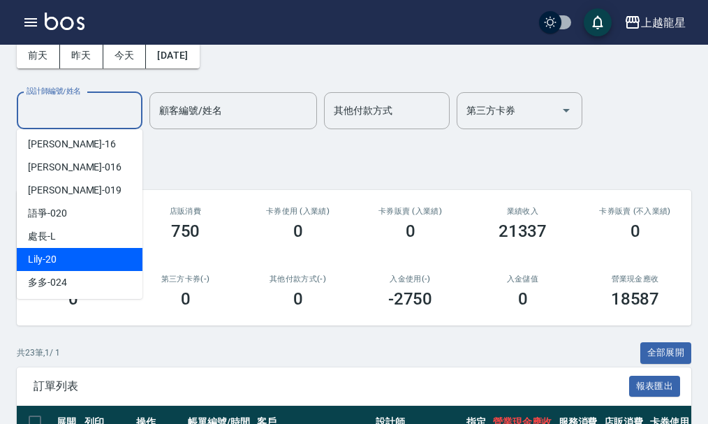
click at [48, 259] on span "Lily -20" at bounding box center [42, 259] width 29 height 15
type input "Lily-20"
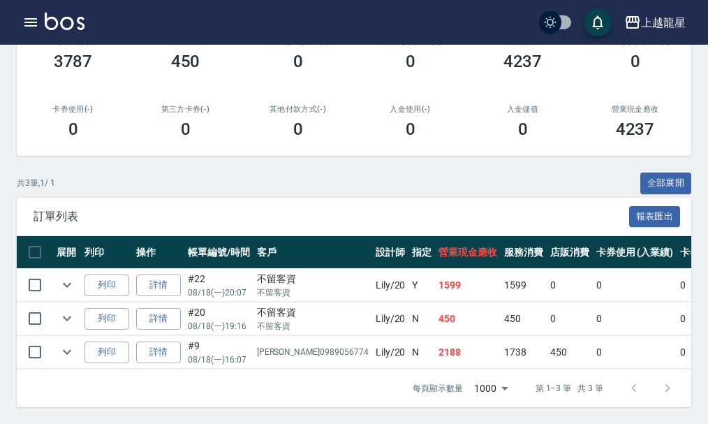
scroll to position [0, 0]
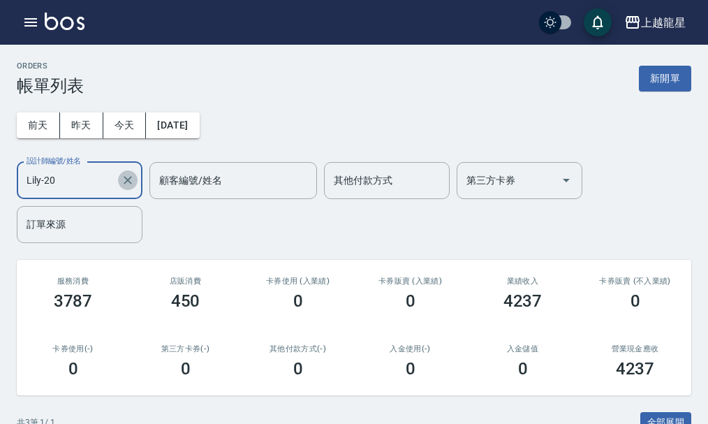
click at [130, 179] on icon "Clear" at bounding box center [128, 180] width 14 height 14
click at [27, 17] on icon "button" at bounding box center [30, 22] width 17 height 17
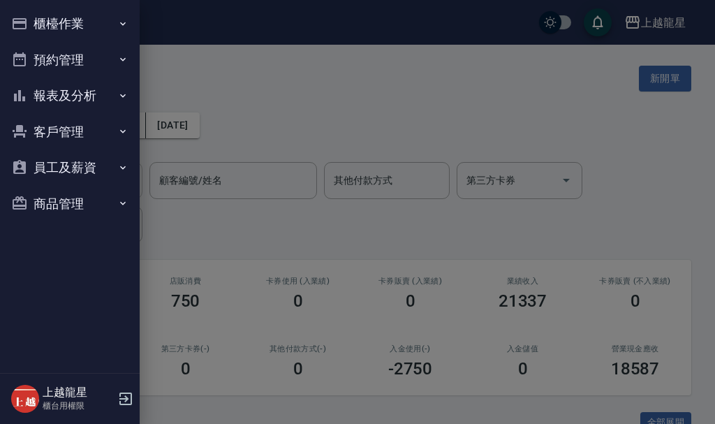
drag, startPoint x: 61, startPoint y: 22, endPoint x: 59, endPoint y: 44, distance: 22.4
click at [61, 31] on button "櫃檯作業" at bounding box center [70, 24] width 128 height 36
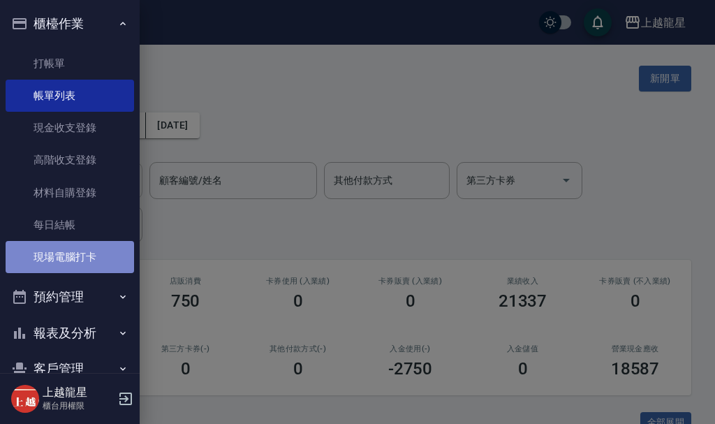
click at [93, 258] on link "現場電腦打卡" at bounding box center [70, 257] width 128 height 32
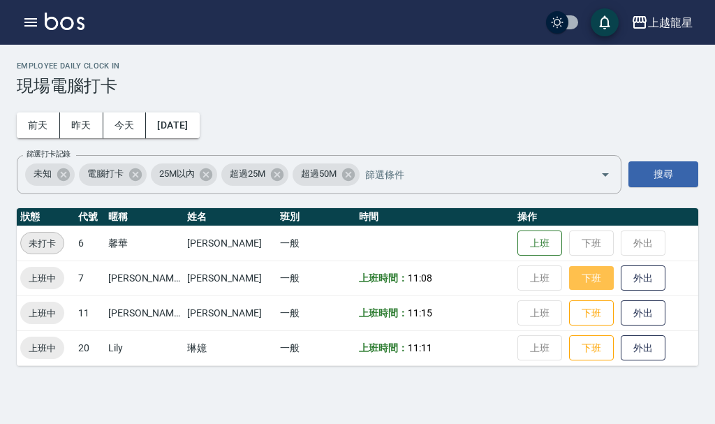
click at [569, 278] on button "下班" at bounding box center [591, 278] width 45 height 24
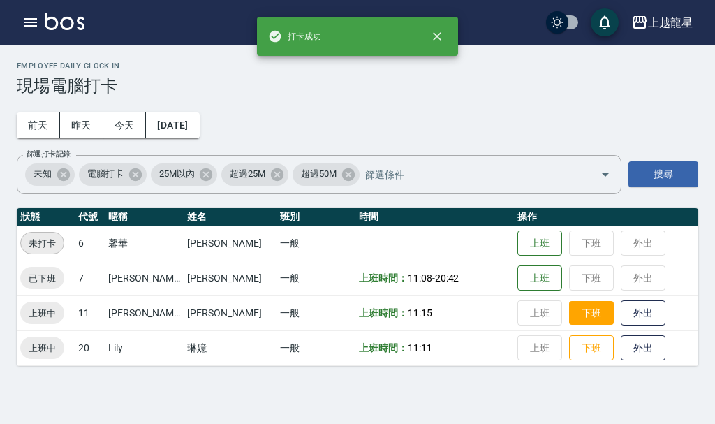
click at [569, 303] on button "下班" at bounding box center [591, 313] width 45 height 24
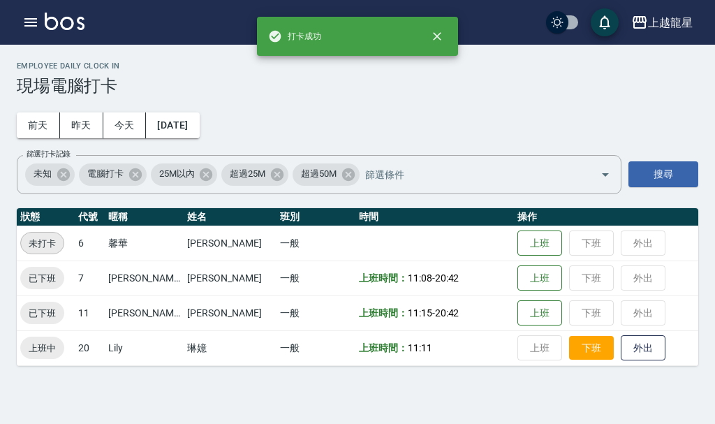
click at [569, 345] on button "下班" at bounding box center [591, 348] width 45 height 24
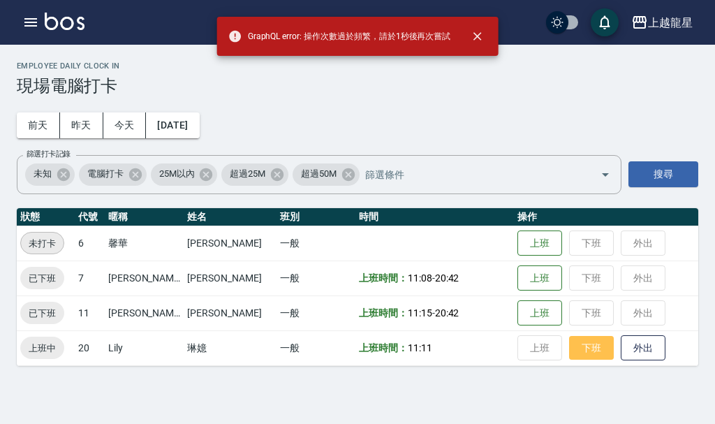
click at [572, 338] on button "下班" at bounding box center [591, 348] width 45 height 24
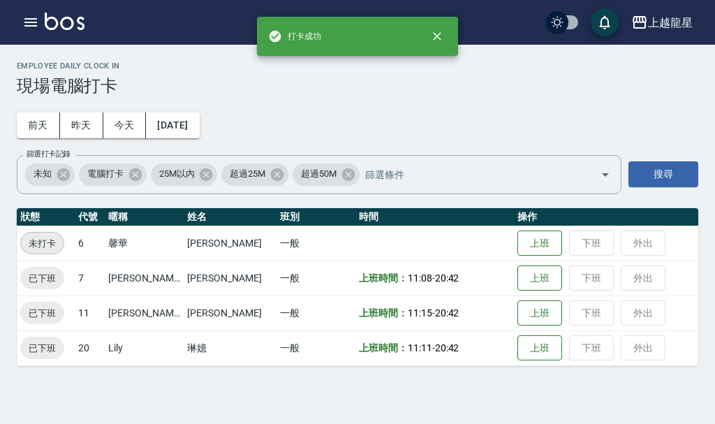
click at [56, 27] on img at bounding box center [65, 21] width 40 height 17
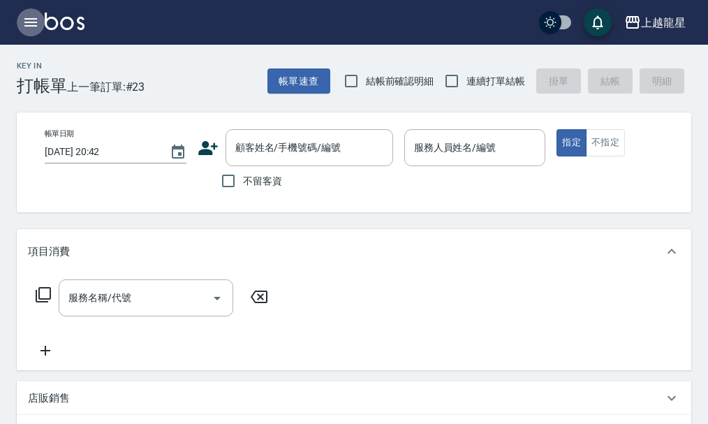
click at [25, 22] on icon "button" at bounding box center [30, 22] width 13 height 8
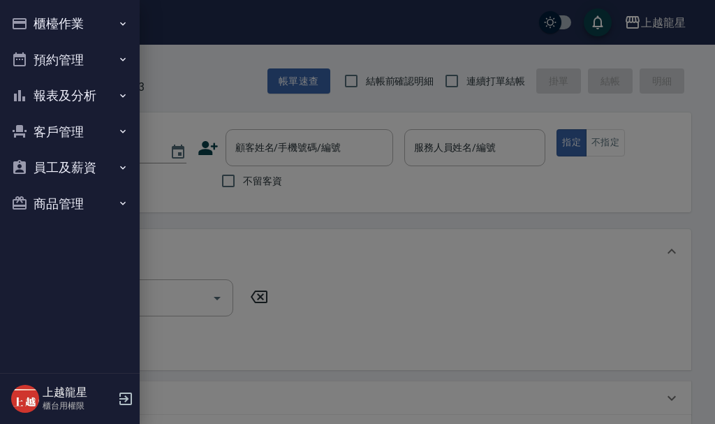
click at [57, 27] on button "櫃檯作業" at bounding box center [70, 24] width 128 height 36
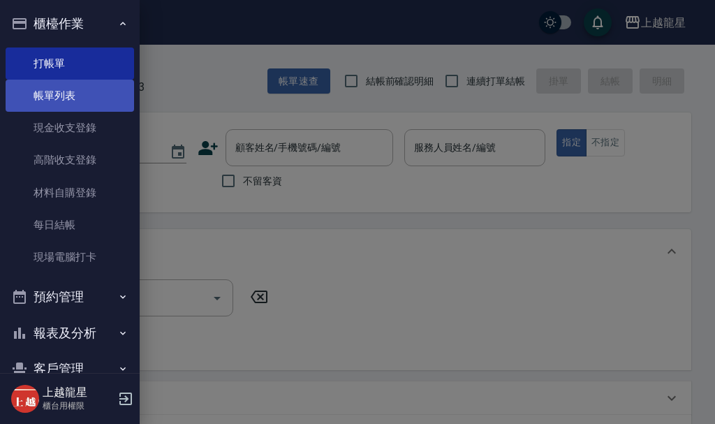
click at [75, 94] on link "帳單列表" at bounding box center [70, 96] width 128 height 32
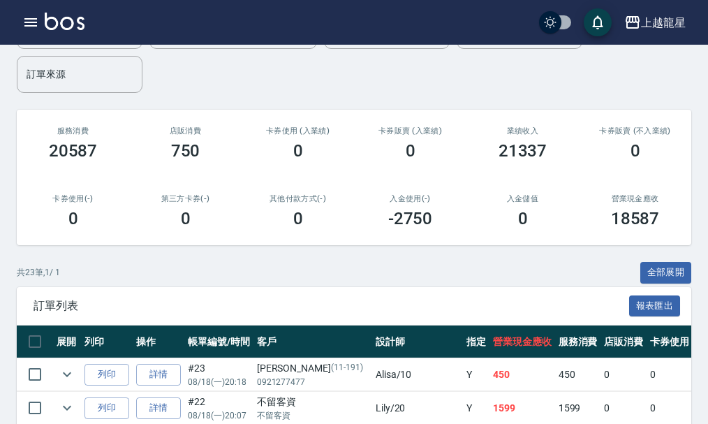
scroll to position [349, 0]
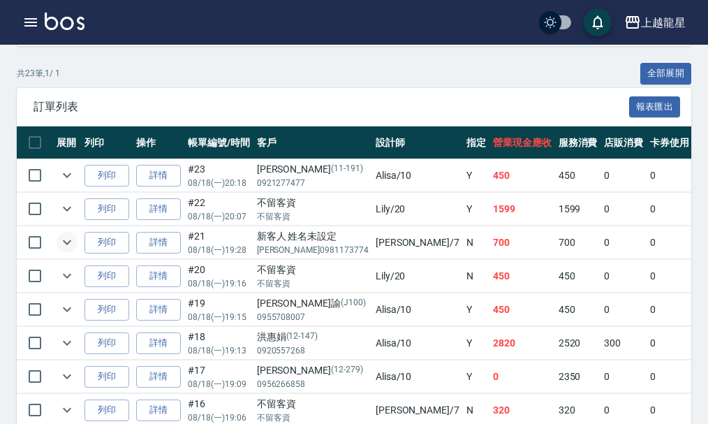
click at [71, 239] on icon "expand row" at bounding box center [67, 242] width 17 height 17
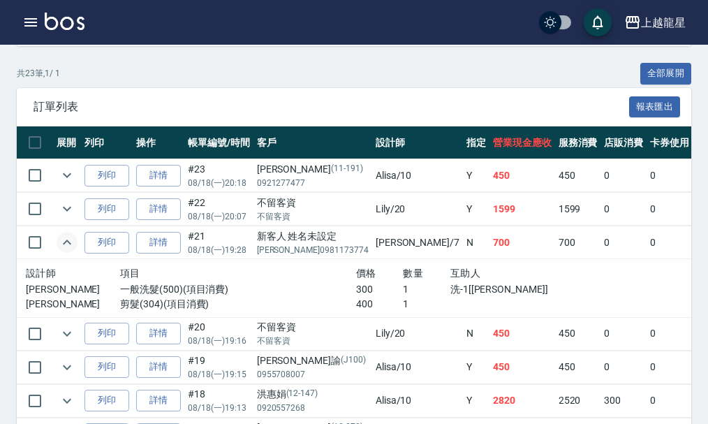
click at [58, 14] on img at bounding box center [65, 21] width 40 height 17
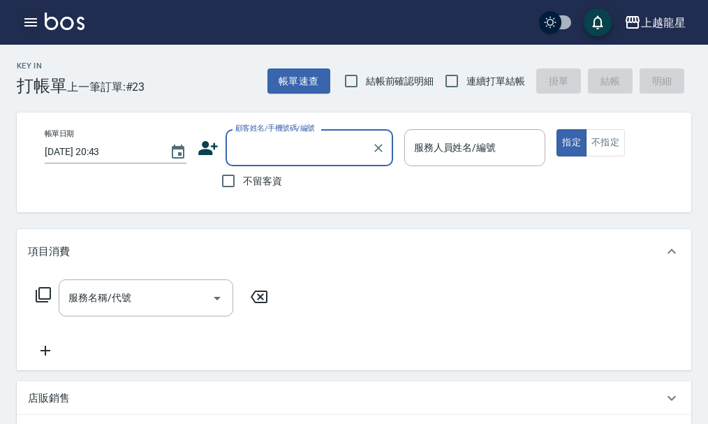
click at [31, 33] on button "button" at bounding box center [31, 22] width 28 height 28
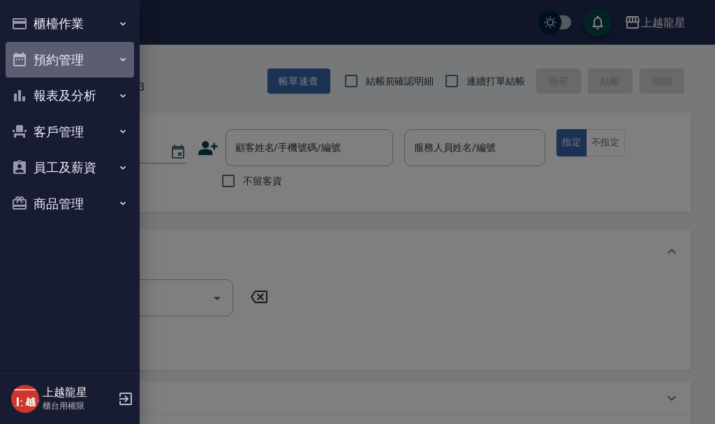
click at [73, 57] on button "預約管理" at bounding box center [70, 60] width 128 height 36
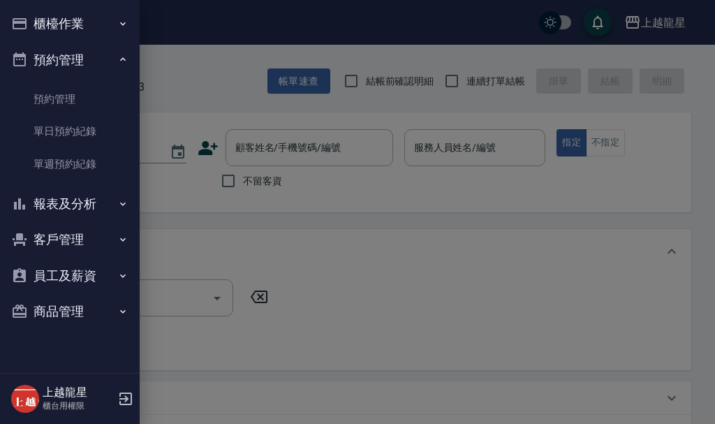
click at [256, 121] on div at bounding box center [357, 212] width 715 height 424
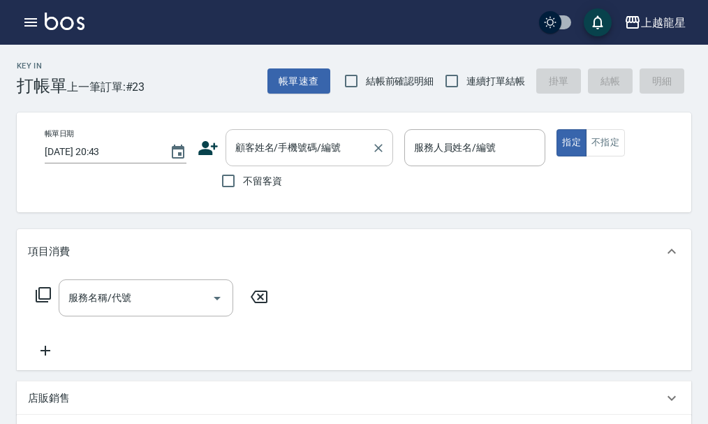
click at [276, 158] on input "顧客姓名/手機號碼/編號" at bounding box center [299, 147] width 134 height 24
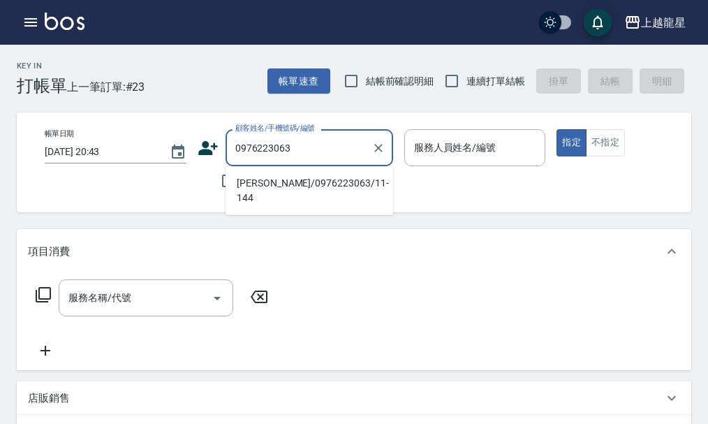
click at [330, 181] on li "翁晨禕/0976223063/11-144" at bounding box center [308, 191] width 167 height 38
type input "翁晨禕/0976223063/11-144"
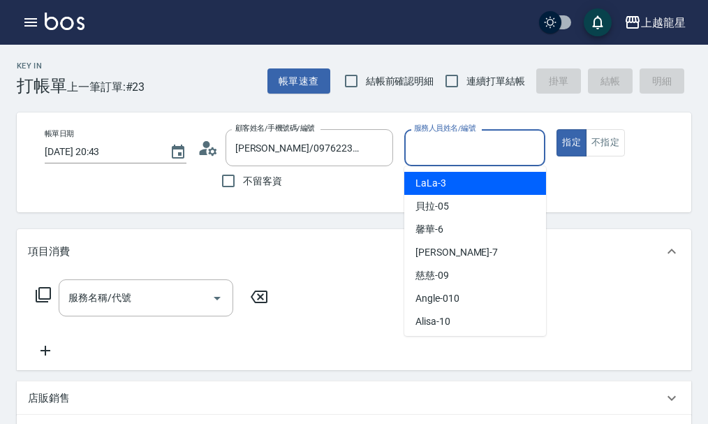
click at [434, 156] on input "服務人員姓名/編號" at bounding box center [474, 147] width 129 height 24
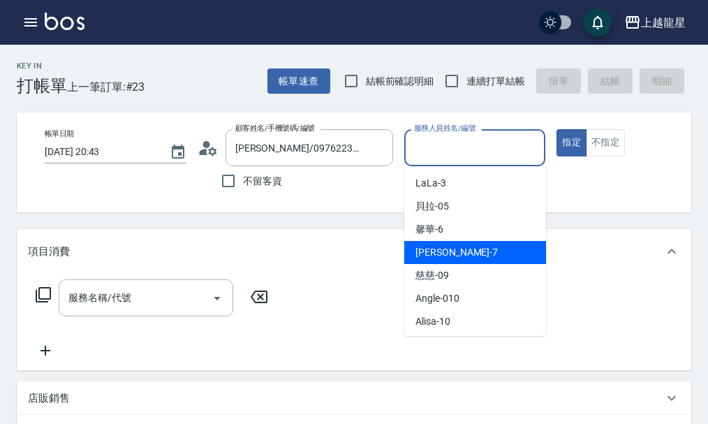
click at [470, 248] on div "雅君 -7" at bounding box center [475, 252] width 142 height 23
type input "雅君-7"
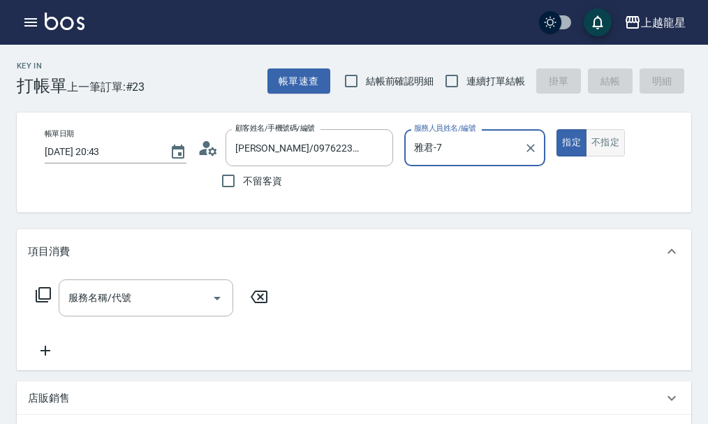
click at [592, 149] on button "不指定" at bounding box center [605, 142] width 39 height 27
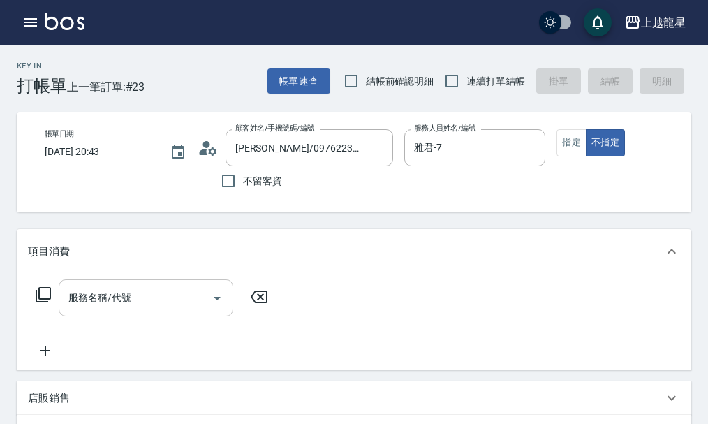
drag, startPoint x: 172, startPoint y: 321, endPoint x: 170, endPoint y: 313, distance: 8.5
click at [170, 316] on div "服務名稱/代號" at bounding box center [146, 297] width 174 height 37
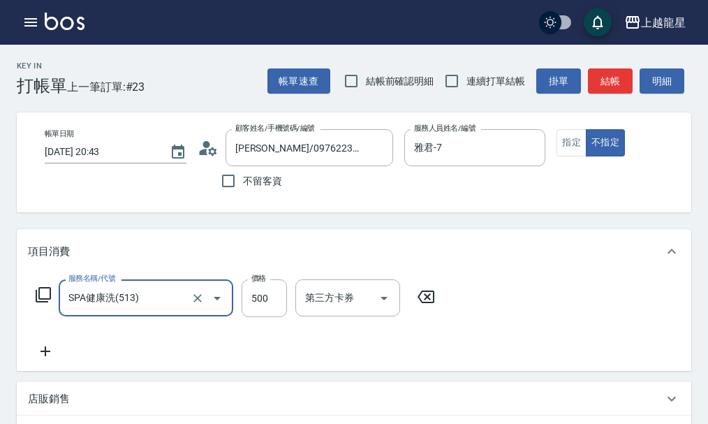
type input "SPA健康洗(513)"
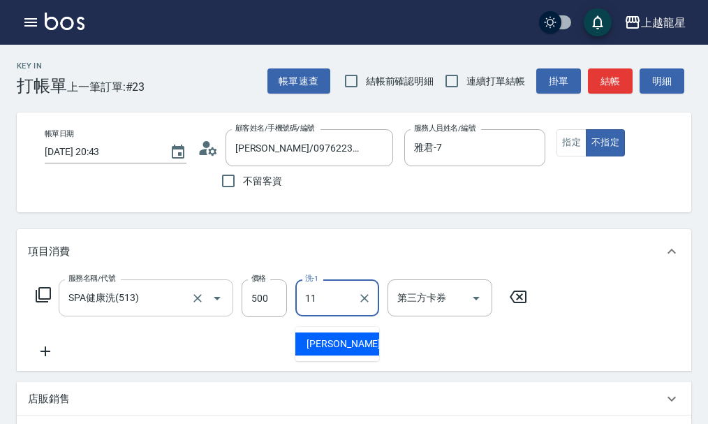
type input "潘潘-11"
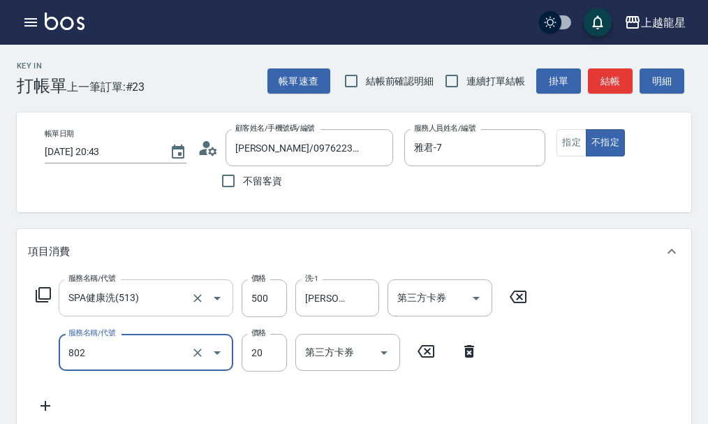
type input "潤絲(802)"
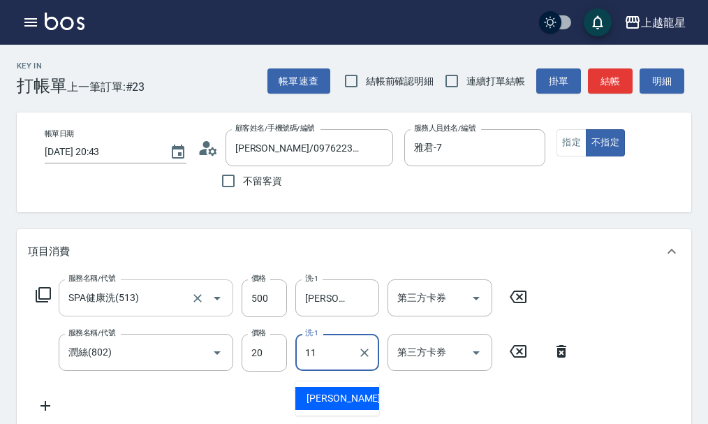
type input "潘潘-11"
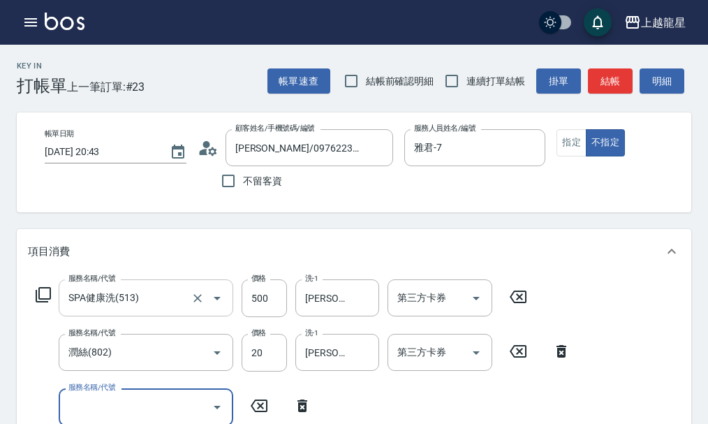
scroll to position [6, 0]
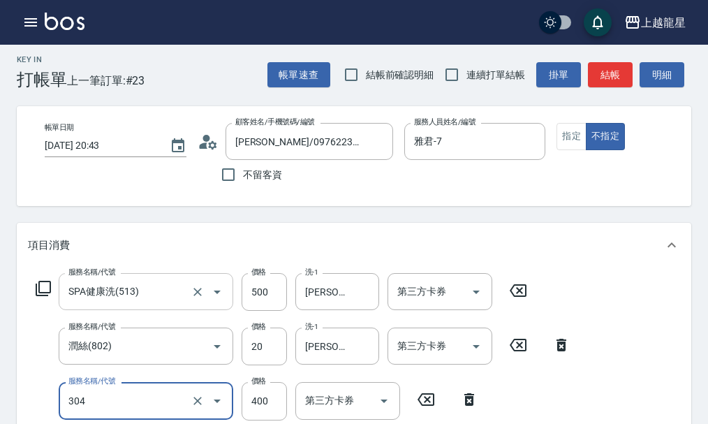
type input "剪髮(304)"
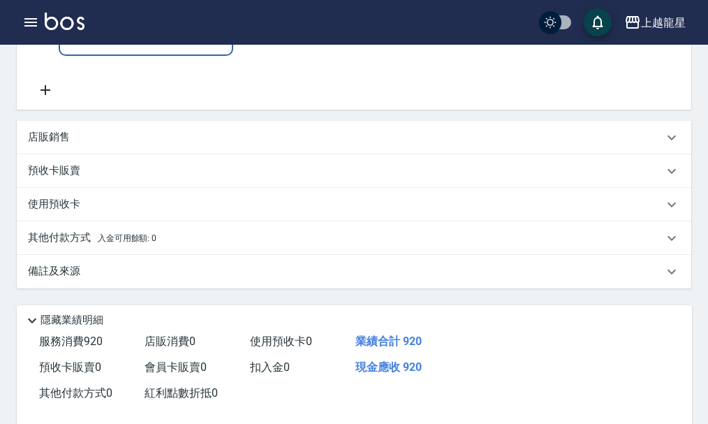
scroll to position [531, 0]
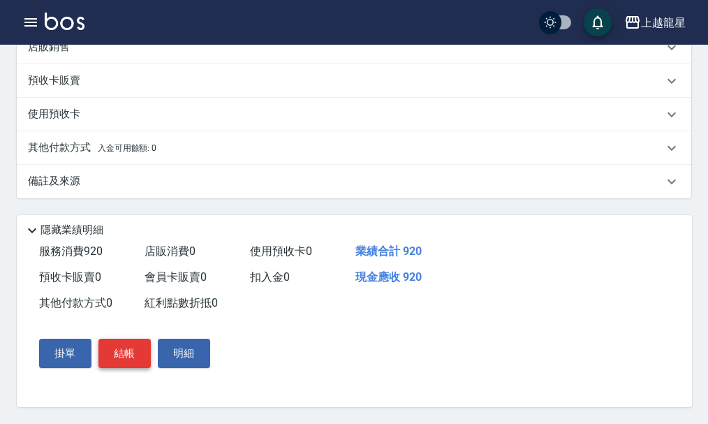
click at [128, 346] on button "結帳" at bounding box center [124, 352] width 52 height 29
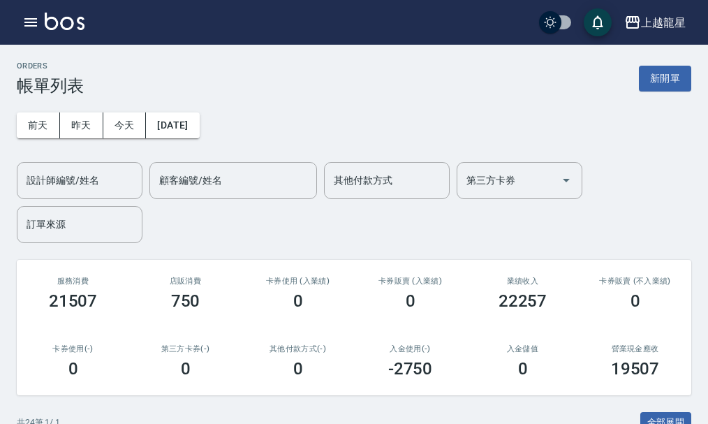
click at [73, 22] on img at bounding box center [65, 21] width 40 height 17
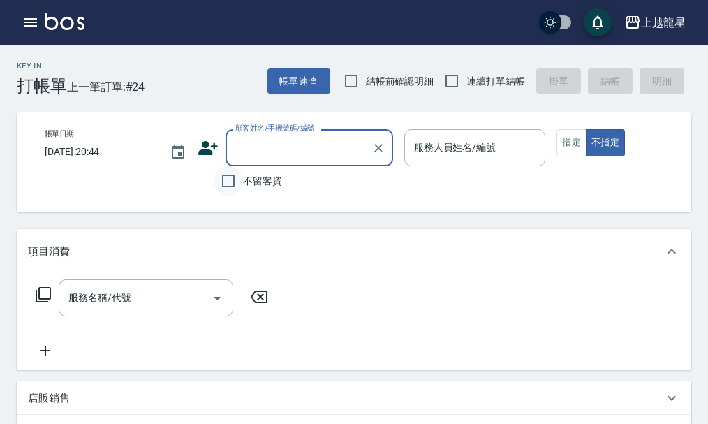
click at [227, 182] on input "不留客資" at bounding box center [228, 180] width 29 height 29
checkbox input "true"
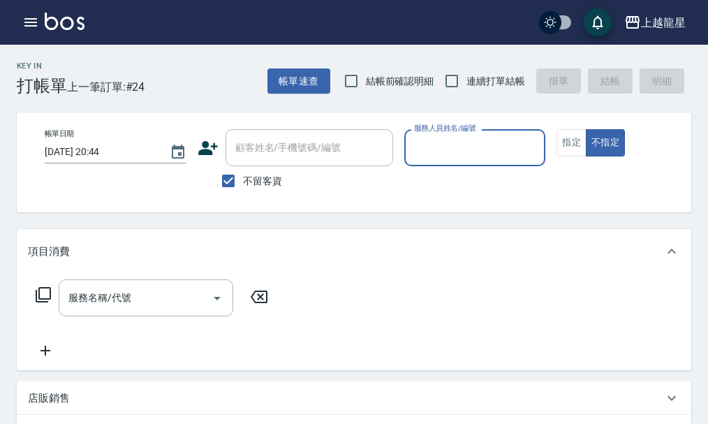
click at [429, 137] on input "服務人員姓名/編號" at bounding box center [474, 147] width 129 height 24
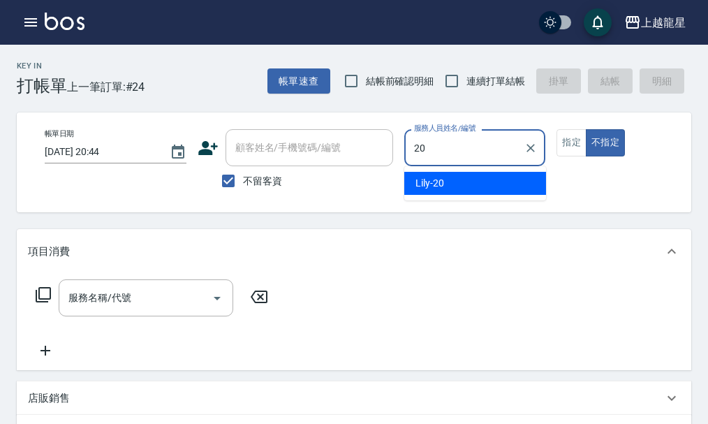
type input "Lily-20"
type button "false"
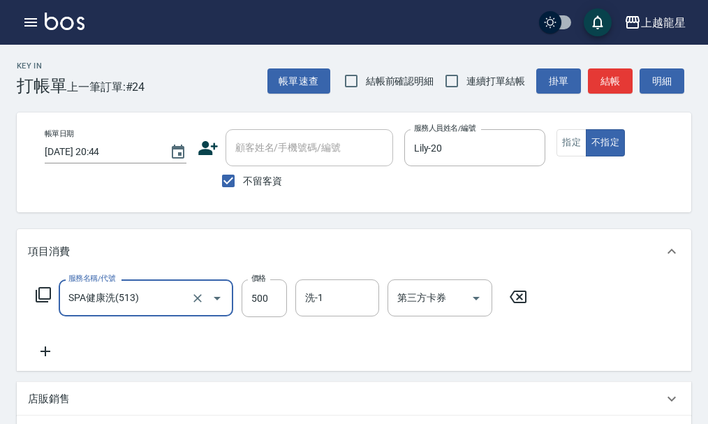
type input "SPA健康洗(513)"
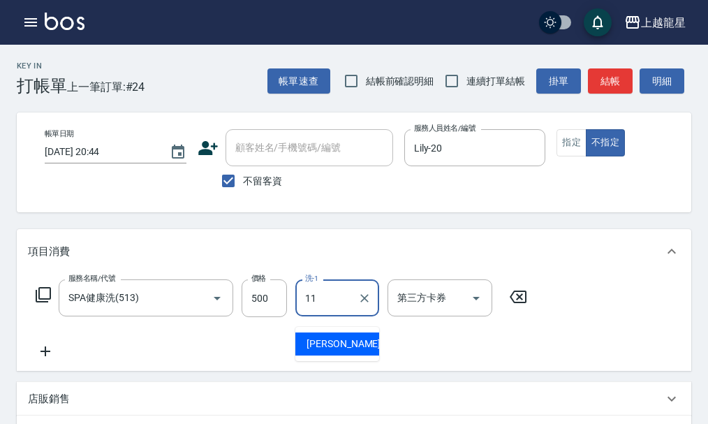
type input "潘潘-11"
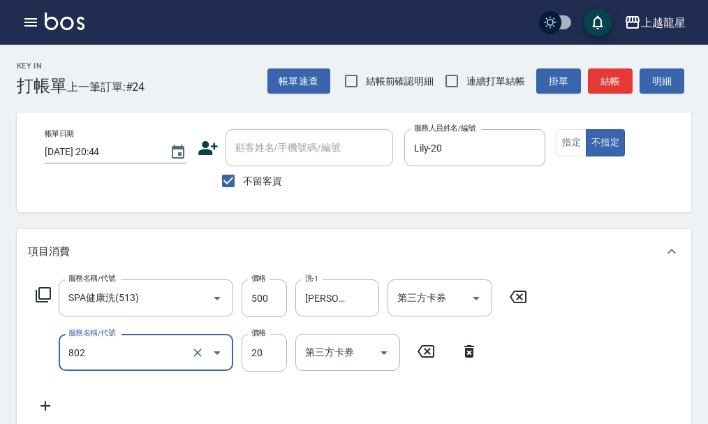
type input "潤絲(802)"
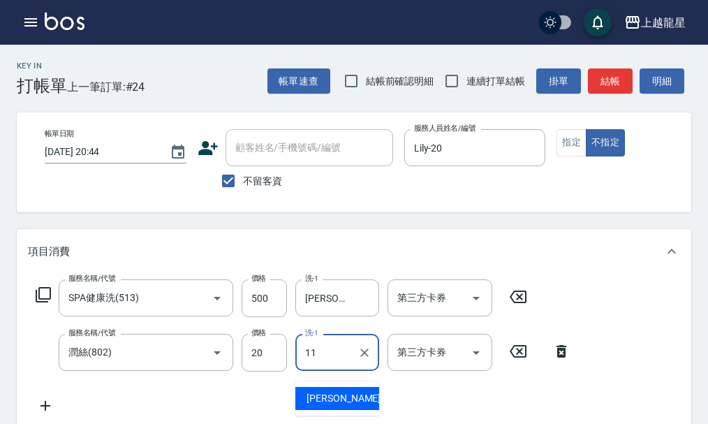
type input "潘潘-11"
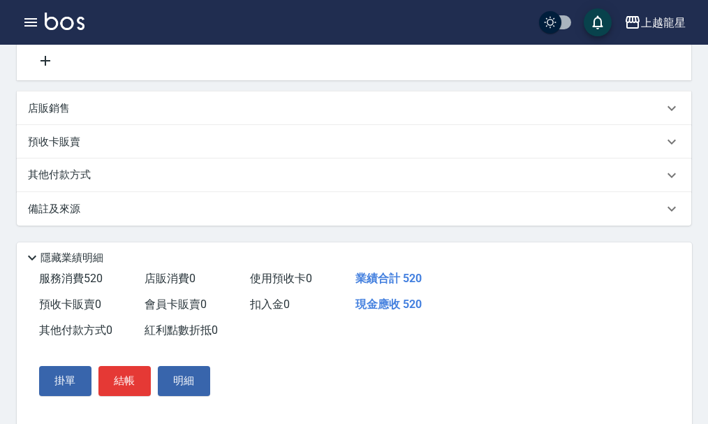
scroll to position [349, 0]
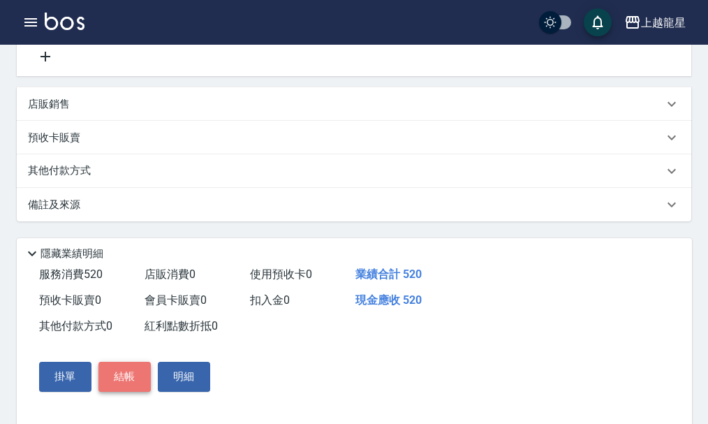
click at [128, 389] on button "結帳" at bounding box center [124, 376] width 52 height 29
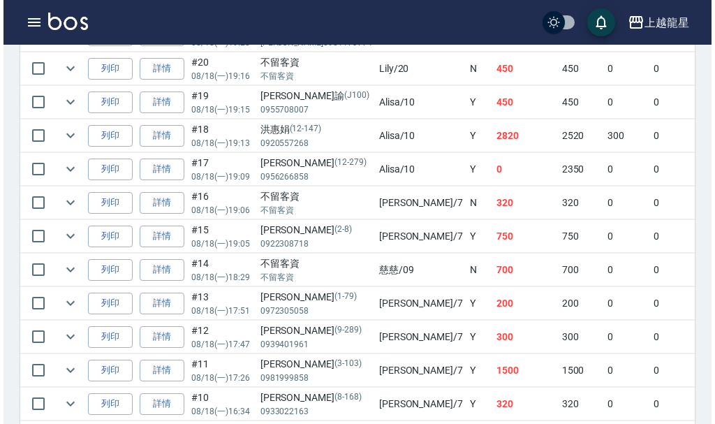
scroll to position [628, 0]
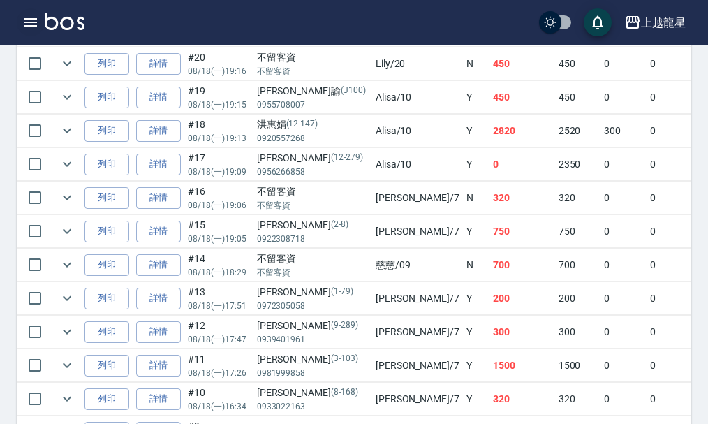
click at [34, 24] on icon "button" at bounding box center [30, 22] width 17 height 17
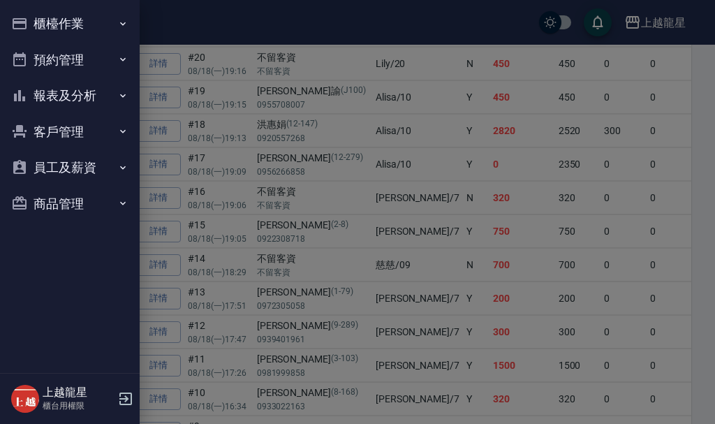
click at [38, 27] on button "櫃檯作業" at bounding box center [70, 24] width 128 height 36
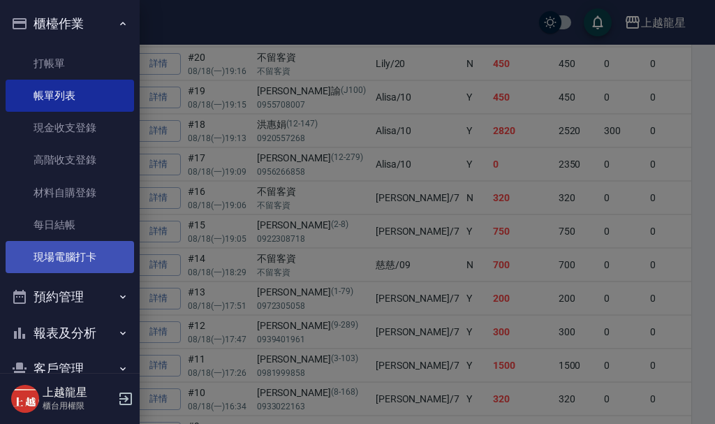
click at [52, 264] on link "現場電腦打卡" at bounding box center [70, 257] width 128 height 32
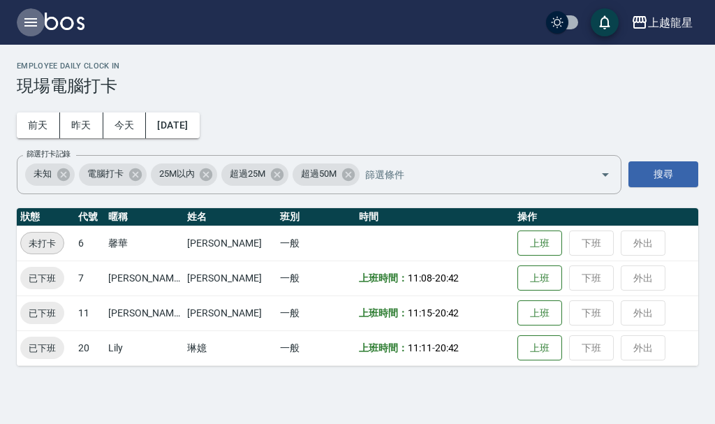
click at [27, 14] on icon "button" at bounding box center [30, 22] width 17 height 17
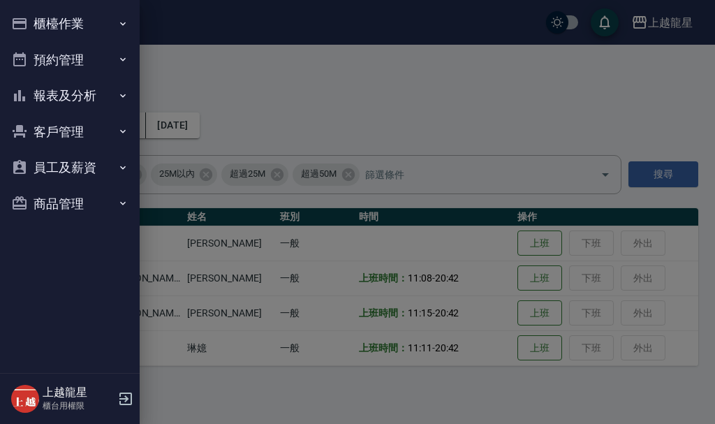
click at [56, 22] on button "櫃檯作業" at bounding box center [70, 24] width 128 height 36
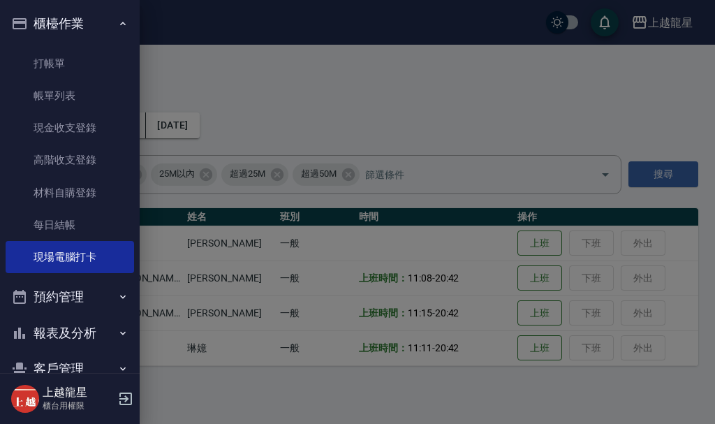
click at [56, 22] on button "櫃檯作業" at bounding box center [70, 24] width 128 height 36
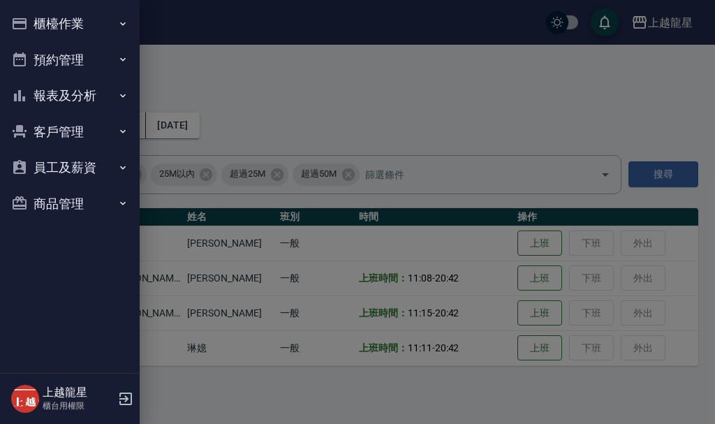
click at [44, 99] on button "報表及分析" at bounding box center [70, 95] width 128 height 36
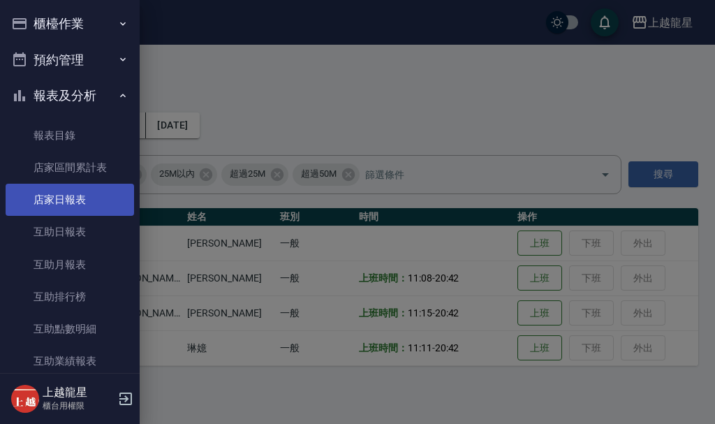
click at [65, 199] on link "店家日報表" at bounding box center [70, 200] width 128 height 32
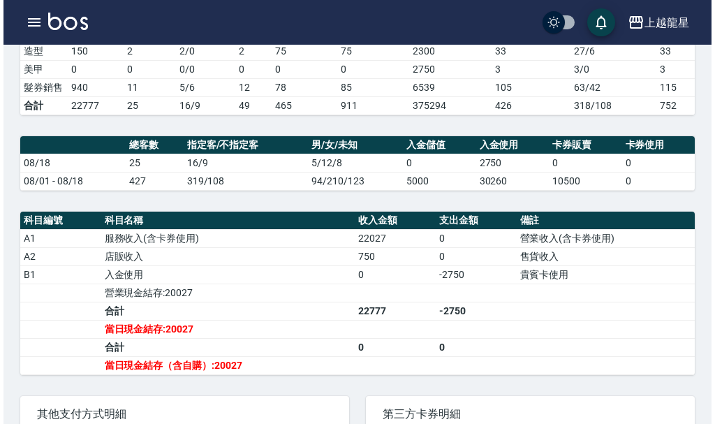
scroll to position [349, 0]
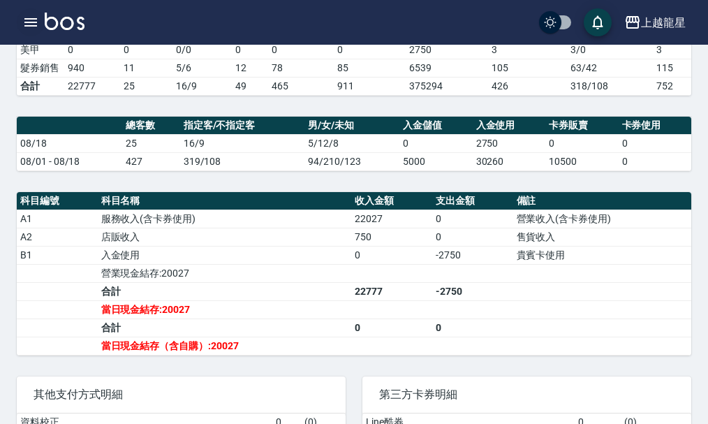
click at [27, 25] on icon "button" at bounding box center [30, 22] width 13 height 8
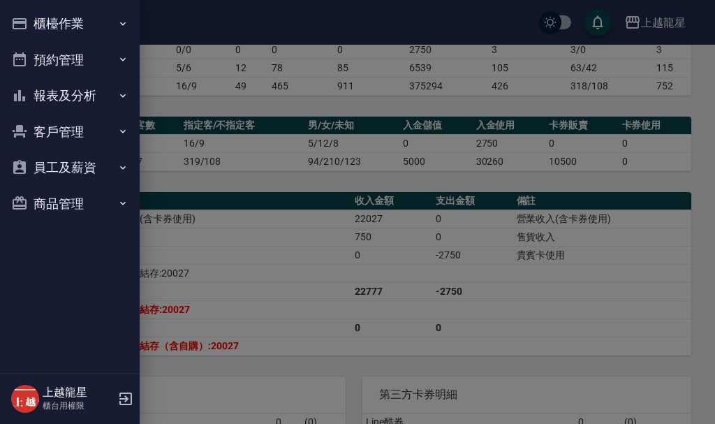
click at [43, 27] on button "櫃檯作業" at bounding box center [70, 24] width 128 height 36
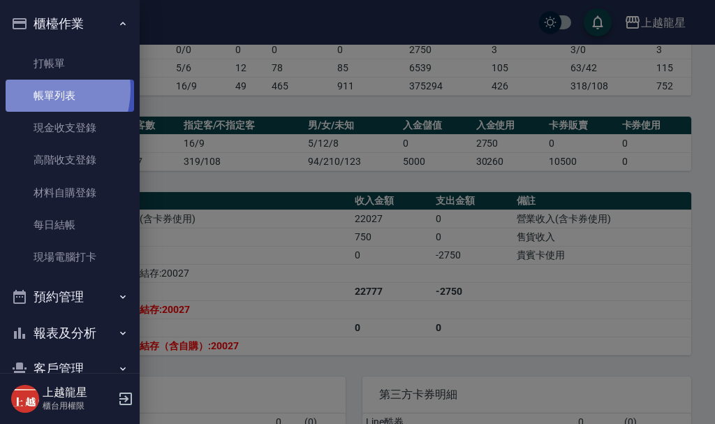
click at [36, 89] on link "帳單列表" at bounding box center [70, 96] width 128 height 32
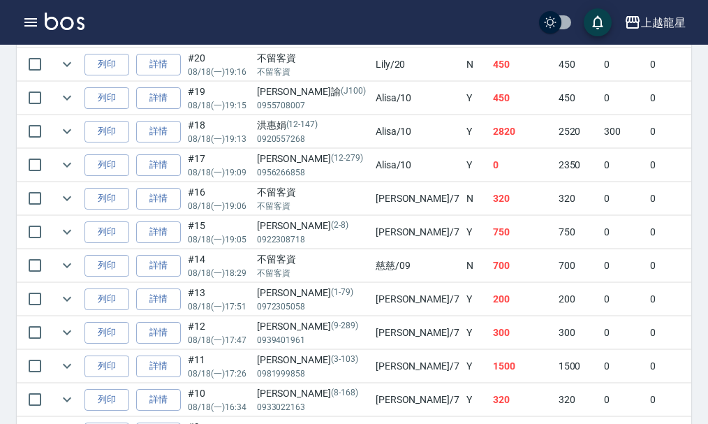
scroll to position [628, 0]
click at [70, 265] on icon "expand row" at bounding box center [67, 264] width 17 height 17
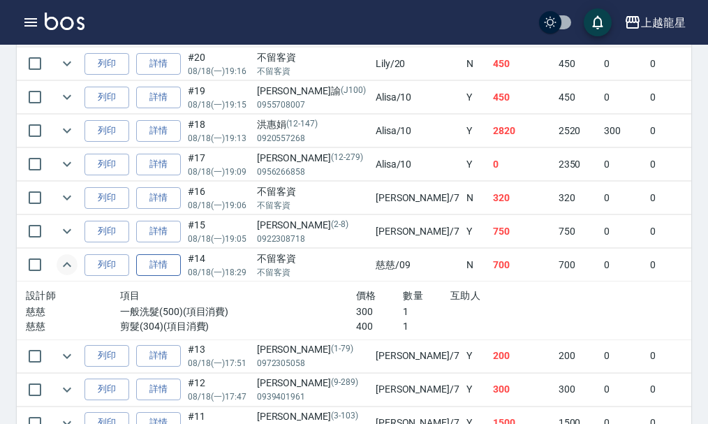
click at [165, 263] on link "詳情" at bounding box center [158, 265] width 45 height 22
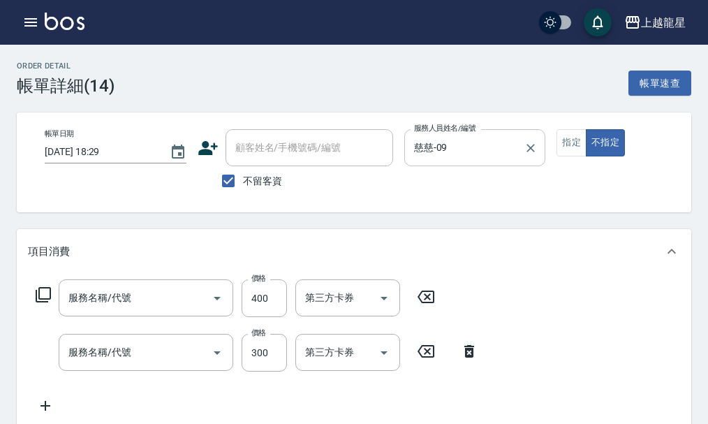
type input "2025/08/18 18:29"
checkbox input "true"
type input "慈慈-09"
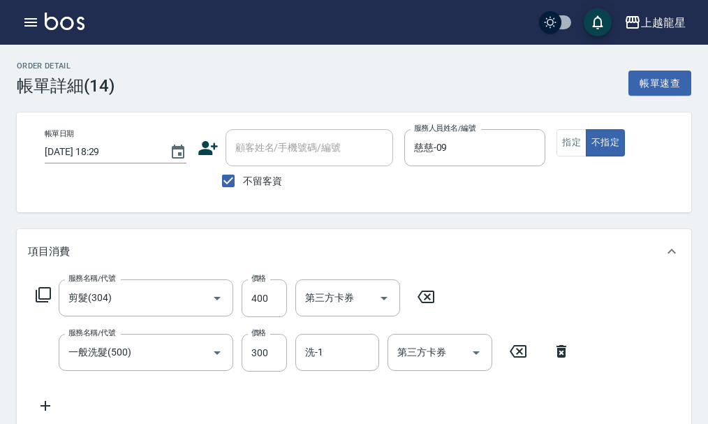
type input "剪髮(304)"
type input "一般洗髮(500)"
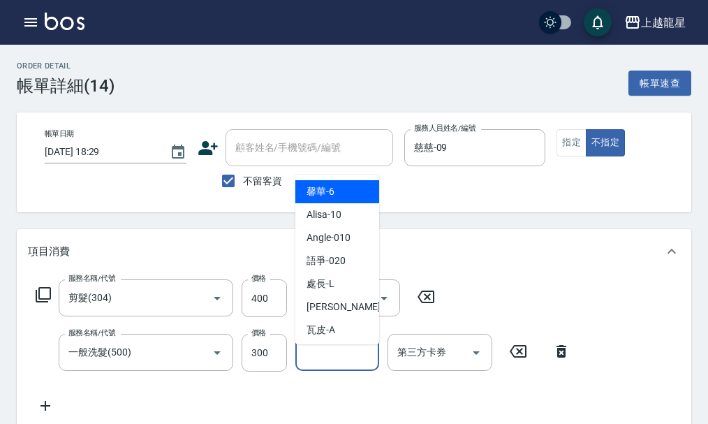
click at [345, 362] on input "洗-1" at bounding box center [336, 352] width 71 height 24
type input "9"
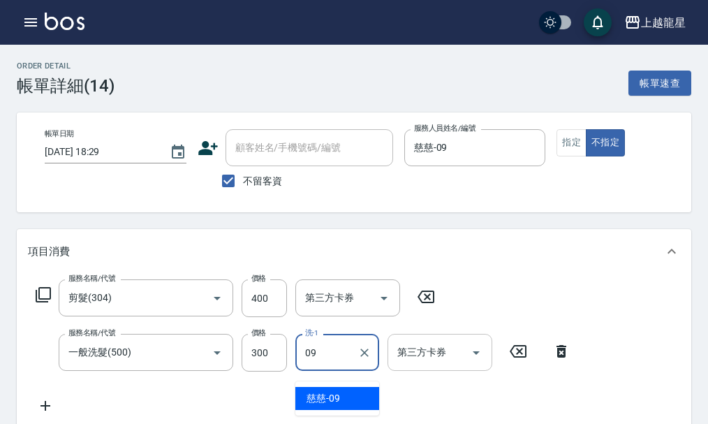
type input "慈慈-09"
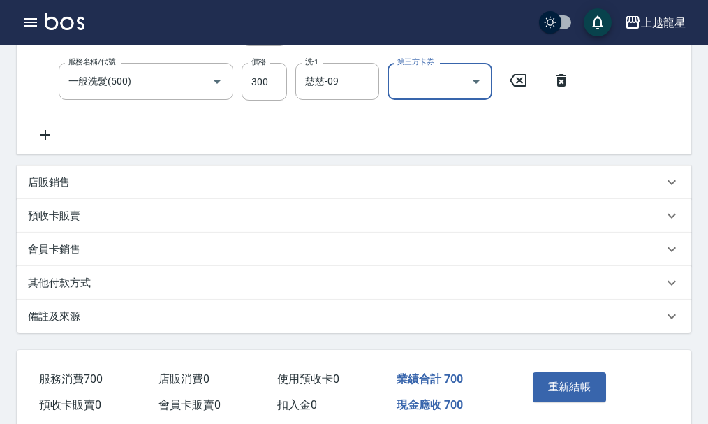
scroll to position [341, 0]
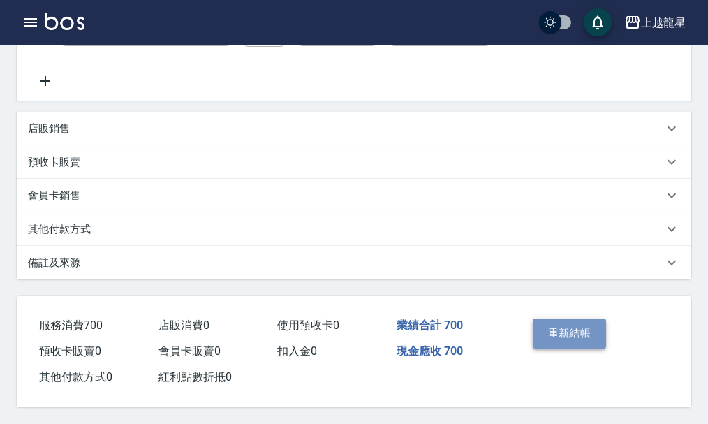
click at [561, 321] on button "重新結帳" at bounding box center [569, 332] width 74 height 29
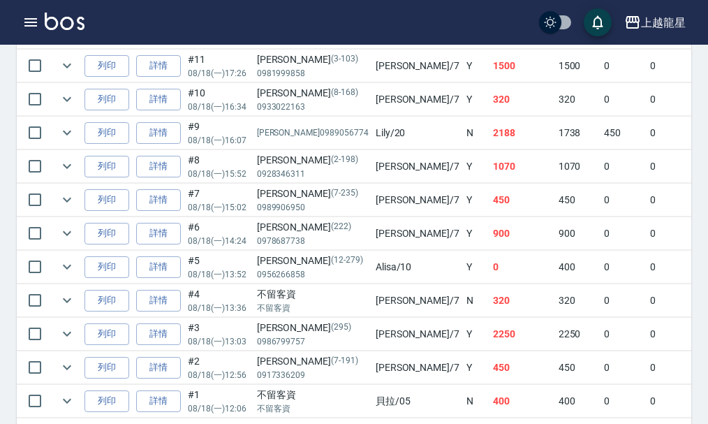
scroll to position [907, 0]
